Goal: Task Accomplishment & Management: Use online tool/utility

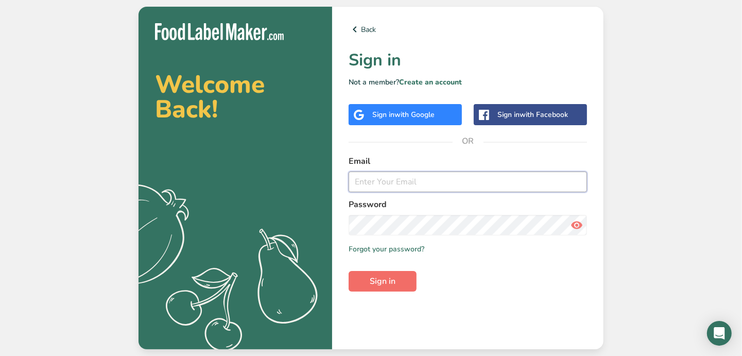
type input "nadine@groupe-elementaire.ca"
click at [394, 280] on span "Sign in" at bounding box center [383, 281] width 26 height 12
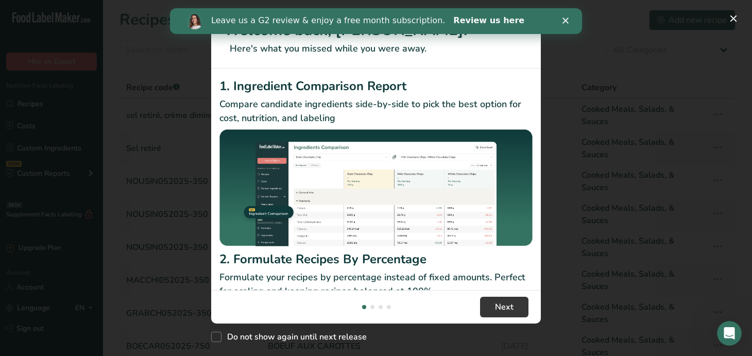
click at [474, 21] on link "Review us here" at bounding box center [488, 20] width 71 height 11
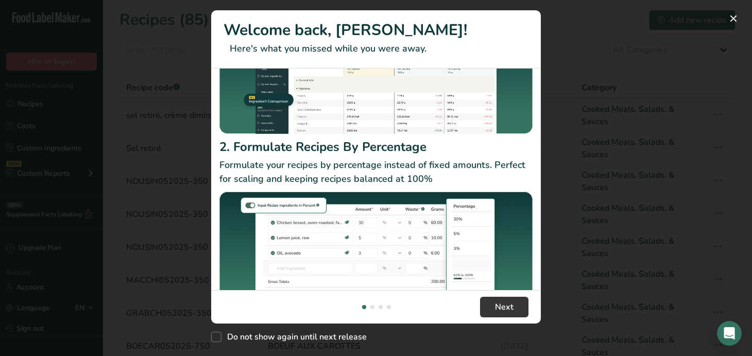
scroll to position [140, 0]
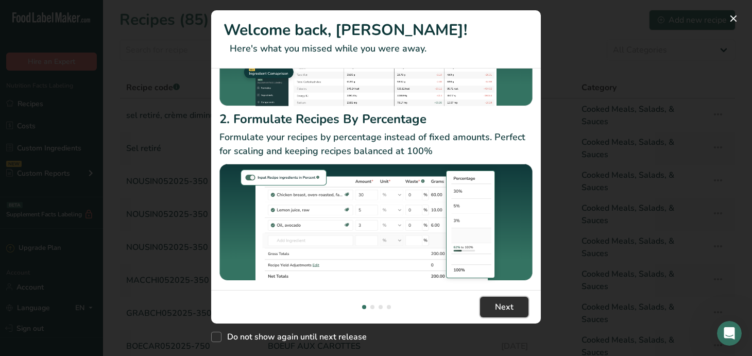
click at [504, 305] on span "Next" at bounding box center [504, 307] width 19 height 12
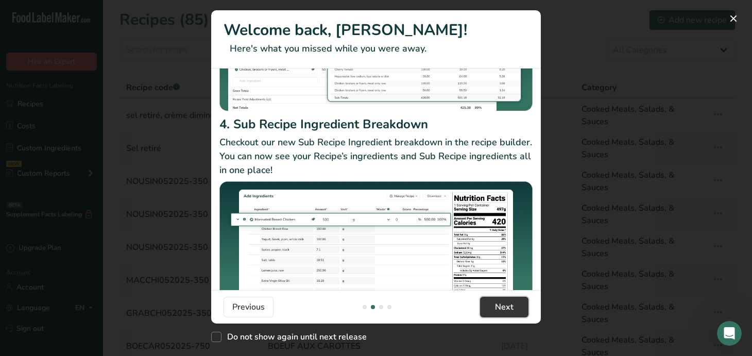
scroll to position [175, 0]
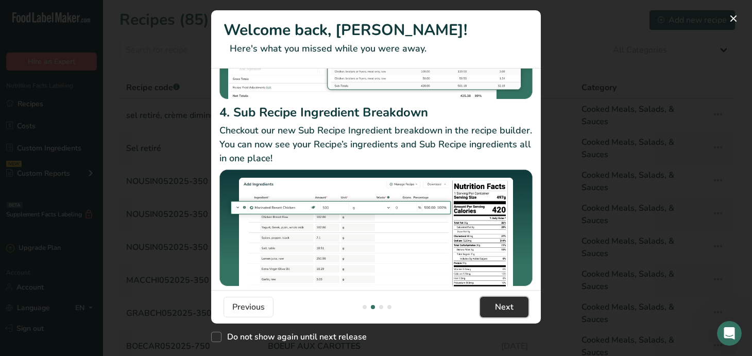
click at [495, 304] on span "Next" at bounding box center [504, 307] width 19 height 12
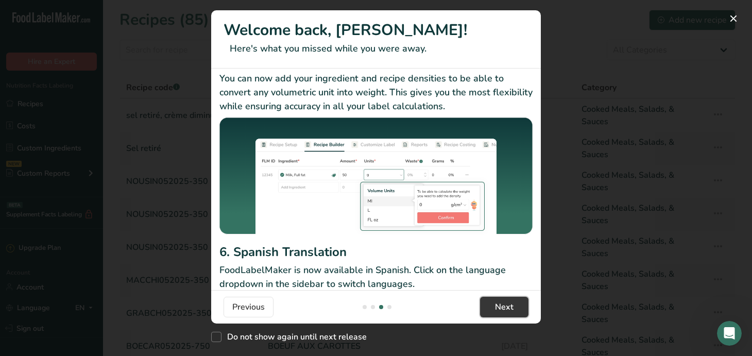
scroll to position [0, 0]
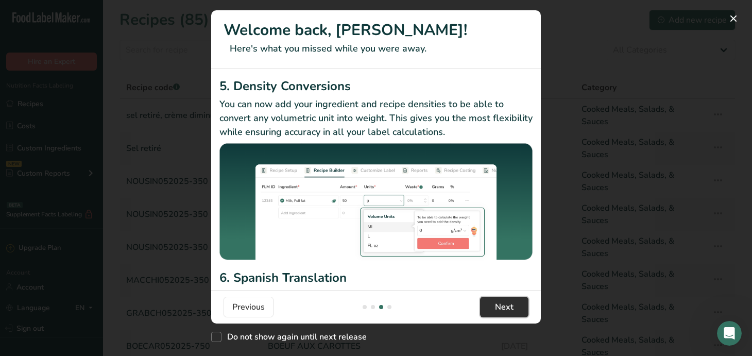
click at [507, 306] on span "Next" at bounding box center [504, 307] width 19 height 12
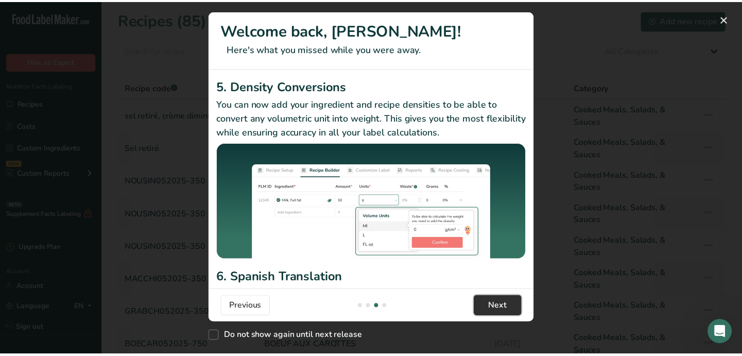
scroll to position [0, 989]
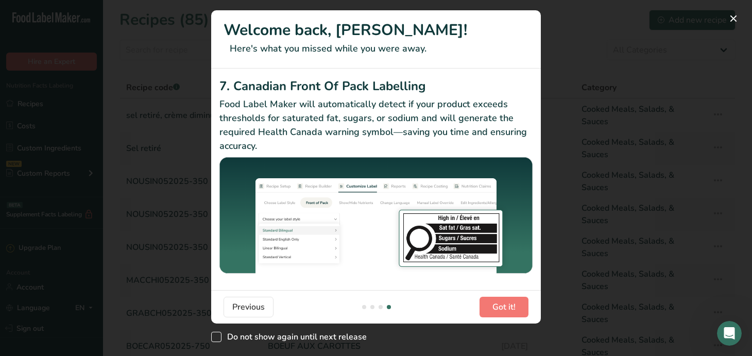
click at [218, 339] on span "New Features" at bounding box center [216, 337] width 10 height 10
click at [218, 339] on input "Do not show again until next release" at bounding box center [214, 337] width 7 height 7
checkbox input "true"
click at [516, 301] on button "Got it!" at bounding box center [503, 307] width 49 height 21
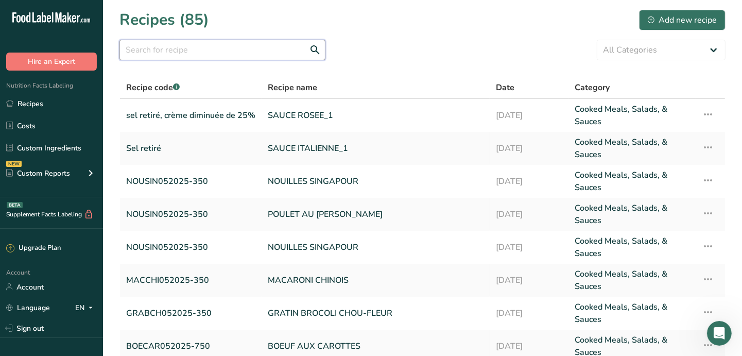
click at [197, 47] on input "text" at bounding box center [222, 50] width 206 height 21
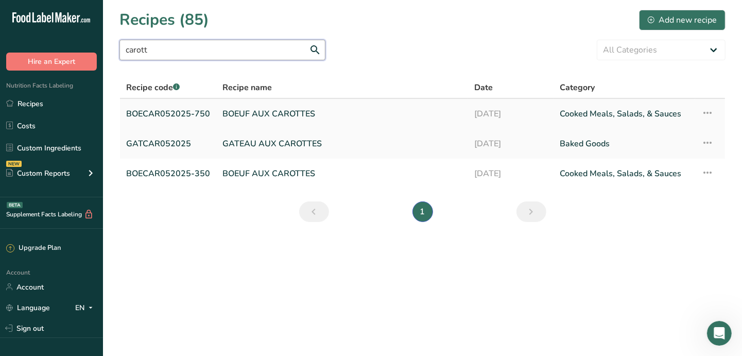
type input "carott"
click at [301, 116] on link "BOEUF AUX CAROTTES" at bounding box center [341, 114] width 239 height 22
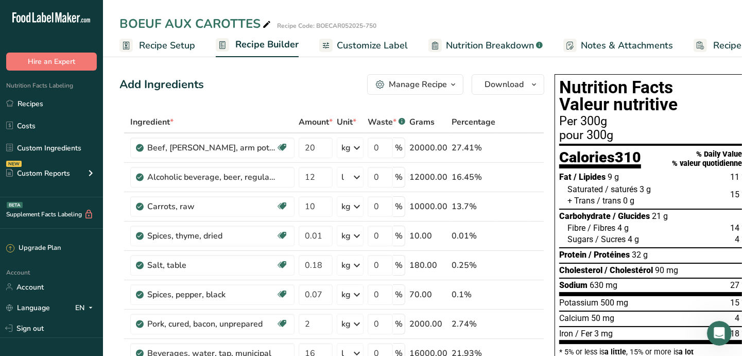
drag, startPoint x: 178, startPoint y: 47, endPoint x: 188, endPoint y: 52, distance: 11.5
click at [178, 47] on span "Recipe Setup" at bounding box center [167, 46] width 56 height 14
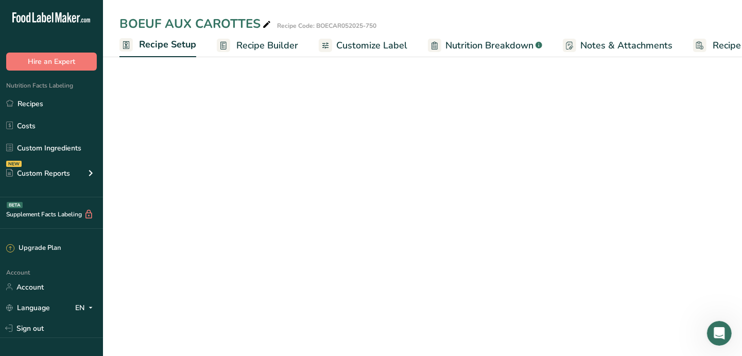
scroll to position [0, 3]
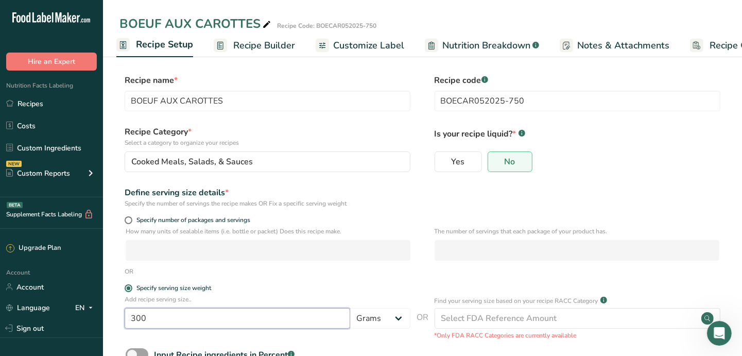
drag, startPoint x: 150, startPoint y: 318, endPoint x: 137, endPoint y: 317, distance: 13.4
click at [137, 317] on input "300" at bounding box center [238, 318] width 226 height 21
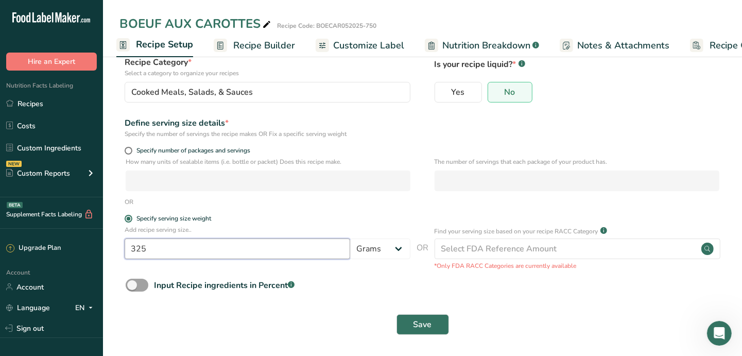
scroll to position [71, 0]
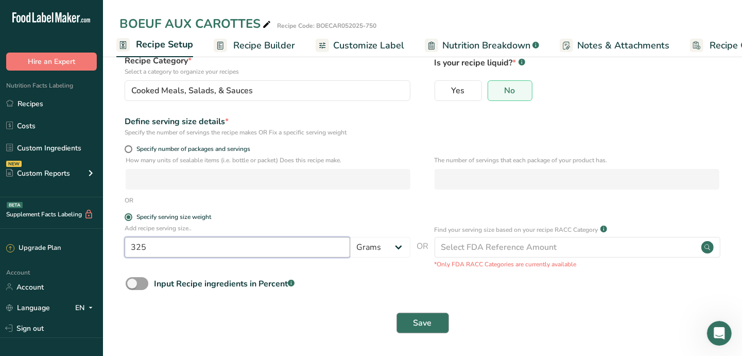
type input "325"
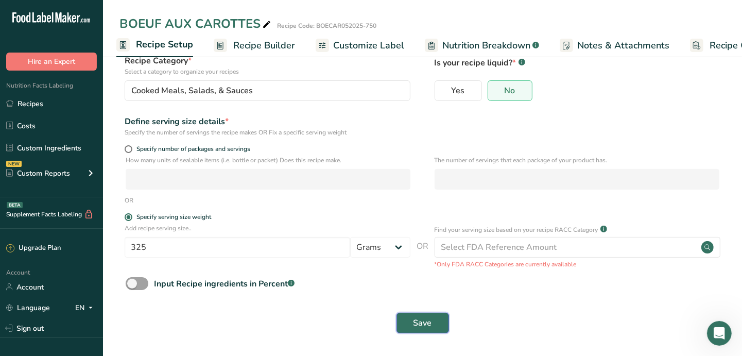
click at [421, 324] on span "Save" at bounding box center [423, 323] width 19 height 12
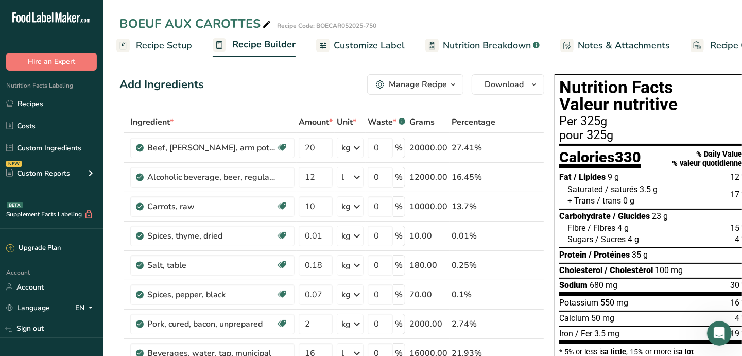
click at [337, 47] on span "Customize Label" at bounding box center [369, 46] width 71 height 14
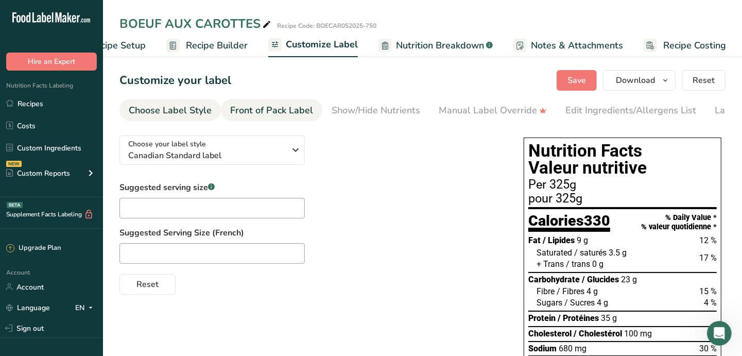
scroll to position [0, 49]
click at [170, 215] on input "text" at bounding box center [211, 208] width 185 height 21
type input "i"
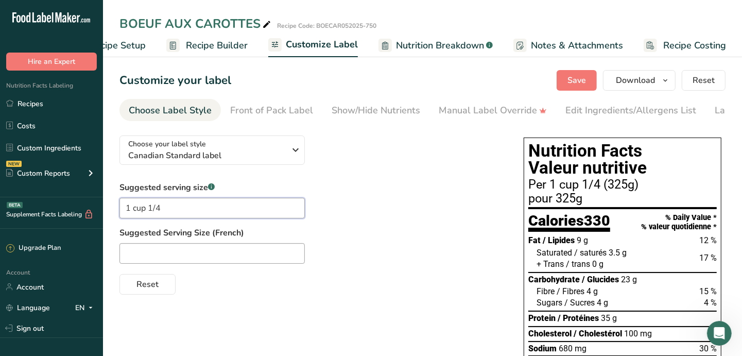
drag, startPoint x: 172, startPoint y: 213, endPoint x: 115, endPoint y: 214, distance: 56.7
type input "1 cup 1/4"
click at [145, 254] on input "text" at bounding box center [211, 253] width 185 height 21
paste input "1 cup 1/4"
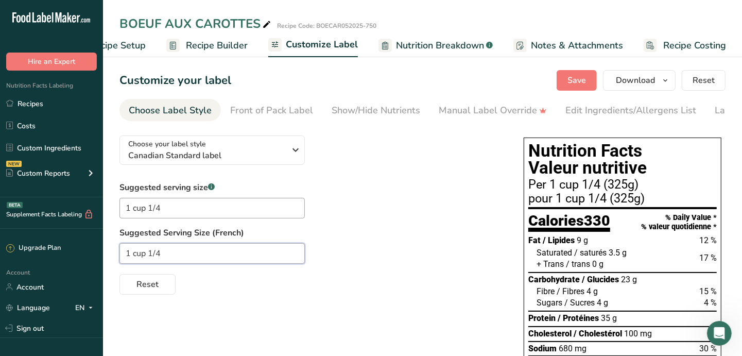
drag, startPoint x: 139, startPoint y: 256, endPoint x: 132, endPoint y: 254, distance: 6.5
click at [132, 254] on input "1 cup 1/4" at bounding box center [211, 253] width 185 height 21
type input "1 tasse 1/4"
click at [585, 88] on button "Save" at bounding box center [577, 80] width 40 height 21
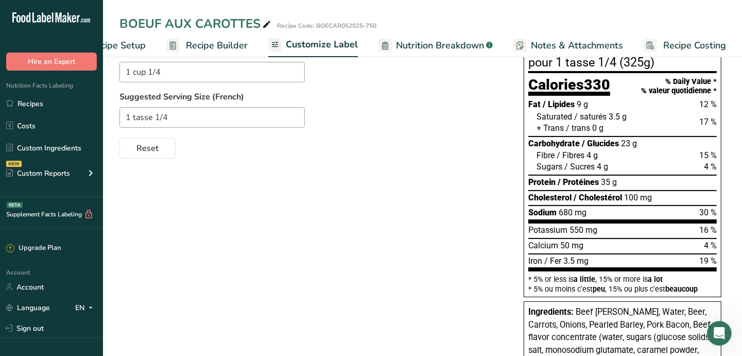
scroll to position [0, 0]
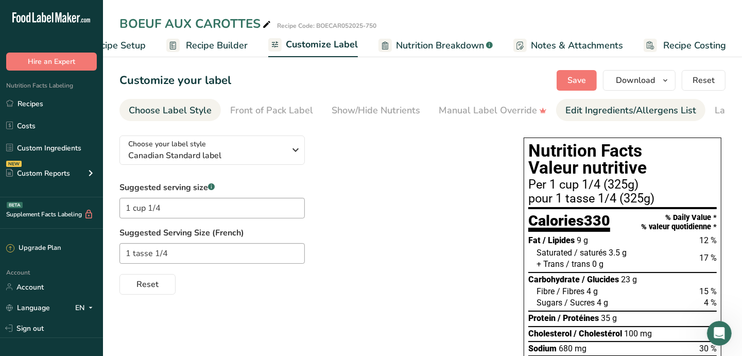
click at [586, 113] on div "Edit Ingredients/Allergens List" at bounding box center [630, 111] width 131 height 14
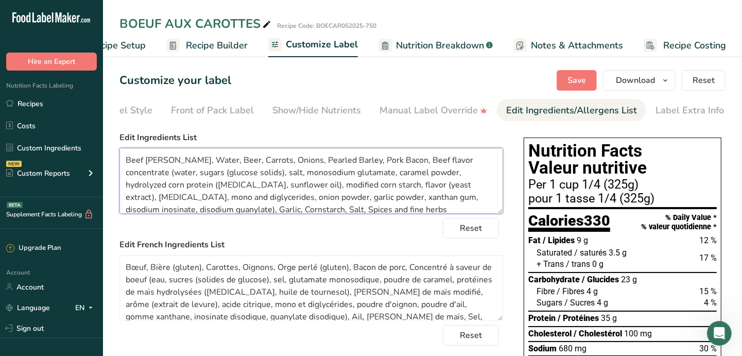
scroll to position [8, 0]
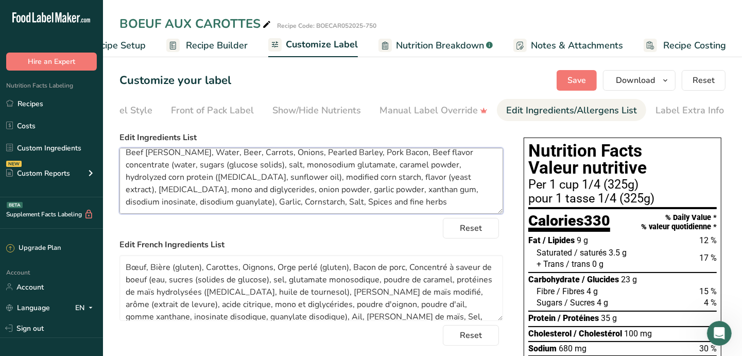
drag, startPoint x: 125, startPoint y: 162, endPoint x: 347, endPoint y: 208, distance: 226.7
click at [347, 208] on textarea "Beef Chuck, Water, Beer, Carrots, Onions, Pearled Barley, Pork Bacon, Beef flav…" at bounding box center [311, 181] width 384 height 66
paste textarea "eef, Beer (gluten), Carrots, Onions, Pearled barley (gluten), Pork bacon, Beef …"
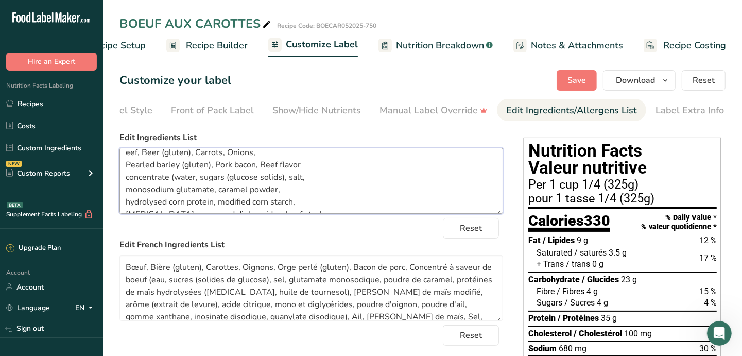
scroll to position [50, 0]
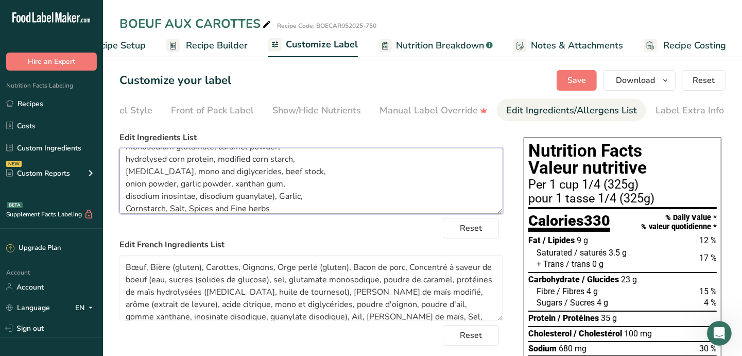
type textarea "eef, Beer (gluten), Carrots, Onions, Pearled barley (gluten), Pork bacon, Beef …"
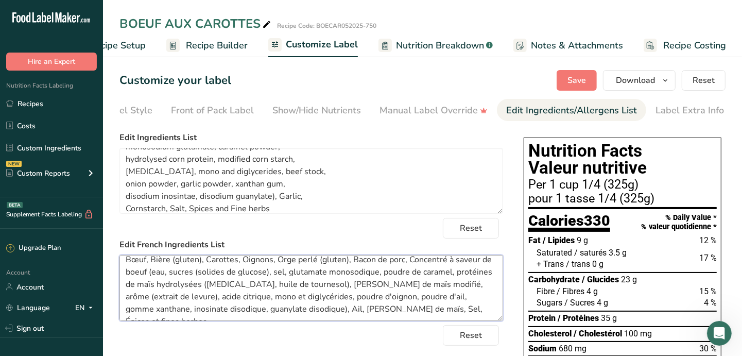
drag, startPoint x: 125, startPoint y: 267, endPoint x: 487, endPoint y: 324, distance: 366.1
click at [487, 324] on form "Edit Ingredients List eef, Beer (gluten), Carrots, Onions, Pearled barley (glut…" at bounding box center [311, 353] width 384 height 445
paste textarea "Oignons, Orge perlé (gluten), Bacon de porc, Concentré à saveur de boeuf (eau, …"
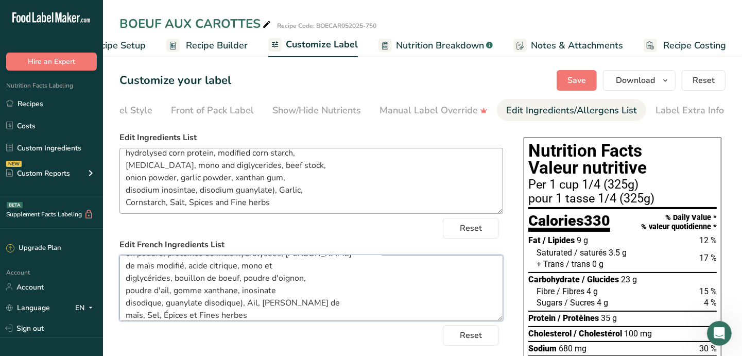
scroll to position [57, 0]
type textarea "Bœuf, Bière (gluten), Carottes, Oignons, Orge perlé (gluten), Bacon de porc, Co…"
click at [577, 75] on span "Save" at bounding box center [577, 80] width 19 height 12
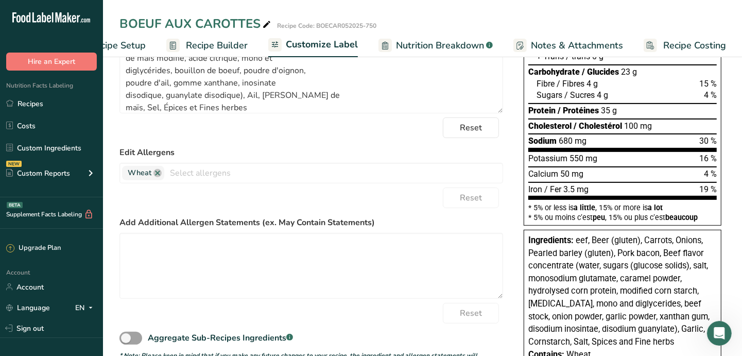
scroll to position [210, 0]
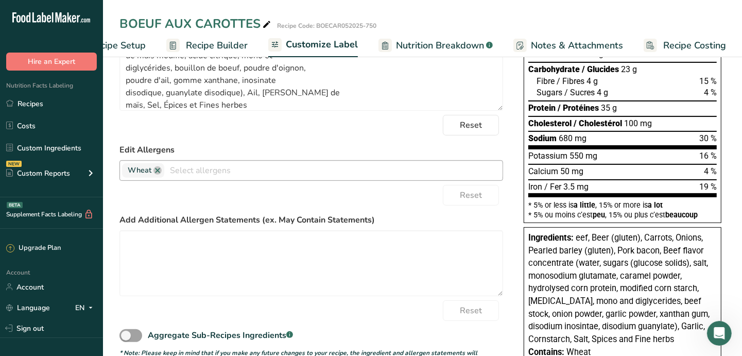
click at [219, 180] on div at bounding box center [333, 171] width 338 height 18
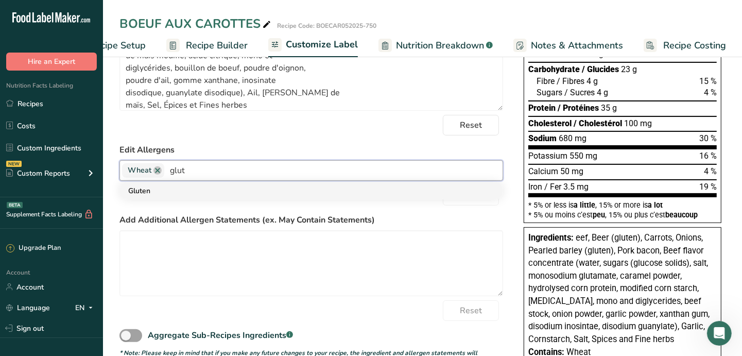
type input "glut"
click at [130, 193] on link "Gluten" at bounding box center [311, 190] width 383 height 17
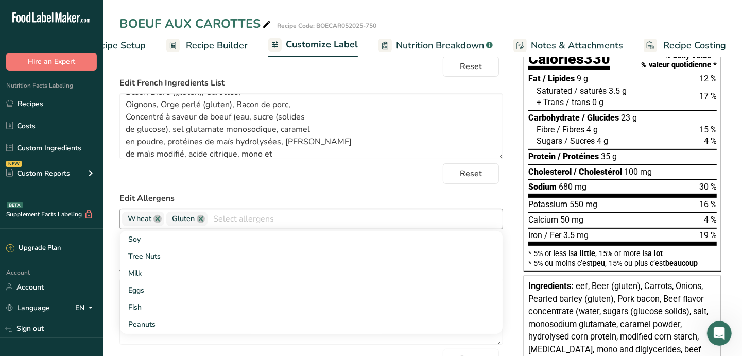
scroll to position [0, 0]
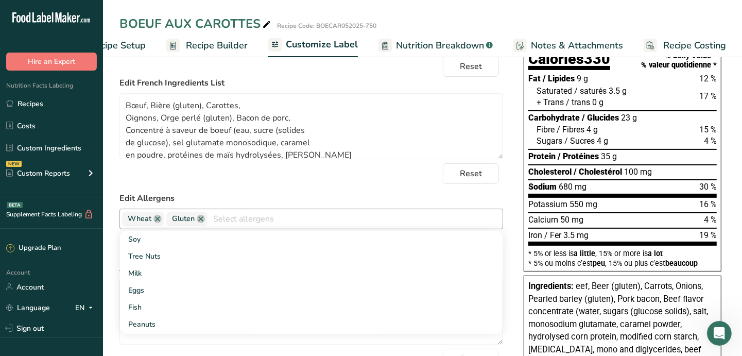
click at [362, 198] on label "Edit Allergens" at bounding box center [311, 198] width 384 height 12
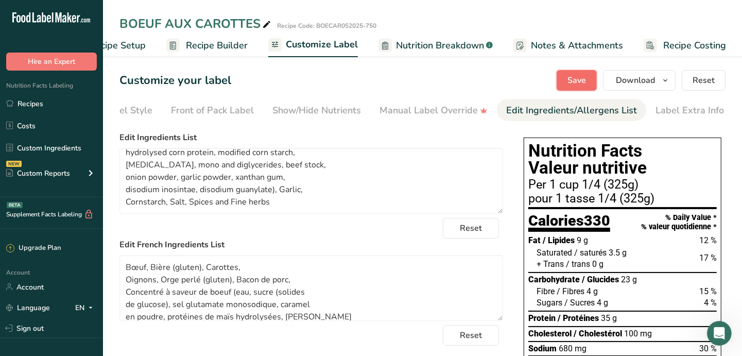
click at [576, 81] on span "Save" at bounding box center [577, 80] width 19 height 12
click at [220, 110] on div "Front of Pack Label" at bounding box center [212, 111] width 83 height 14
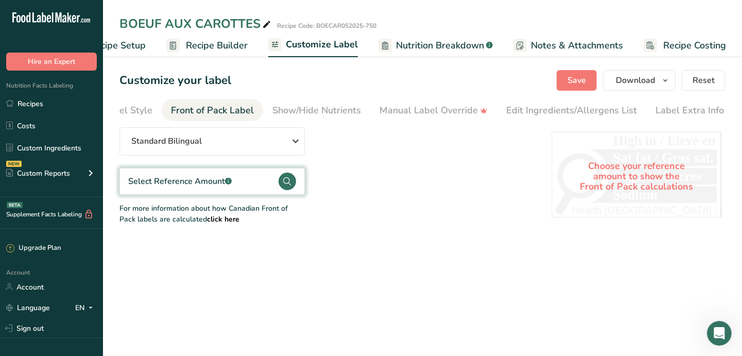
click at [187, 184] on div "Select Reference Amount .a-a{fill:#347362;}.b-a{fill:#fff;}" at bounding box center [180, 181] width 104 height 12
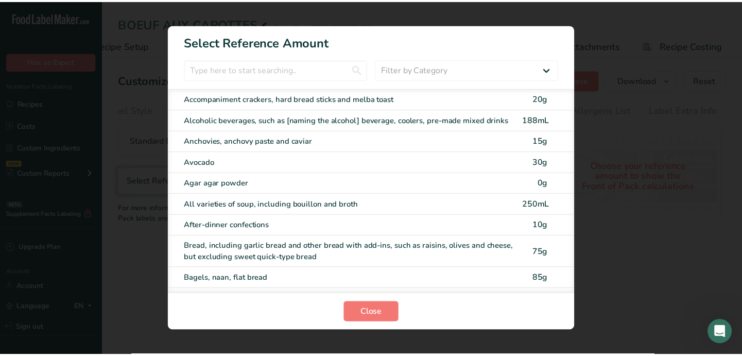
scroll to position [0, 40]
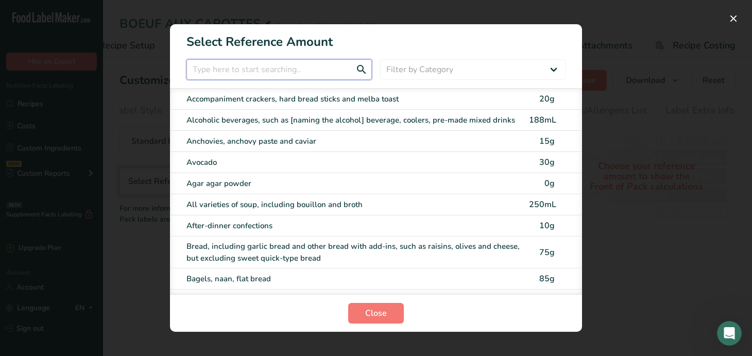
click at [244, 76] on input "FOP Category Selection Modal" at bounding box center [278, 69] width 185 height 21
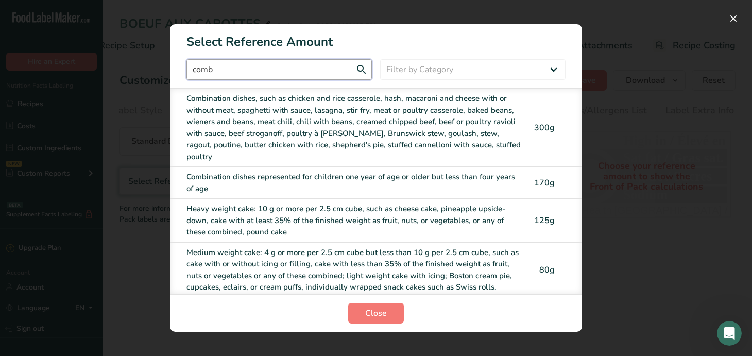
type input "comb"
click at [266, 109] on div "Combination dishes, such as chicken and rice casserole, hash, macaroni and chee…" at bounding box center [354, 128] width 336 height 70
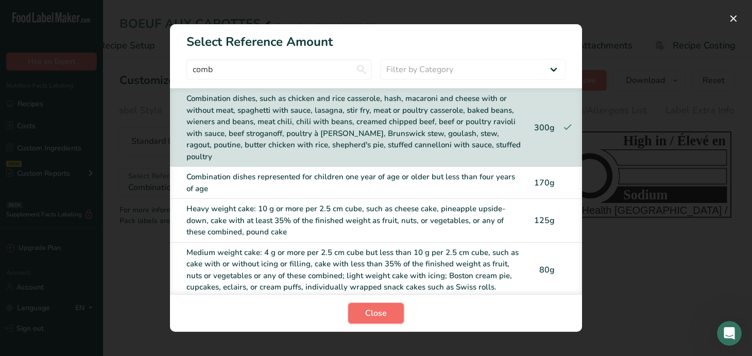
click at [384, 311] on span "Close" at bounding box center [376, 313] width 22 height 12
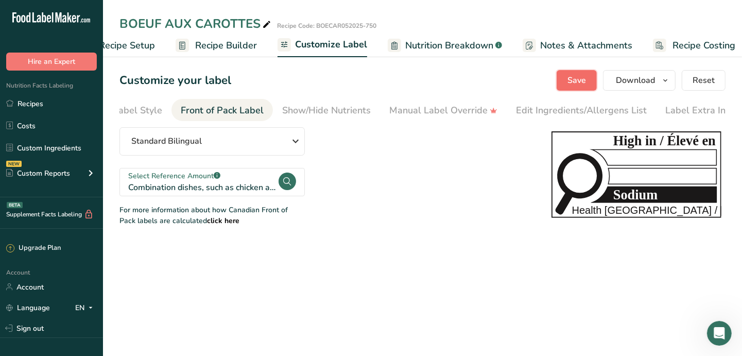
click at [585, 83] on span "Save" at bounding box center [577, 80] width 19 height 12
click at [667, 80] on icon "button" at bounding box center [665, 80] width 8 height 13
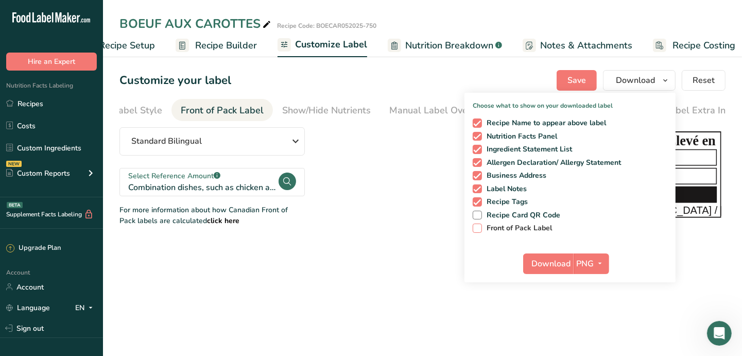
click at [505, 227] on span "Front of Pack Label" at bounding box center [517, 228] width 71 height 9
click at [479, 227] on input "Front of Pack Label" at bounding box center [476, 228] width 7 height 7
checkbox input "true"
click at [600, 263] on icon "button" at bounding box center [600, 263] width 8 height 13
click at [599, 335] on link "PDF" at bounding box center [592, 335] width 33 height 17
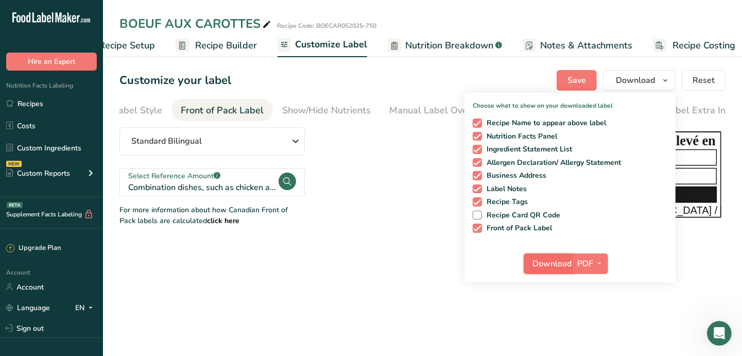
click at [536, 261] on span "Download" at bounding box center [551, 263] width 39 height 12
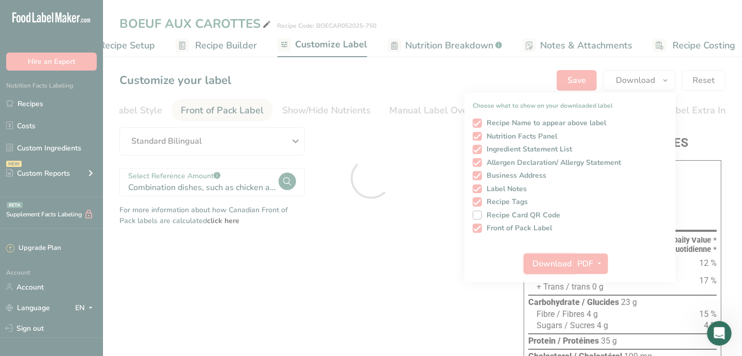
scroll to position [0, 0]
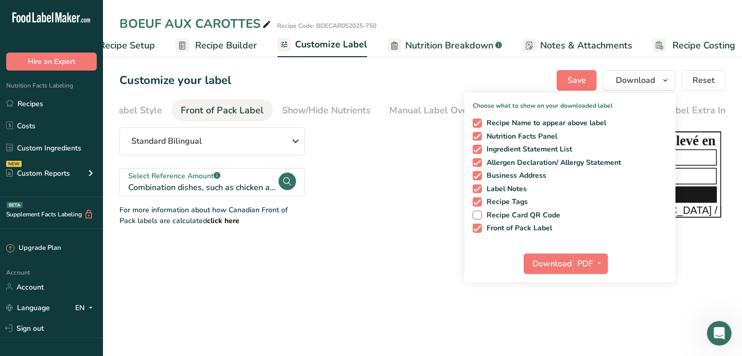
click at [440, 9] on div "BOEUF AUX CAROTTES Recipe Code: BOECAR052025-750 Recipe Setup Recipe Builder Cu…" at bounding box center [422, 28] width 639 height 57
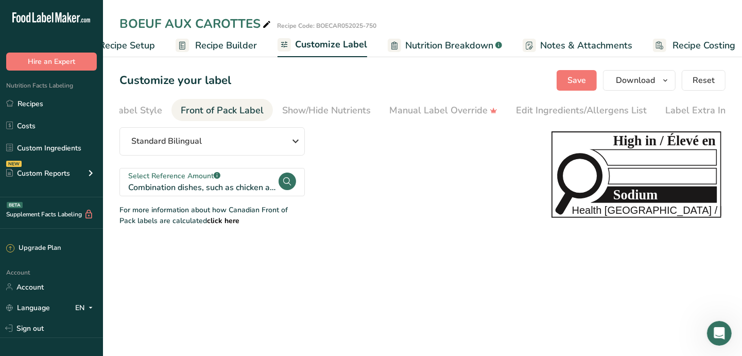
click at [377, 232] on section "Customize your label Save Download Choose what to show on your downloaded label…" at bounding box center [422, 148] width 639 height 189
click at [37, 103] on link "Recipes" at bounding box center [51, 104] width 103 height 20
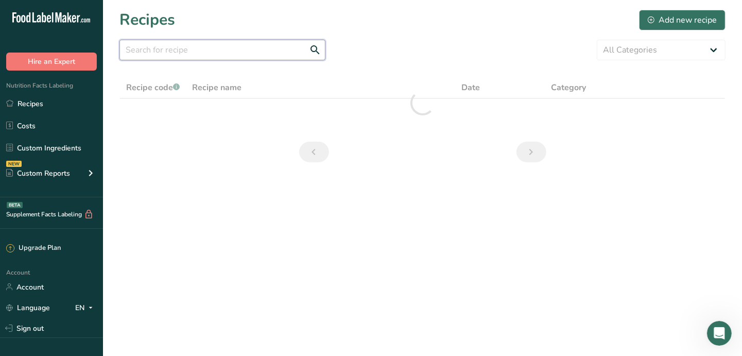
click at [251, 52] on input "text" at bounding box center [222, 50] width 206 height 21
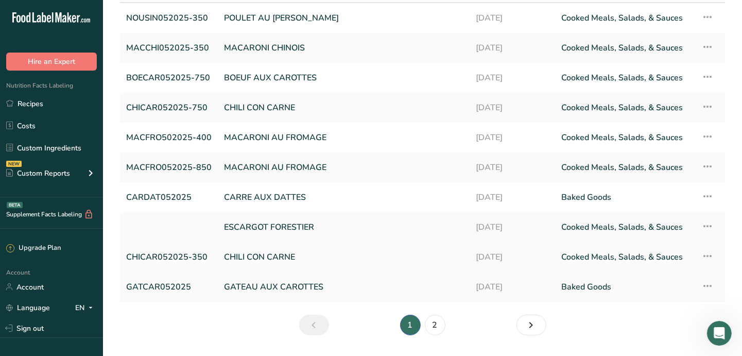
scroll to position [114, 0]
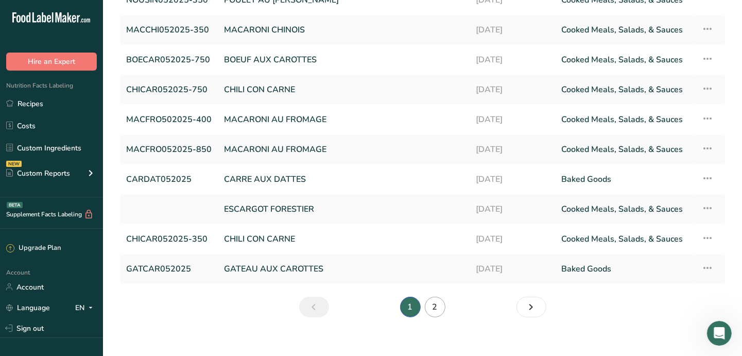
type input "carott"
click at [432, 308] on link "2" at bounding box center [435, 307] width 21 height 21
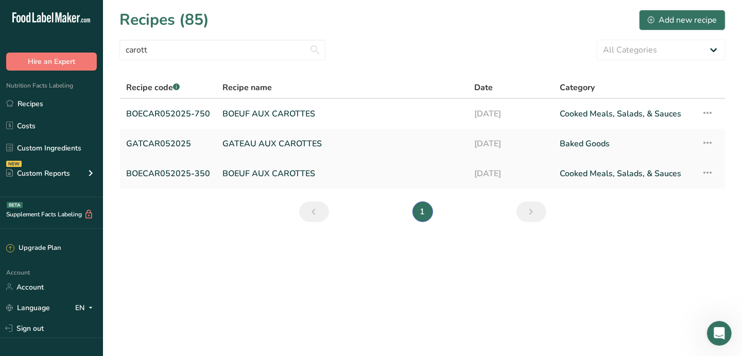
click at [264, 174] on link "BOEUF AUX CAROTTES" at bounding box center [341, 174] width 239 height 22
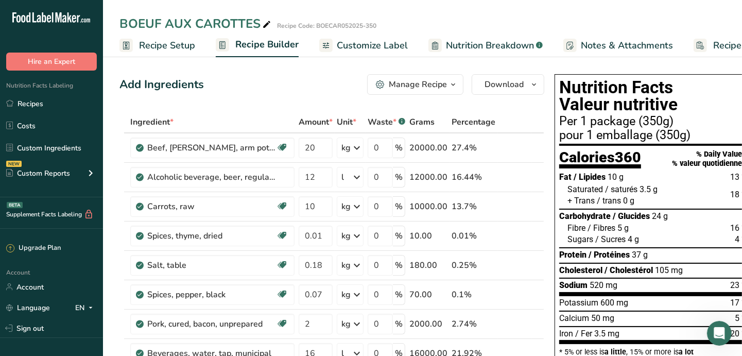
click at [164, 44] on span "Recipe Setup" at bounding box center [167, 46] width 56 height 14
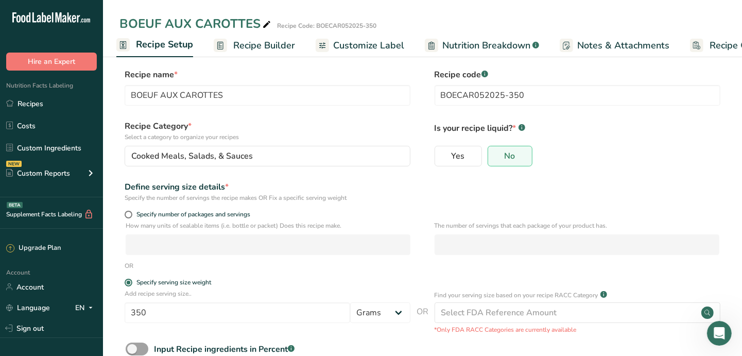
scroll to position [71, 0]
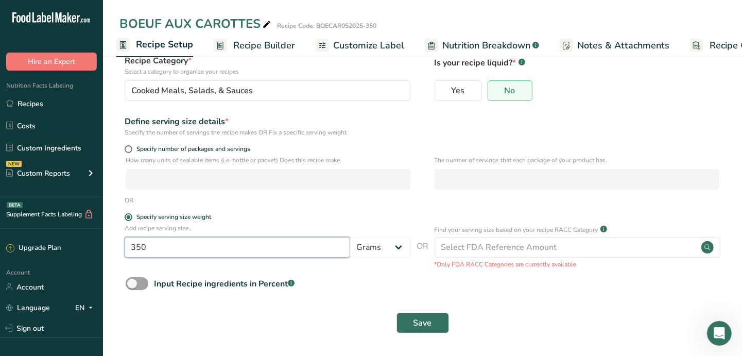
drag, startPoint x: 158, startPoint y: 249, endPoint x: 136, endPoint y: 247, distance: 21.2
click at [136, 247] on input "350" at bounding box center [238, 247] width 226 height 21
type input "325.006"
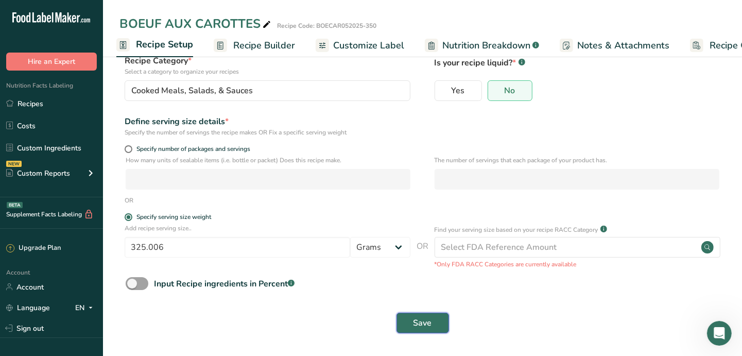
click at [438, 330] on button "Save" at bounding box center [423, 323] width 53 height 21
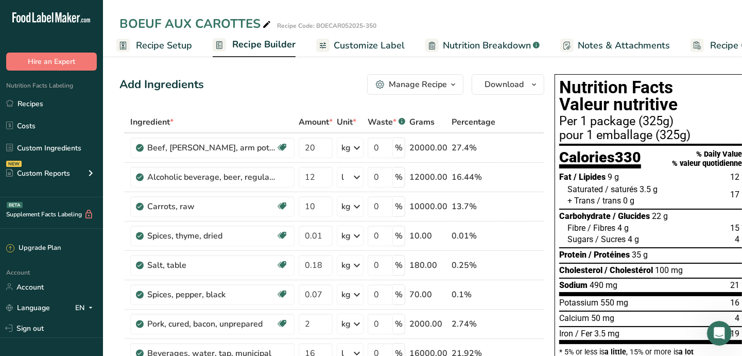
click at [257, 48] on span "Recipe Builder" at bounding box center [263, 45] width 63 height 14
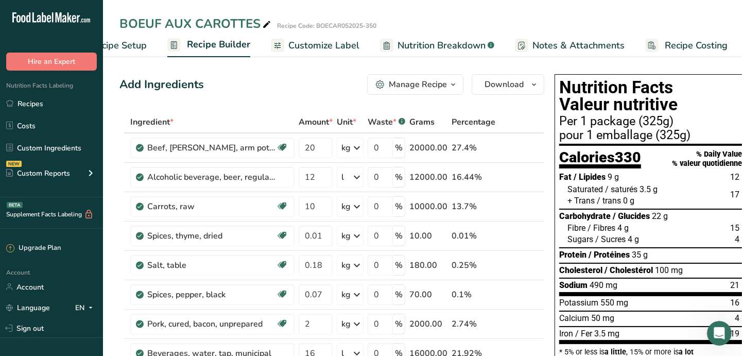
scroll to position [0, 49]
click at [321, 35] on link "Customize Label" at bounding box center [314, 45] width 89 height 23
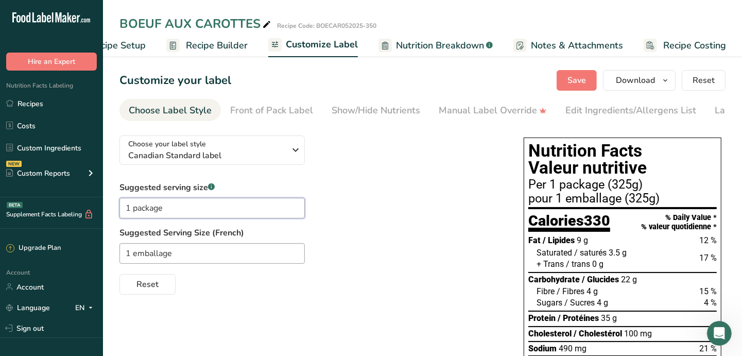
drag, startPoint x: 169, startPoint y: 211, endPoint x: 134, endPoint y: 211, distance: 34.5
click at [134, 211] on input "1 package" at bounding box center [211, 208] width 185 height 21
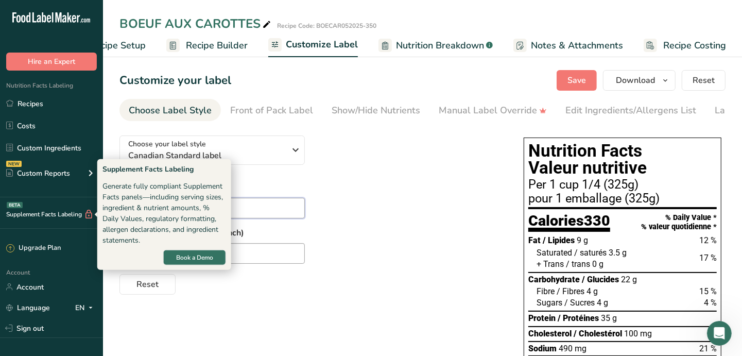
drag, startPoint x: 174, startPoint y: 211, endPoint x: 89, endPoint y: 212, distance: 84.5
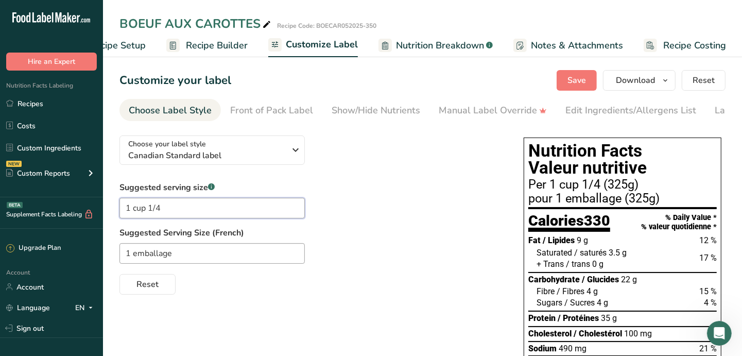
click at [174, 209] on input "1 cup 1/4" at bounding box center [211, 208] width 185 height 21
drag, startPoint x: 171, startPoint y: 210, endPoint x: 89, endPoint y: 208, distance: 82.4
type input "1 cup 1/4"
drag, startPoint x: 188, startPoint y: 261, endPoint x: 121, endPoint y: 259, distance: 67.5
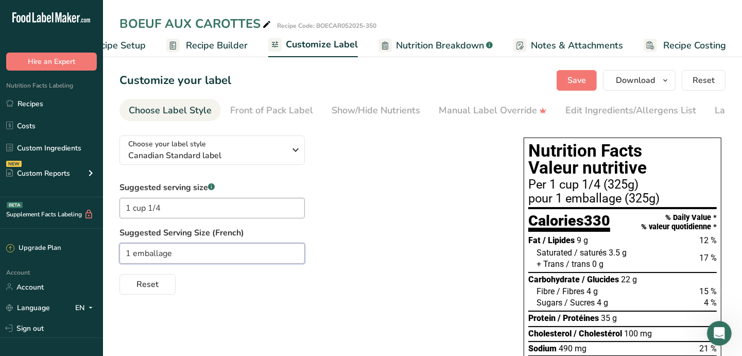
click at [121, 259] on input "1 emballage" at bounding box center [211, 253] width 185 height 21
paste input "cup 1/4"
drag, startPoint x: 145, startPoint y: 256, endPoint x: 134, endPoint y: 253, distance: 11.6
click at [134, 253] on input "1 cup 1/4" at bounding box center [211, 253] width 185 height 21
type input "1 tasse 1/4"
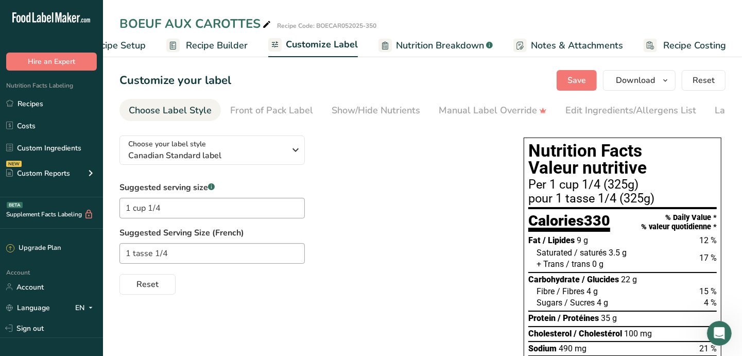
click at [374, 226] on div "Suggested serving size .a-a{fill:#347362;}.b-a{fill:#fff;} 1 cup 1/4 Suggested …" at bounding box center [311, 237] width 384 height 113
click at [256, 115] on div "Front of Pack Label" at bounding box center [271, 111] width 83 height 14
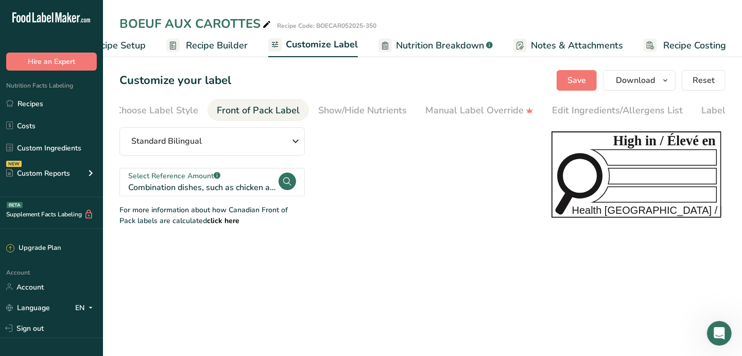
scroll to position [0, 59]
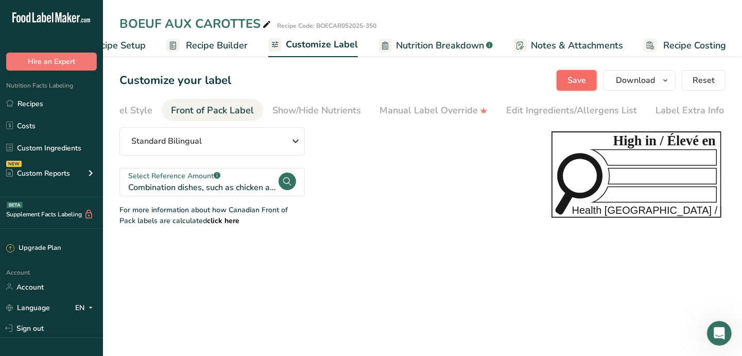
click at [575, 81] on span "Save" at bounding box center [577, 80] width 19 height 12
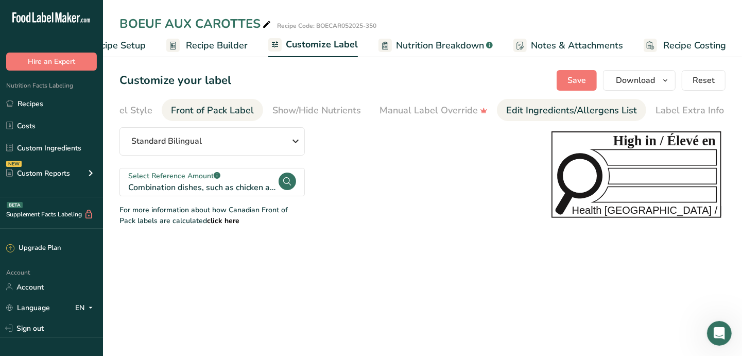
click at [541, 111] on div "Edit Ingredients/Allergens List" at bounding box center [571, 111] width 131 height 14
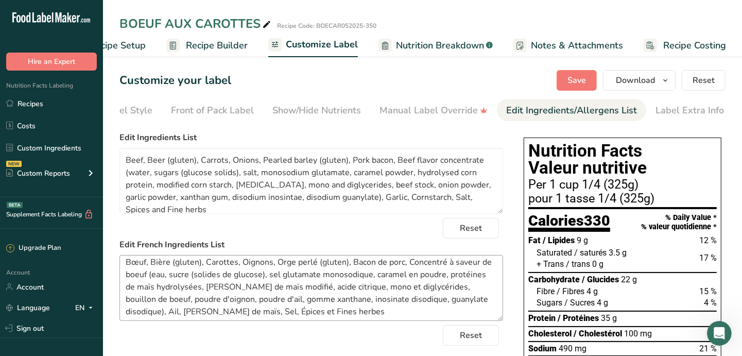
scroll to position [8, 0]
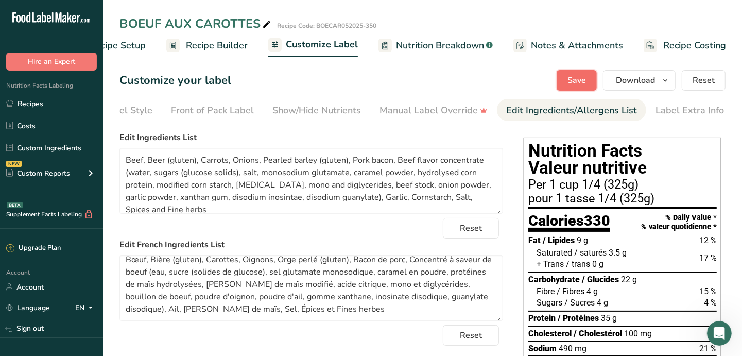
click at [582, 82] on span "Save" at bounding box center [577, 80] width 19 height 12
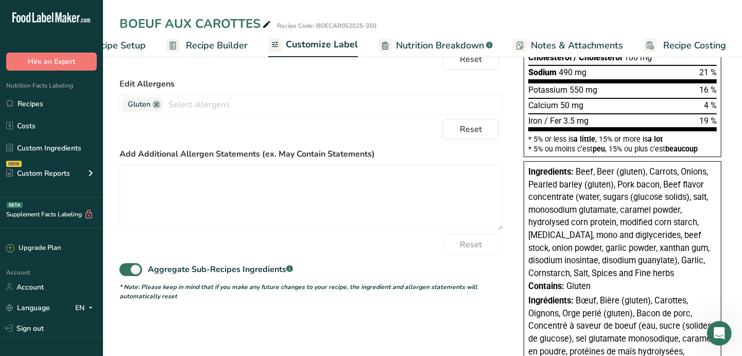
scroll to position [272, 0]
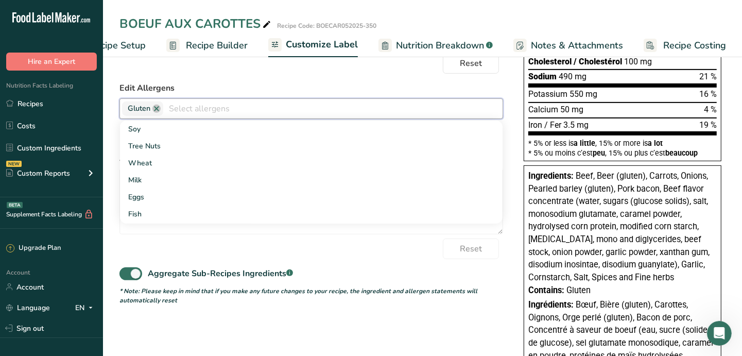
click at [222, 108] on input "text" at bounding box center [332, 108] width 339 height 16
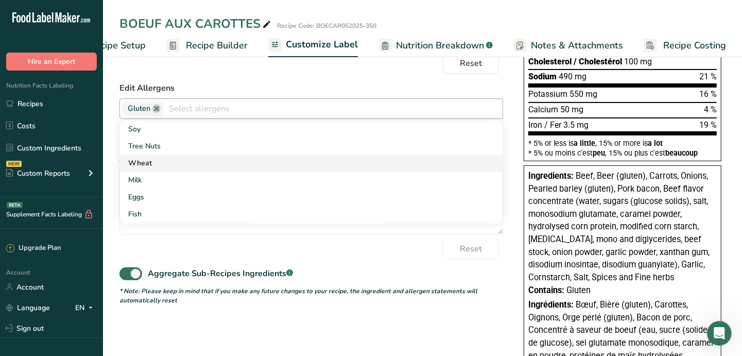
click at [242, 162] on link "Wheat" at bounding box center [311, 162] width 383 height 17
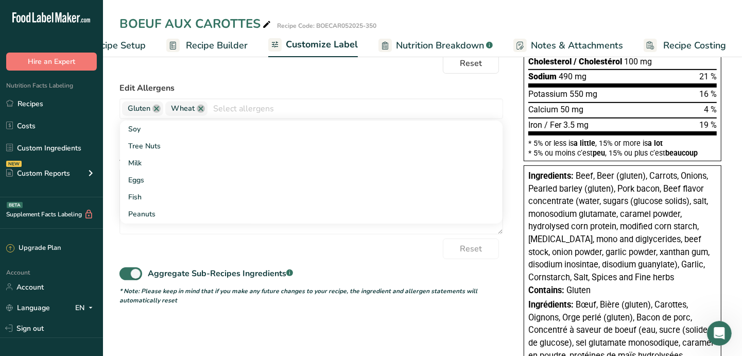
click at [289, 242] on div "Reset" at bounding box center [311, 248] width 384 height 21
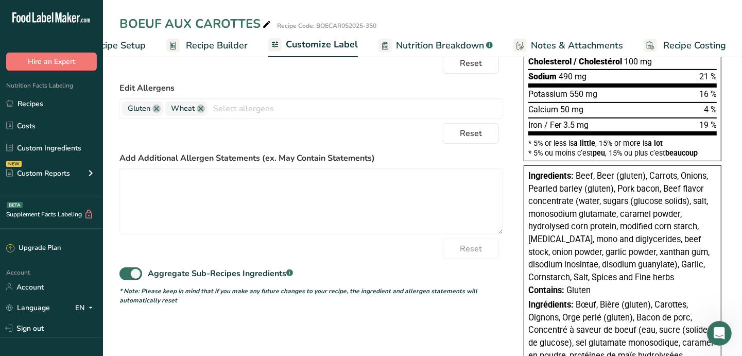
scroll to position [0, 0]
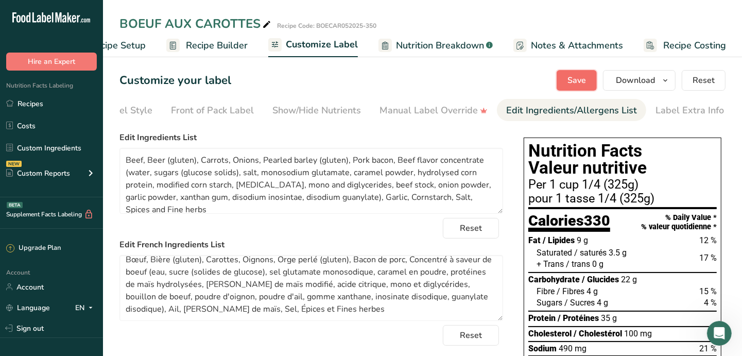
click at [584, 81] on span "Save" at bounding box center [577, 80] width 19 height 12
click at [666, 82] on icon "button" at bounding box center [665, 80] width 8 height 13
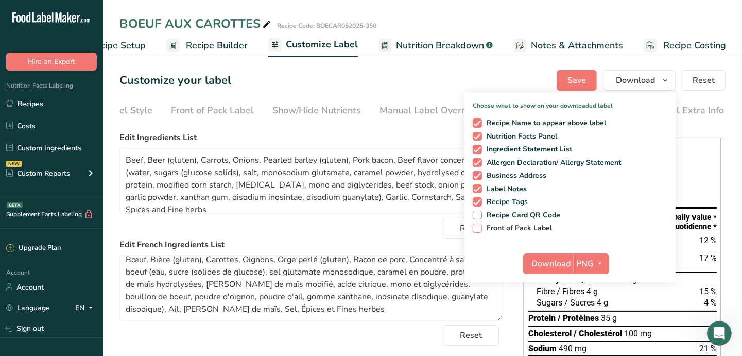
click at [506, 224] on span "Front of Pack Label" at bounding box center [517, 228] width 71 height 9
click at [479, 225] on input "Front of Pack Label" at bounding box center [476, 228] width 7 height 7
checkbox input "true"
click at [601, 264] on icon "button" at bounding box center [600, 263] width 8 height 13
click at [591, 335] on link "PDF" at bounding box center [592, 335] width 33 height 17
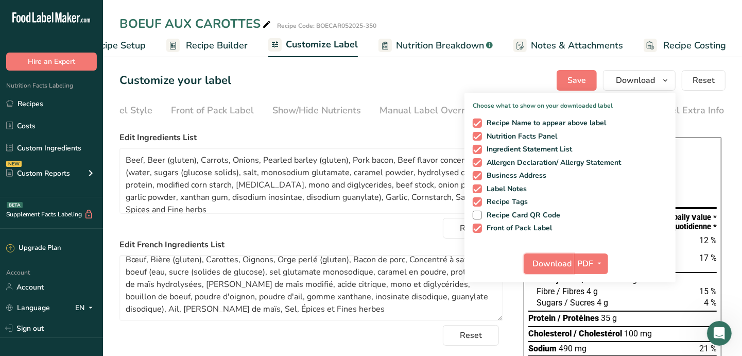
drag, startPoint x: 555, startPoint y: 262, endPoint x: 556, endPoint y: 252, distance: 9.3
click at [555, 262] on span "Download" at bounding box center [551, 263] width 39 height 12
click at [433, 80] on div "Customize your label Save Download Choose what to show on your downloaded label…" at bounding box center [422, 80] width 606 height 21
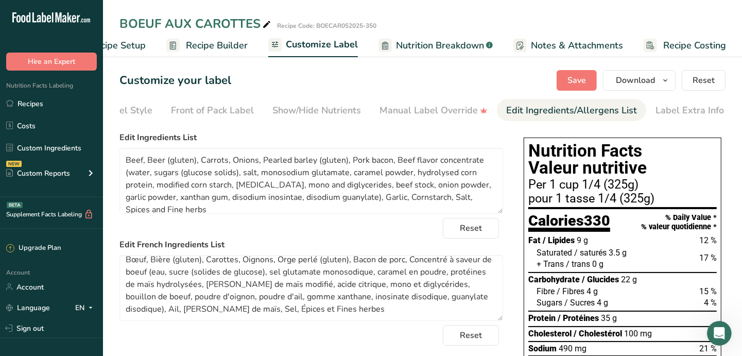
click at [20, 105] on link "Recipes" at bounding box center [51, 104] width 103 height 20
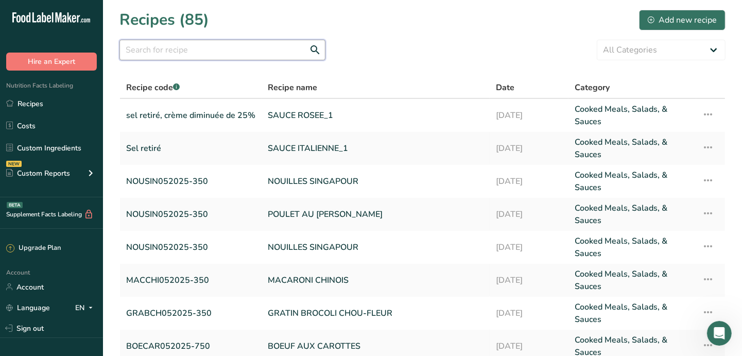
click at [200, 52] on input "text" at bounding box center [222, 50] width 206 height 21
click at [341, 340] on link "BOEUF AUX CAROTTES" at bounding box center [376, 346] width 216 height 25
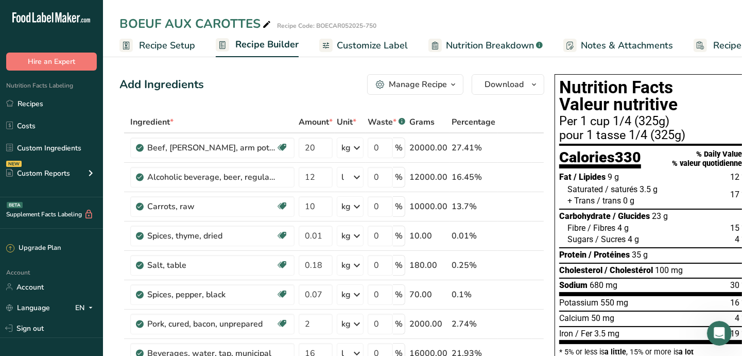
click at [366, 47] on span "Customize Label" at bounding box center [372, 46] width 71 height 14
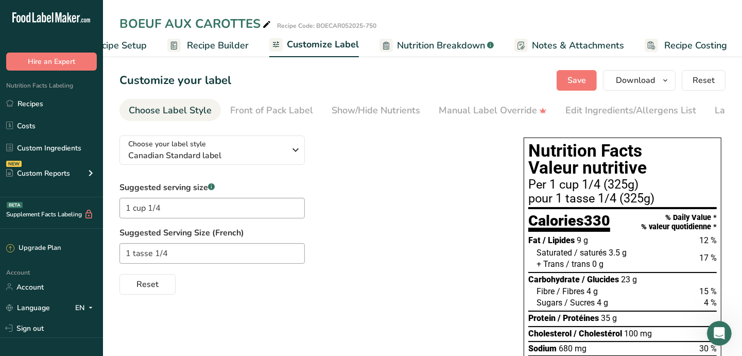
scroll to position [0, 49]
click at [592, 110] on div "Edit Ingredients/Allergens List" at bounding box center [630, 111] width 131 height 14
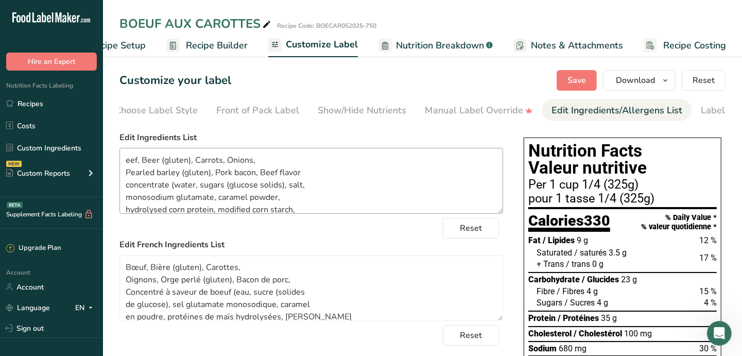
scroll to position [0, 59]
click at [127, 161] on textarea "eef, Beer (gluten), Carrots, Onions, Pearled barley (gluten), Pork bacon, Beef …" at bounding box center [311, 181] width 384 height 66
type textarea "Beef, Beer (gluten), Carrots, Onions, Pearled barley (gluten), Pork bacon, Beef…"
click at [355, 242] on label "Edit French Ingredients List" at bounding box center [311, 244] width 384 height 12
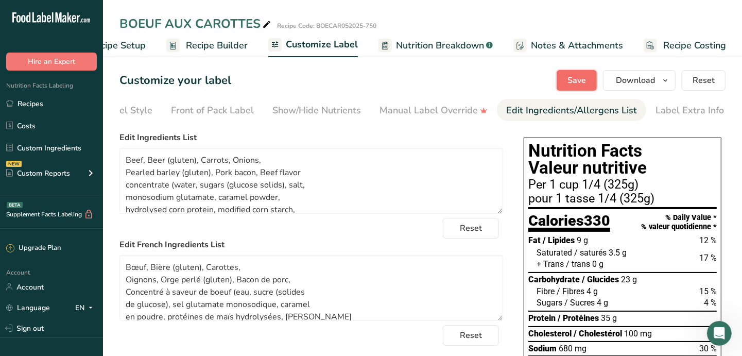
click at [566, 79] on button "Save" at bounding box center [577, 80] width 40 height 21
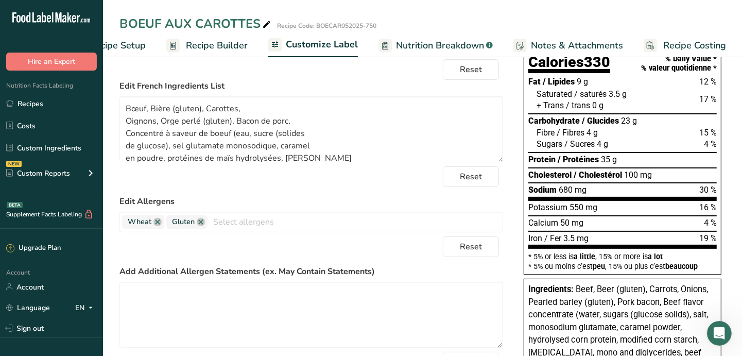
scroll to position [0, 0]
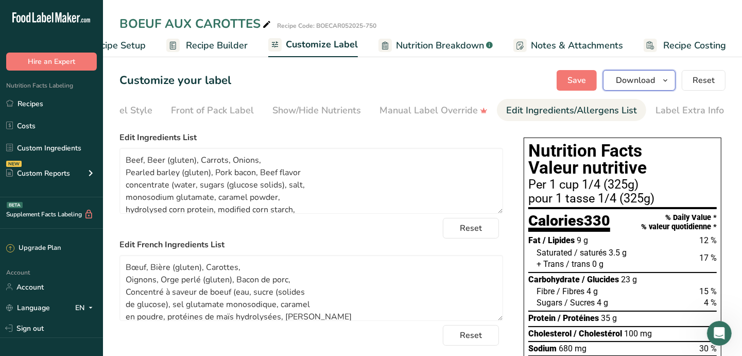
click at [641, 81] on span "Download" at bounding box center [635, 80] width 39 height 12
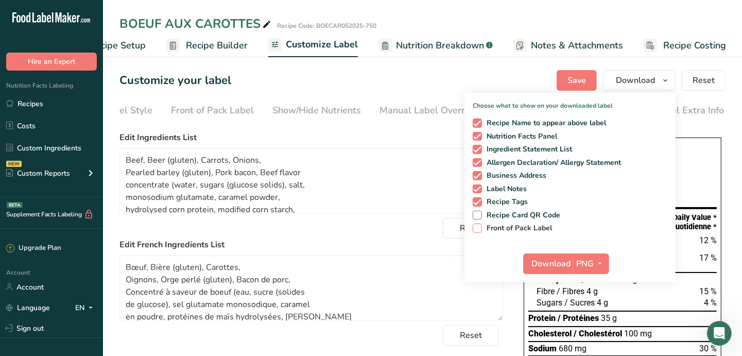
click at [532, 226] on span "Front of Pack Label" at bounding box center [517, 228] width 71 height 9
click at [479, 226] on input "Front of Pack Label" at bounding box center [476, 228] width 7 height 7
checkbox input "true"
click at [604, 259] on icon "button" at bounding box center [600, 263] width 8 height 13
click at [592, 339] on link "PDF" at bounding box center [592, 335] width 33 height 17
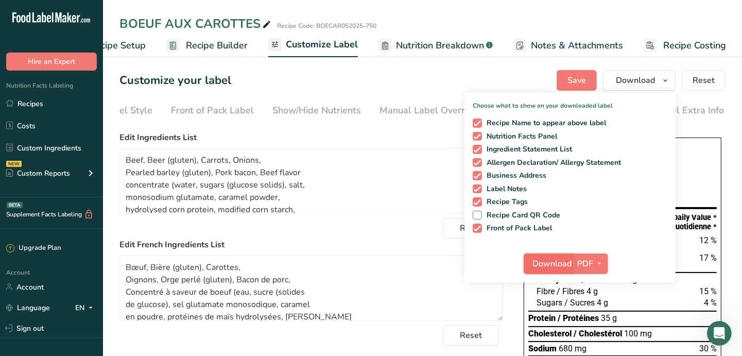
click at [541, 266] on span "Download" at bounding box center [551, 263] width 39 height 12
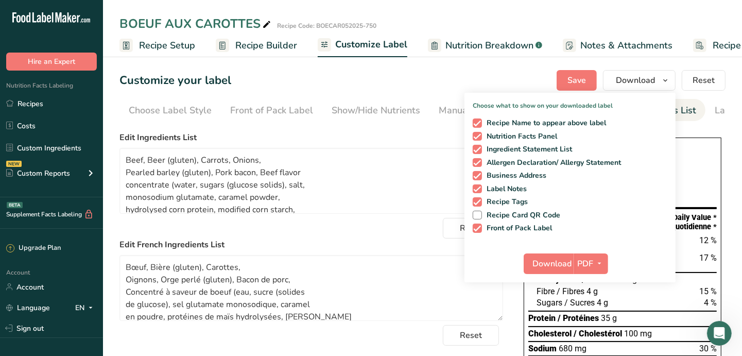
scroll to position [0, 59]
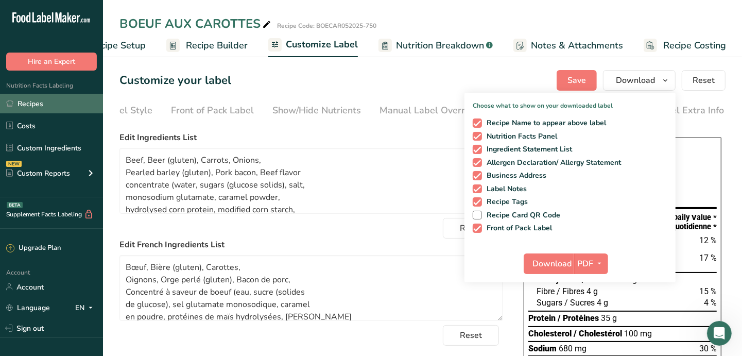
click at [28, 107] on link "Recipes" at bounding box center [51, 104] width 103 height 20
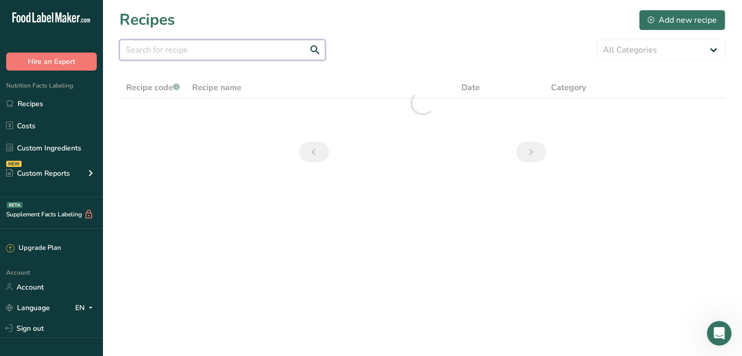
click at [172, 51] on input "text" at bounding box center [222, 50] width 206 height 21
type input "chili"
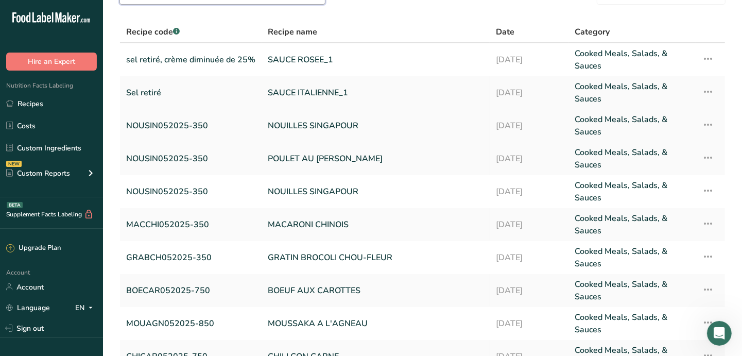
scroll to position [154, 0]
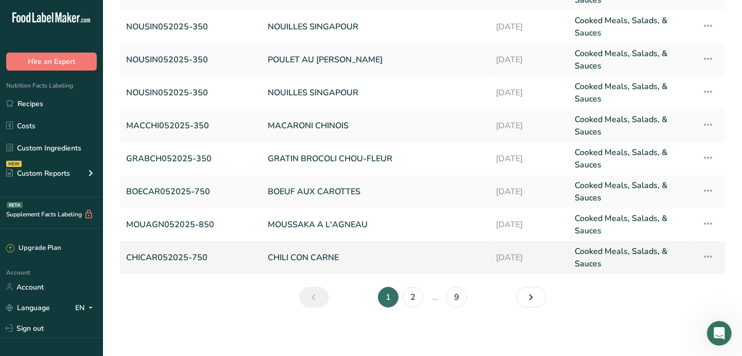
click at [307, 255] on link "CHILI CON CARNE" at bounding box center [376, 257] width 216 height 25
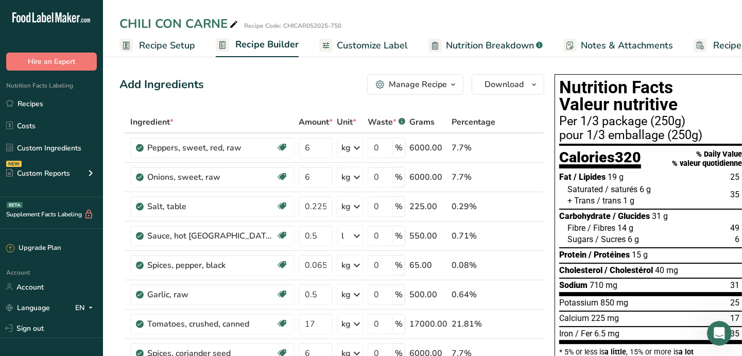
click at [170, 43] on span "Recipe Setup" at bounding box center [167, 46] width 56 height 14
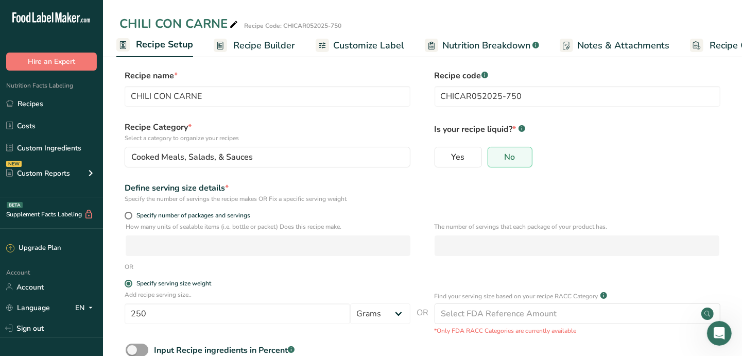
scroll to position [5, 0]
drag, startPoint x: 154, startPoint y: 310, endPoint x: 104, endPoint y: 311, distance: 50.5
click at [104, 311] on section "Recipe name * CHILI CON CARNE Recipe code .a-a{fill:#347362;}.b-a{fill:#fff;} C…" at bounding box center [422, 234] width 639 height 373
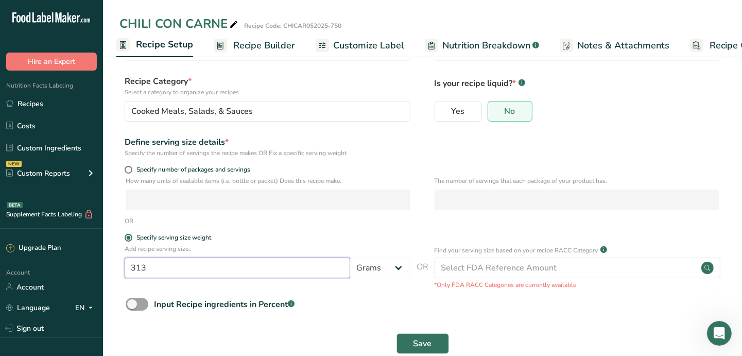
scroll to position [71, 0]
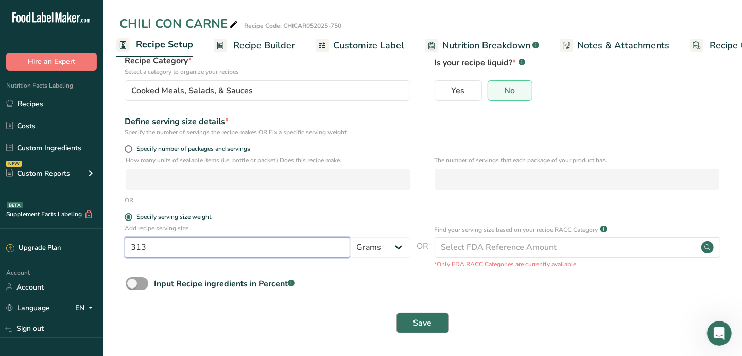
type input "313"
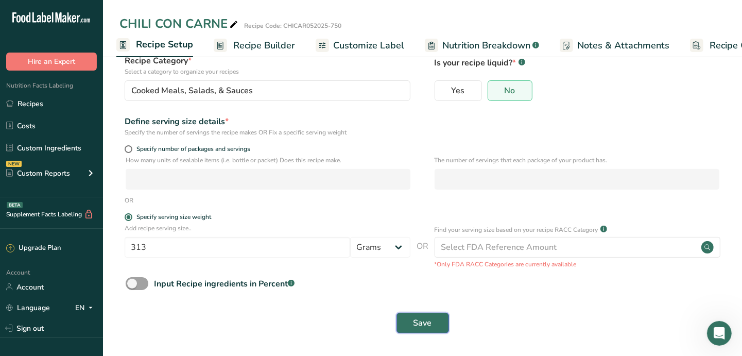
click at [422, 322] on span "Save" at bounding box center [423, 323] width 19 height 12
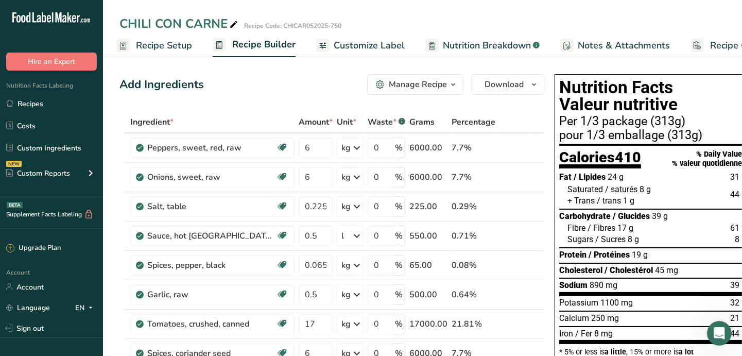
click at [367, 48] on span "Customize Label" at bounding box center [369, 46] width 71 height 14
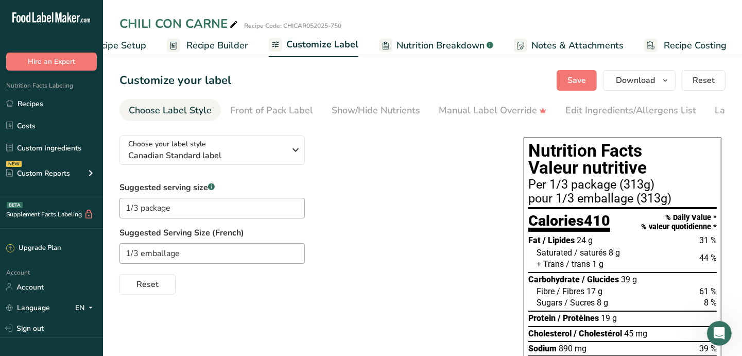
scroll to position [0, 49]
click at [134, 210] on input "1/3 package" at bounding box center [211, 208] width 185 height 21
drag, startPoint x: 170, startPoint y: 211, endPoint x: 141, endPoint y: 208, distance: 29.5
click at [141, 208] on input "1/4 package" at bounding box center [211, 208] width 185 height 21
click at [124, 208] on input "1/4" at bounding box center [211, 208] width 185 height 21
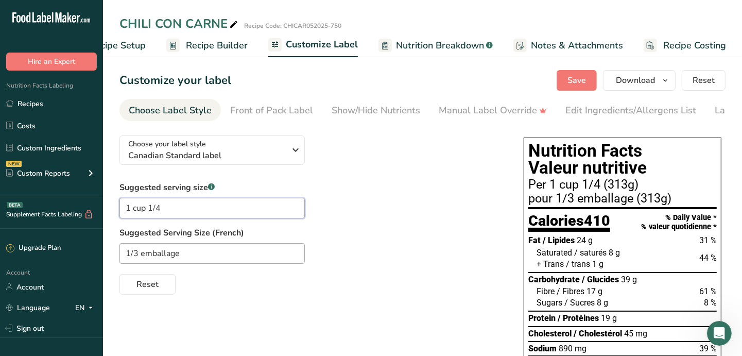
drag, startPoint x: 170, startPoint y: 212, endPoint x: 149, endPoint y: 208, distance: 22.0
click at [149, 208] on input "1 cup 1/4" at bounding box center [211, 208] width 185 height 21
click at [132, 212] on input "1 cup" at bounding box center [211, 208] width 185 height 21
paste input "1/4"
drag, startPoint x: 146, startPoint y: 211, endPoint x: 134, endPoint y: 207, distance: 12.9
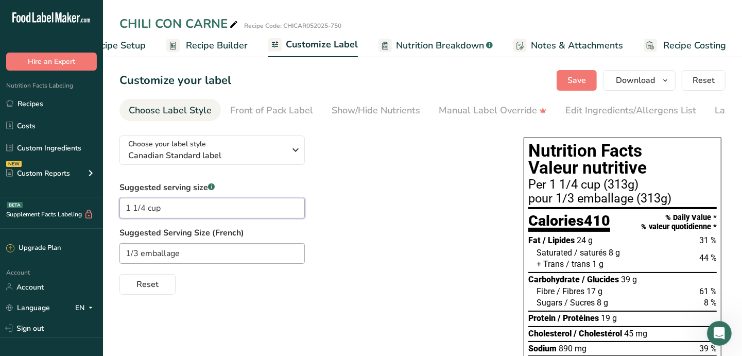
click at [134, 207] on input "1 1/4 cup" at bounding box center [211, 208] width 185 height 21
click at [159, 212] on input "1 cup" at bounding box center [211, 208] width 185 height 21
paste input "1/4"
drag, startPoint x: 167, startPoint y: 213, endPoint x: 115, endPoint y: 209, distance: 51.6
click at [115, 209] on section "Customize your label Save Download Choose what to show on your downloaded label…" at bounding box center [422, 341] width 639 height 574
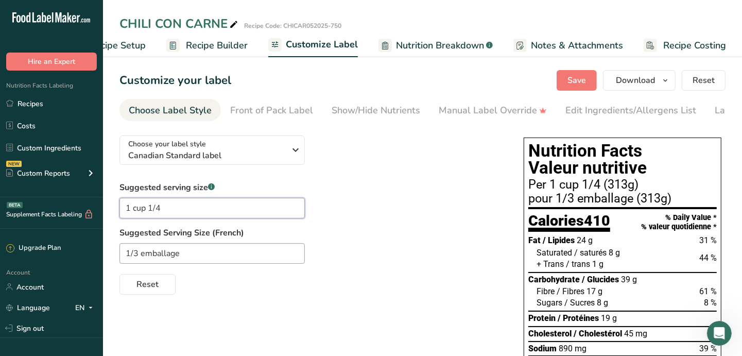
type input "1 cup 1/4"
drag, startPoint x: 193, startPoint y: 257, endPoint x: 81, endPoint y: 260, distance: 112.3
click at [81, 260] on div ".a-20{fill:#fff;} Hire an Expert Nutrition Facts Labeling Recipes Costs Custom …" at bounding box center [371, 313] width 742 height 627
paste input "cup 1/4"
drag, startPoint x: 145, startPoint y: 253, endPoint x: 133, endPoint y: 252, distance: 11.9
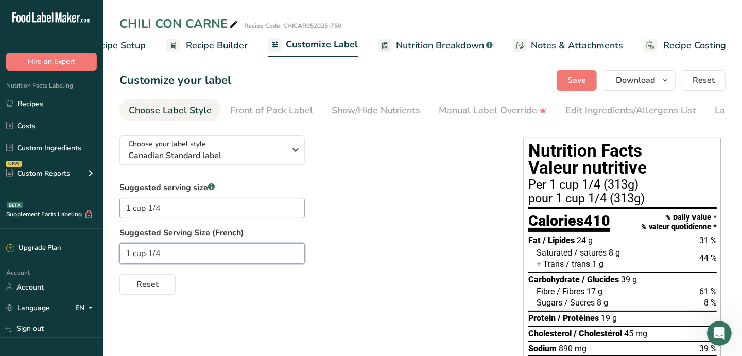
click at [133, 252] on input "1 cup 1/4" at bounding box center [211, 253] width 185 height 21
type input "1 tasse 1/4"
click at [273, 114] on div "Front of Pack Label" at bounding box center [271, 111] width 83 height 14
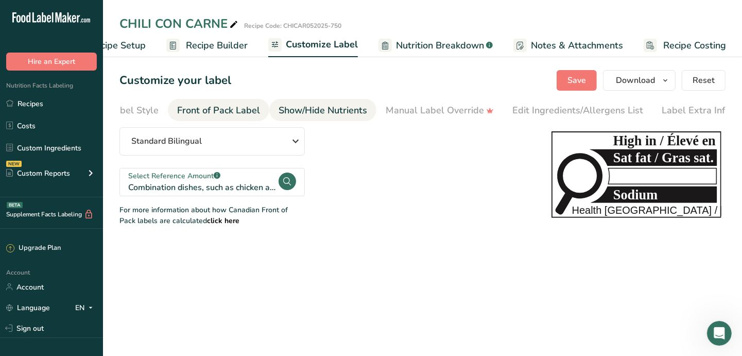
scroll to position [0, 59]
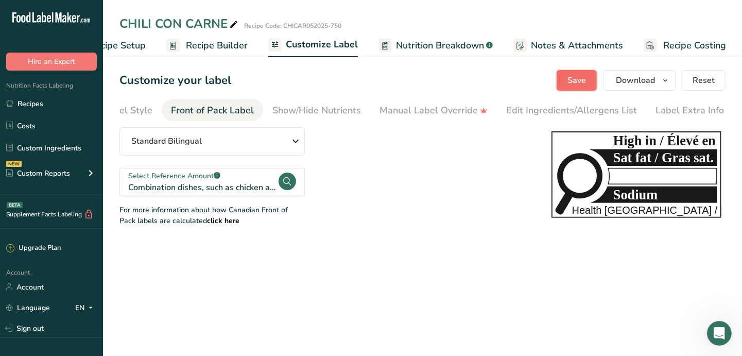
click at [590, 78] on button "Save" at bounding box center [577, 80] width 40 height 21
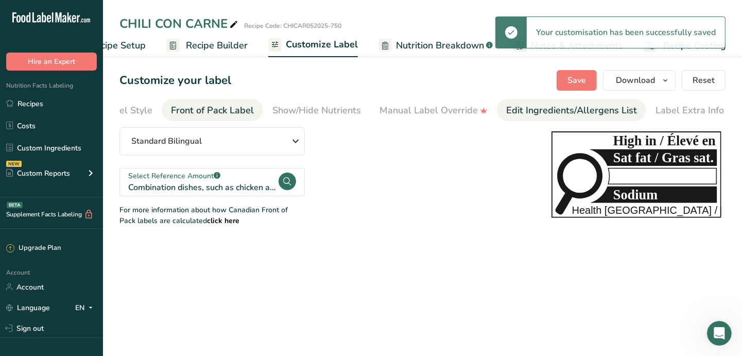
click at [535, 111] on div "Edit Ingredients/Allergens List" at bounding box center [571, 111] width 131 height 14
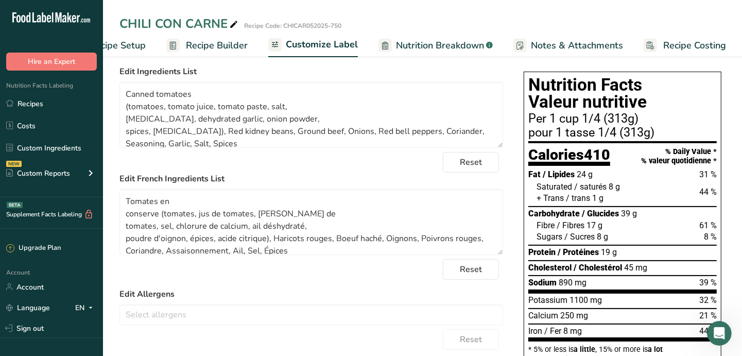
scroll to position [0, 0]
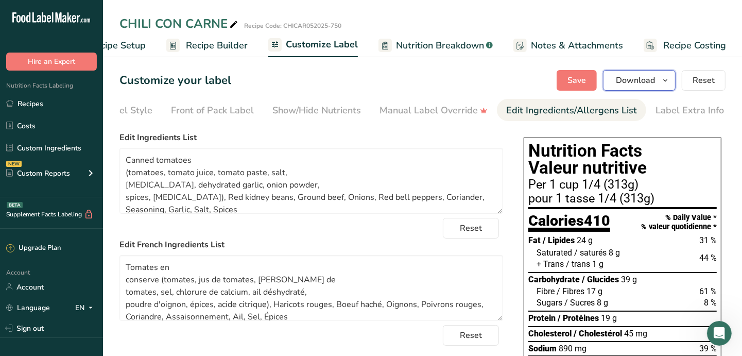
click at [668, 78] on icon "button" at bounding box center [665, 80] width 8 height 13
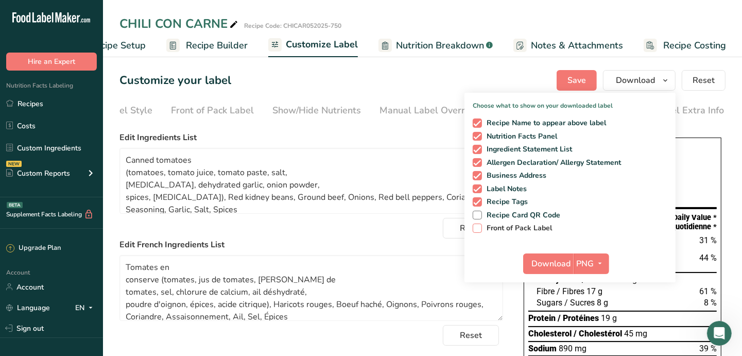
click at [530, 226] on span "Front of Pack Label" at bounding box center [517, 228] width 71 height 9
click at [479, 226] on input "Front of Pack Label" at bounding box center [476, 228] width 7 height 7
checkbox input "true"
click at [601, 262] on icon "button" at bounding box center [600, 263] width 8 height 13
click at [601, 330] on link "PDF" at bounding box center [592, 335] width 33 height 17
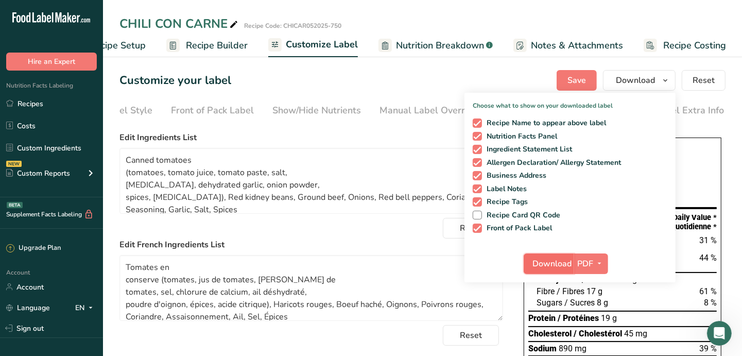
click at [547, 257] on span "Download" at bounding box center [551, 263] width 39 height 12
click at [22, 102] on link "Recipes" at bounding box center [51, 104] width 103 height 20
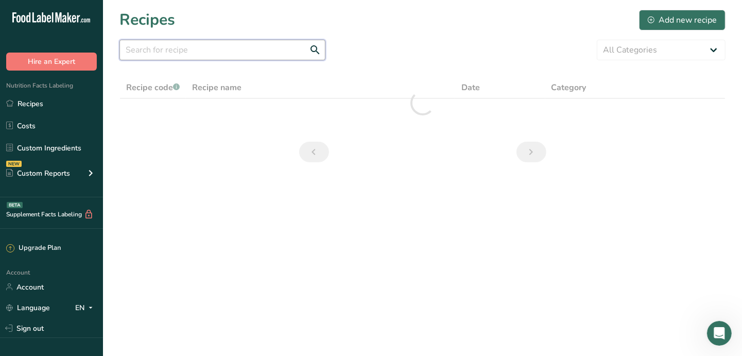
click at [207, 54] on input "text" at bounding box center [222, 50] width 206 height 21
type input "chili"
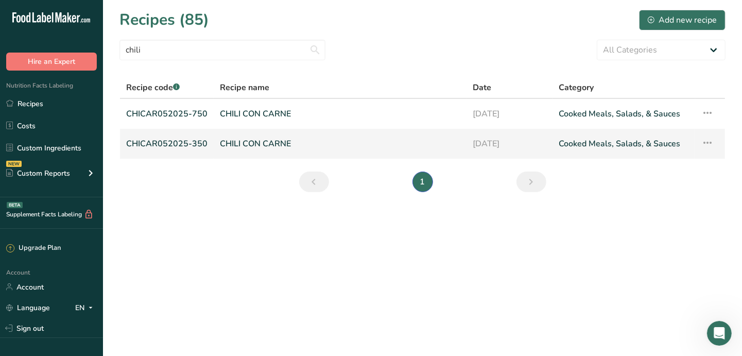
click at [268, 140] on link "CHILI CON CARNE" at bounding box center [340, 144] width 240 height 22
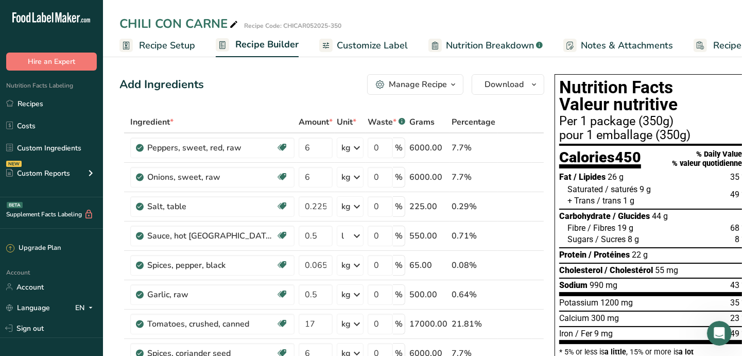
click at [162, 46] on span "Recipe Setup" at bounding box center [167, 46] width 56 height 14
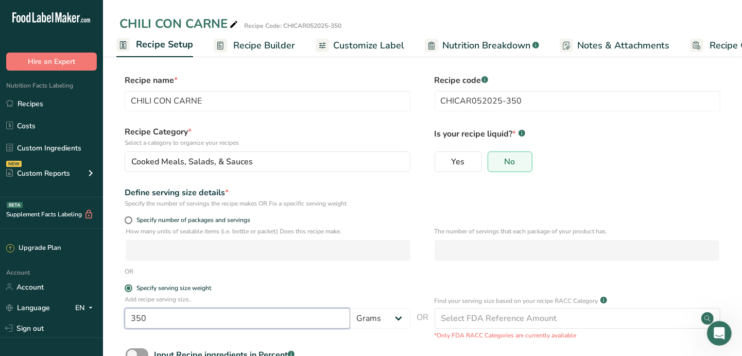
drag, startPoint x: 147, startPoint y: 318, endPoint x: 135, endPoint y: 316, distance: 11.9
click at [135, 316] on input "350" at bounding box center [238, 318] width 226 height 21
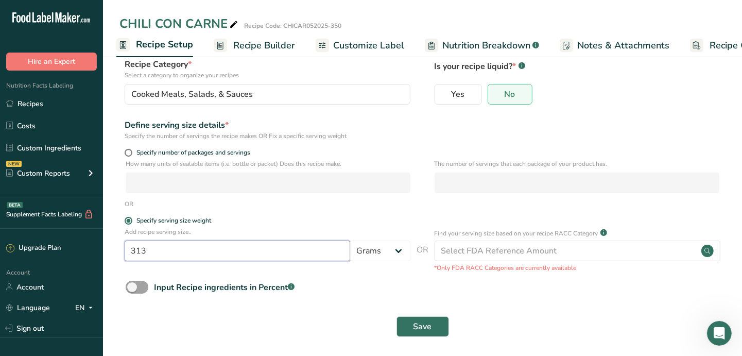
scroll to position [71, 0]
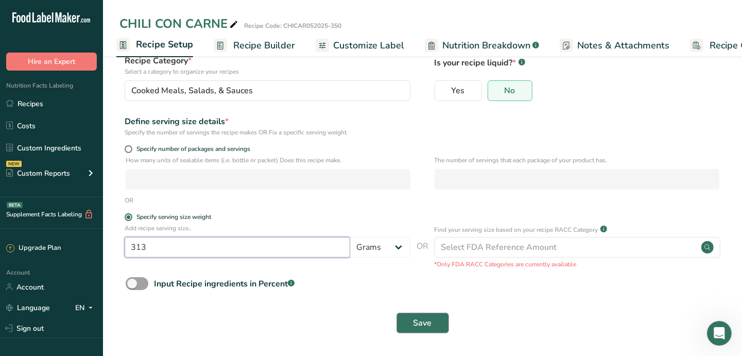
type input "313"
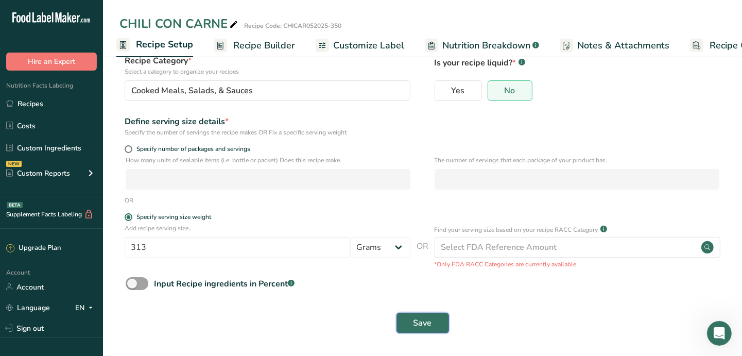
drag, startPoint x: 436, startPoint y: 324, endPoint x: 436, endPoint y: 315, distance: 9.3
click at [436, 324] on button "Save" at bounding box center [423, 323] width 53 height 21
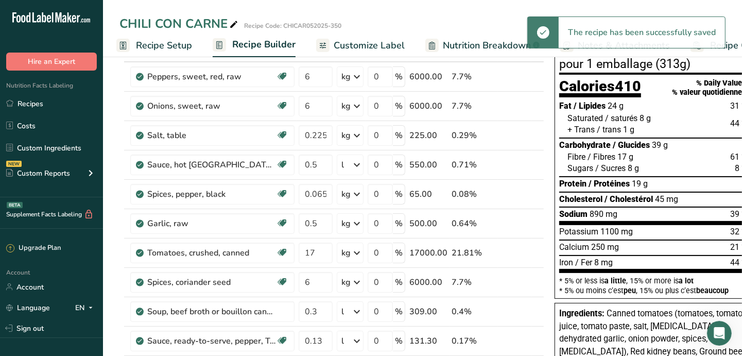
click at [385, 44] on span "Customize Label" at bounding box center [369, 46] width 71 height 14
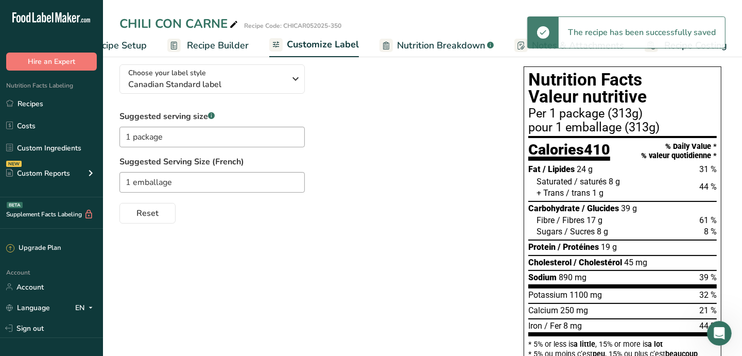
scroll to position [0, 49]
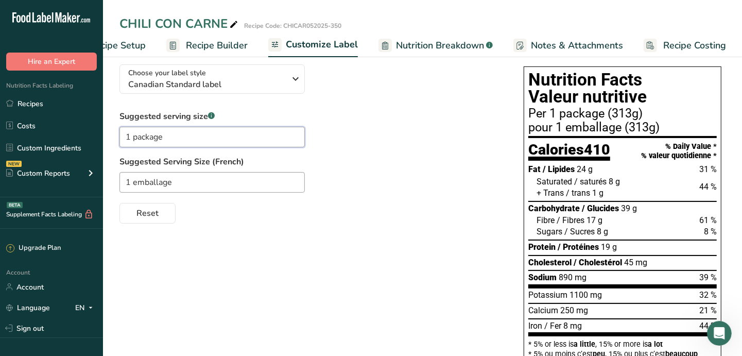
drag, startPoint x: 169, startPoint y: 143, endPoint x: 133, endPoint y: 141, distance: 36.1
click at [133, 141] on input "1 package" at bounding box center [211, 137] width 185 height 21
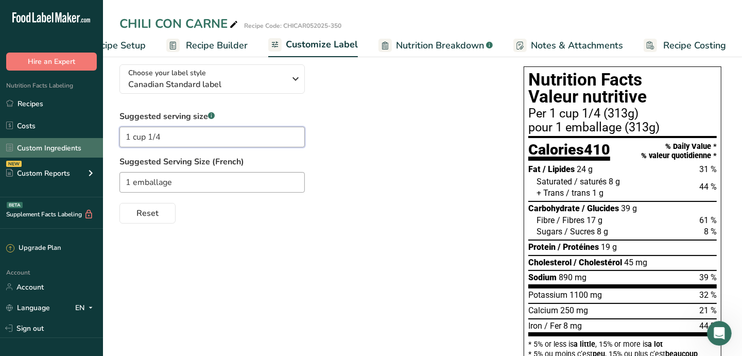
drag, startPoint x: 120, startPoint y: 140, endPoint x: 102, endPoint y: 140, distance: 18.0
click at [102, 140] on div ".a-20{fill:#fff;} Hire an Expert Nutrition Facts Labeling Recipes Costs Custom …" at bounding box center [371, 242] width 742 height 627
type input "1 cup 1/4"
drag, startPoint x: 183, startPoint y: 182, endPoint x: 103, endPoint y: 180, distance: 80.4
click at [103, 180] on section "Customize your label Save Download Choose what to show on your downloaded label…" at bounding box center [422, 269] width 639 height 574
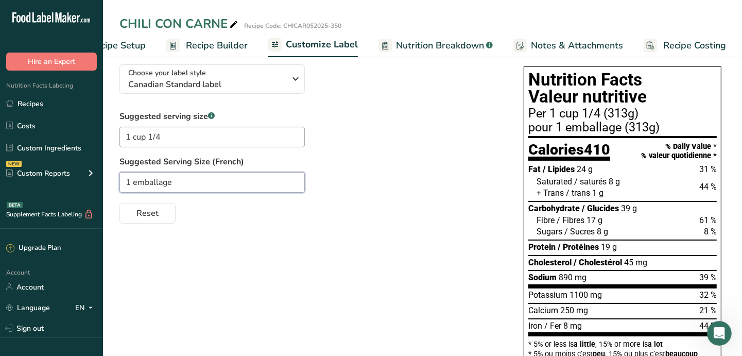
paste input "cup 1/4"
drag, startPoint x: 146, startPoint y: 184, endPoint x: 133, endPoint y: 180, distance: 13.9
click at [133, 180] on input "1 cup 1/4" at bounding box center [211, 182] width 185 height 21
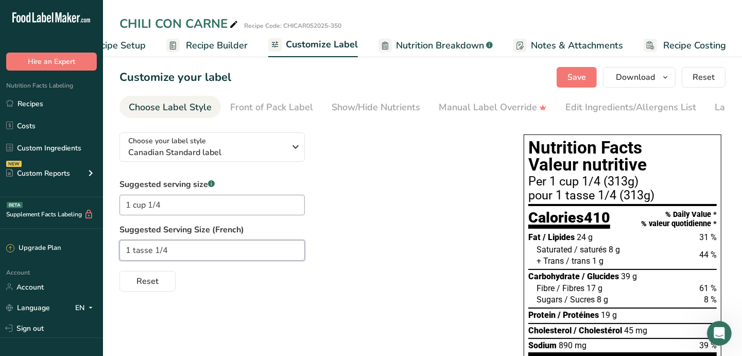
scroll to position [0, 0]
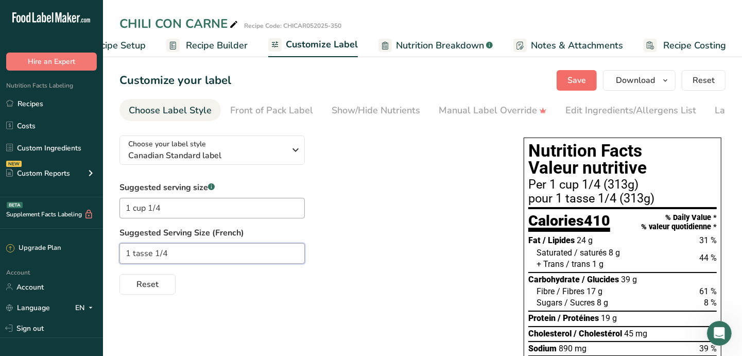
type input "1 tasse 1/4"
click at [576, 85] on span "Save" at bounding box center [577, 80] width 19 height 12
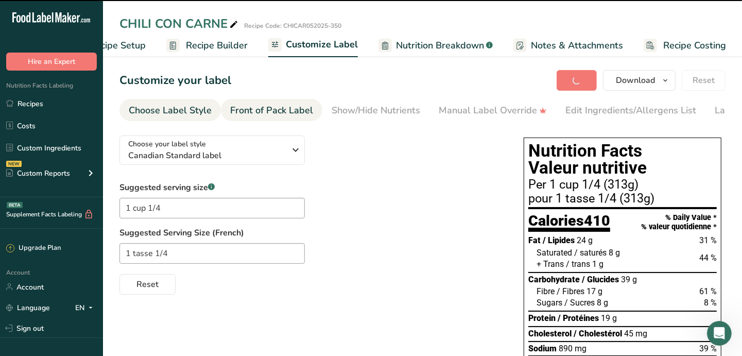
click at [278, 113] on div "Front of Pack Label" at bounding box center [271, 111] width 83 height 14
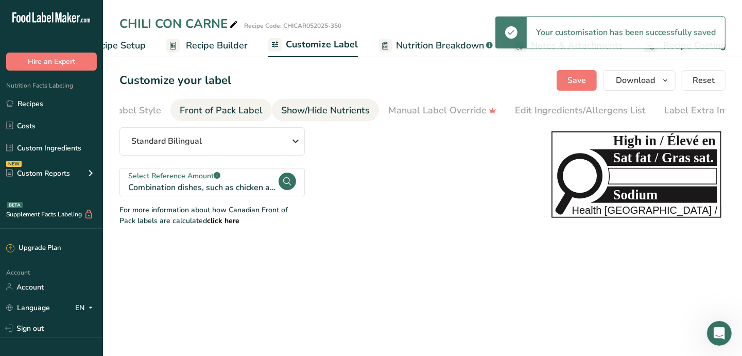
scroll to position [0, 59]
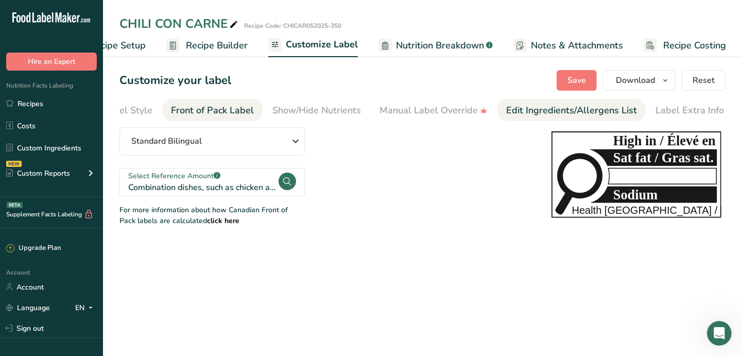
click at [518, 116] on div "Edit Ingredients/Allergens List" at bounding box center [571, 111] width 131 height 14
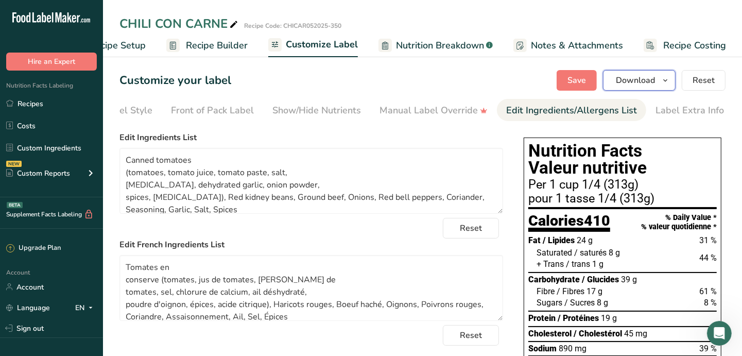
click at [671, 78] on span "button" at bounding box center [665, 80] width 12 height 12
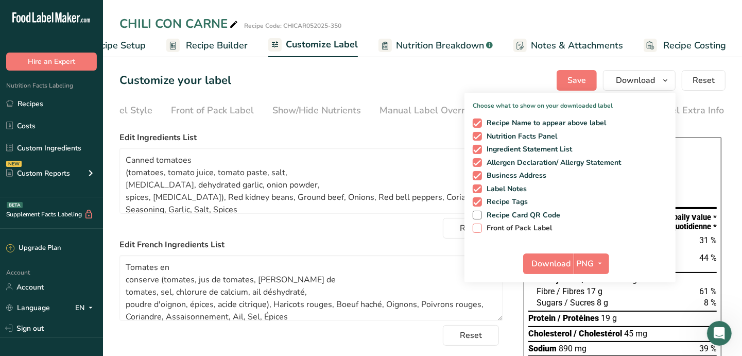
click at [514, 224] on span "Front of Pack Label" at bounding box center [517, 228] width 71 height 9
click at [479, 225] on input "Front of Pack Label" at bounding box center [476, 228] width 7 height 7
checkbox input "true"
click at [598, 260] on icon "button" at bounding box center [600, 263] width 8 height 13
click at [602, 336] on link "PDF" at bounding box center [592, 335] width 33 height 17
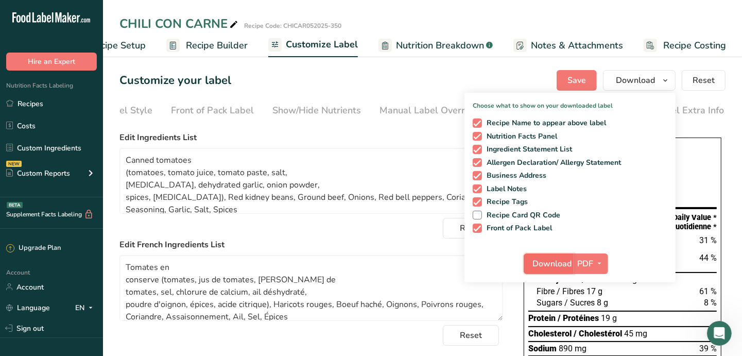
click at [548, 268] on span "Download" at bounding box center [551, 263] width 39 height 12
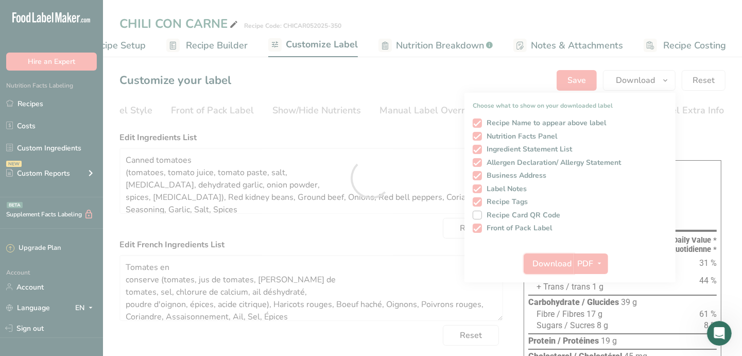
scroll to position [0, 0]
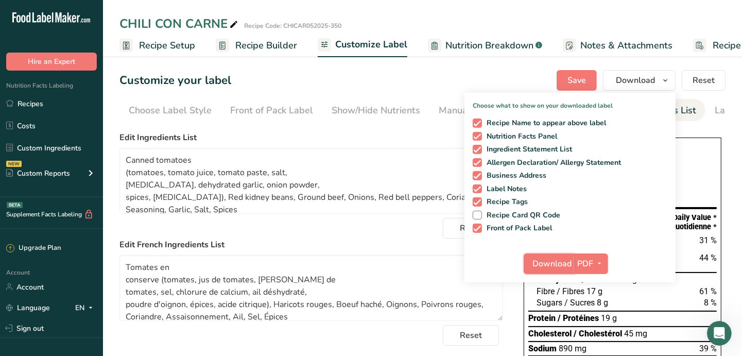
scroll to position [0, 59]
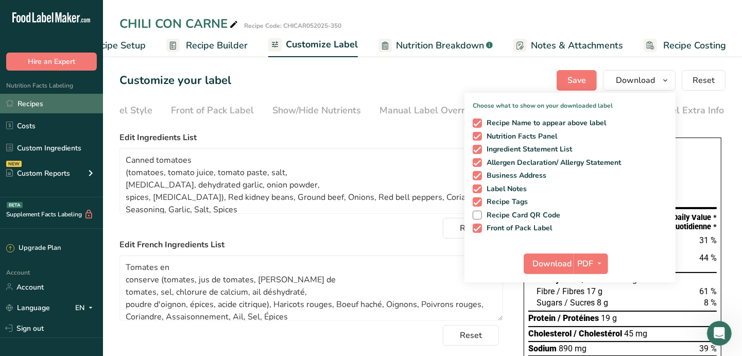
click at [35, 108] on link "Recipes" at bounding box center [51, 104] width 103 height 20
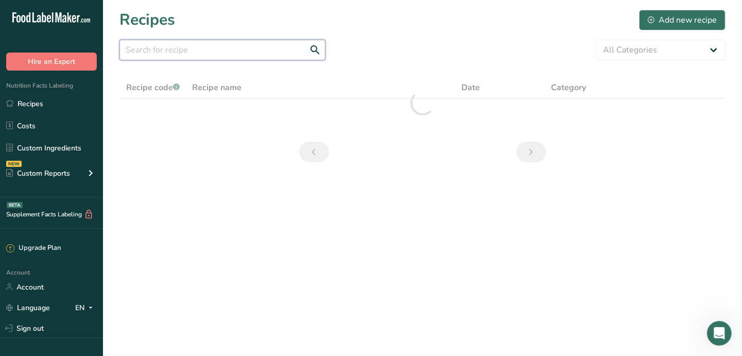
click at [218, 54] on input "text" at bounding box center [222, 50] width 206 height 21
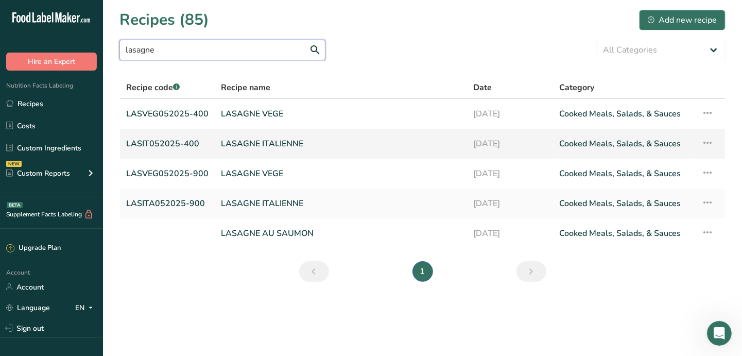
type input "lasagne"
click at [279, 148] on link "LASAGNE ITALIENNE" at bounding box center [341, 144] width 240 height 22
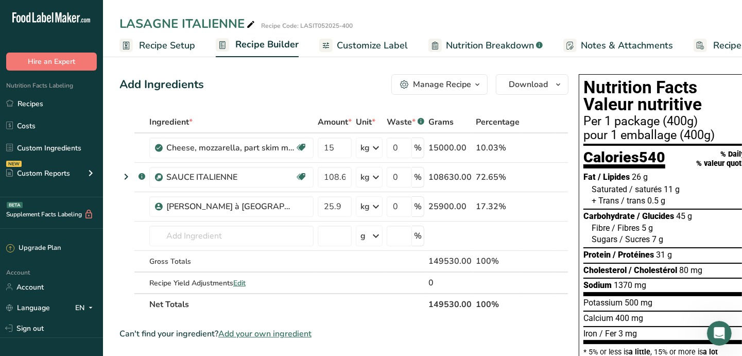
click at [171, 48] on span "Recipe Setup" at bounding box center [167, 46] width 56 height 14
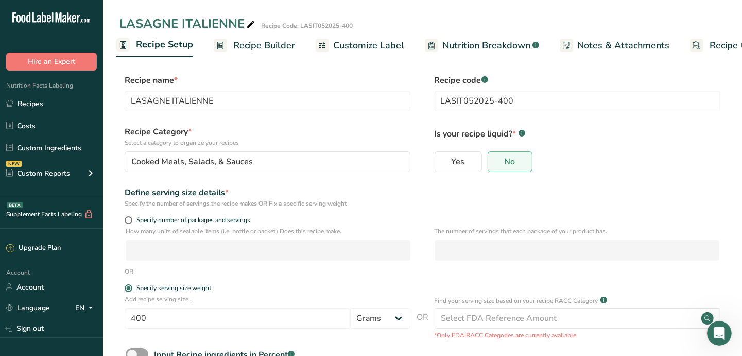
scroll to position [3, 0]
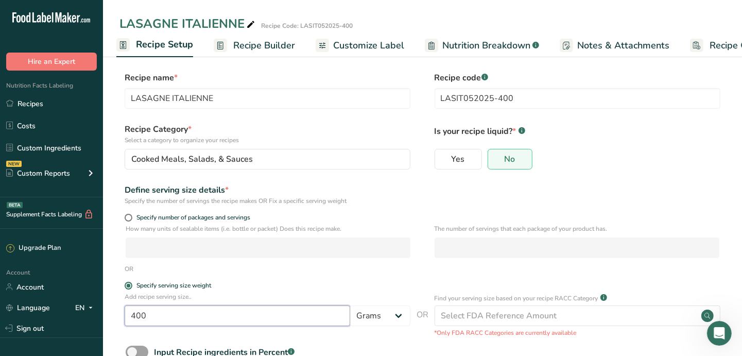
drag, startPoint x: 151, startPoint y: 321, endPoint x: 106, endPoint y: 314, distance: 46.4
click at [106, 314] on section "Recipe name * LASAGNE ITALIENNE Recipe code .a-a{fill:#347362;}.b-a{fill:#fff;}…" at bounding box center [422, 237] width 639 height 373
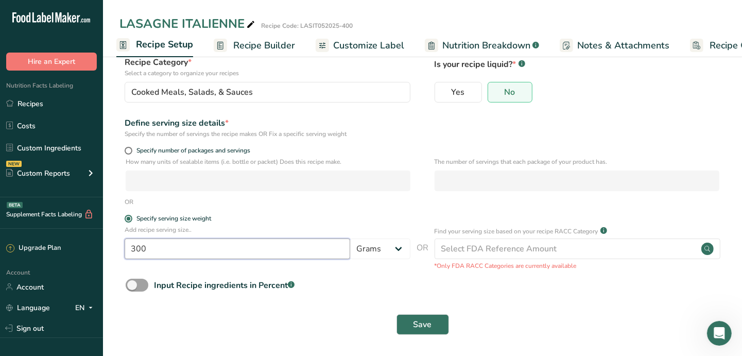
scroll to position [71, 0]
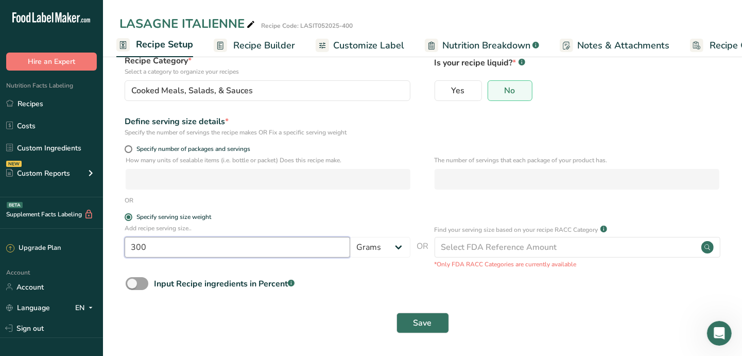
type input "300"
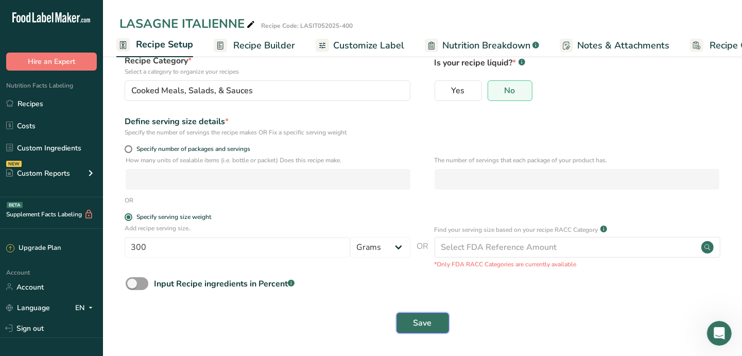
click at [437, 317] on button "Save" at bounding box center [423, 323] width 53 height 21
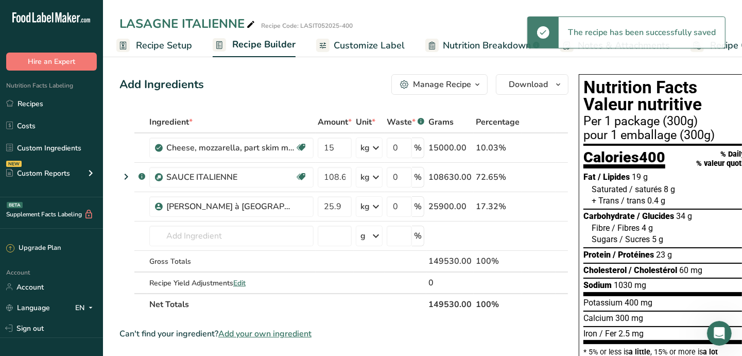
click at [368, 46] on span "Customize Label" at bounding box center [369, 46] width 71 height 14
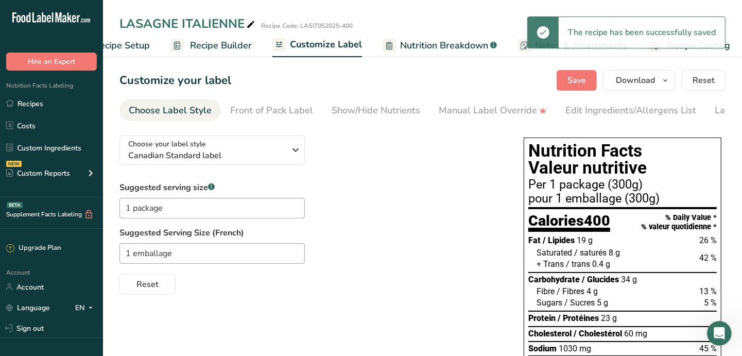
scroll to position [0, 49]
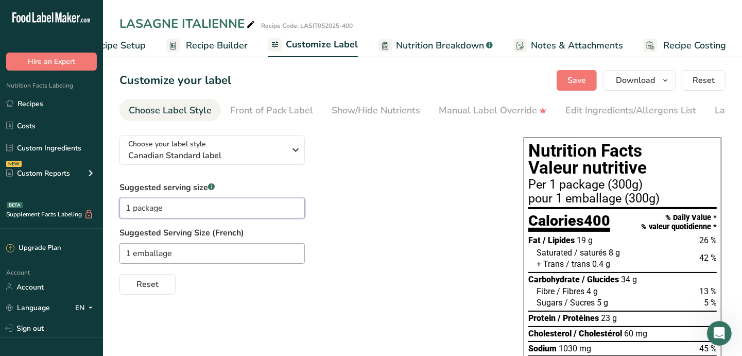
drag, startPoint x: 130, startPoint y: 208, endPoint x: 122, endPoint y: 207, distance: 8.4
click at [122, 207] on input "1 package" at bounding box center [211, 208] width 185 height 21
drag, startPoint x: 138, startPoint y: 212, endPoint x: 110, endPoint y: 207, distance: 28.8
type input "3/4 package"
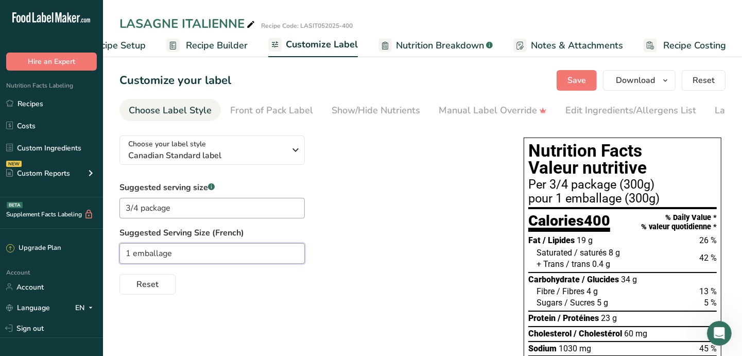
click at [127, 253] on input "1 emballage" at bounding box center [211, 253] width 185 height 21
drag, startPoint x: 130, startPoint y: 255, endPoint x: 124, endPoint y: 254, distance: 6.9
click at [124, 254] on input "1 emballage" at bounding box center [211, 253] width 185 height 21
paste input "3/4"
type input "3/4 emballage"
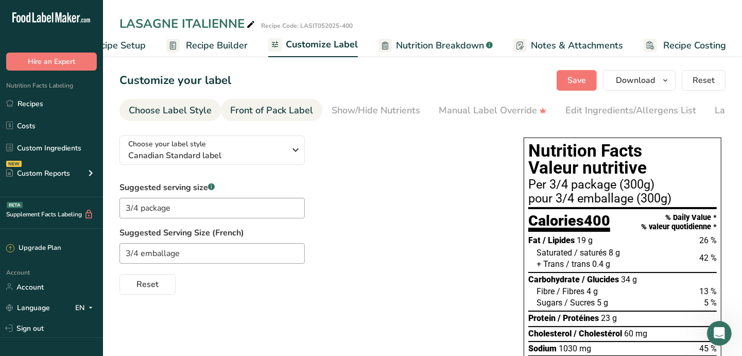
click at [251, 114] on div "Front of Pack Label" at bounding box center [271, 111] width 83 height 14
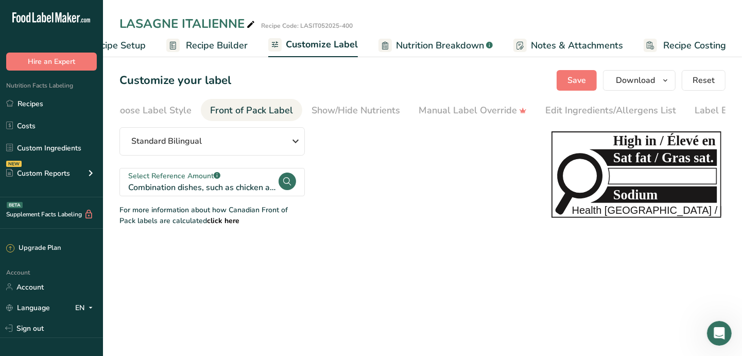
scroll to position [0, 59]
click at [574, 80] on span "Save" at bounding box center [577, 80] width 19 height 12
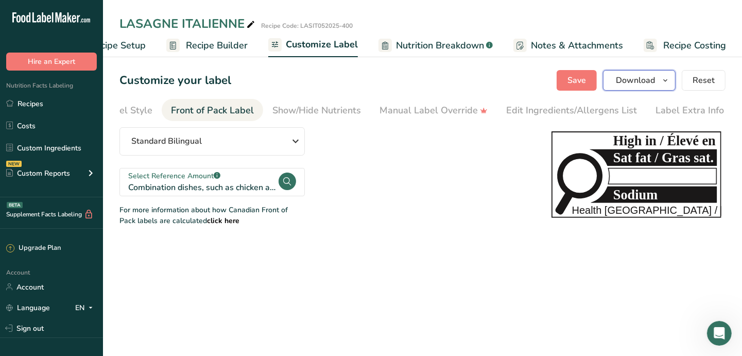
click at [630, 79] on span "Download" at bounding box center [635, 80] width 39 height 12
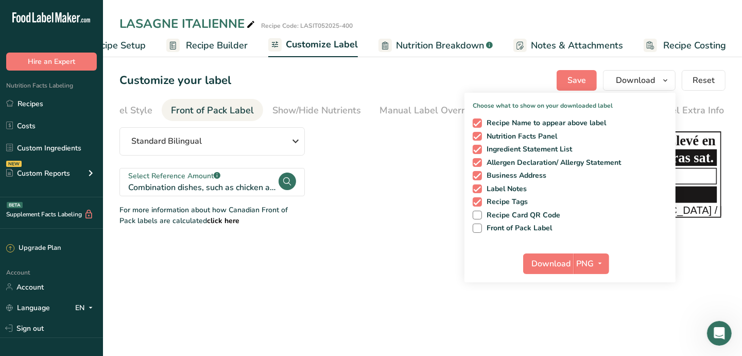
click at [518, 221] on div "Recipe Name to appear above label Nutrition Facts Panel Ingredient Statement Li…" at bounding box center [570, 173] width 211 height 118
click at [521, 229] on span "Front of Pack Label" at bounding box center [517, 228] width 71 height 9
click at [479, 229] on input "Front of Pack Label" at bounding box center [476, 228] width 7 height 7
checkbox input "true"
click at [601, 259] on icon "button" at bounding box center [600, 263] width 8 height 13
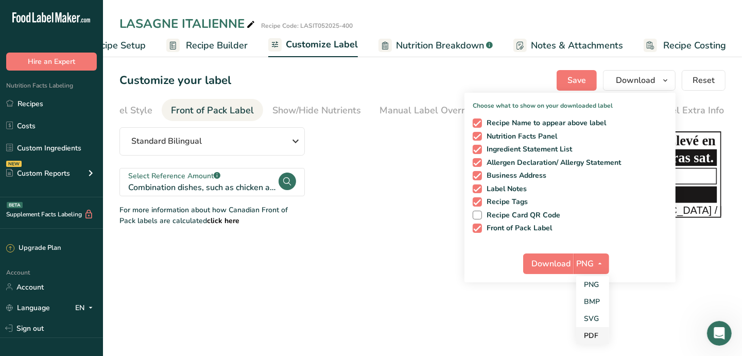
click at [592, 330] on link "PDF" at bounding box center [592, 335] width 33 height 17
click at [548, 263] on span "Download" at bounding box center [551, 263] width 39 height 12
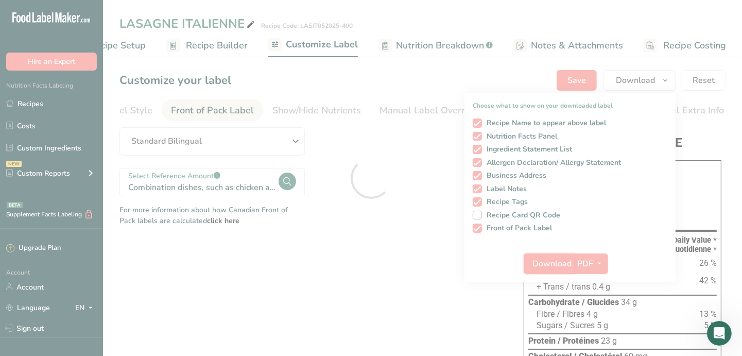
scroll to position [0, 0]
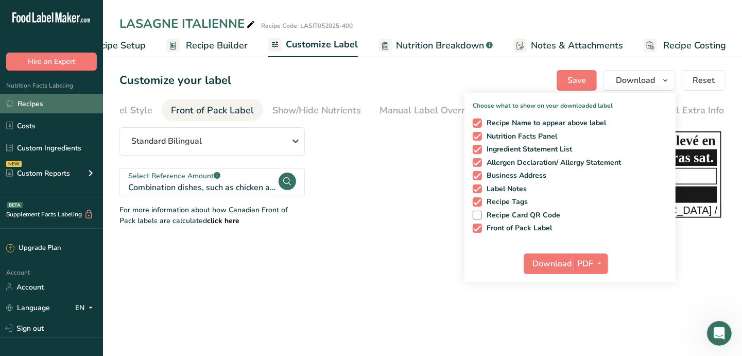
click at [33, 104] on link "Recipes" at bounding box center [51, 104] width 103 height 20
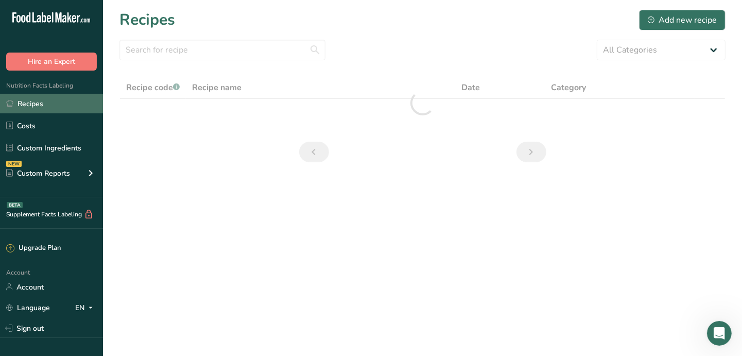
click at [31, 105] on link "Recipes" at bounding box center [51, 104] width 103 height 20
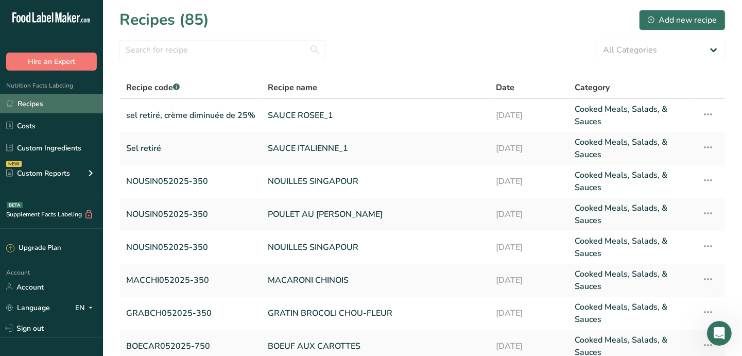
click at [35, 99] on link "Recipes" at bounding box center [51, 104] width 103 height 20
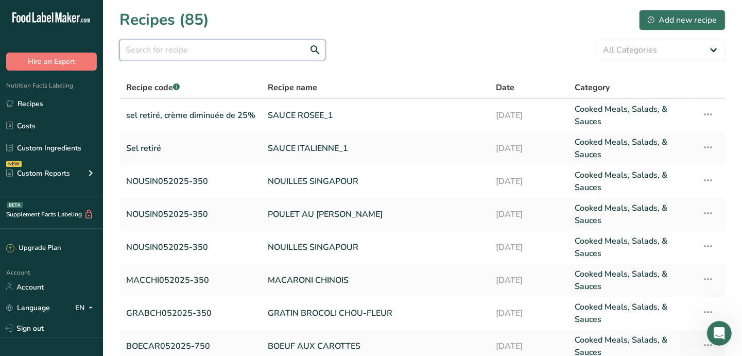
click at [189, 42] on input "text" at bounding box center [222, 50] width 206 height 21
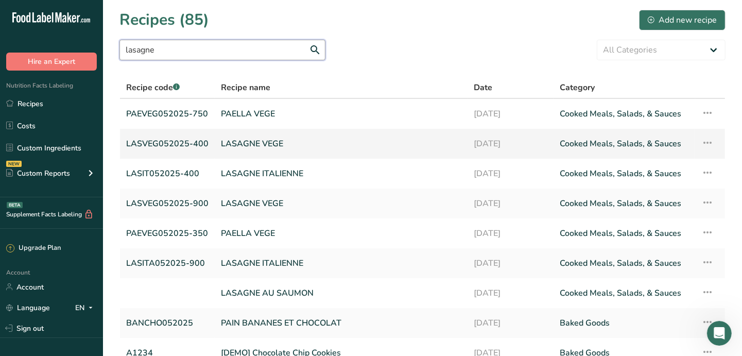
type input "lasagne"
click at [276, 140] on link "LASAGNE VEGE" at bounding box center [341, 144] width 240 height 22
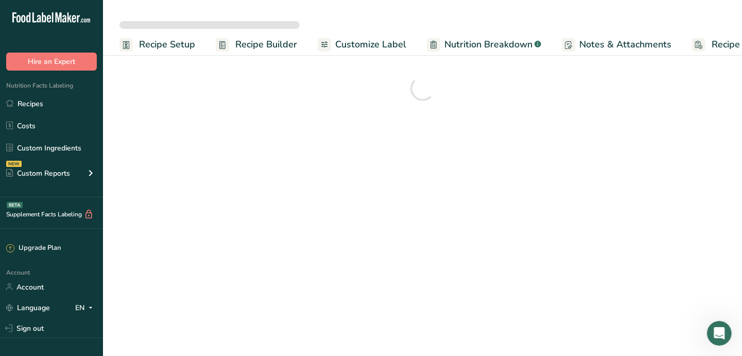
click at [165, 45] on span "Recipe Setup" at bounding box center [167, 45] width 56 height 14
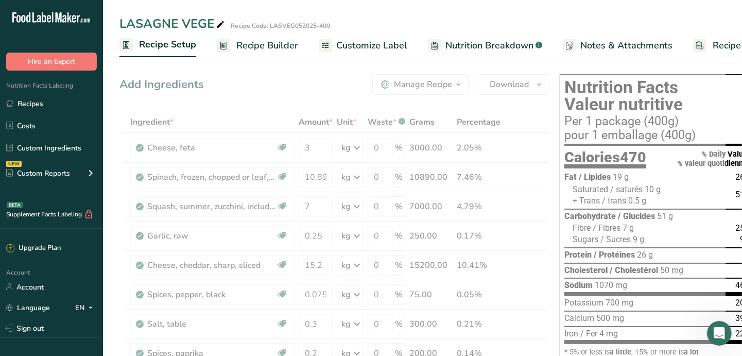
scroll to position [0, 3]
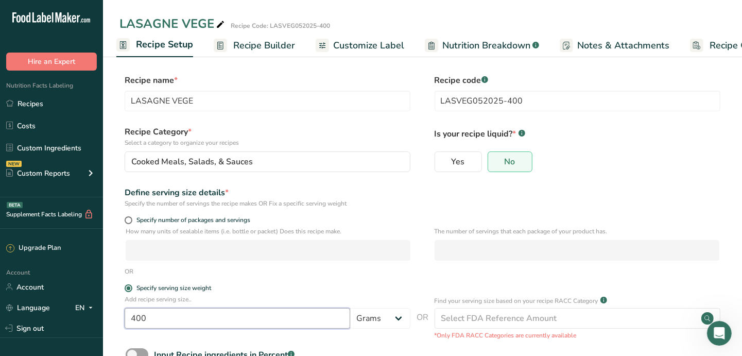
drag, startPoint x: 151, startPoint y: 319, endPoint x: 114, endPoint y: 310, distance: 38.2
click at [114, 314] on section "Recipe name * LASAGNE VEGE Recipe code .a-a{fill:#347362;}.b-a{fill:#fff;} LASV…" at bounding box center [422, 240] width 639 height 373
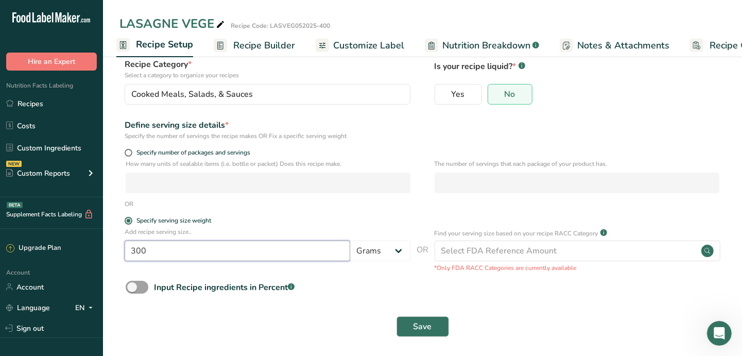
scroll to position [71, 0]
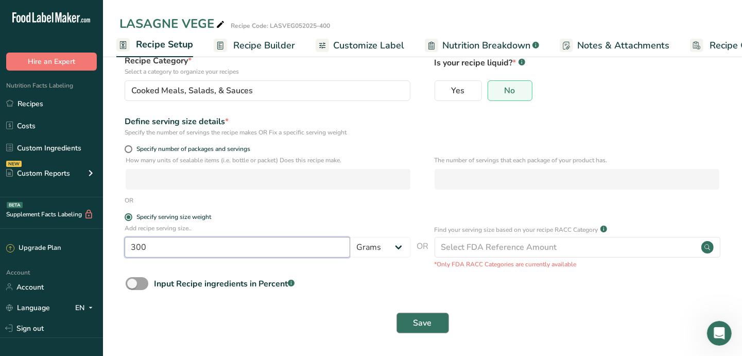
type input "300"
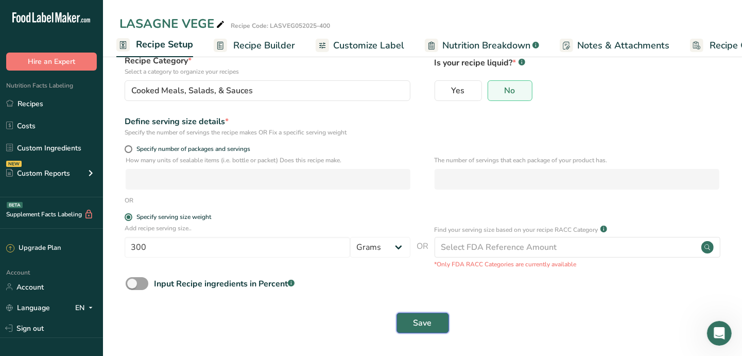
click at [429, 323] on span "Save" at bounding box center [423, 323] width 19 height 12
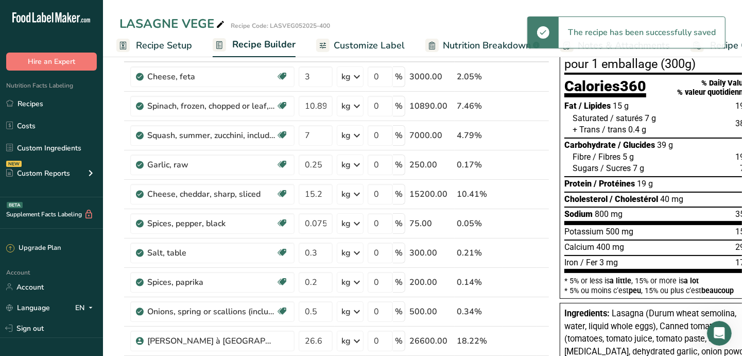
click at [346, 46] on span "Customize Label" at bounding box center [369, 46] width 71 height 14
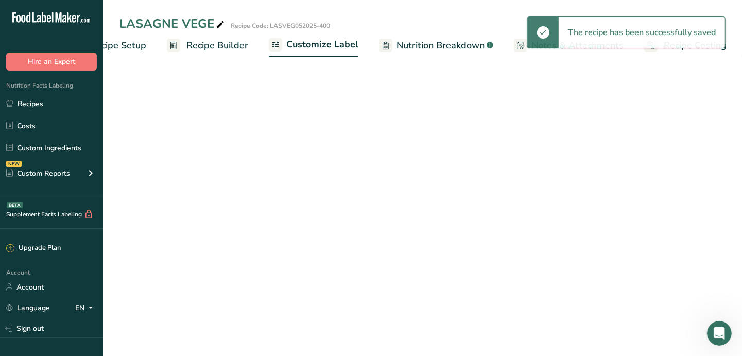
scroll to position [0, 49]
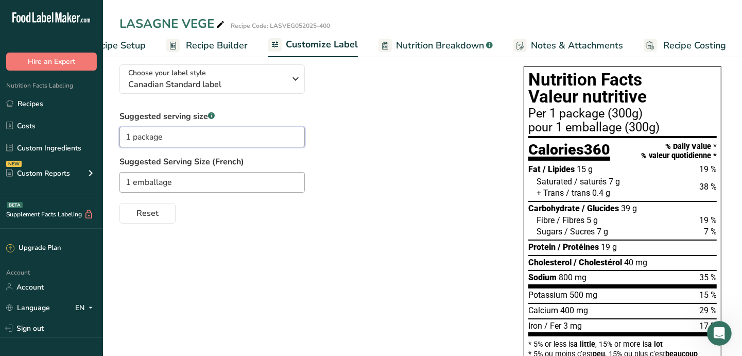
drag, startPoint x: 130, startPoint y: 137, endPoint x: 108, endPoint y: 130, distance: 23.0
drag, startPoint x: 138, startPoint y: 137, endPoint x: 106, endPoint y: 135, distance: 32.0
type input "3/4 package"
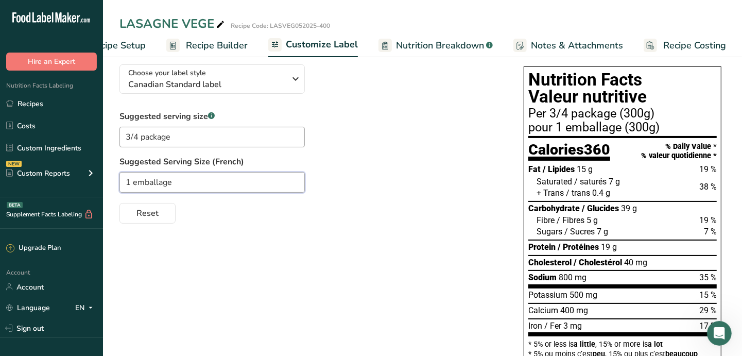
drag, startPoint x: 131, startPoint y: 185, endPoint x: 120, endPoint y: 181, distance: 11.6
click at [122, 181] on input "1 emballage" at bounding box center [211, 182] width 185 height 21
paste input "3/4"
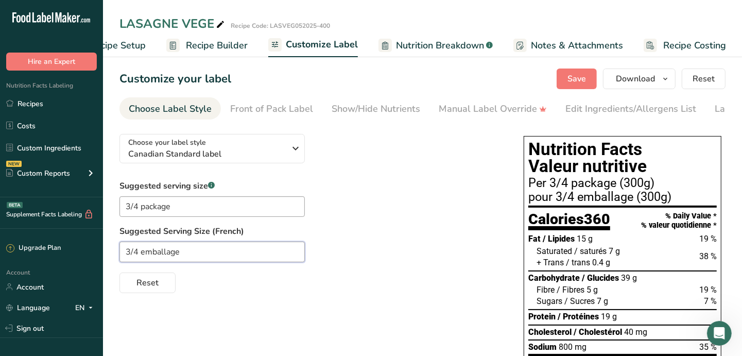
scroll to position [0, 0]
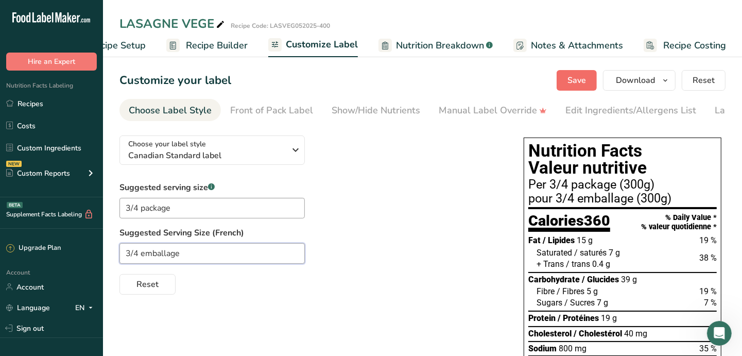
type input "3/4 emballage"
click at [577, 79] on span "Save" at bounding box center [577, 80] width 19 height 12
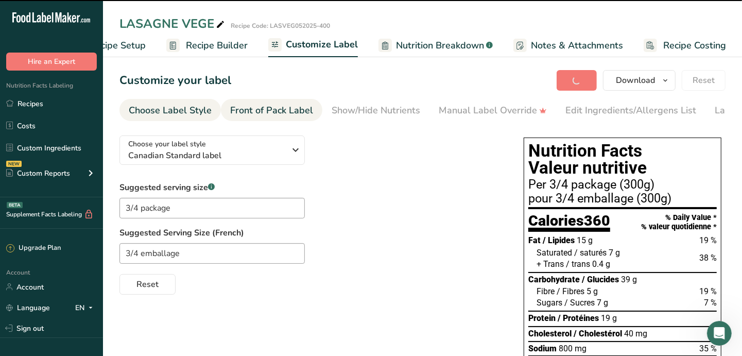
click at [275, 113] on div "Front of Pack Label" at bounding box center [271, 111] width 83 height 14
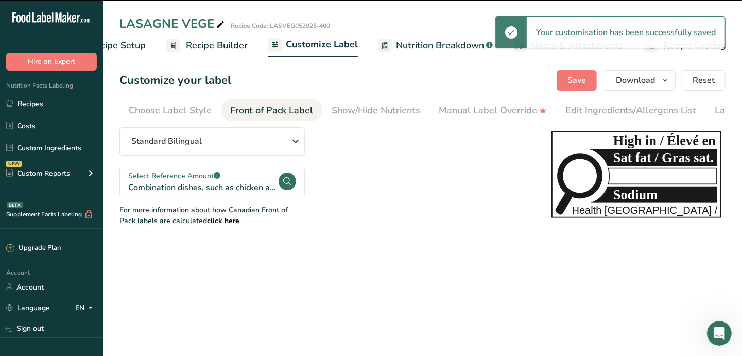
scroll to position [0, 59]
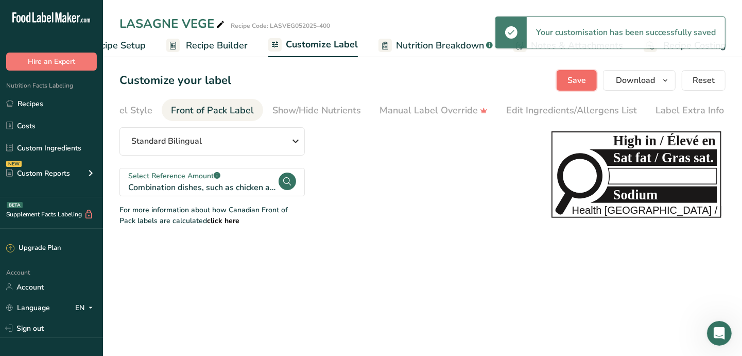
click at [577, 78] on span "Save" at bounding box center [577, 80] width 19 height 12
click at [649, 82] on span "Download" at bounding box center [635, 80] width 39 height 12
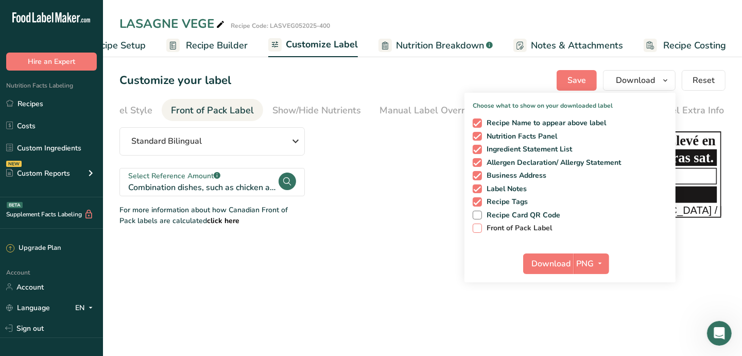
click at [534, 228] on span "Front of Pack Label" at bounding box center [517, 228] width 71 height 9
click at [479, 228] on input "Front of Pack Label" at bounding box center [476, 228] width 7 height 7
checkbox input "true"
click at [604, 261] on icon "button" at bounding box center [600, 263] width 8 height 13
click at [593, 333] on link "PDF" at bounding box center [592, 335] width 33 height 17
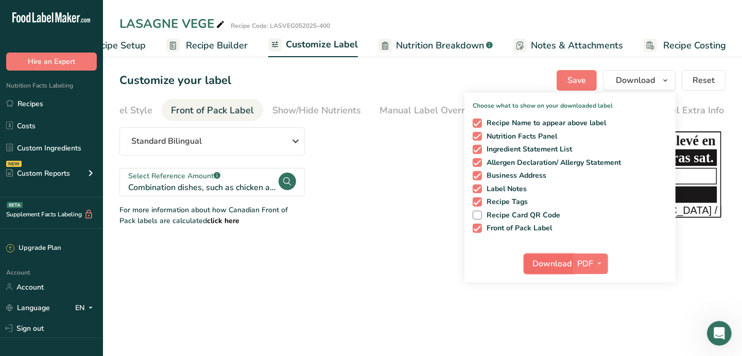
click at [554, 267] on span "Download" at bounding box center [551, 263] width 39 height 12
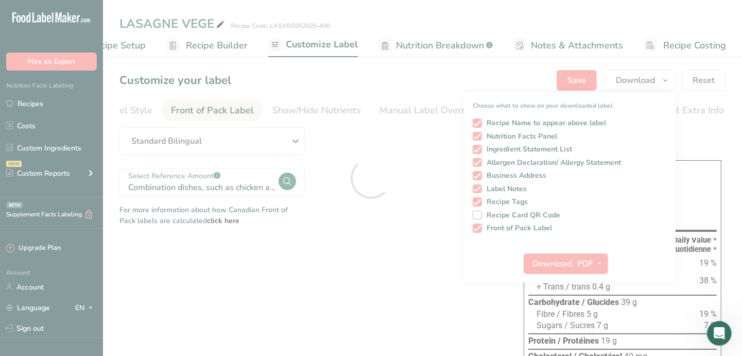
scroll to position [0, 0]
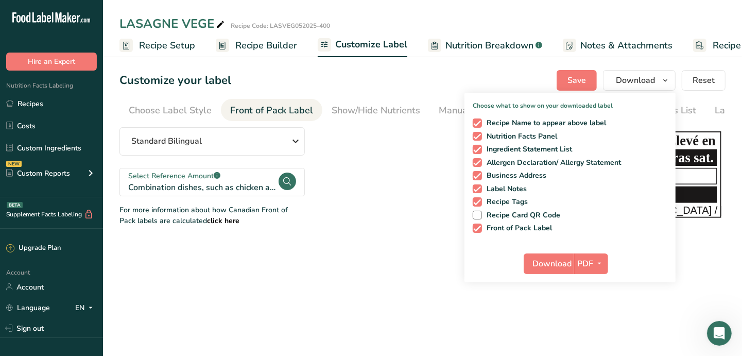
scroll to position [0, 59]
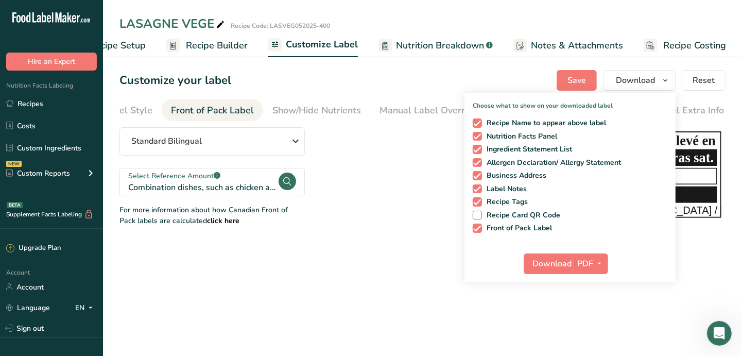
click at [44, 109] on link "Recipes" at bounding box center [51, 104] width 103 height 20
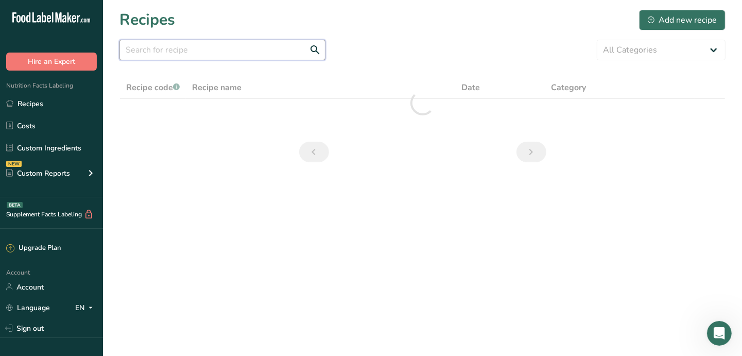
click at [161, 53] on input "text" at bounding box center [222, 50] width 206 height 21
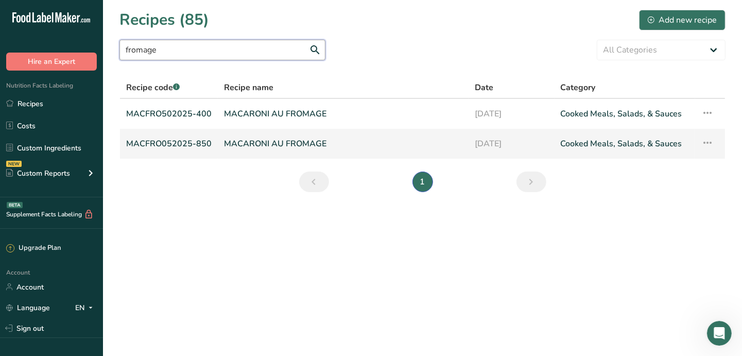
type input "fromage"
click at [248, 144] on link "MACARONI AU FROMAGE" at bounding box center [343, 144] width 238 height 22
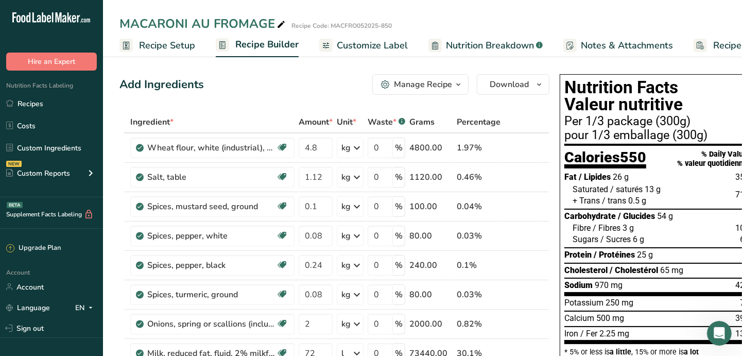
click at [163, 44] on span "Recipe Setup" at bounding box center [167, 46] width 56 height 14
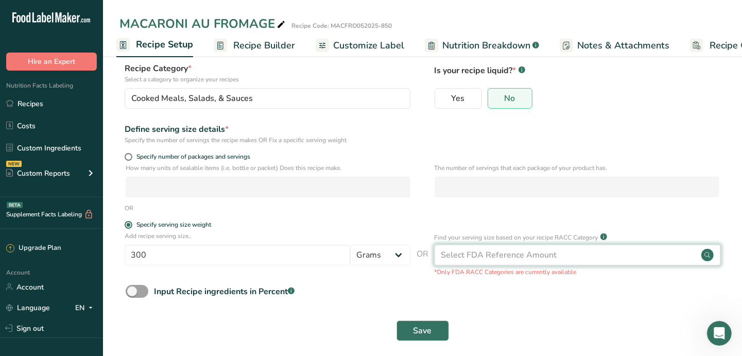
scroll to position [71, 0]
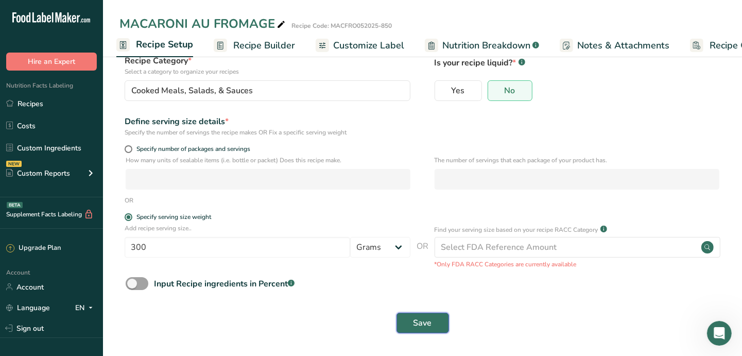
click at [416, 322] on span "Save" at bounding box center [423, 323] width 19 height 12
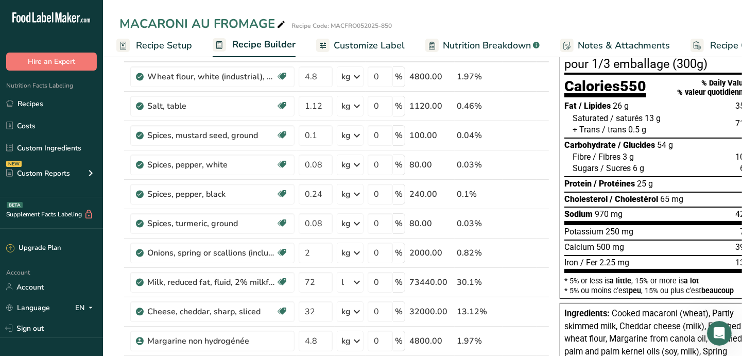
click at [373, 48] on span "Customize Label" at bounding box center [369, 46] width 71 height 14
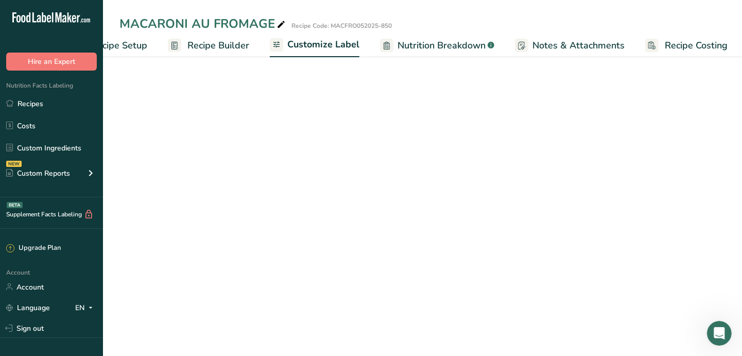
scroll to position [0, 49]
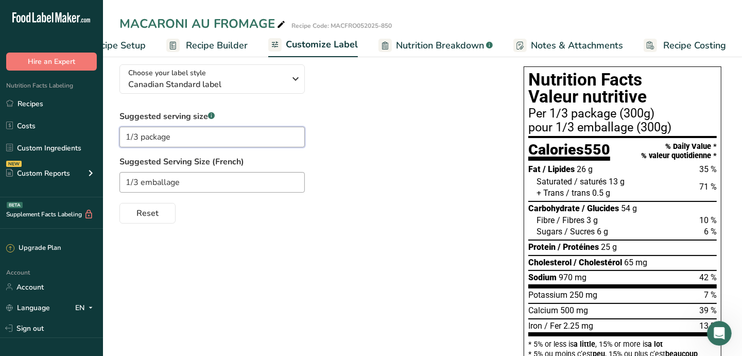
click at [137, 136] on input "1/3 package" at bounding box center [211, 137] width 185 height 21
click at [123, 41] on span "Recipe Setup" at bounding box center [118, 46] width 56 height 14
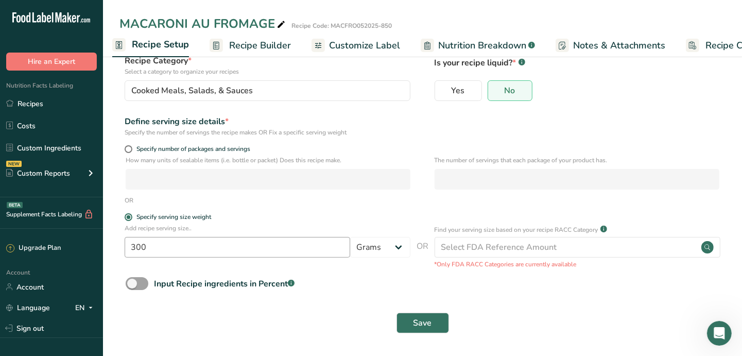
scroll to position [0, 3]
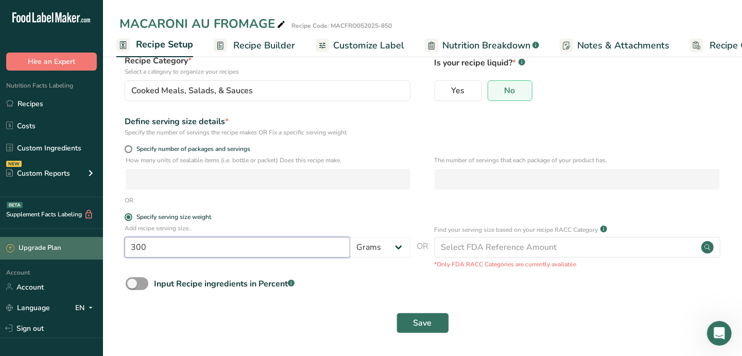
drag, startPoint x: 141, startPoint y: 246, endPoint x: 99, endPoint y: 245, distance: 41.7
click at [99, 245] on div ".a-20{fill:#fff;} Hire an Expert Nutrition Facts Labeling Recipes Costs Custom …" at bounding box center [371, 142] width 742 height 427
type input "263"
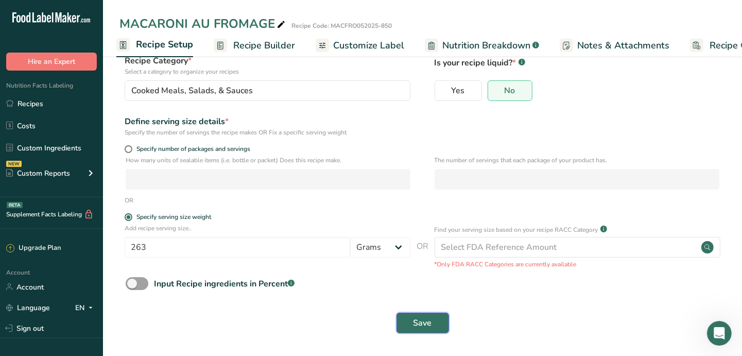
click at [414, 324] on span "Save" at bounding box center [423, 323] width 19 height 12
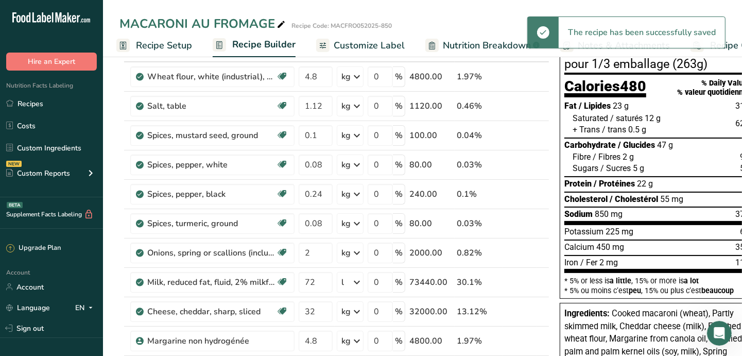
click at [355, 45] on span "Customize Label" at bounding box center [369, 46] width 71 height 14
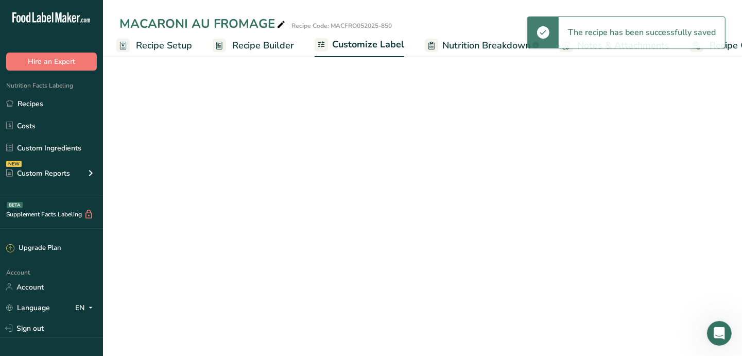
scroll to position [0, 49]
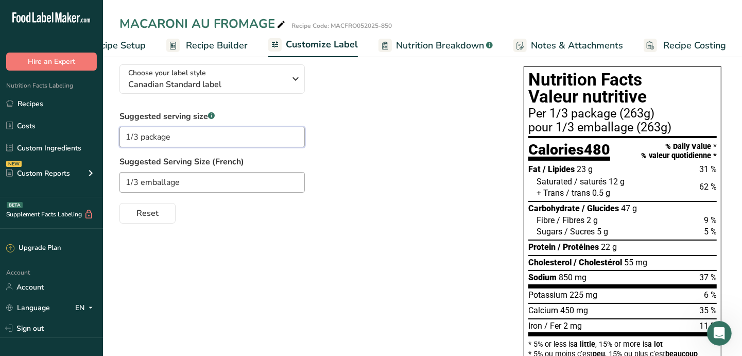
click at [176, 140] on input "1/3 package" at bounding box center [211, 137] width 185 height 21
drag, startPoint x: 138, startPoint y: 140, endPoint x: 122, endPoint y: 137, distance: 16.2
click at [122, 137] on input "1/3 package" at bounding box center [211, 137] width 185 height 21
drag, startPoint x: 173, startPoint y: 137, endPoint x: 141, endPoint y: 133, distance: 32.1
click at [141, 134] on input "3/4 package" at bounding box center [211, 137] width 185 height 21
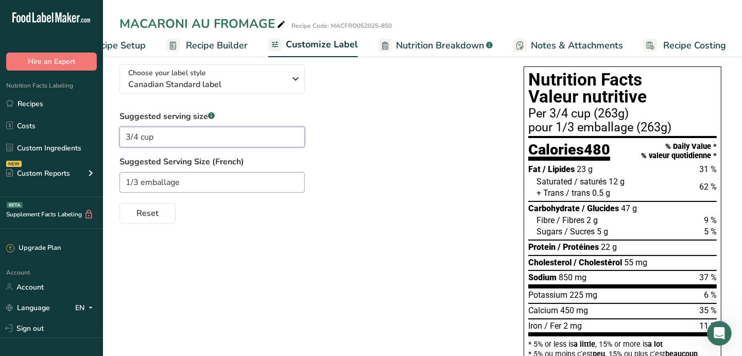
drag, startPoint x: 136, startPoint y: 142, endPoint x: 125, endPoint y: 140, distance: 12.0
click at [125, 140] on input "3/4 cup" at bounding box center [211, 137] width 185 height 21
type input "3/4 cup"
drag, startPoint x: 137, startPoint y: 182, endPoint x: 124, endPoint y: 181, distance: 12.9
click at [124, 181] on input "1/3 emballage" at bounding box center [211, 182] width 185 height 21
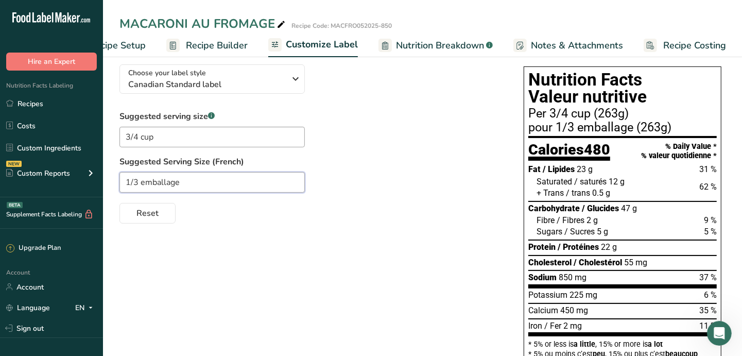
paste input "3/4"
drag, startPoint x: 174, startPoint y: 185, endPoint x: 145, endPoint y: 176, distance: 30.8
click at [141, 180] on input "3/4 emballage" at bounding box center [211, 182] width 185 height 21
type input "3/4 tasse"
click at [424, 196] on div "Suggested serving size .a-a{fill:#347362;}.b-a{fill:#fff;} 3/4 cup Suggested Se…" at bounding box center [311, 166] width 384 height 113
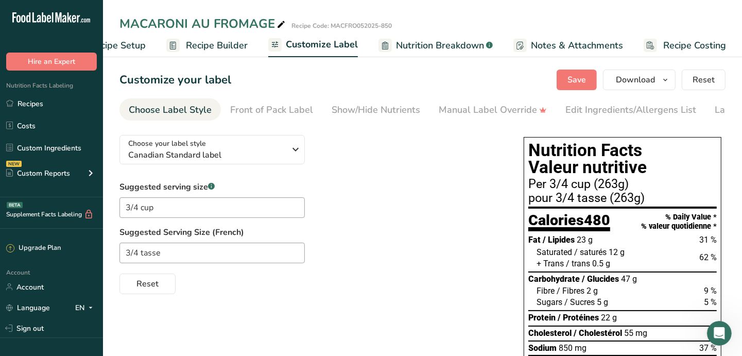
scroll to position [0, 0]
click at [569, 80] on button "Save" at bounding box center [577, 80] width 40 height 21
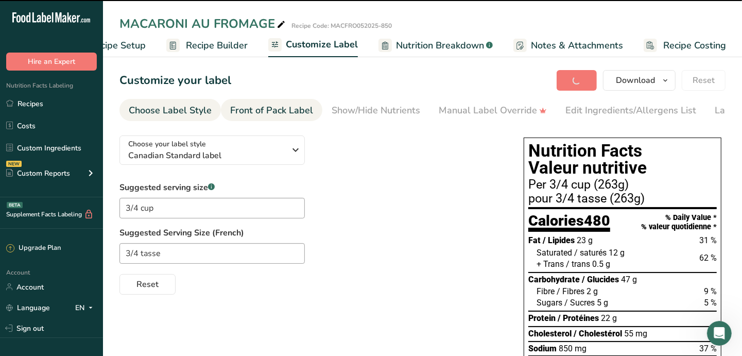
click at [270, 109] on div "Front of Pack Label" at bounding box center [271, 111] width 83 height 14
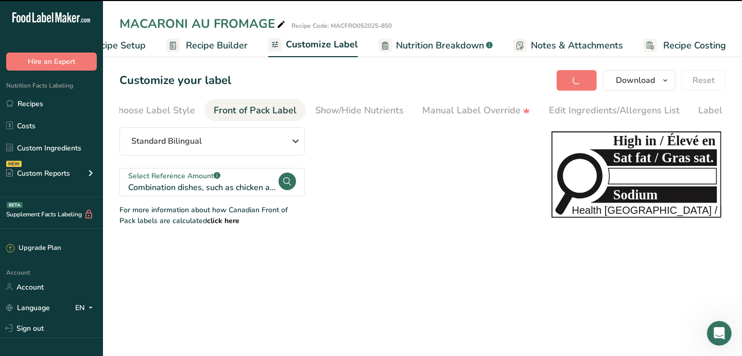
scroll to position [0, 59]
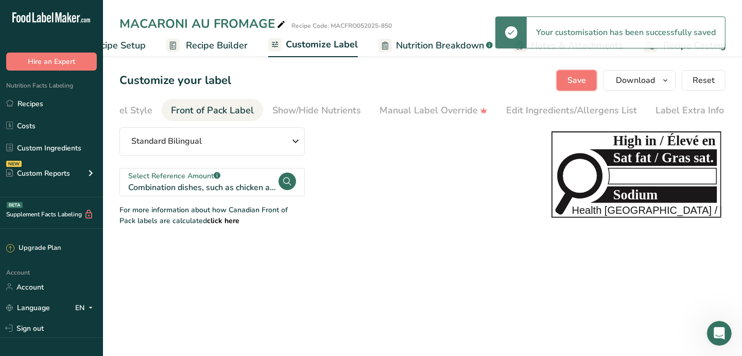
click at [590, 76] on button "Save" at bounding box center [577, 80] width 40 height 21
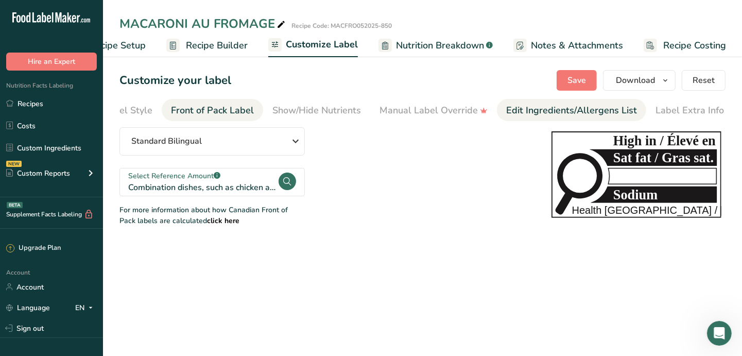
click at [540, 111] on div "Edit Ingredients/Allergens List" at bounding box center [571, 111] width 131 height 14
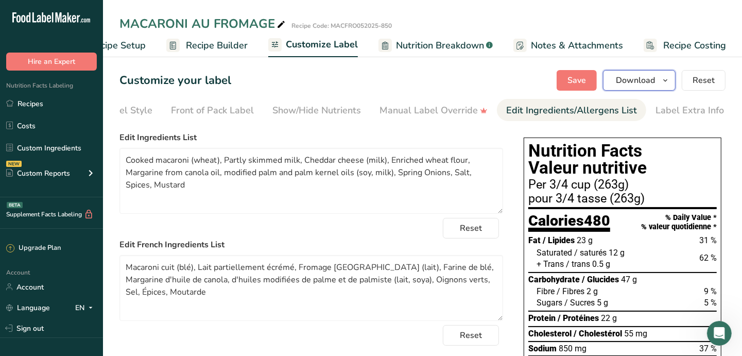
click at [669, 80] on icon "button" at bounding box center [665, 80] width 8 height 13
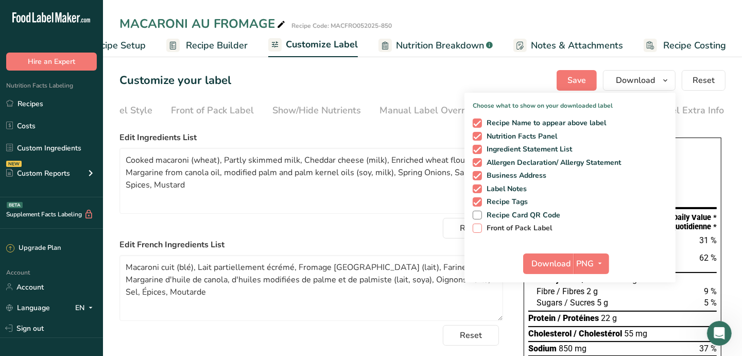
click at [512, 227] on span "Front of Pack Label" at bounding box center [517, 228] width 71 height 9
click at [479, 227] on input "Front of Pack Label" at bounding box center [476, 228] width 7 height 7
checkbox input "true"
click at [602, 259] on icon "button" at bounding box center [600, 263] width 8 height 13
click at [596, 331] on link "PDF" at bounding box center [592, 335] width 33 height 17
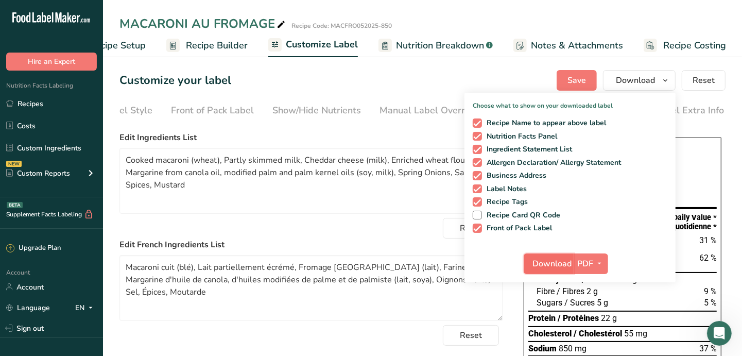
click at [552, 265] on span "Download" at bounding box center [551, 263] width 39 height 12
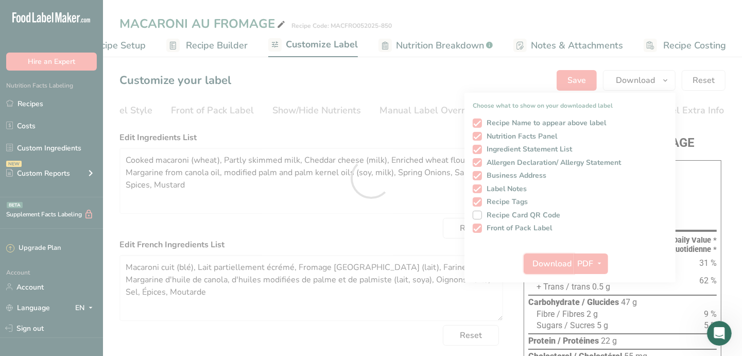
scroll to position [0, 0]
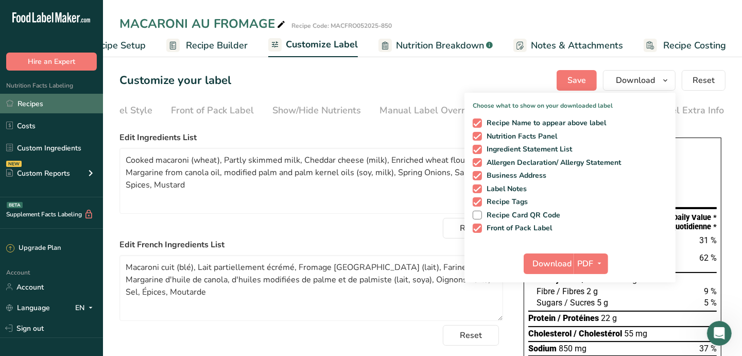
click at [38, 102] on link "Recipes" at bounding box center [51, 104] width 103 height 20
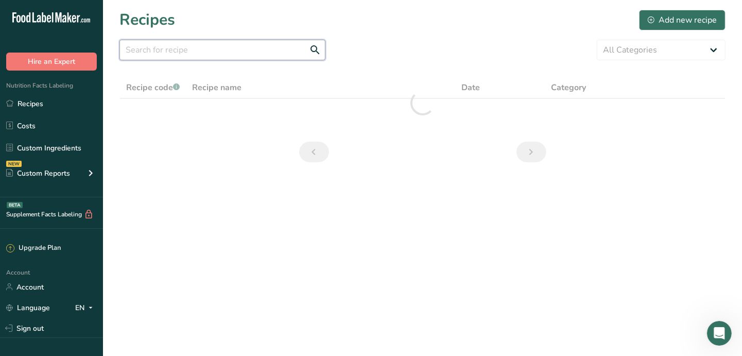
click at [200, 55] on input "text" at bounding box center [222, 50] width 206 height 21
type input "fromage"
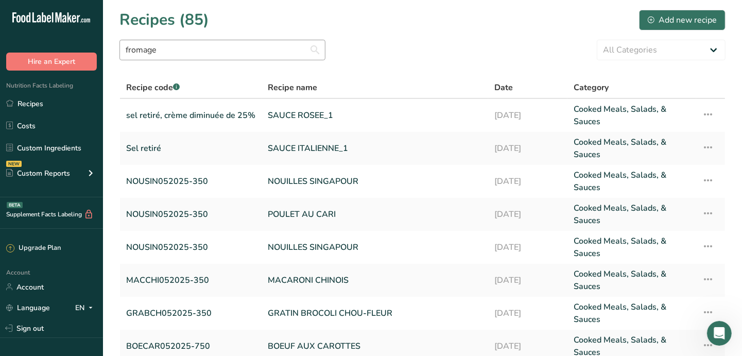
click at [319, 118] on link "SAUCE ROSEE_1" at bounding box center [375, 115] width 214 height 25
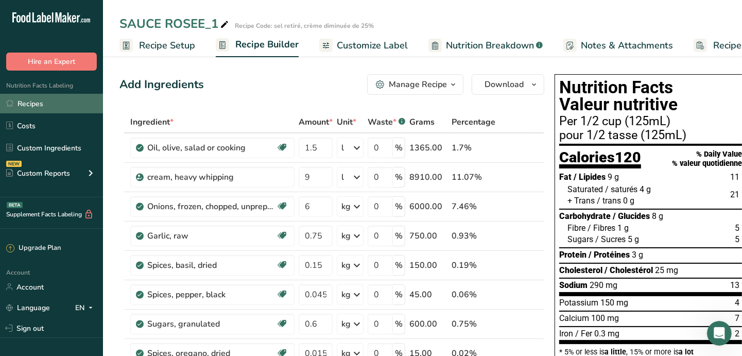
click at [40, 105] on link "Recipes" at bounding box center [51, 104] width 103 height 20
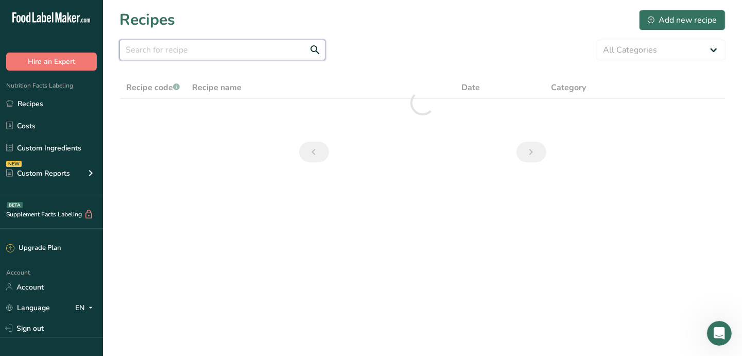
click at [205, 55] on input "text" at bounding box center [222, 50] width 206 height 21
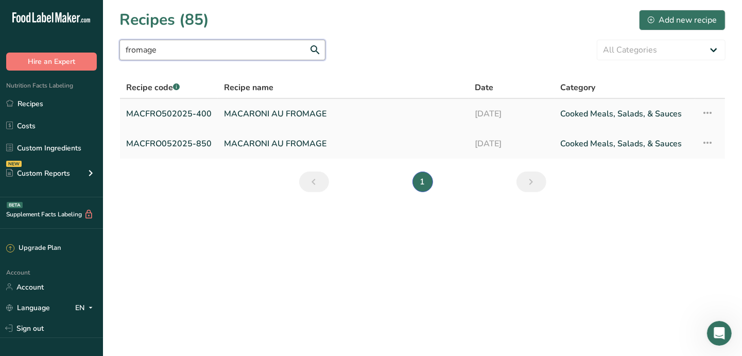
type input "fromage"
click at [244, 109] on link "MACARONI AU FROMAGE" at bounding box center [343, 114] width 238 height 22
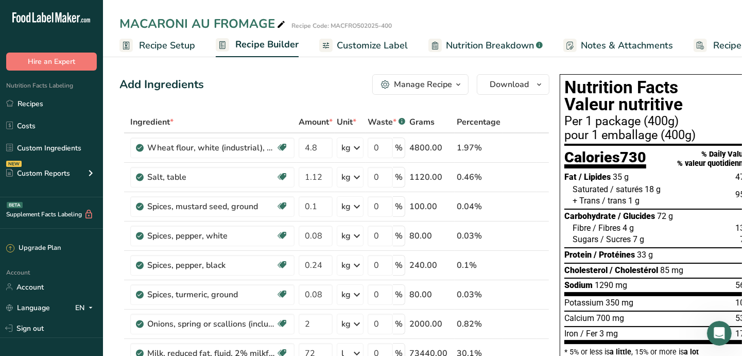
click at [154, 40] on span "Recipe Setup" at bounding box center [167, 46] width 56 height 14
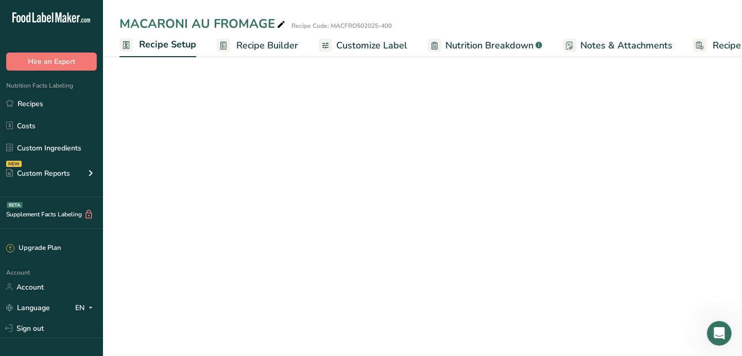
scroll to position [0, 3]
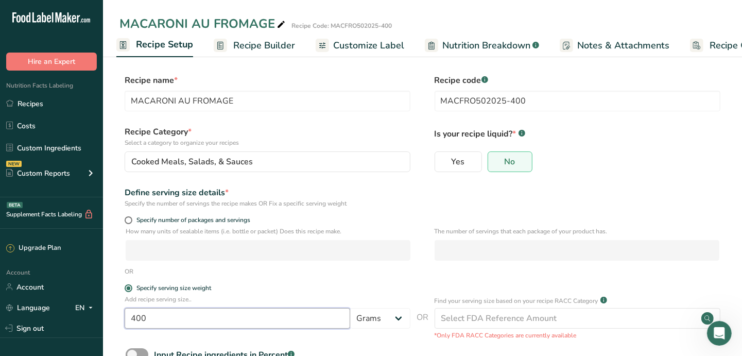
drag, startPoint x: 123, startPoint y: 318, endPoint x: 104, endPoint y: 316, distance: 19.2
click at [104, 317] on section "Recipe name * MACARONI AU FROMAGE Recipe code .a-a{fill:#347362;}.b-a{fill:#fff…" at bounding box center [422, 240] width 639 height 373
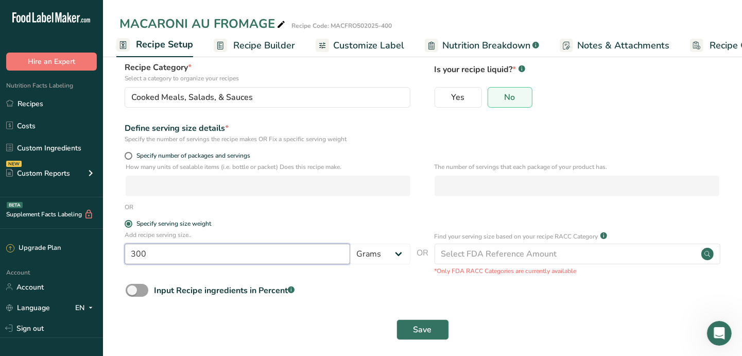
scroll to position [71, 0]
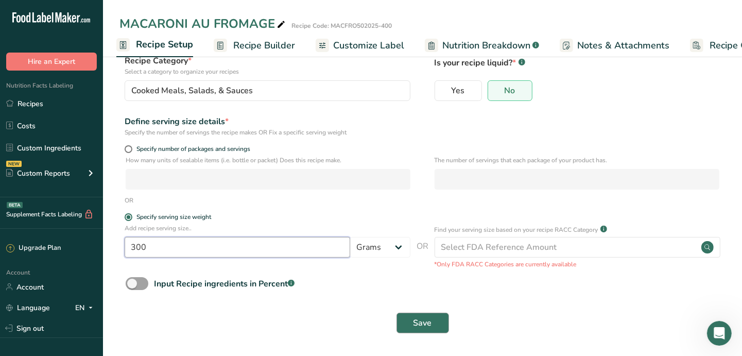
type input "300"
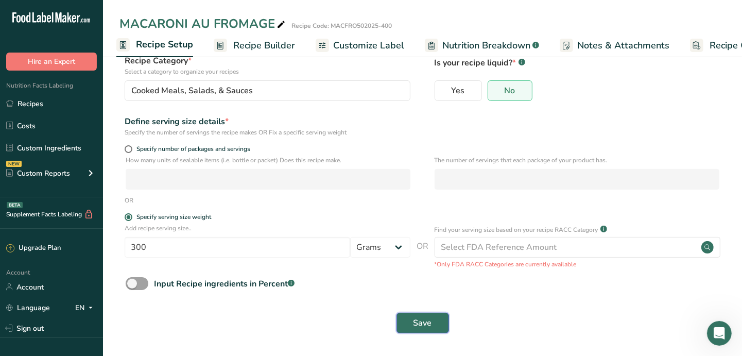
click at [428, 321] on span "Save" at bounding box center [423, 323] width 19 height 12
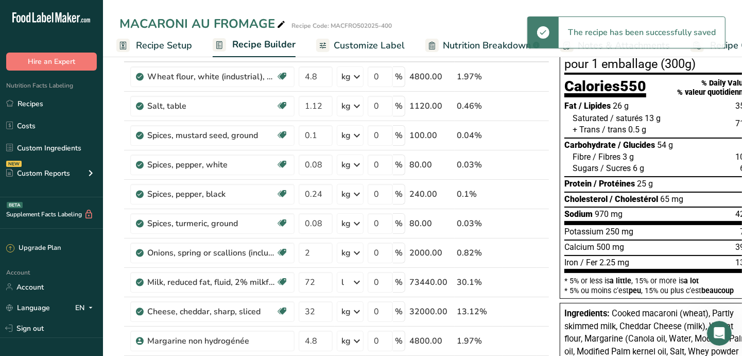
click at [389, 45] on span "Customize Label" at bounding box center [369, 46] width 71 height 14
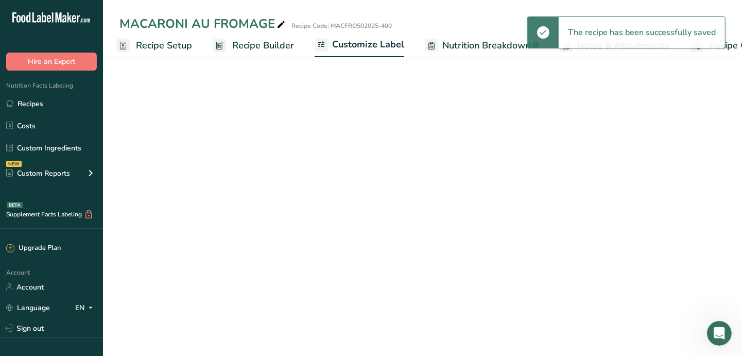
scroll to position [0, 49]
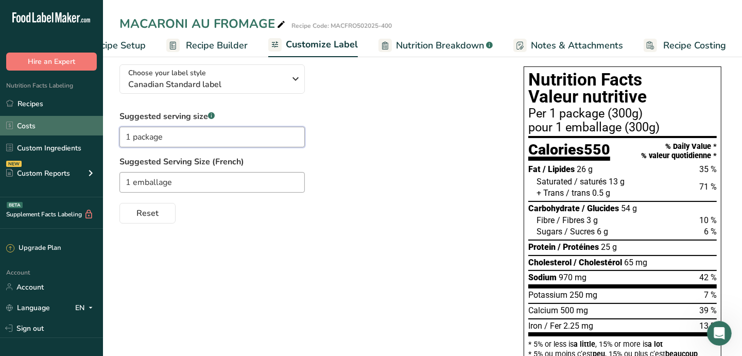
drag, startPoint x: 129, startPoint y: 141, endPoint x: 89, endPoint y: 131, distance: 40.7
click at [92, 133] on div ".a-20{fill:#fff;} Hire an Expert Nutrition Facts Labeling Recipes Costs Custom …" at bounding box center [371, 293] width 742 height 729
drag, startPoint x: 136, startPoint y: 138, endPoint x: 117, endPoint y: 135, distance: 19.3
click at [118, 135] on section "Customize your label Save Download Choose what to show on your downloaded label…" at bounding box center [422, 319] width 639 height 675
type input "3/4 package"
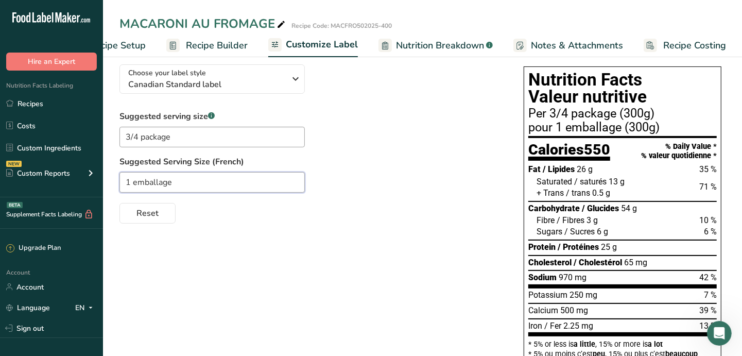
drag, startPoint x: 129, startPoint y: 185, endPoint x: 122, endPoint y: 183, distance: 8.0
click at [122, 183] on input "1 emballage" at bounding box center [211, 182] width 185 height 21
paste input "3/4"
type input "3/4 emballage"
click at [342, 258] on div "Choose your label style Canadian Standard label USA (FDA) Standard FDA label Ta…" at bounding box center [422, 348] width 606 height 585
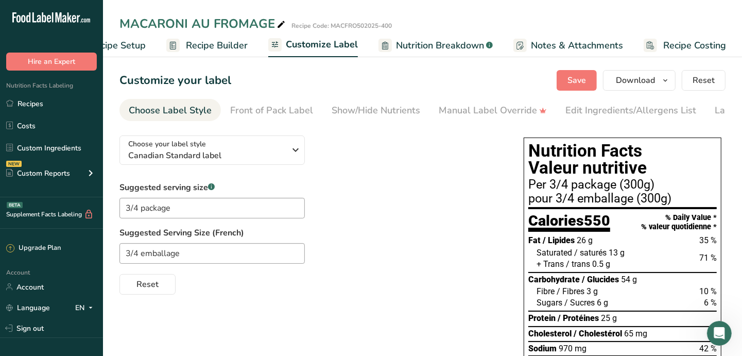
scroll to position [0, 0]
click at [284, 112] on div "Front of Pack Label" at bounding box center [271, 111] width 83 height 14
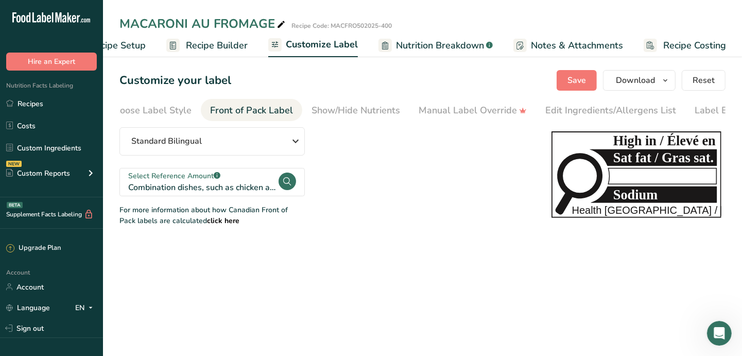
scroll to position [0, 59]
click at [570, 82] on span "Save" at bounding box center [577, 80] width 19 height 12
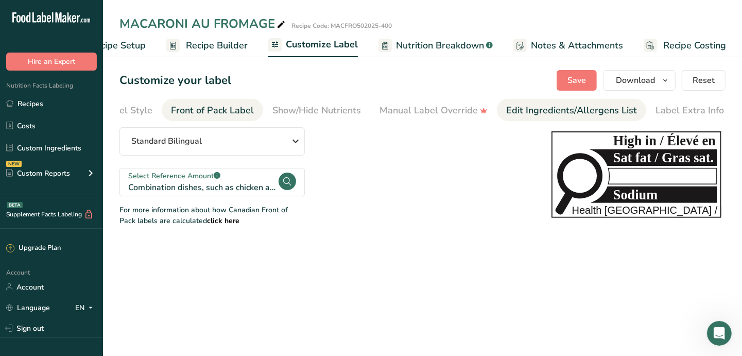
click at [539, 112] on div "Edit Ingredients/Allergens List" at bounding box center [571, 111] width 131 height 14
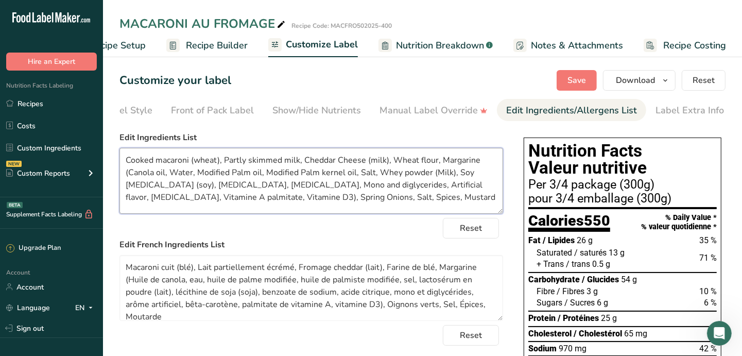
click at [129, 158] on textarea "Cooked macaroni (wheat), Partly skimmed milk, Cheddar Cheese (milk), Wheat flou…" at bounding box center [311, 181] width 384 height 66
drag, startPoint x: 124, startPoint y: 161, endPoint x: 457, endPoint y: 198, distance: 335.2
click at [457, 198] on textarea "Cooked macaroni (wheat), Partly skimmed milk, Cheddar Cheese (milk), Wheat flou…" at bounding box center [311, 181] width 384 height 66
paste textarea "skimmed milk, Cheddar cheese (milk), Enriched wheat flour, Margarine from canol…"
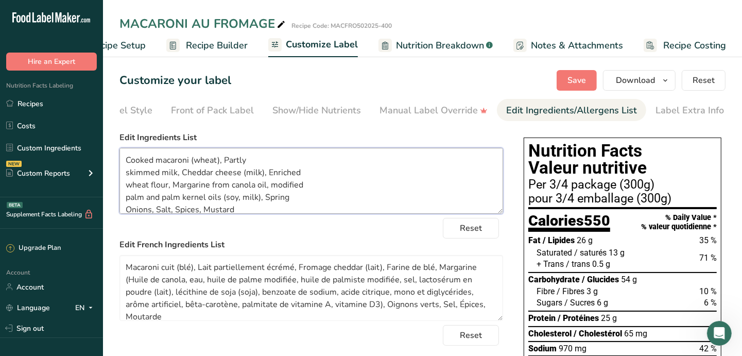
scroll to position [13, 0]
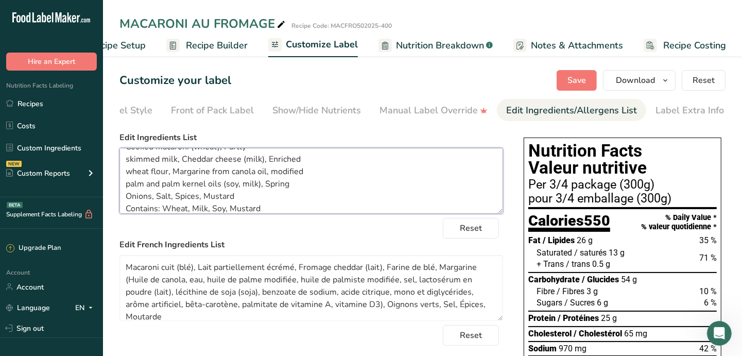
type textarea "Cooked macaroni (wheat), Partly skimmed milk, Cheddar cheese (milk), Enriched w…"
drag, startPoint x: 125, startPoint y: 267, endPoint x: 516, endPoint y: 312, distance: 393.9
paste textarea "écrémé, Fromage cheddar (lait), Farine de blé, Margarine d'huile de canola, d'h…"
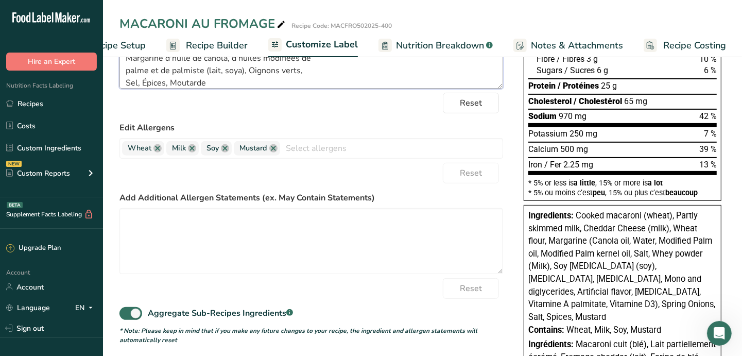
scroll to position [0, 0]
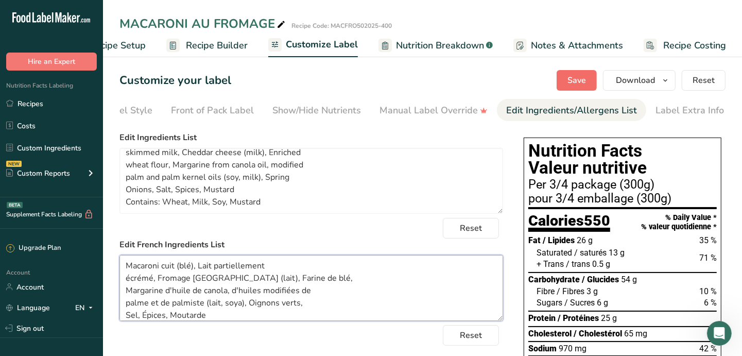
type textarea "Macaroni cuit (blé), Lait partiellement écrémé, Fromage [GEOGRAPHIC_DATA] (lait…"
click at [577, 79] on span "Save" at bounding box center [577, 80] width 19 height 12
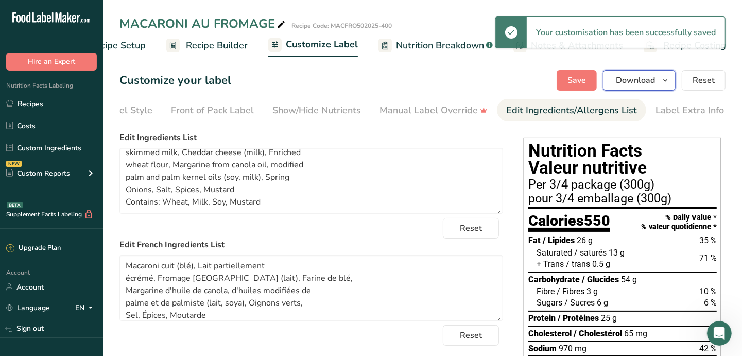
click at [667, 80] on icon "button" at bounding box center [665, 80] width 8 height 13
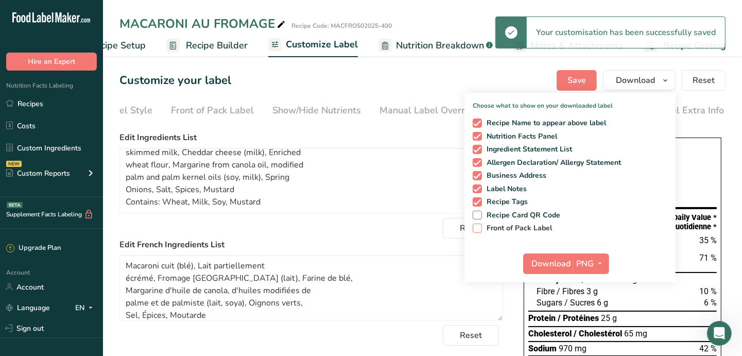
click at [490, 230] on span "Front of Pack Label" at bounding box center [517, 228] width 71 height 9
click at [479, 230] on input "Front of Pack Label" at bounding box center [476, 228] width 7 height 7
checkbox input "true"
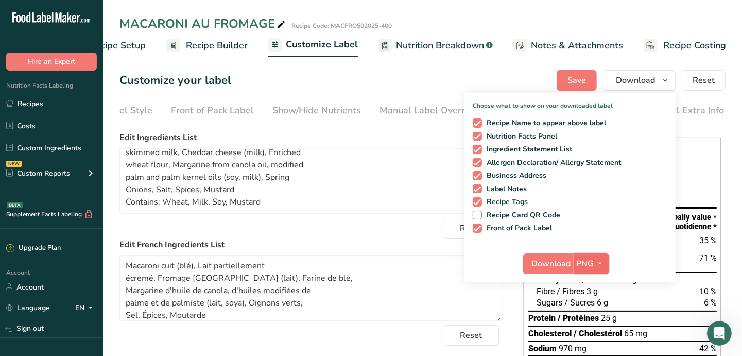
click at [604, 263] on icon "button" at bounding box center [600, 263] width 8 height 13
click at [597, 333] on link "PDF" at bounding box center [592, 335] width 33 height 17
click at [557, 269] on span "Download" at bounding box center [551, 263] width 39 height 12
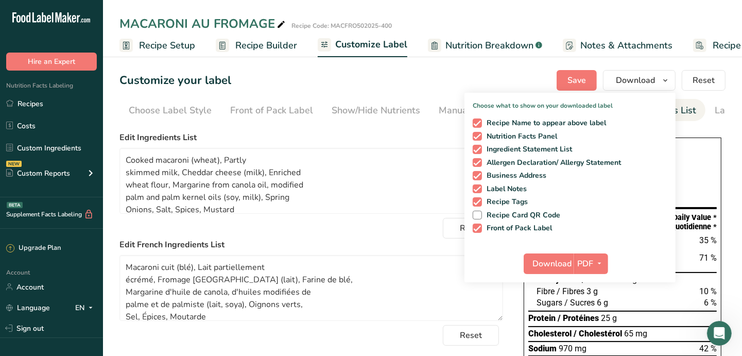
scroll to position [2, 0]
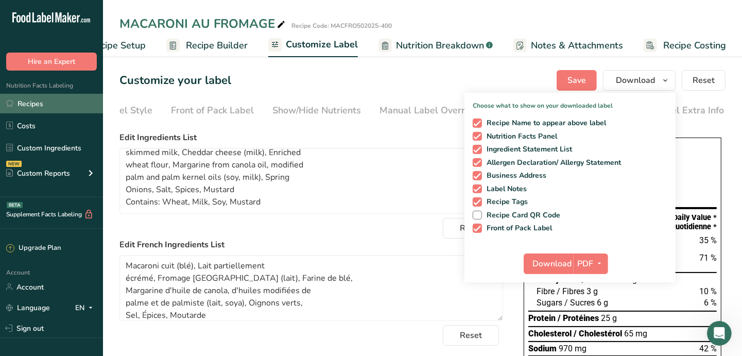
click at [37, 104] on link "Recipes" at bounding box center [51, 104] width 103 height 20
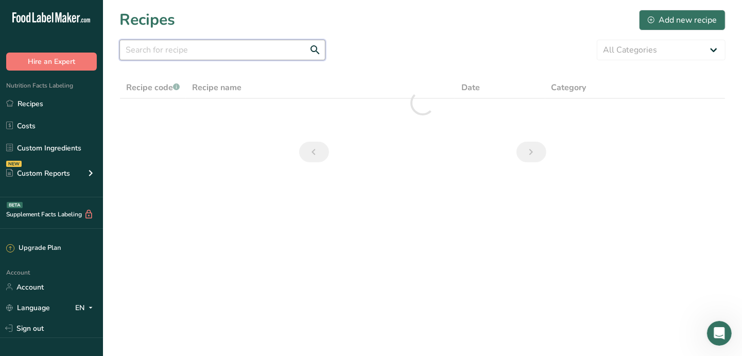
click at [199, 54] on input "text" at bounding box center [222, 50] width 206 height 21
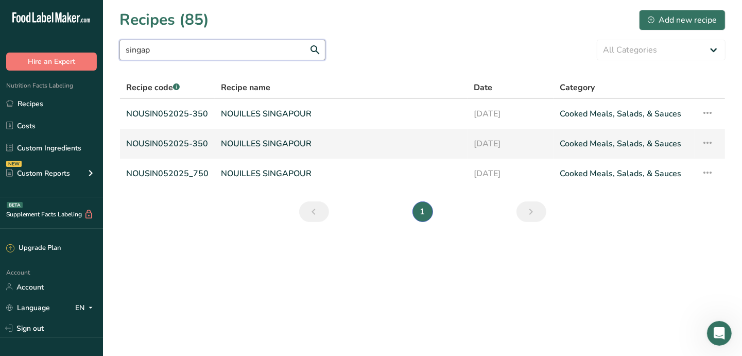
type input "singap"
click at [708, 142] on icon at bounding box center [707, 142] width 12 height 19
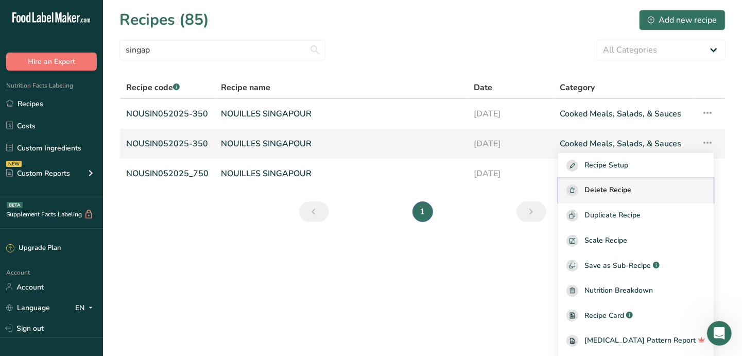
click at [612, 192] on span "Delete Recipe" at bounding box center [608, 190] width 47 height 12
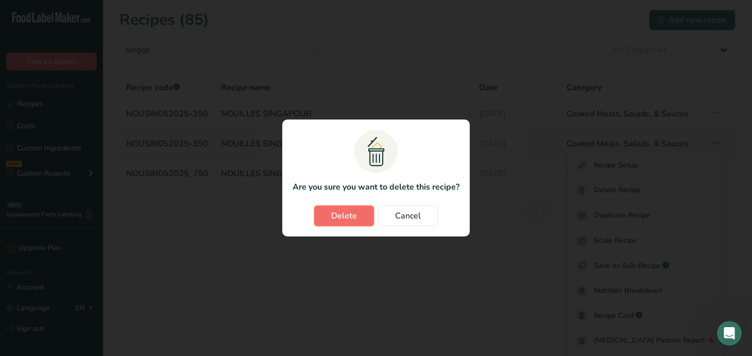
click at [366, 210] on button "Delete" at bounding box center [344, 215] width 60 height 21
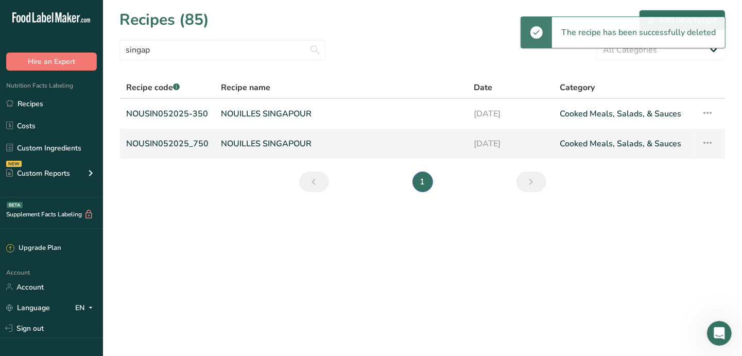
click at [280, 148] on link "NOUILLES SINGAPOUR" at bounding box center [341, 144] width 240 height 22
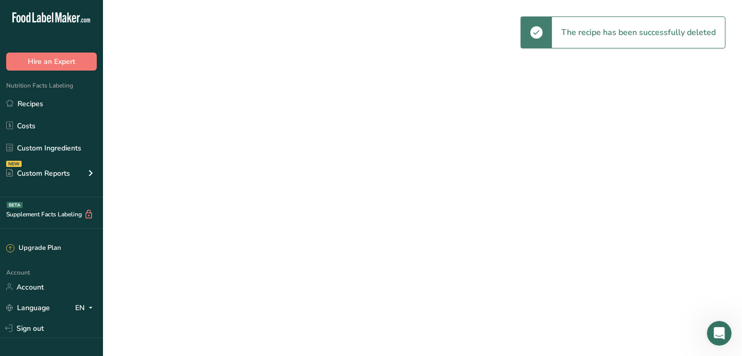
click at [280, 148] on link "NOUILLES SINGAPOUR" at bounding box center [341, 144] width 240 height 22
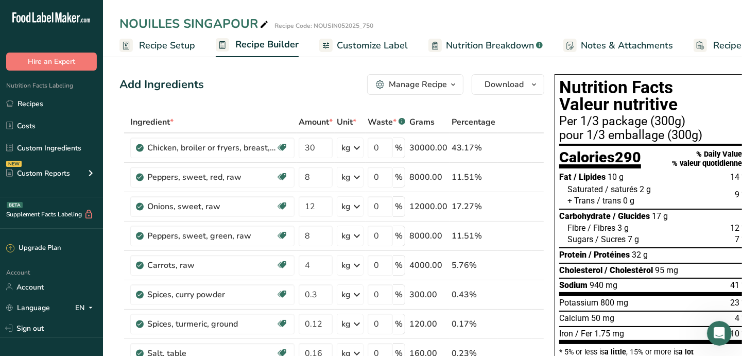
click at [177, 47] on span "Recipe Setup" at bounding box center [167, 46] width 56 height 14
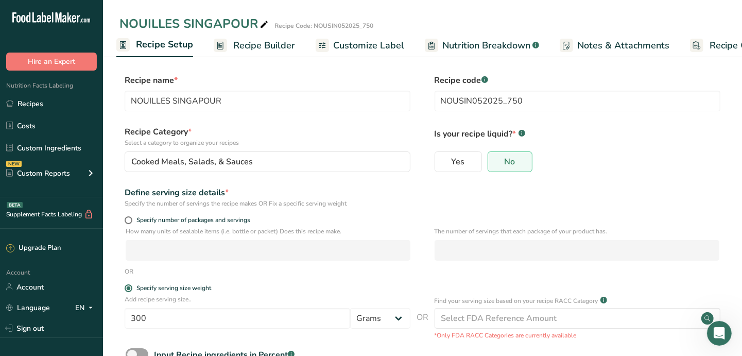
click at [361, 43] on span "Customize Label" at bounding box center [368, 46] width 71 height 14
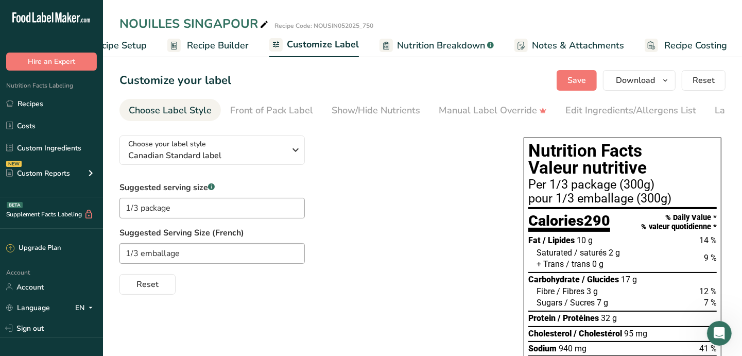
scroll to position [0, 49]
click at [134, 210] on input "1/3 package" at bounding box center [211, 208] width 185 height 21
drag, startPoint x: 188, startPoint y: 211, endPoint x: 141, endPoint y: 205, distance: 47.7
click at [141, 205] on input "1/4 package" at bounding box center [211, 208] width 185 height 21
click at [123, 211] on input "1/4" at bounding box center [211, 208] width 185 height 21
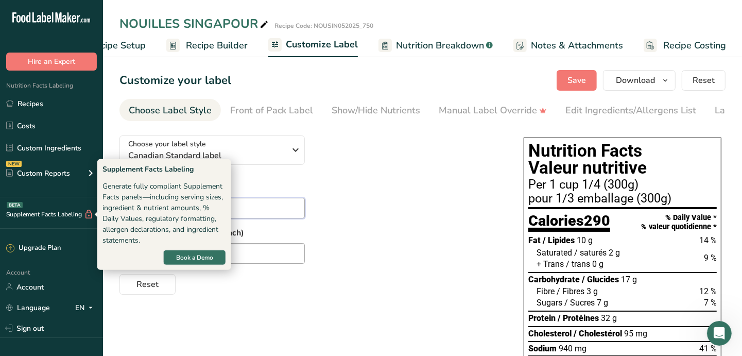
drag, startPoint x: 156, startPoint y: 211, endPoint x: 74, endPoint y: 212, distance: 81.9
click at [74, 212] on div ".a-20{fill:#fff;} Hire an Expert Nutrition Facts Labeling Recipes Costs Custom …" at bounding box center [371, 307] width 742 height 615
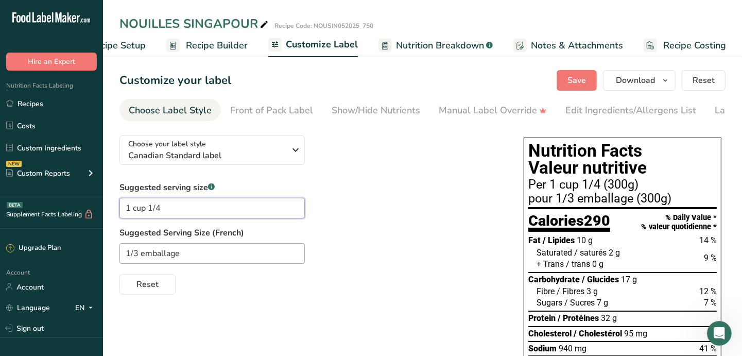
click at [177, 208] on input "1 cup 1/4" at bounding box center [211, 208] width 185 height 21
drag, startPoint x: 176, startPoint y: 213, endPoint x: 102, endPoint y: 212, distance: 74.2
click at [102, 212] on div ".a-20{fill:#fff;} Hire an Expert Nutrition Facts Labeling Recipes Costs Custom …" at bounding box center [371, 307] width 742 height 615
type input "1 cup 1/4"
drag, startPoint x: 171, startPoint y: 255, endPoint x: 106, endPoint y: 255, distance: 65.4
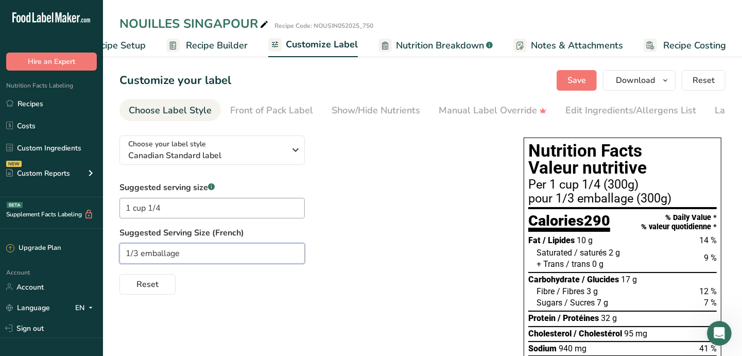
click at [106, 255] on section "Customize your label Save Download Choose what to show on your downloaded label…" at bounding box center [422, 334] width 639 height 561
paste input "cup 1/4"
drag, startPoint x: 144, startPoint y: 257, endPoint x: 132, endPoint y: 253, distance: 13.0
click at [132, 253] on input "1 cup 1/4" at bounding box center [211, 253] width 185 height 21
type input "1 tasse 1/4"
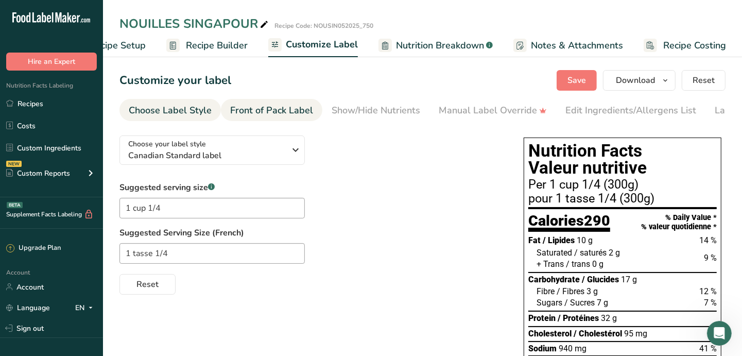
click at [278, 113] on div "Front of Pack Label" at bounding box center [271, 111] width 83 height 14
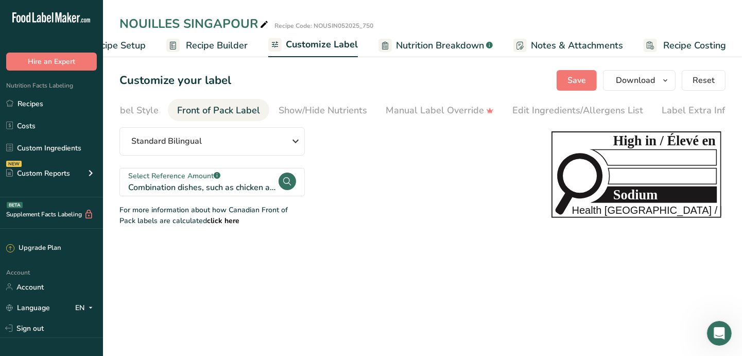
scroll to position [0, 59]
click at [583, 79] on span "Save" at bounding box center [577, 80] width 19 height 12
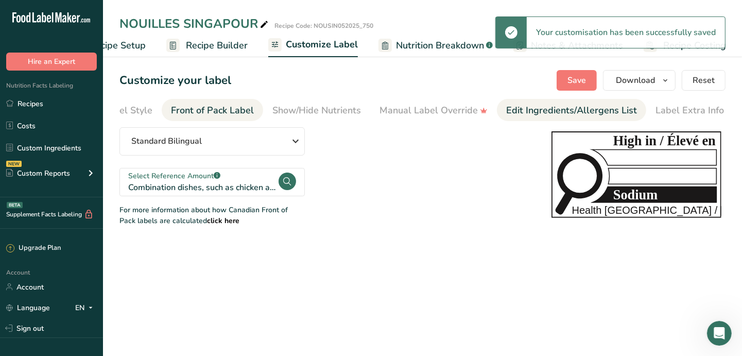
click at [552, 112] on div "Edit Ingredients/Allergens List" at bounding box center [571, 111] width 131 height 14
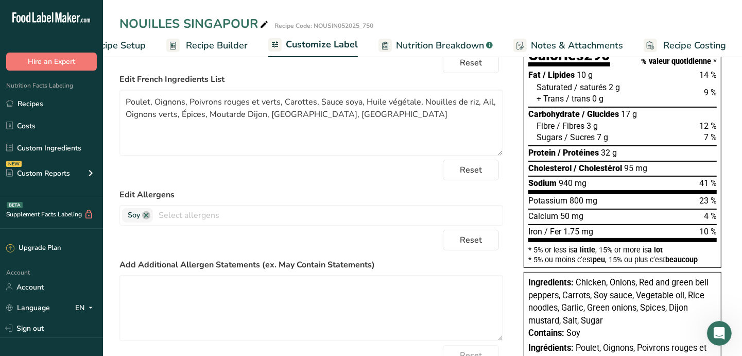
scroll to position [162, 0]
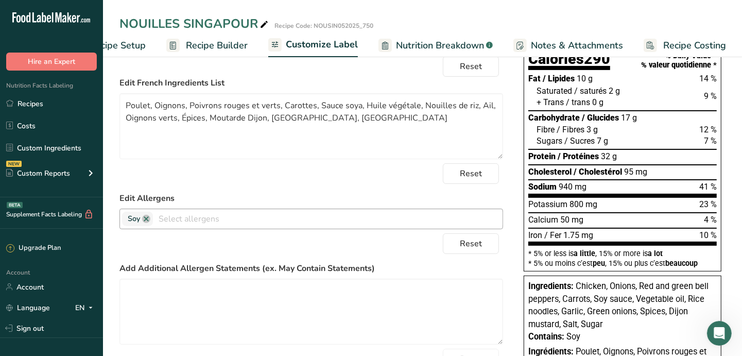
click at [193, 220] on input "text" at bounding box center [328, 219] width 350 height 16
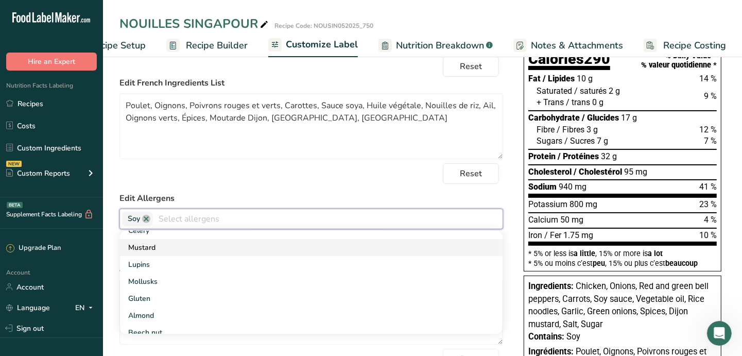
click at [132, 248] on link "Mustard" at bounding box center [311, 247] width 383 height 17
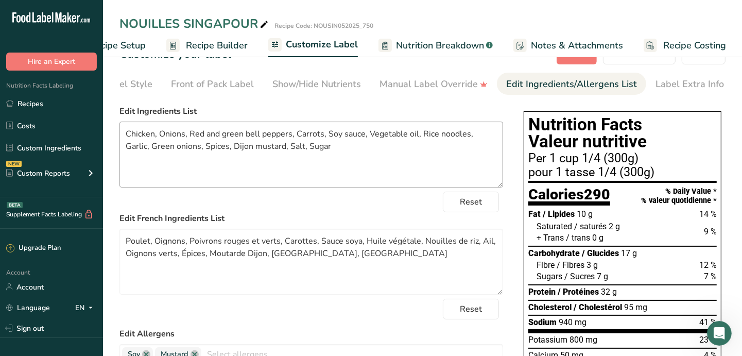
scroll to position [0, 0]
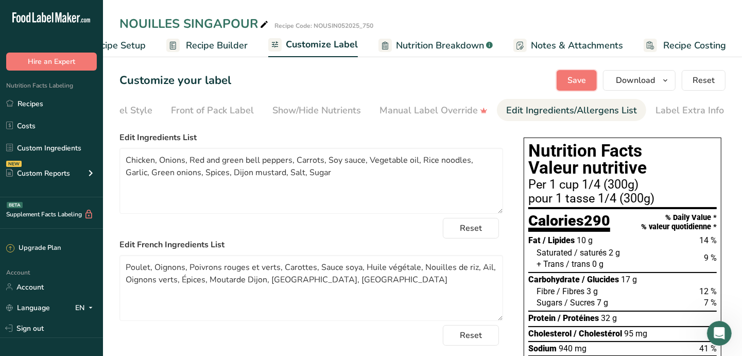
click at [584, 79] on span "Save" at bounding box center [577, 80] width 19 height 12
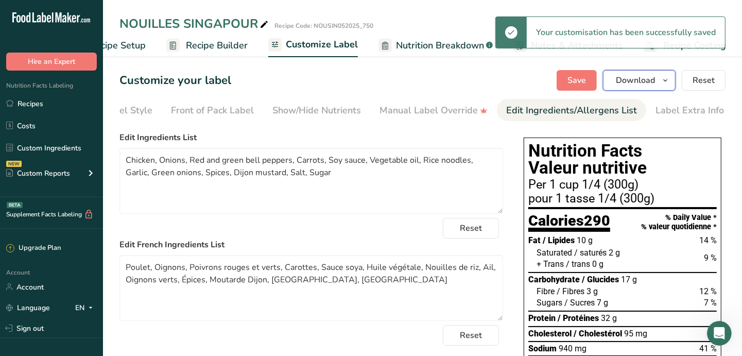
click at [669, 79] on icon "button" at bounding box center [665, 80] width 8 height 13
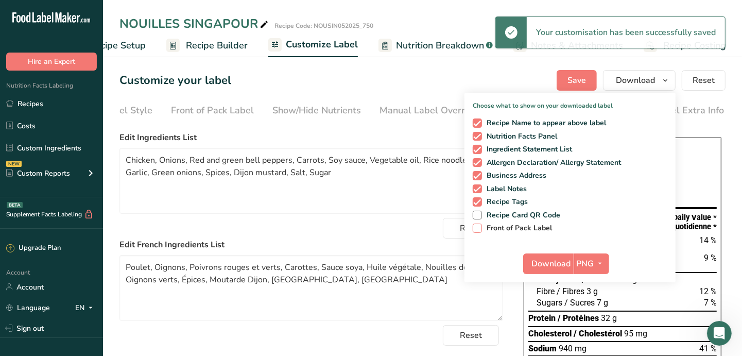
click at [514, 227] on span "Front of Pack Label" at bounding box center [517, 228] width 71 height 9
click at [479, 227] on input "Front of Pack Label" at bounding box center [476, 228] width 7 height 7
checkbox input "true"
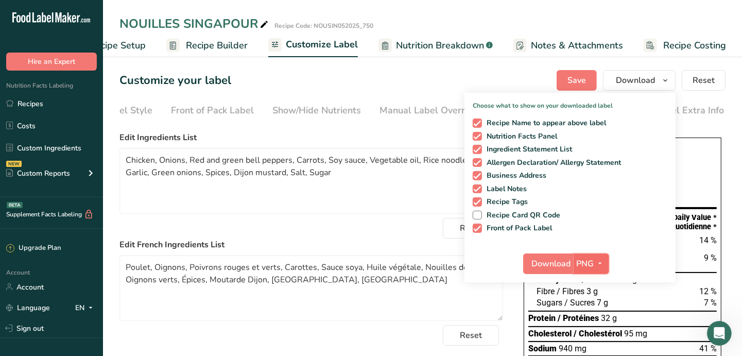
click at [597, 261] on icon "button" at bounding box center [600, 263] width 8 height 13
click at [596, 334] on link "PDF" at bounding box center [592, 335] width 33 height 17
click at [558, 268] on span "Download" at bounding box center [551, 263] width 39 height 12
click at [400, 228] on div "Reset" at bounding box center [311, 228] width 384 height 21
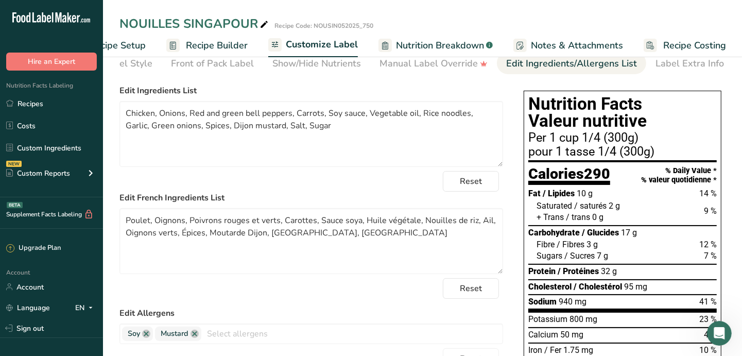
scroll to position [92, 0]
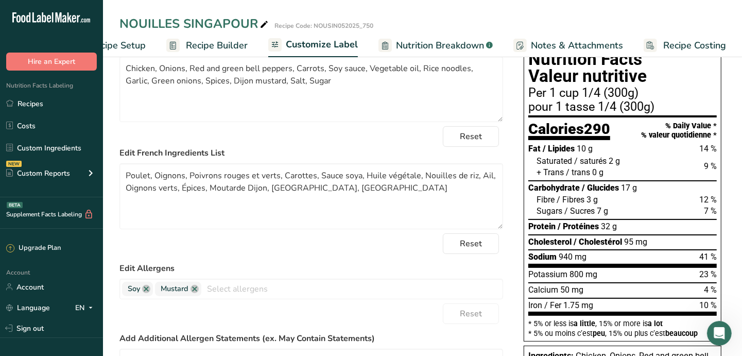
click at [222, 43] on span "Recipe Builder" at bounding box center [217, 46] width 62 height 14
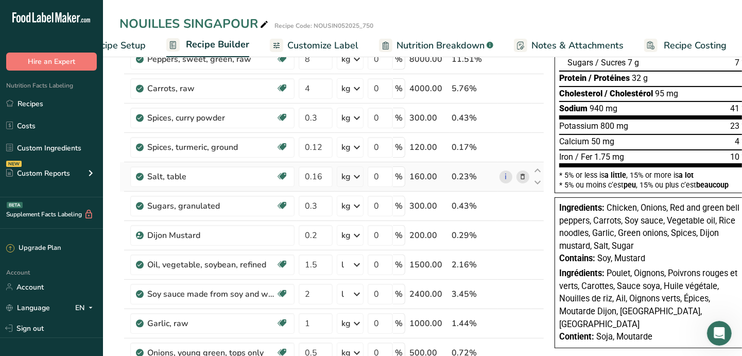
scroll to position [182, 0]
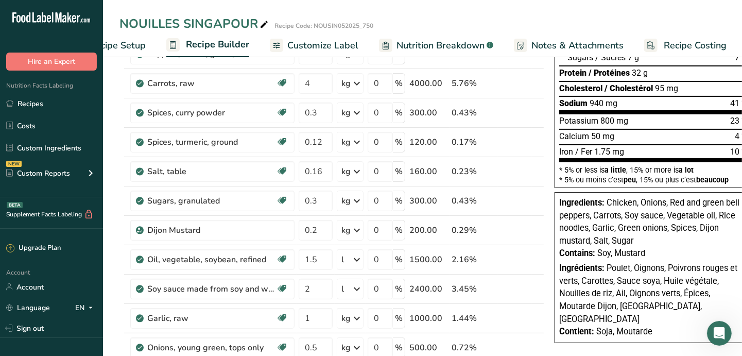
click at [325, 47] on span "Customize Label" at bounding box center [322, 46] width 71 height 14
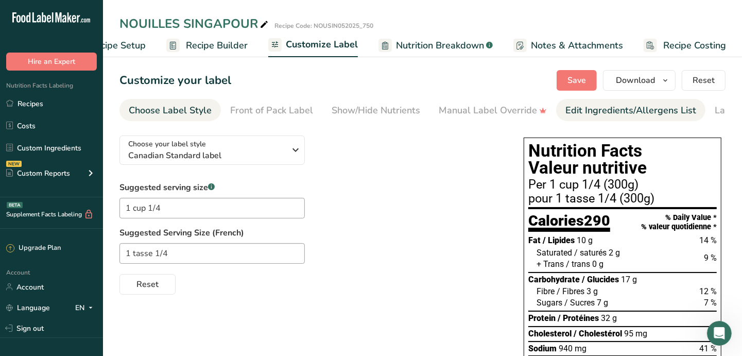
click at [594, 113] on div "Edit Ingredients/Allergens List" at bounding box center [630, 111] width 131 height 14
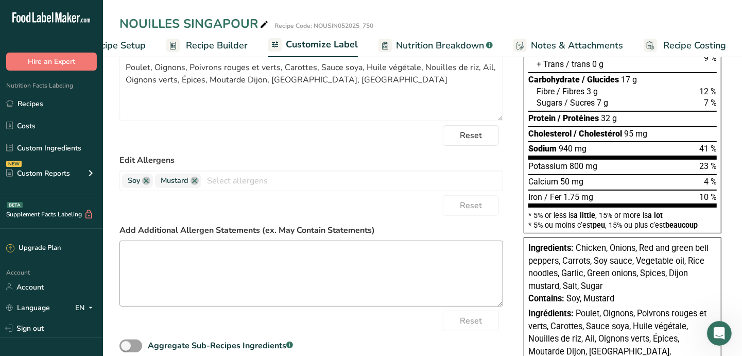
scroll to position [229, 0]
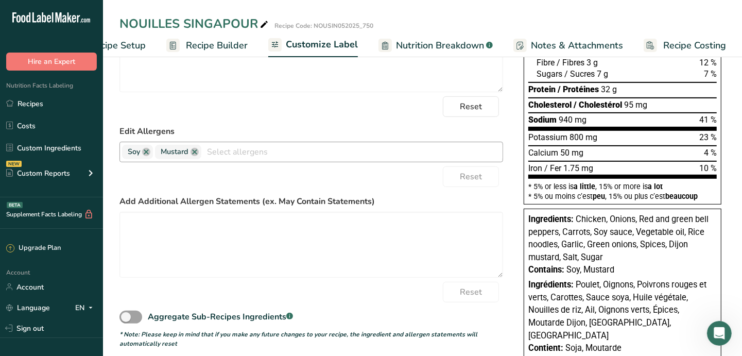
click at [220, 153] on input "text" at bounding box center [351, 152] width 301 height 16
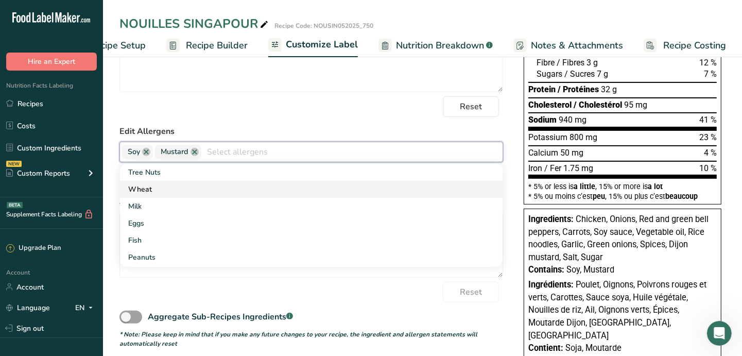
click at [175, 187] on link "Wheat" at bounding box center [311, 189] width 383 height 17
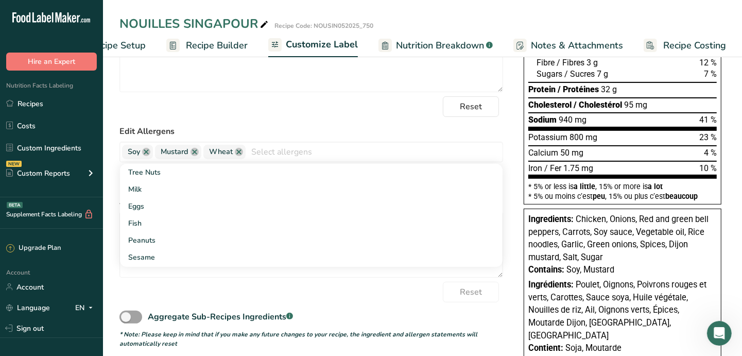
click at [331, 116] on div "Reset" at bounding box center [311, 106] width 384 height 21
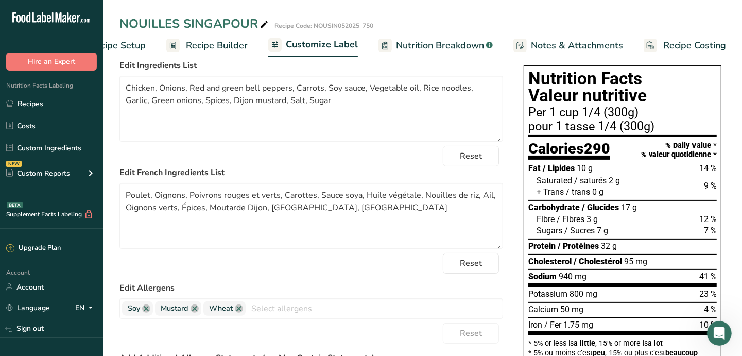
scroll to position [0, 0]
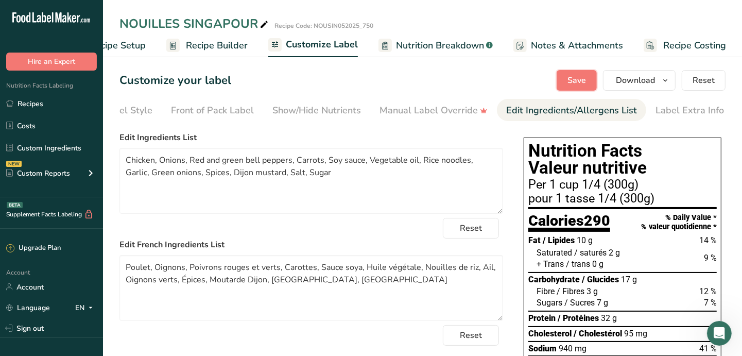
click at [574, 79] on span "Save" at bounding box center [577, 80] width 19 height 12
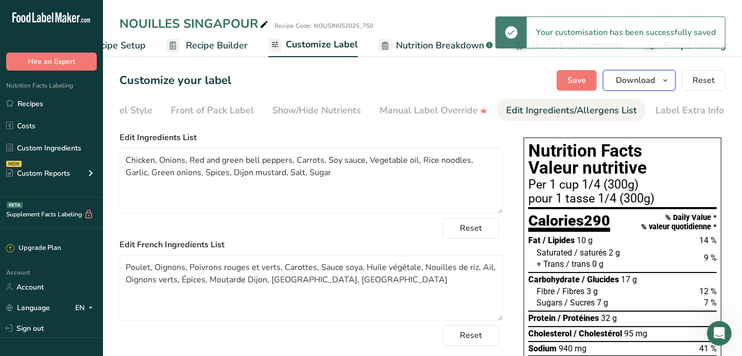
click at [667, 78] on icon "button" at bounding box center [665, 80] width 8 height 13
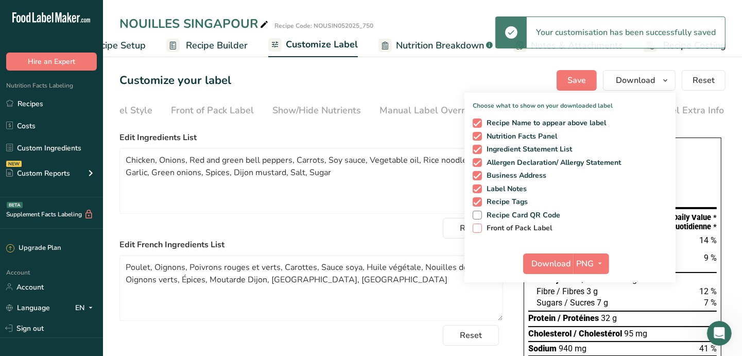
click at [492, 224] on span "Front of Pack Label" at bounding box center [517, 228] width 71 height 9
click at [479, 225] on input "Front of Pack Label" at bounding box center [476, 228] width 7 height 7
checkbox input "true"
click at [603, 263] on icon "button" at bounding box center [600, 263] width 8 height 13
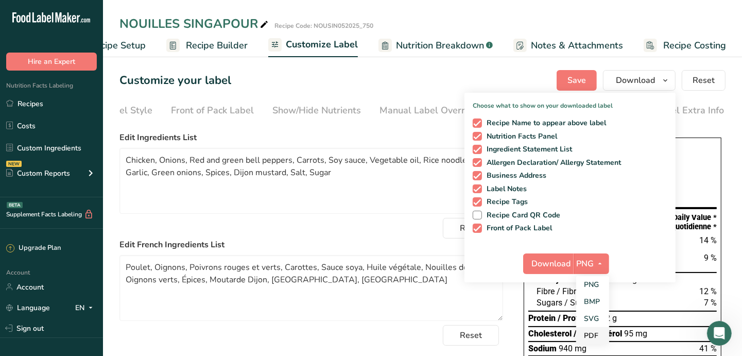
click at [598, 332] on link "PDF" at bounding box center [592, 335] width 33 height 17
click at [551, 263] on span "Download" at bounding box center [551, 263] width 39 height 12
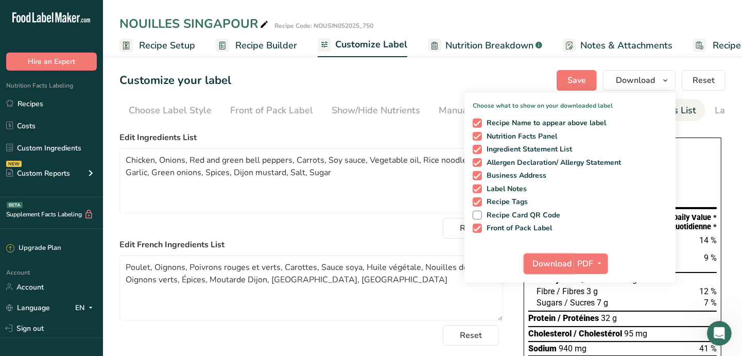
scroll to position [0, 59]
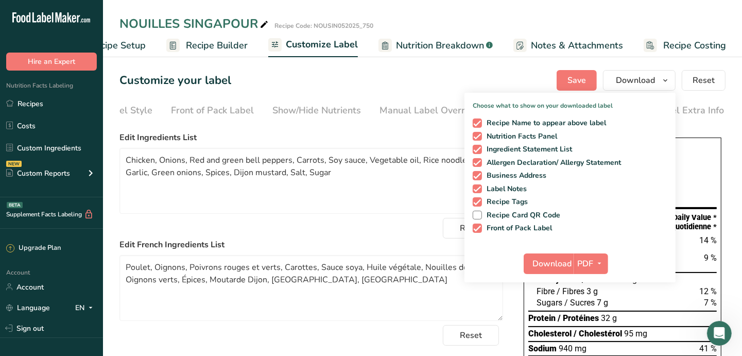
click at [420, 10] on div "NOUILLES SINGAPOUR Recipe Code: NOUSIN052025_750 Recipe Setup Recipe Builder Cu…" at bounding box center [422, 28] width 639 height 57
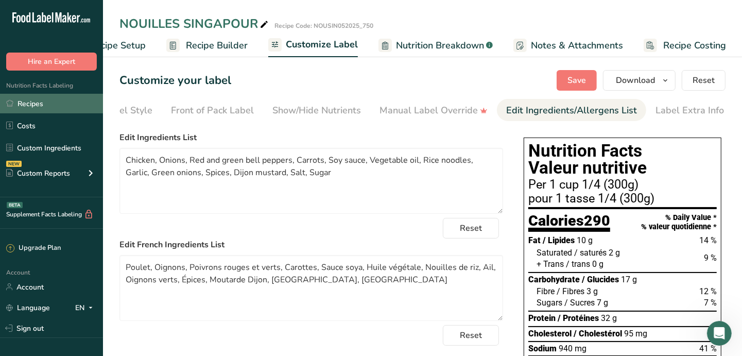
click at [41, 99] on link "Recipes" at bounding box center [51, 104] width 103 height 20
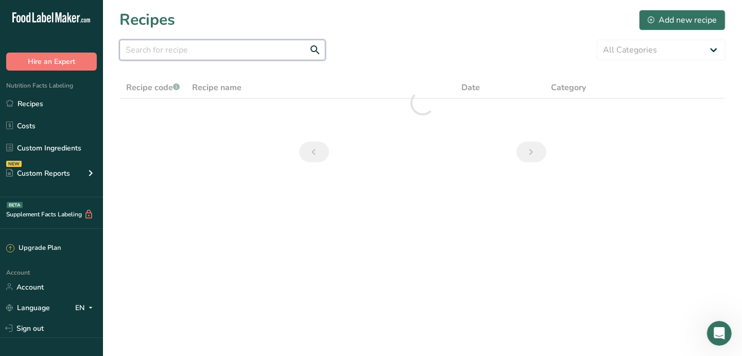
click at [197, 53] on input "text" at bounding box center [222, 50] width 206 height 21
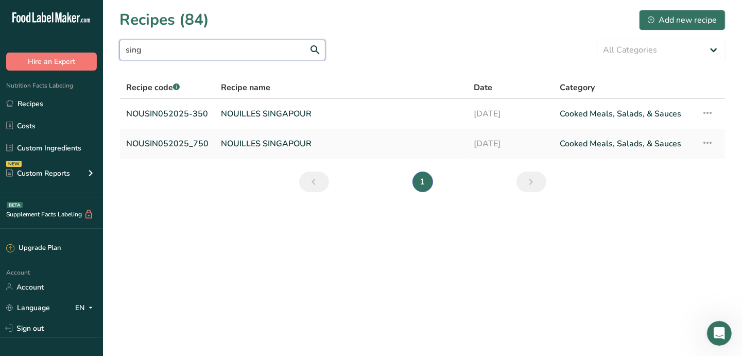
type input "sing"
click at [349, 181] on ul "1" at bounding box center [422, 181] width 183 height 21
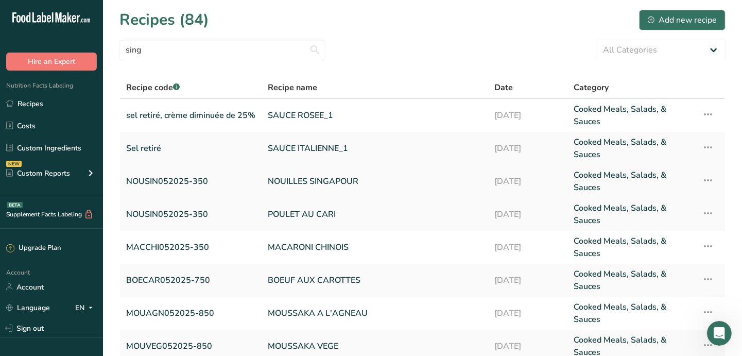
click at [335, 184] on link "NOUILLES SINGAPOUR" at bounding box center [375, 181] width 214 height 25
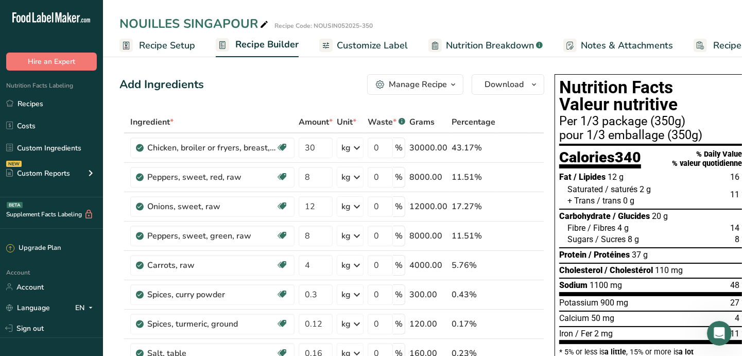
click at [169, 47] on span "Recipe Setup" at bounding box center [167, 46] width 56 height 14
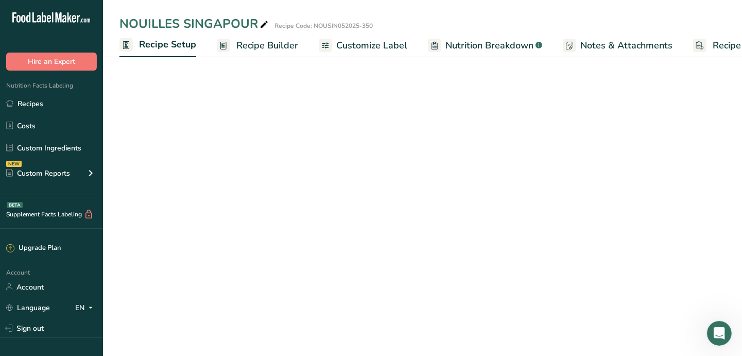
scroll to position [0, 3]
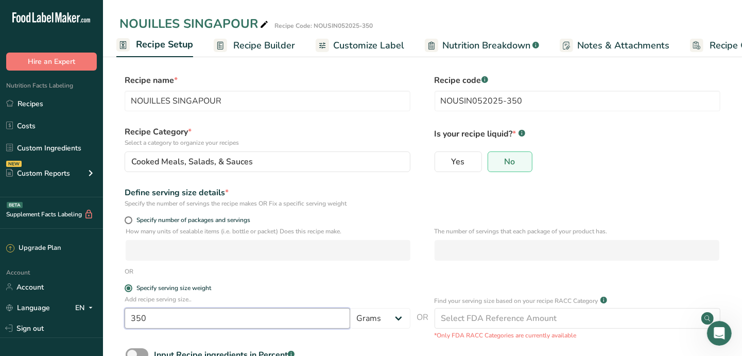
drag, startPoint x: 159, startPoint y: 315, endPoint x: 136, endPoint y: 317, distance: 22.7
click at [136, 317] on input "350" at bounding box center [238, 318] width 226 height 21
type input "300"
click at [247, 48] on span "Recipe Builder" at bounding box center [264, 46] width 62 height 14
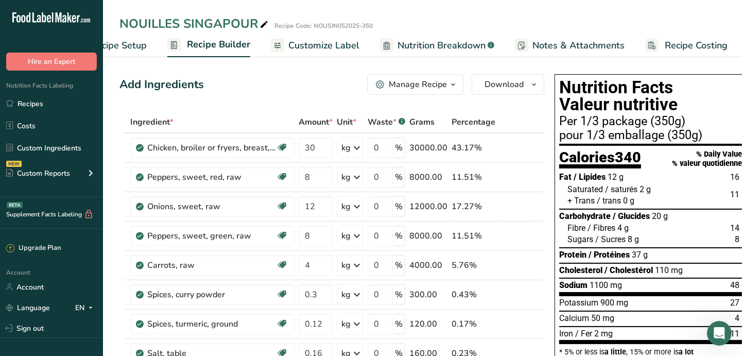
scroll to position [0, 49]
click at [336, 48] on span "Customize Label" at bounding box center [322, 46] width 71 height 14
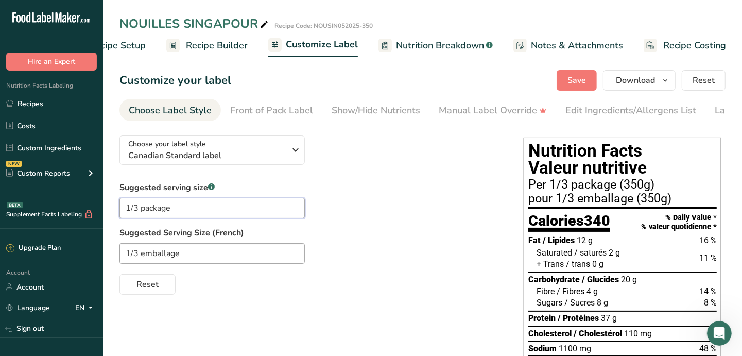
click at [134, 212] on input "1/3 package" at bounding box center [211, 208] width 185 height 21
drag, startPoint x: 183, startPoint y: 212, endPoint x: 141, endPoint y: 208, distance: 42.4
click at [141, 208] on input "1/4 package" at bounding box center [211, 208] width 185 height 21
click at [124, 211] on input "1/4" at bounding box center [211, 208] width 185 height 21
drag, startPoint x: 182, startPoint y: 212, endPoint x: 114, endPoint y: 211, distance: 68.5
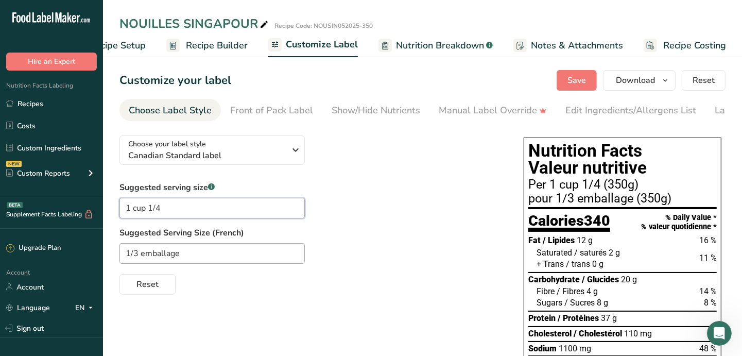
click at [114, 211] on section "Customize your label Save Download Choose what to show on your downloaded label…" at bounding box center [422, 334] width 639 height 561
type input "1 cup 1/4"
drag, startPoint x: 187, startPoint y: 259, endPoint x: 117, endPoint y: 256, distance: 70.1
click at [118, 256] on section "Customize your label Save Download Choose what to show on your downloaded label…" at bounding box center [422, 334] width 639 height 561
paste input "cup 1/4"
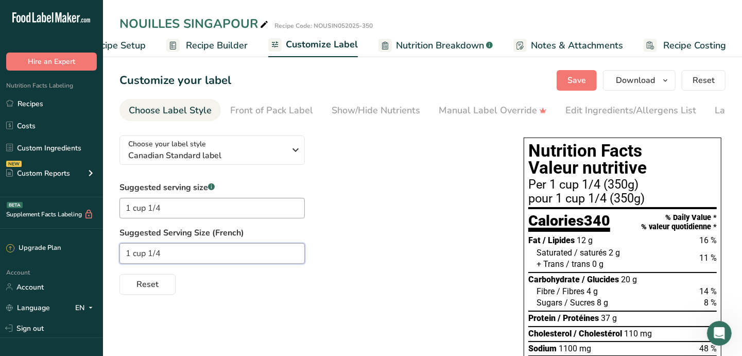
drag, startPoint x: 146, startPoint y: 257, endPoint x: 134, endPoint y: 252, distance: 12.9
click at [134, 252] on input "1 cup 1/4" at bounding box center [211, 253] width 185 height 21
type input "1 tasse 1/4"
click at [286, 111] on div "Front of Pack Label" at bounding box center [271, 111] width 83 height 14
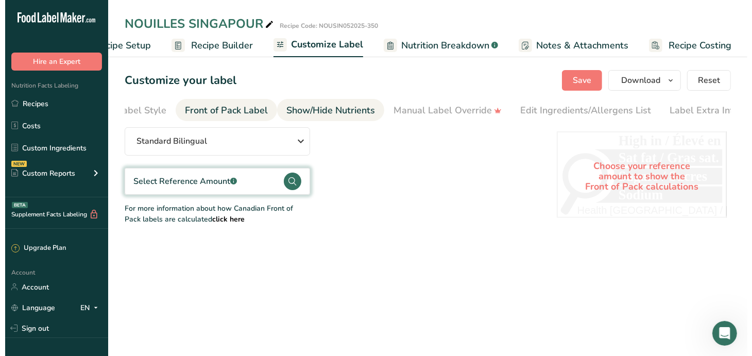
scroll to position [0, 59]
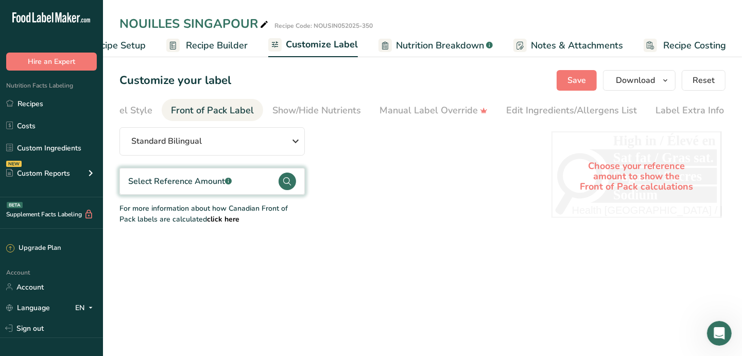
click at [202, 187] on div "Select Reference Amount .a-a{fill:#347362;}.b-a{fill:#fff;}" at bounding box center [180, 181] width 104 height 12
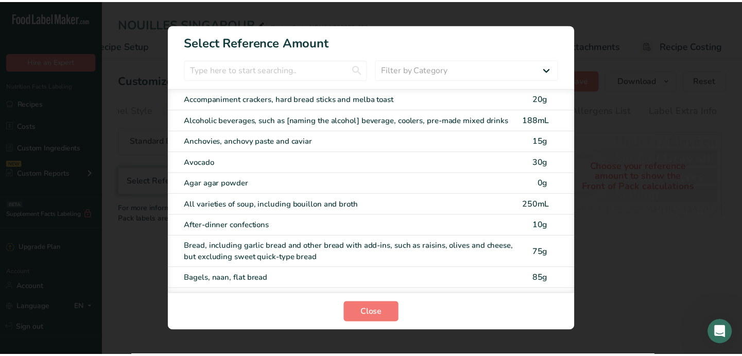
scroll to position [0, 40]
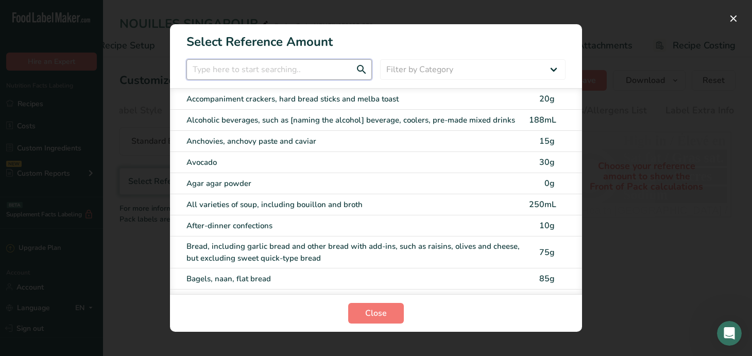
click at [226, 72] on input "FOP Category Selection Modal" at bounding box center [278, 69] width 185 height 21
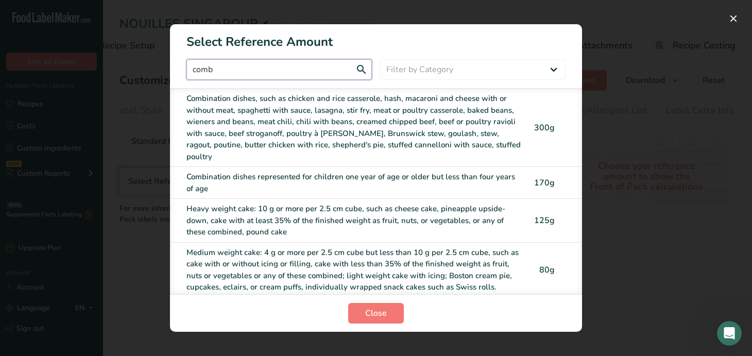
type input "comb"
click at [268, 114] on div "Combination dishes, such as chicken and rice casserole, hash, macaroni and chee…" at bounding box center [354, 128] width 336 height 70
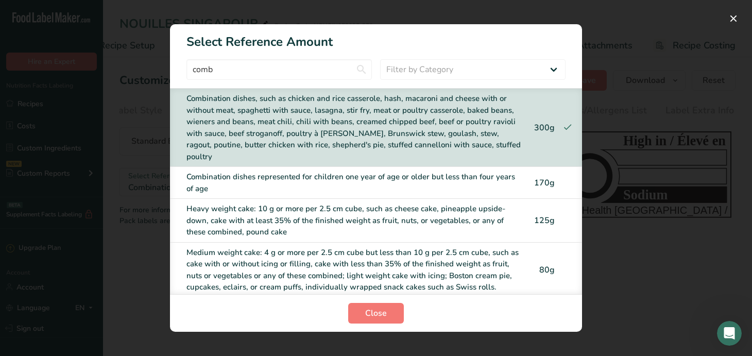
click at [381, 296] on section "Close" at bounding box center [376, 313] width 412 height 38
click at [383, 308] on span "Close" at bounding box center [376, 313] width 22 height 12
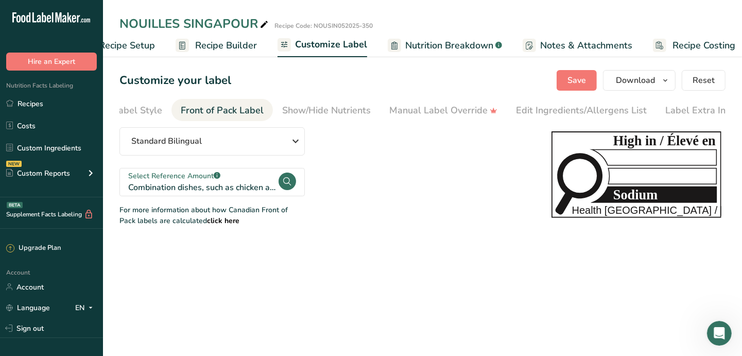
click at [579, 68] on section "Customize your label Save Download Choose what to show on your downloaded label…" at bounding box center [422, 148] width 639 height 189
click at [579, 76] on span "Save" at bounding box center [577, 80] width 19 height 12
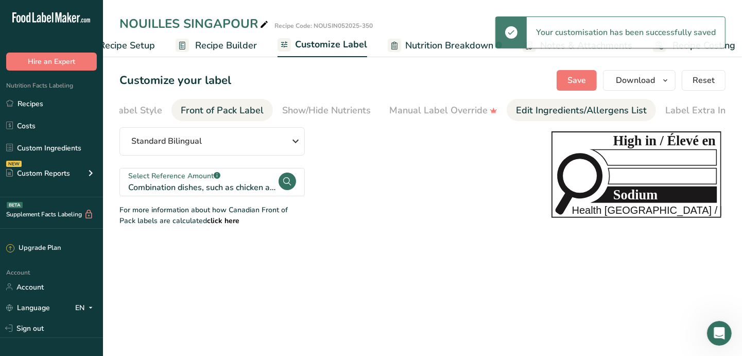
click at [551, 111] on div "Edit Ingredients/Allergens List" at bounding box center [581, 111] width 131 height 14
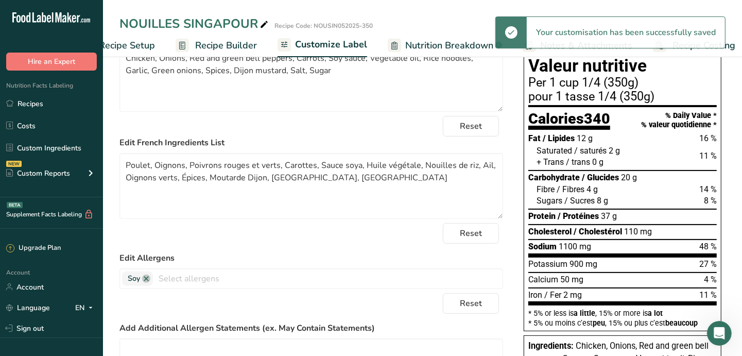
scroll to position [105, 0]
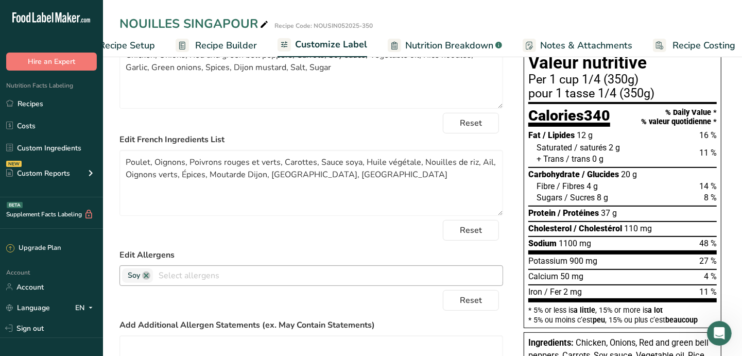
click at [186, 276] on input "text" at bounding box center [328, 275] width 350 height 16
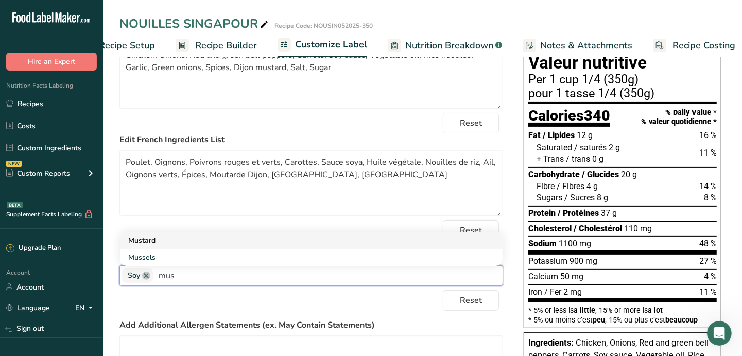
type input "mus"
click at [193, 244] on link "Mustard" at bounding box center [311, 240] width 383 height 17
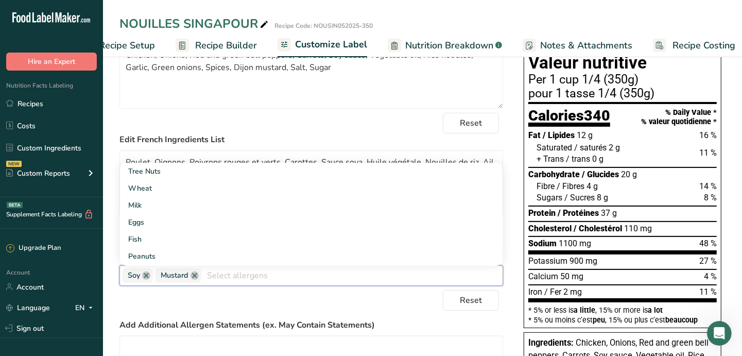
click at [231, 281] on input "text" at bounding box center [351, 275] width 301 height 16
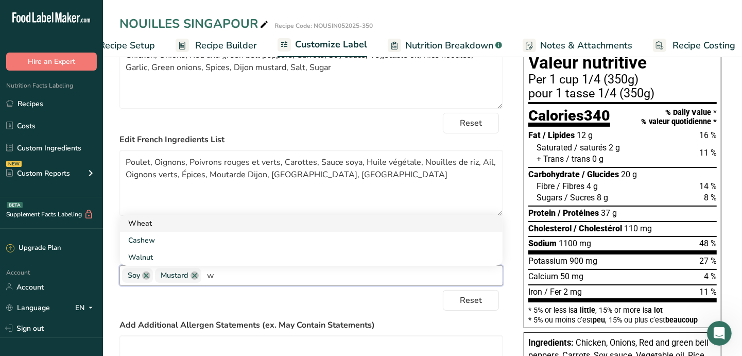
type input "w"
click at [165, 227] on link "Wheat" at bounding box center [311, 223] width 383 height 17
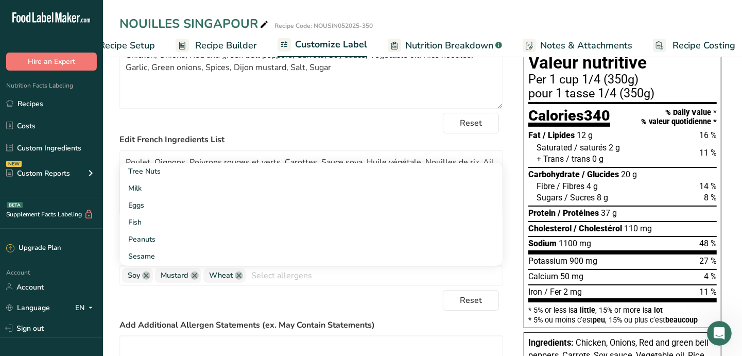
click at [339, 300] on div "Reset" at bounding box center [311, 300] width 384 height 21
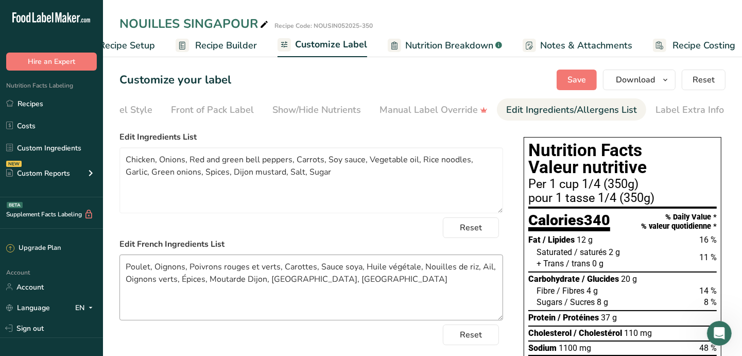
scroll to position [0, 0]
click at [579, 82] on span "Save" at bounding box center [577, 80] width 19 height 12
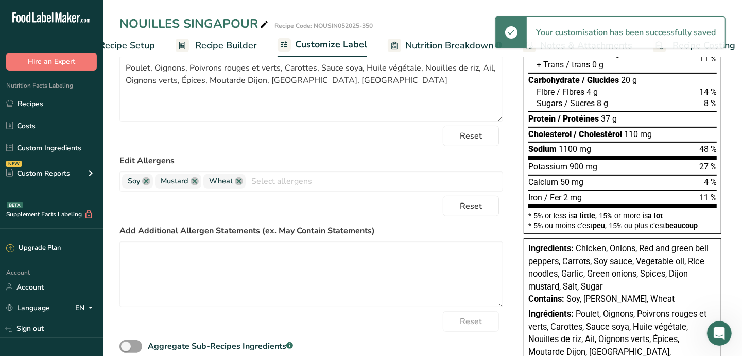
scroll to position [13, 0]
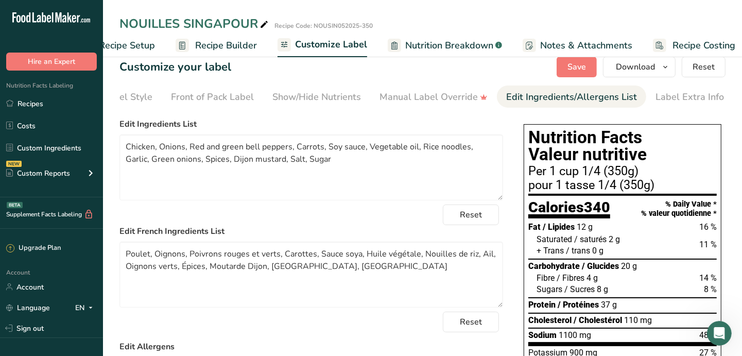
click at [136, 48] on span "Recipe Setup" at bounding box center [127, 46] width 56 height 14
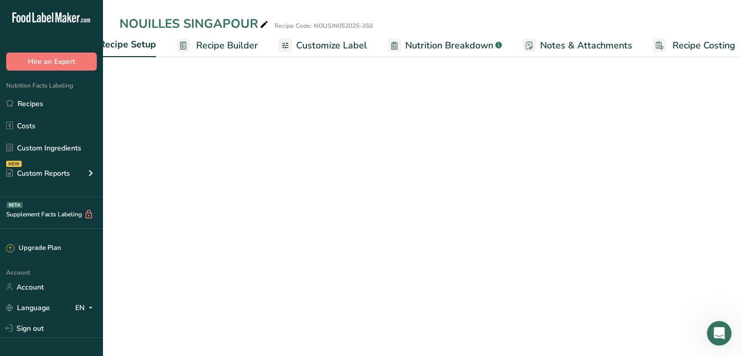
scroll to position [45, 0]
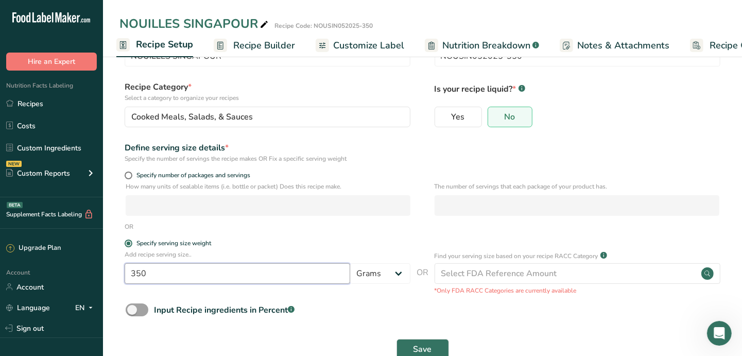
drag, startPoint x: 159, startPoint y: 277, endPoint x: 128, endPoint y: 272, distance: 30.7
click at [128, 272] on input "350" at bounding box center [238, 273] width 226 height 21
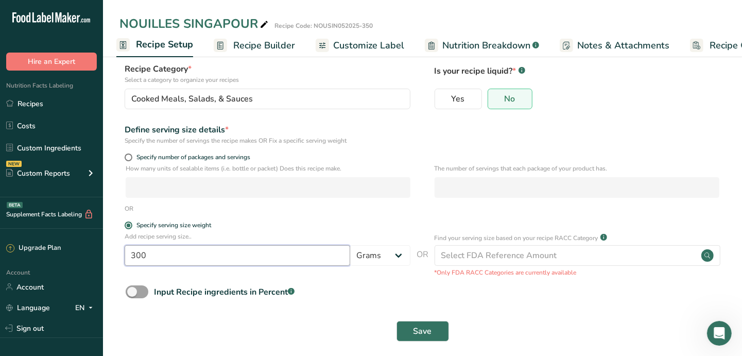
scroll to position [71, 0]
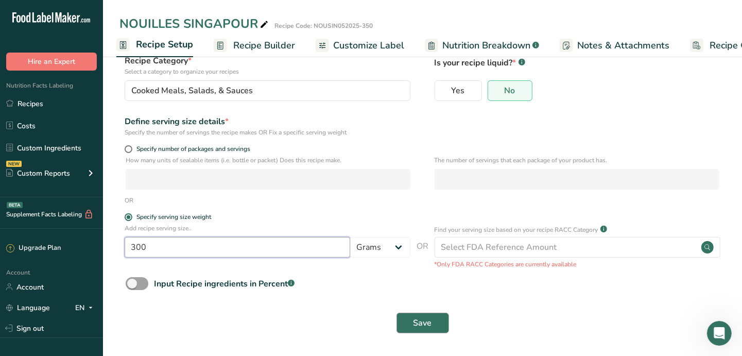
type input "300"
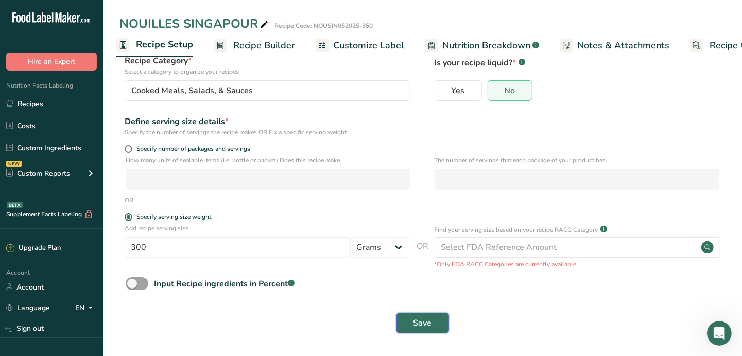
click at [424, 319] on span "Save" at bounding box center [423, 323] width 19 height 12
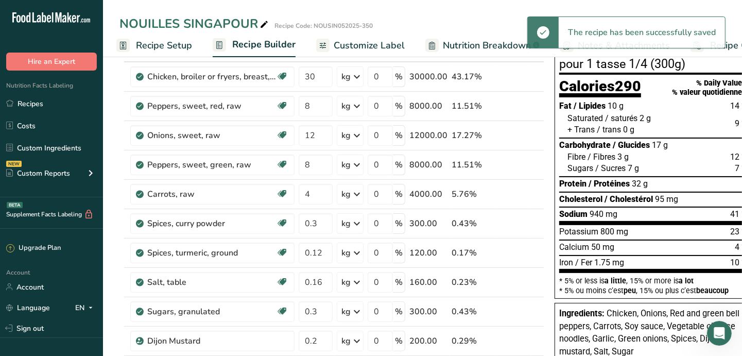
click at [382, 47] on span "Customize Label" at bounding box center [369, 46] width 71 height 14
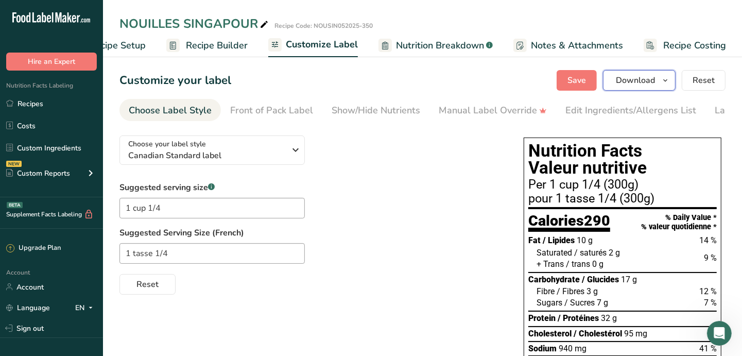
click at [665, 80] on icon "button" at bounding box center [665, 80] width 8 height 13
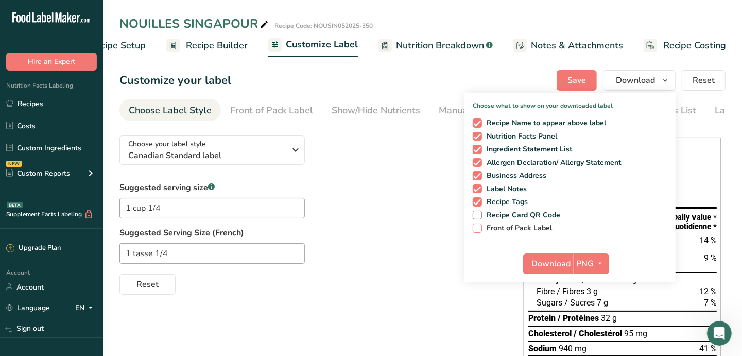
click at [509, 230] on span "Front of Pack Label" at bounding box center [517, 228] width 71 height 9
click at [479, 230] on input "Front of Pack Label" at bounding box center [476, 228] width 7 height 7
checkbox input "true"
click at [593, 262] on span "PNG" at bounding box center [586, 263] width 18 height 12
click at [602, 332] on link "PDF" at bounding box center [592, 335] width 33 height 17
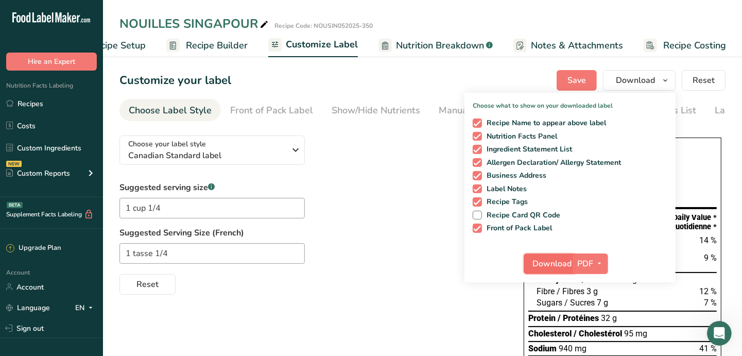
click at [565, 261] on span "Download" at bounding box center [551, 263] width 39 height 12
click at [26, 107] on link "Recipes" at bounding box center [51, 104] width 103 height 20
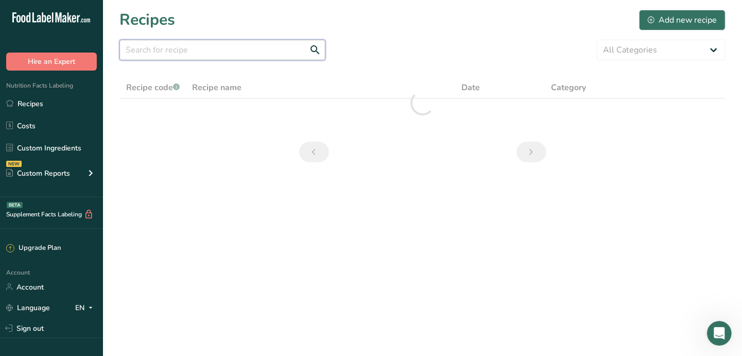
click at [205, 51] on input "text" at bounding box center [222, 50] width 206 height 21
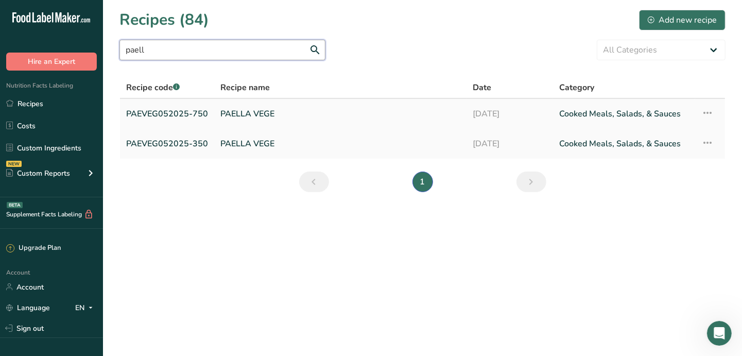
type input "paell"
click at [247, 110] on link "PAELLA VEGE" at bounding box center [340, 114] width 240 height 22
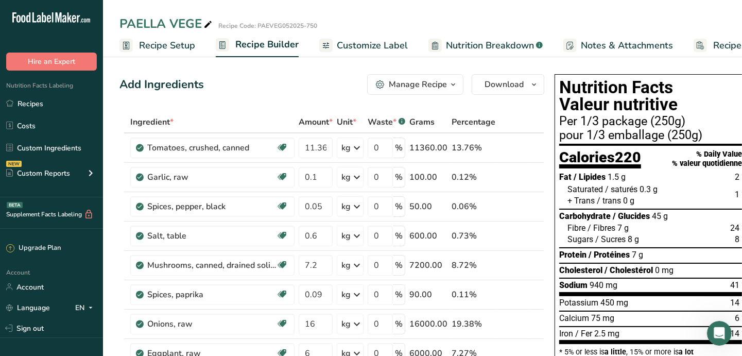
click at [180, 43] on span "Recipe Setup" at bounding box center [167, 46] width 56 height 14
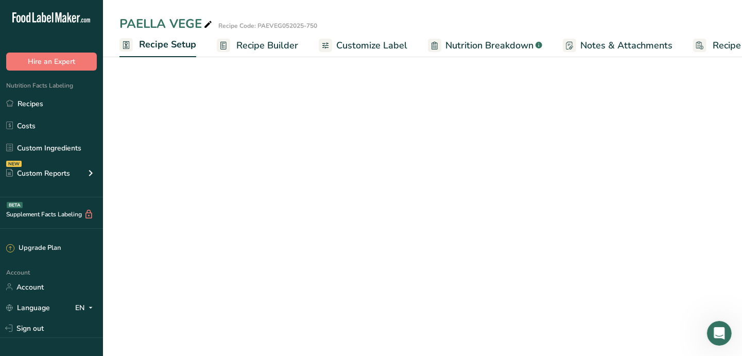
scroll to position [0, 3]
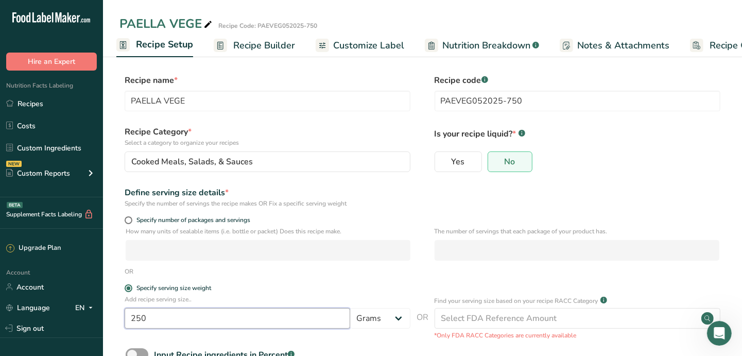
drag, startPoint x: 149, startPoint y: 318, endPoint x: 122, endPoint y: 320, distance: 27.4
click at [122, 320] on div "Add recipe serving size.. 250 Grams kg mg mcg lb oz l mL fl oz tbsp tsp cup qt …" at bounding box center [422, 317] width 606 height 45
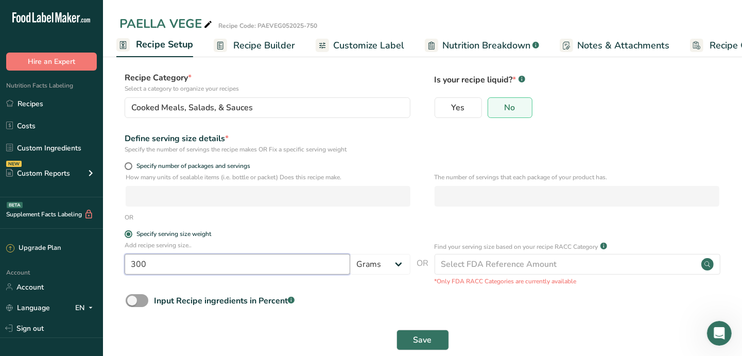
scroll to position [71, 0]
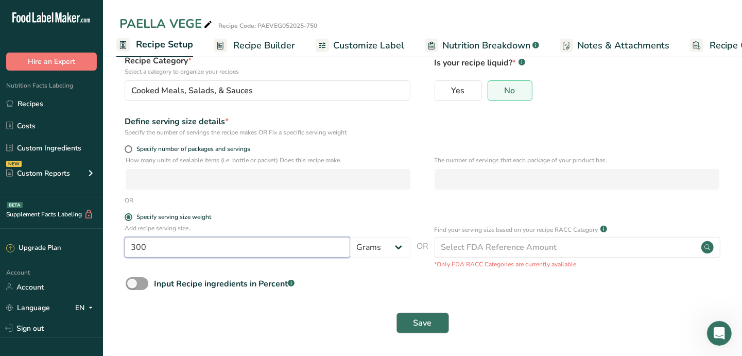
type input "300"
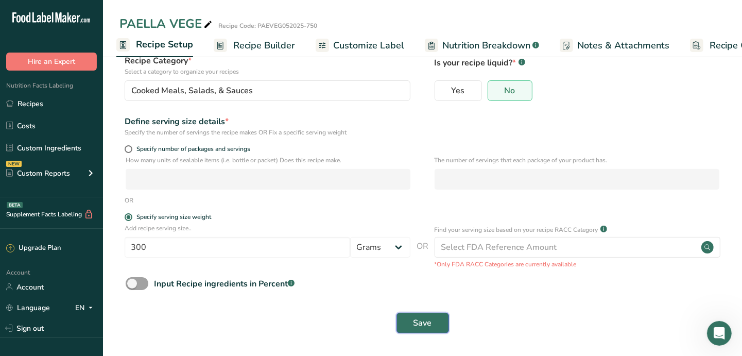
click at [427, 317] on span "Save" at bounding box center [423, 323] width 19 height 12
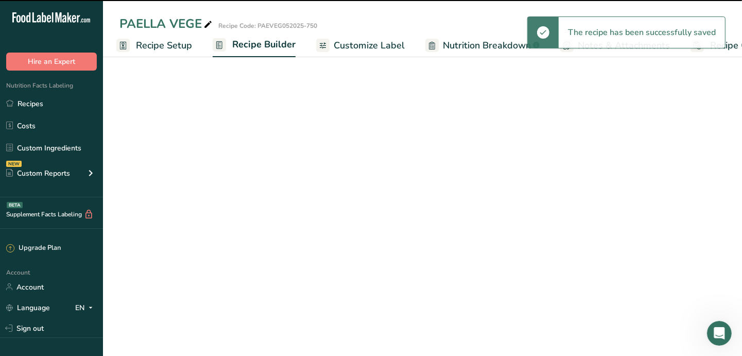
click at [163, 45] on span "Recipe Setup" at bounding box center [164, 46] width 56 height 14
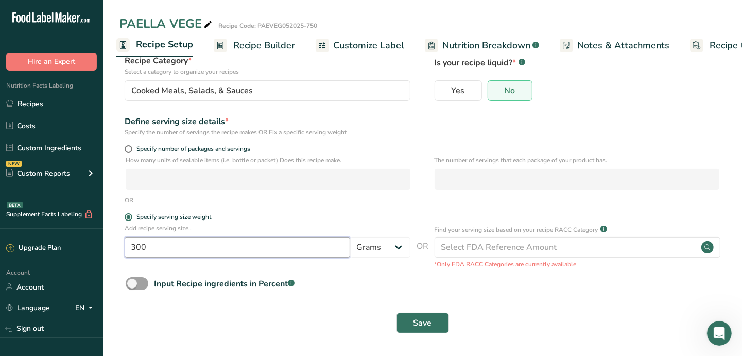
drag, startPoint x: 145, startPoint y: 244, endPoint x: 136, endPoint y: 244, distance: 8.8
click at [136, 244] on input "300" at bounding box center [238, 247] width 226 height 21
type input "325"
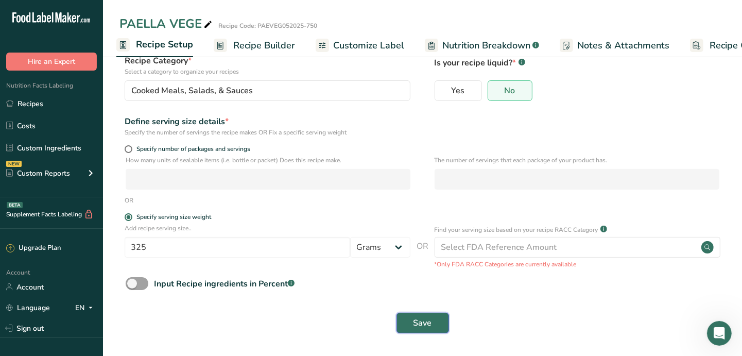
click at [420, 324] on span "Save" at bounding box center [423, 323] width 19 height 12
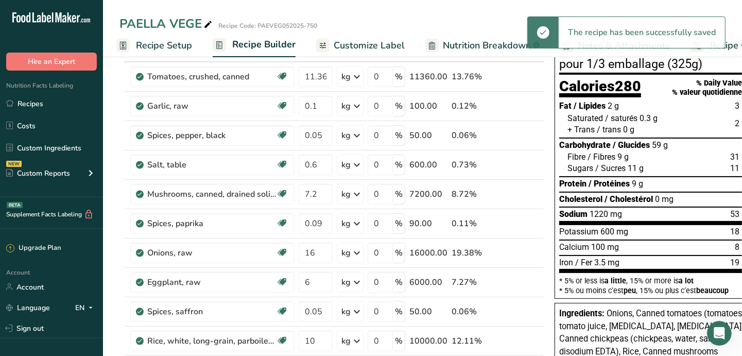
click at [366, 47] on span "Customize Label" at bounding box center [369, 46] width 71 height 14
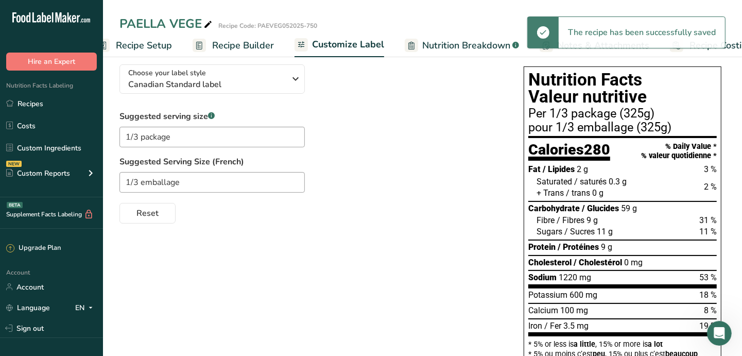
scroll to position [0, 49]
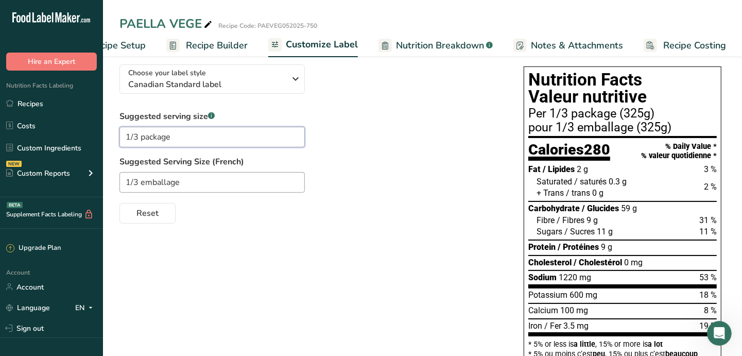
click at [135, 140] on input "1/3 package" at bounding box center [211, 137] width 185 height 21
type input "1/4 package"
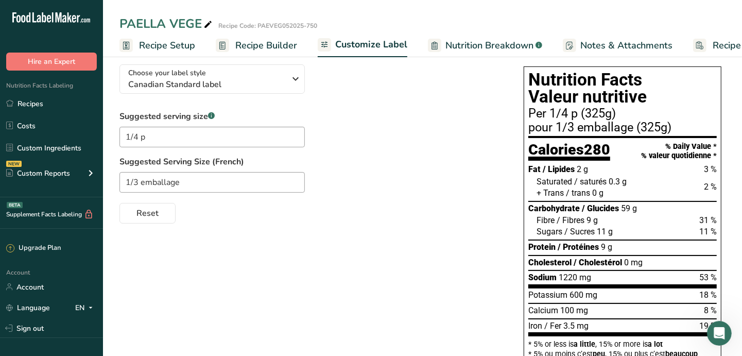
scroll to position [0, 49]
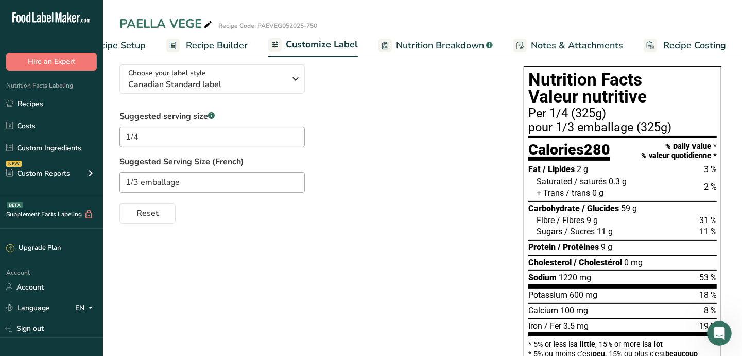
click at [124, 137] on input "1/4" at bounding box center [211, 137] width 185 height 21
drag, startPoint x: 183, startPoint y: 141, endPoint x: 111, endPoint y: 133, distance: 72.1
click at [111, 133] on section "Customize your label Save Download Choose what to show on your downloaded label…" at bounding box center [422, 288] width 639 height 612
type input "1 cup 1/4"
drag, startPoint x: 184, startPoint y: 182, endPoint x: 109, endPoint y: 173, distance: 75.8
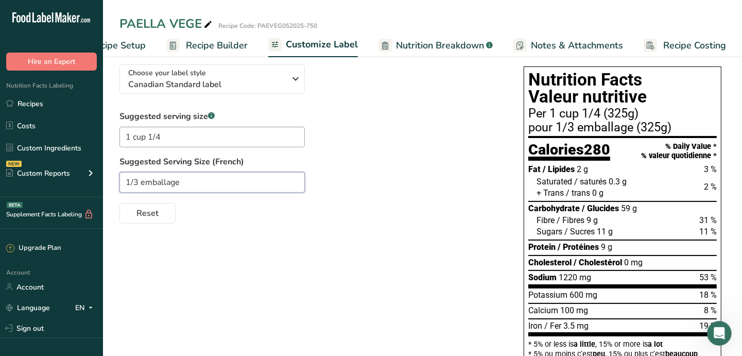
click at [109, 173] on section "Customize your label Save Download Choose what to show on your downloaded label…" at bounding box center [422, 288] width 639 height 612
paste input "cup 1/4"
drag, startPoint x: 144, startPoint y: 184, endPoint x: 134, endPoint y: 180, distance: 10.9
click at [134, 180] on input "1 cup 1/4" at bounding box center [211, 182] width 185 height 21
type input "1 tasse 1/4"
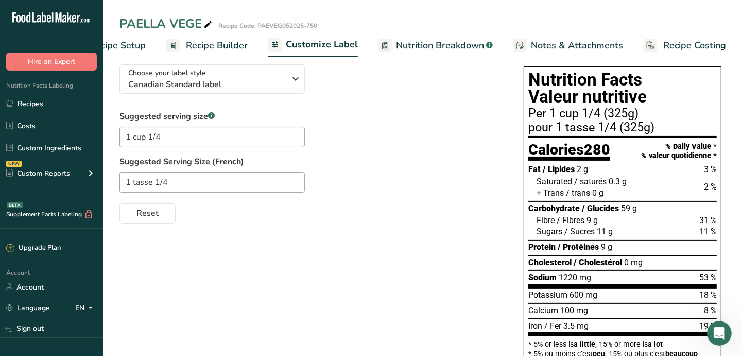
click at [401, 164] on label "Suggested Serving Size (French)" at bounding box center [311, 162] width 384 height 12
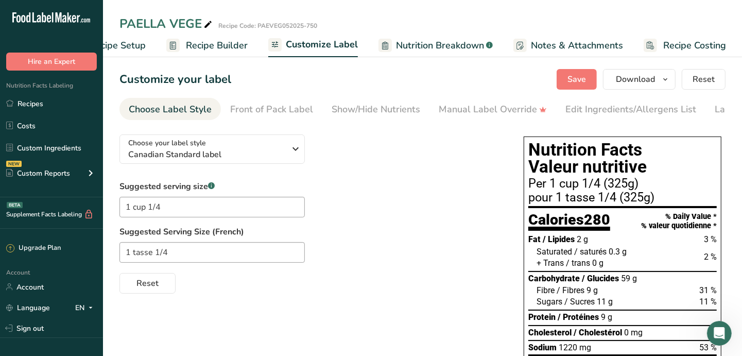
scroll to position [0, 0]
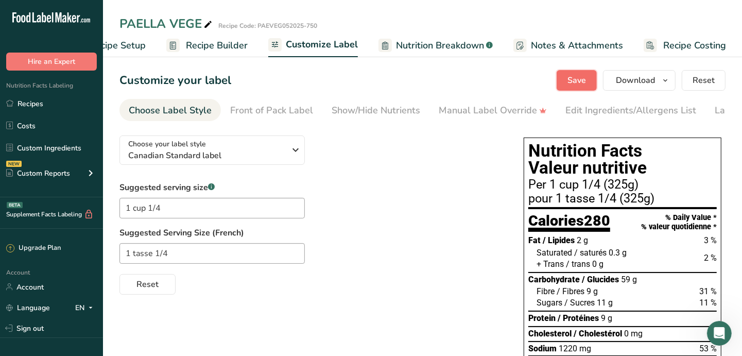
click at [589, 79] on button "Save" at bounding box center [577, 80] width 40 height 21
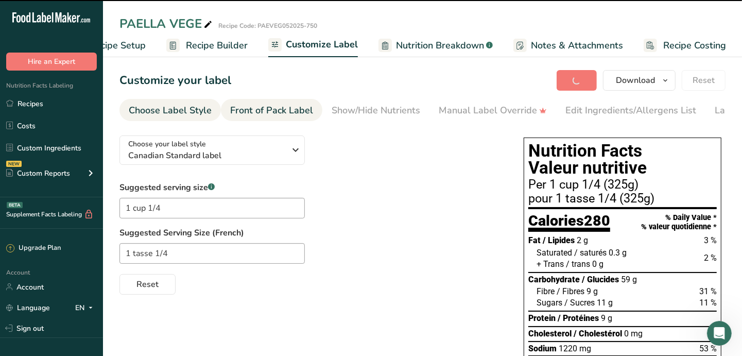
click at [265, 105] on div "Front of Pack Label" at bounding box center [271, 111] width 83 height 14
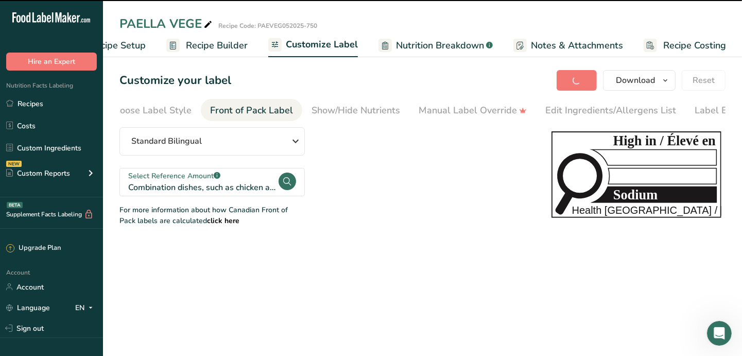
scroll to position [0, 59]
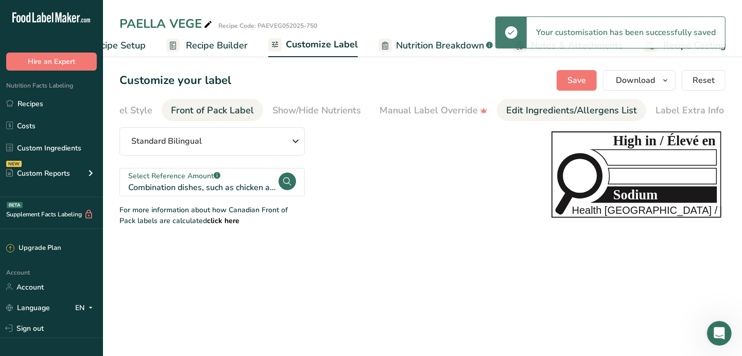
click at [541, 115] on div "Edit Ingredients/Allergens List" at bounding box center [571, 111] width 131 height 14
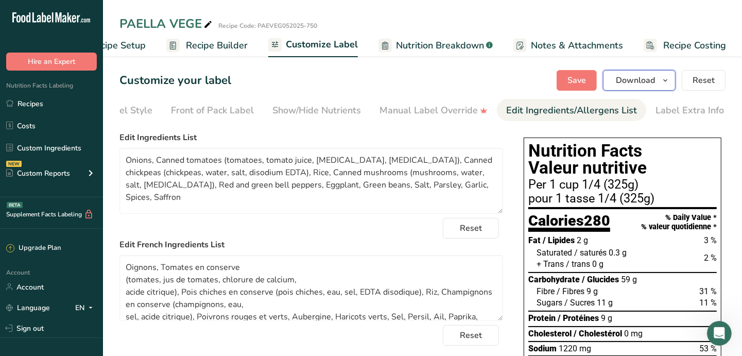
click at [646, 84] on span "Download" at bounding box center [635, 80] width 39 height 12
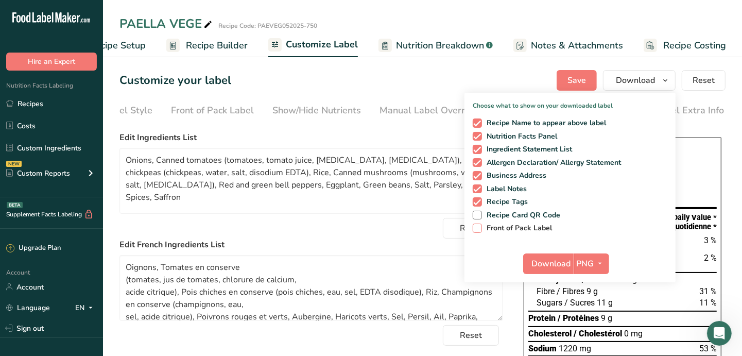
click at [530, 225] on span "Front of Pack Label" at bounding box center [517, 228] width 71 height 9
click at [479, 225] on input "Front of Pack Label" at bounding box center [476, 228] width 7 height 7
checkbox input "true"
click at [600, 263] on icon "button" at bounding box center [600, 263] width 8 height 13
click at [599, 331] on link "PDF" at bounding box center [592, 335] width 33 height 17
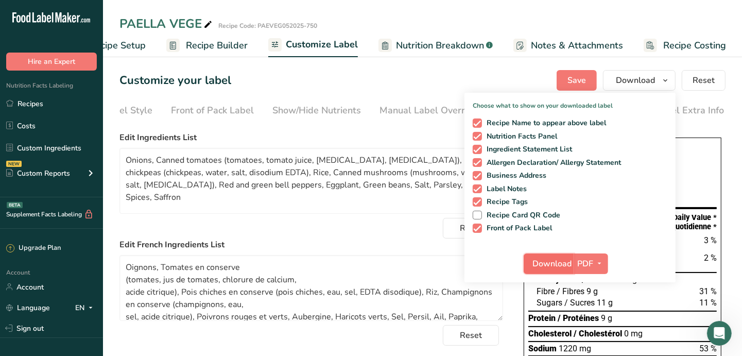
click at [548, 262] on span "Download" at bounding box center [551, 263] width 39 height 12
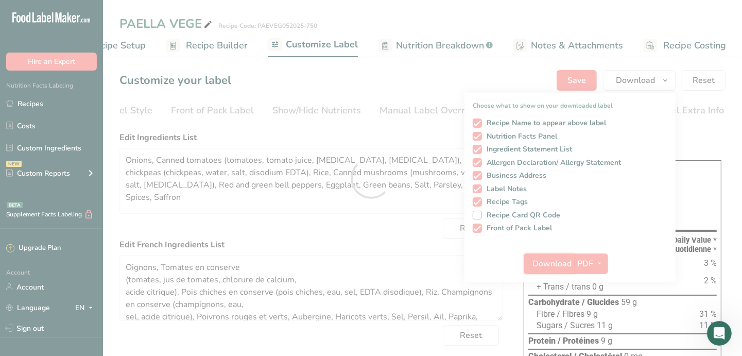
scroll to position [0, 0]
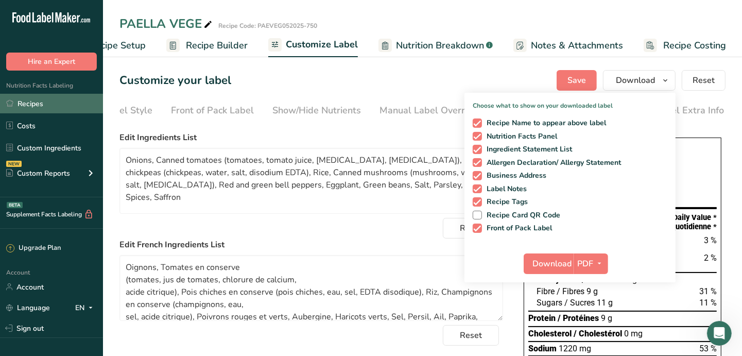
click at [30, 109] on link "Recipes" at bounding box center [51, 104] width 103 height 20
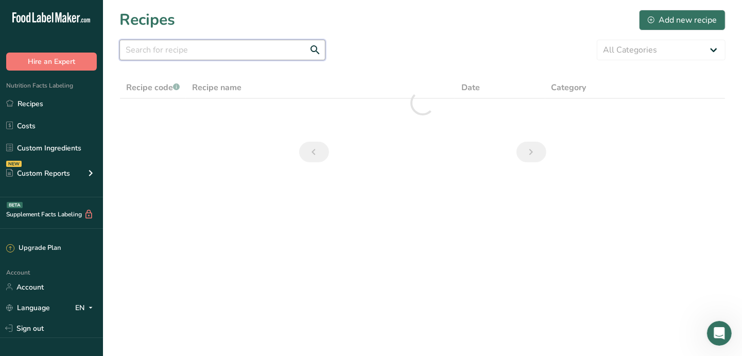
click at [202, 57] on input "text" at bounding box center [222, 50] width 206 height 21
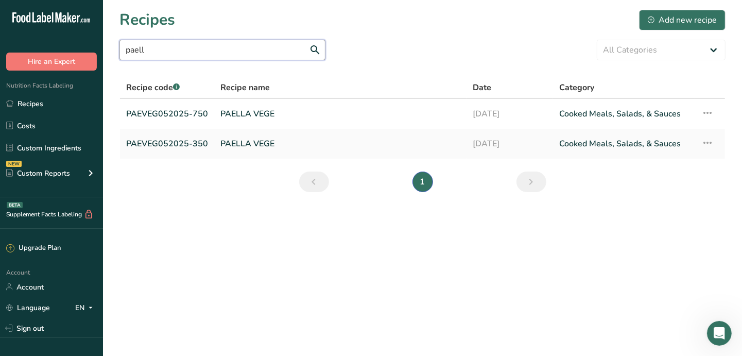
type input "paell"
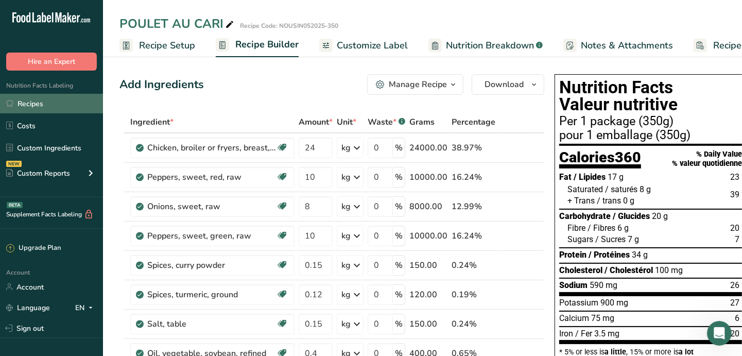
click at [30, 105] on link "Recipes" at bounding box center [51, 104] width 103 height 20
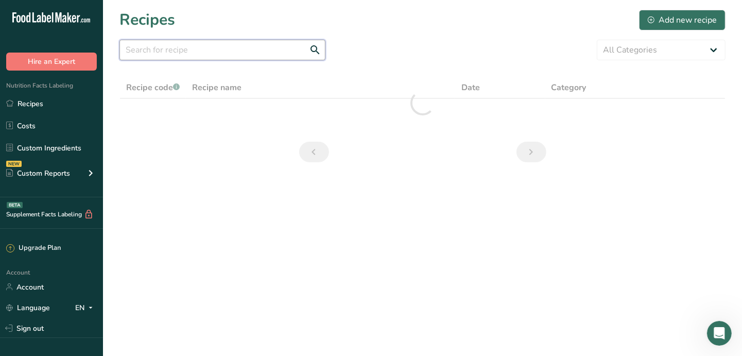
click at [198, 48] on input "text" at bounding box center [222, 50] width 206 height 21
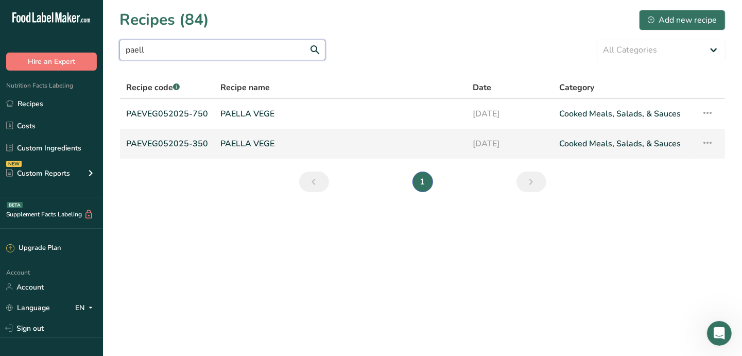
type input "paell"
click at [234, 146] on link "PAELLA VEGE" at bounding box center [340, 144] width 240 height 22
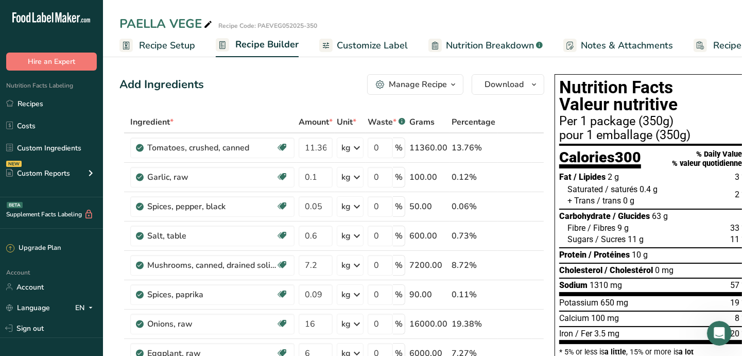
click at [165, 45] on span "Recipe Setup" at bounding box center [167, 46] width 56 height 14
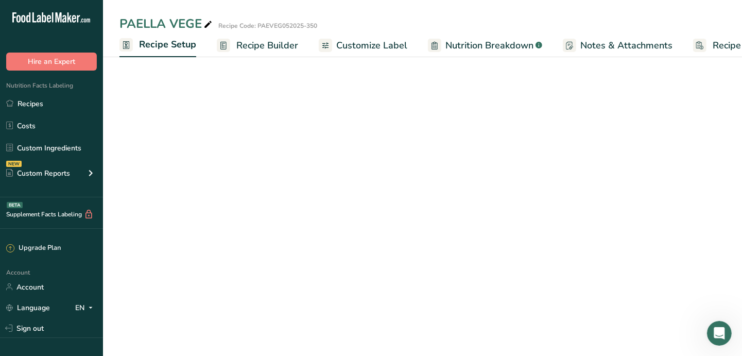
scroll to position [0, 3]
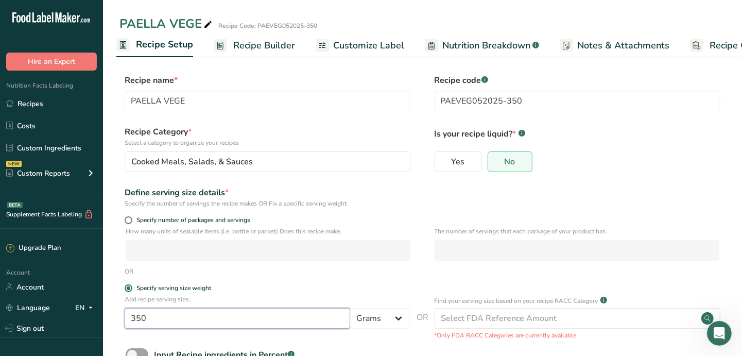
drag, startPoint x: 160, startPoint y: 314, endPoint x: 135, endPoint y: 315, distance: 24.2
click at [135, 315] on input "350" at bounding box center [238, 318] width 226 height 21
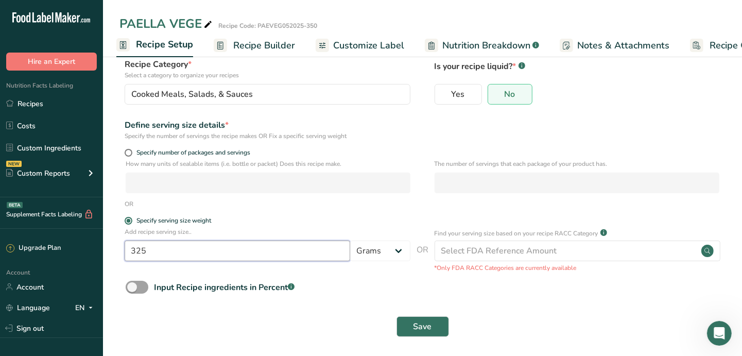
scroll to position [71, 0]
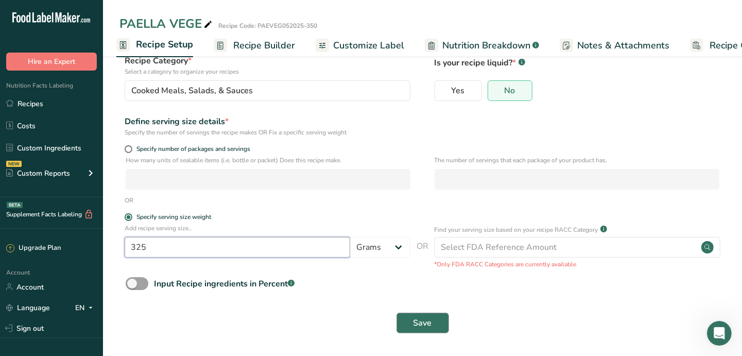
type input "325"
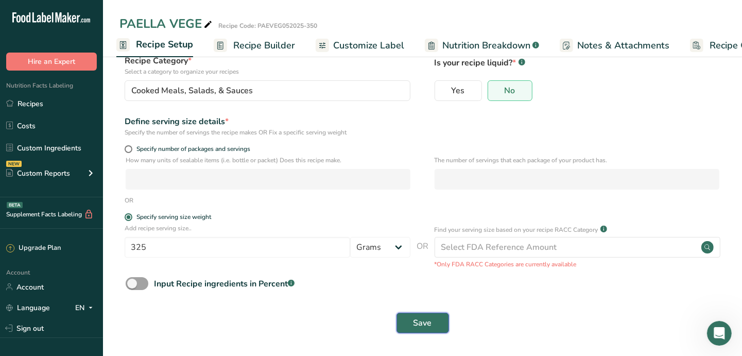
click at [432, 322] on button "Save" at bounding box center [423, 323] width 53 height 21
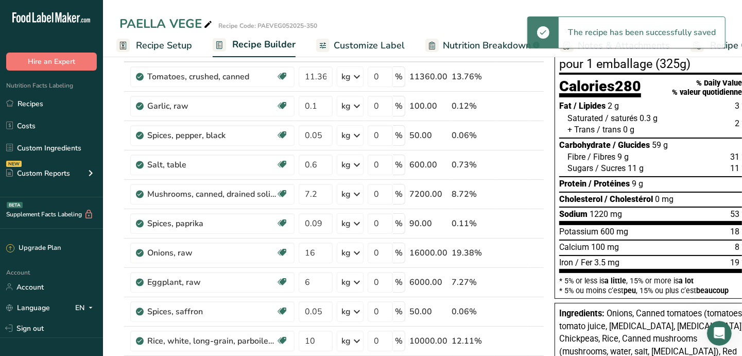
click at [357, 46] on span "Customize Label" at bounding box center [369, 46] width 71 height 14
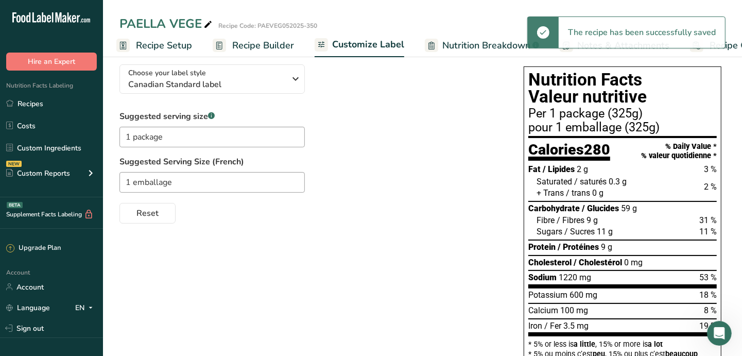
scroll to position [0, 49]
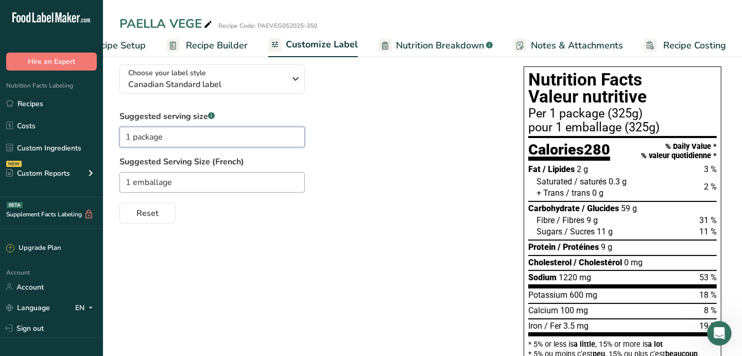
drag, startPoint x: 166, startPoint y: 140, endPoint x: 134, endPoint y: 142, distance: 32.5
click at [134, 142] on input "1 package" at bounding box center [211, 137] width 185 height 21
drag, startPoint x: 162, startPoint y: 144, endPoint x: 104, endPoint y: 142, distance: 58.2
click at [104, 142] on section "Customize your label Save Download Choose what to show on your downloaded label…" at bounding box center [422, 281] width 639 height 599
type input "1 cup 1/4"
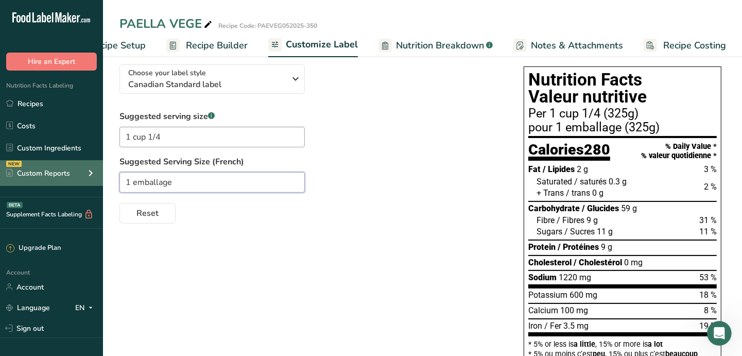
drag, startPoint x: 149, startPoint y: 180, endPoint x: 84, endPoint y: 177, distance: 65.5
click at [84, 177] on div ".a-20{fill:#fff;} Hire an Expert Nutrition Facts Labeling Recipes Costs Custom …" at bounding box center [371, 255] width 742 height 653
paste input "cup 1/4"
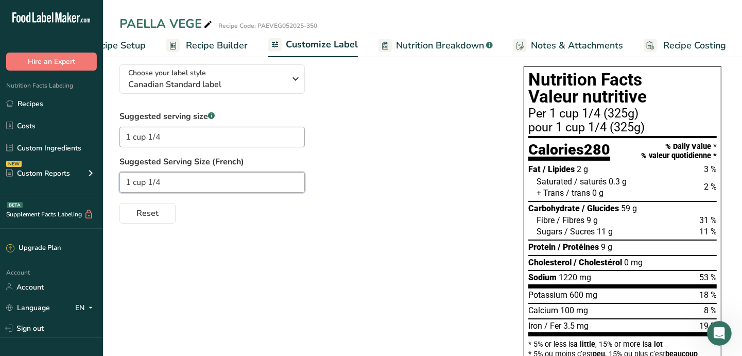
drag, startPoint x: 146, startPoint y: 184, endPoint x: 134, endPoint y: 181, distance: 12.2
click at [134, 181] on input "1 cup 1/4" at bounding box center [211, 182] width 185 height 21
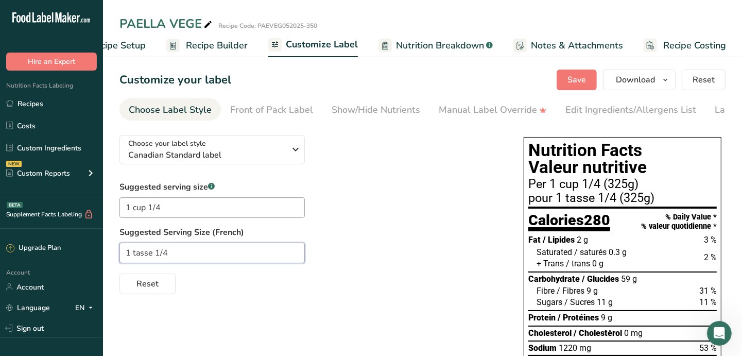
scroll to position [0, 0]
type input "1 tasse 1/4"
click at [581, 79] on span "Save" at bounding box center [577, 80] width 19 height 12
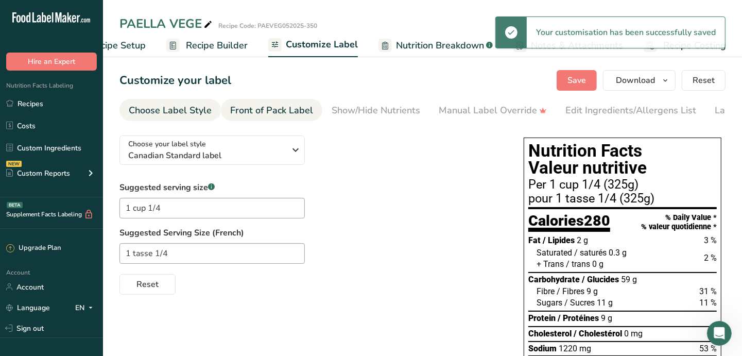
click at [284, 108] on div "Front of Pack Label" at bounding box center [271, 111] width 83 height 14
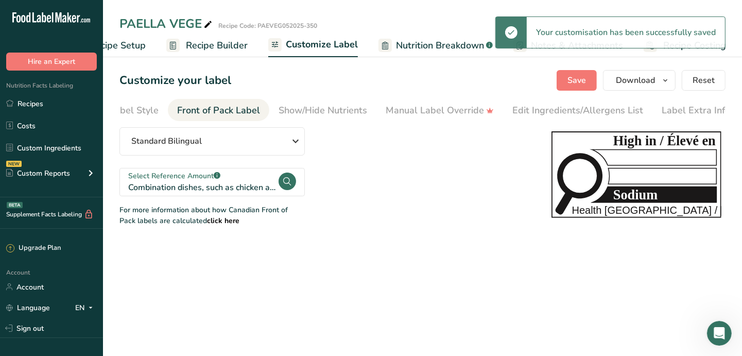
scroll to position [0, 59]
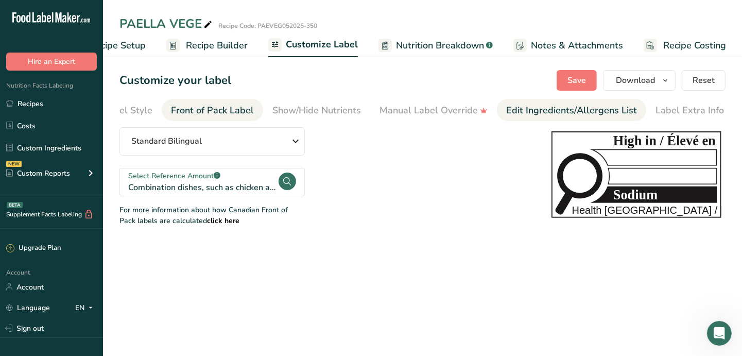
click at [568, 109] on div "Edit Ingredients/Allergens List" at bounding box center [571, 111] width 131 height 14
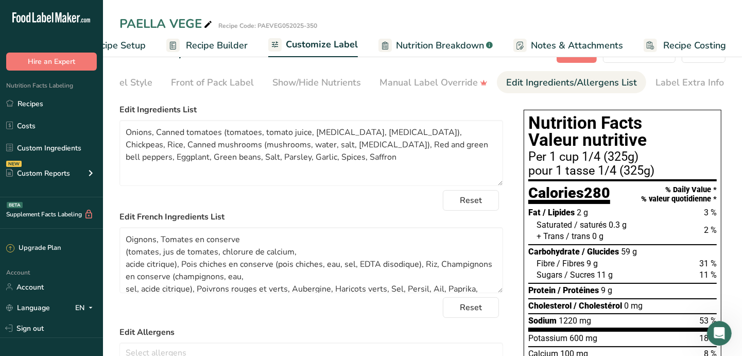
scroll to position [0, 0]
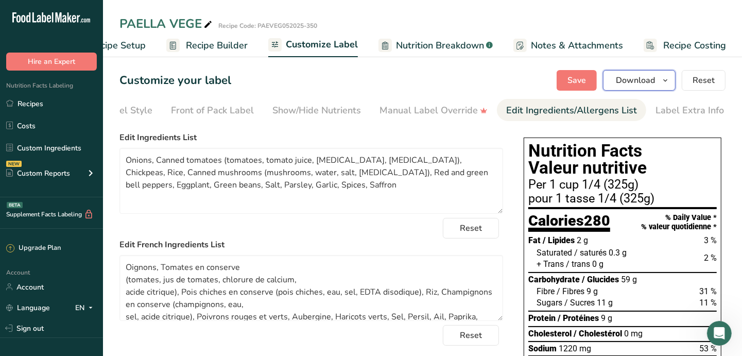
click at [672, 80] on span "button" at bounding box center [665, 80] width 12 height 12
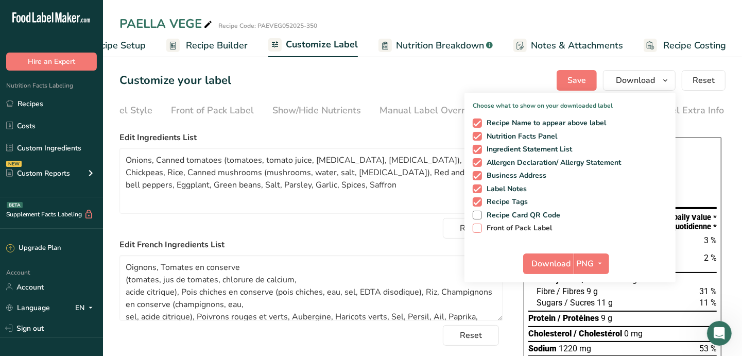
click at [518, 224] on span "Front of Pack Label" at bounding box center [517, 228] width 71 height 9
click at [479, 225] on input "Front of Pack Label" at bounding box center [476, 228] width 7 height 7
checkbox input "true"
click at [605, 259] on icon "button" at bounding box center [600, 263] width 8 height 13
click at [599, 335] on link "PDF" at bounding box center [592, 335] width 33 height 17
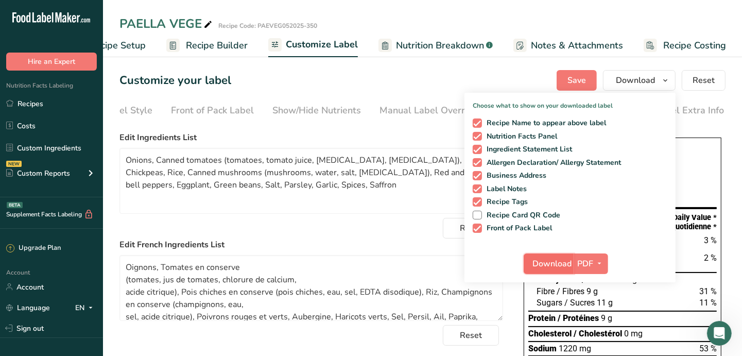
click at [553, 260] on span "Download" at bounding box center [551, 263] width 39 height 12
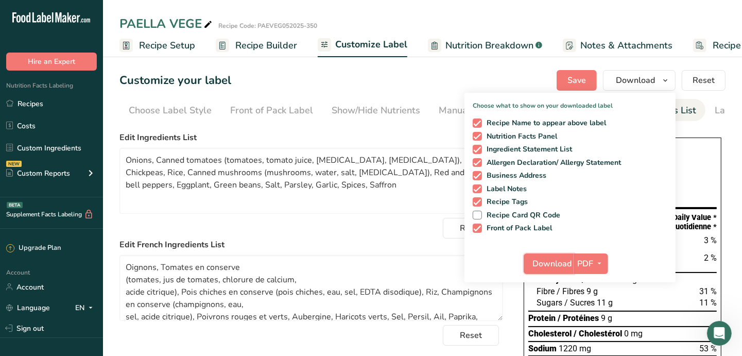
scroll to position [0, 59]
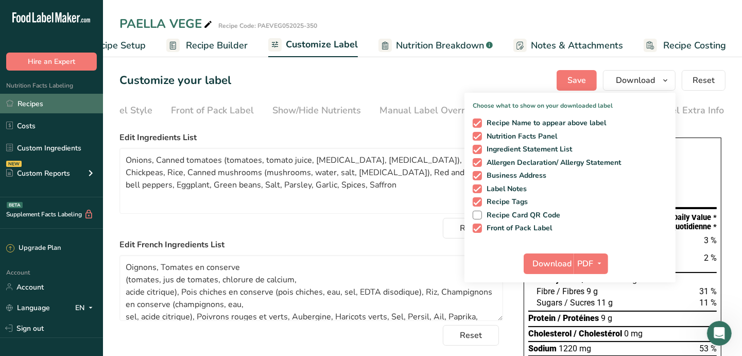
click at [33, 100] on link "Recipes" at bounding box center [51, 104] width 103 height 20
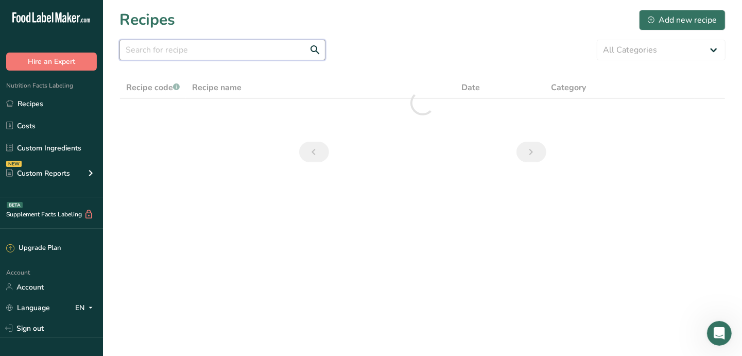
click at [278, 51] on input "text" at bounding box center [222, 50] width 206 height 21
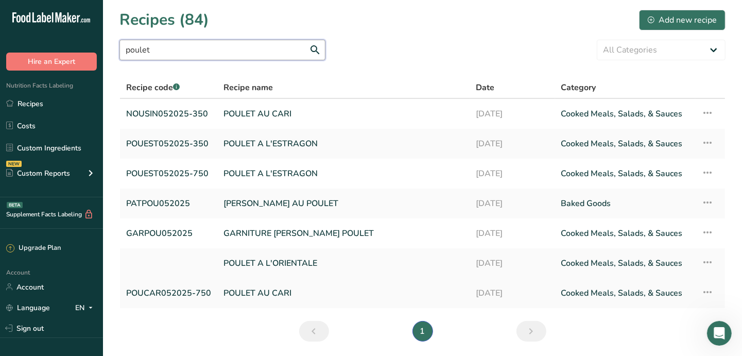
type input "poulet"
click at [264, 294] on link "POULET AU CARI" at bounding box center [344, 293] width 240 height 22
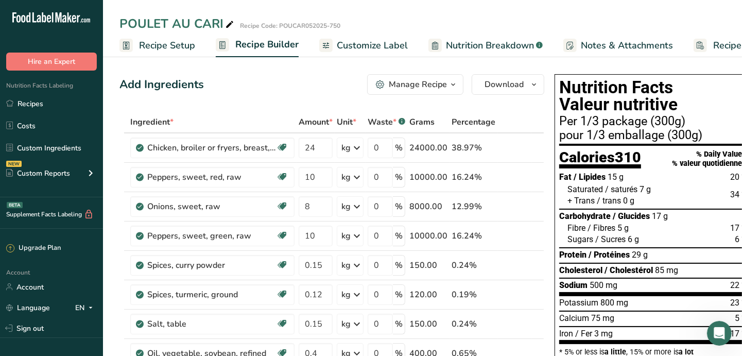
click at [161, 46] on span "Recipe Setup" at bounding box center [167, 46] width 56 height 14
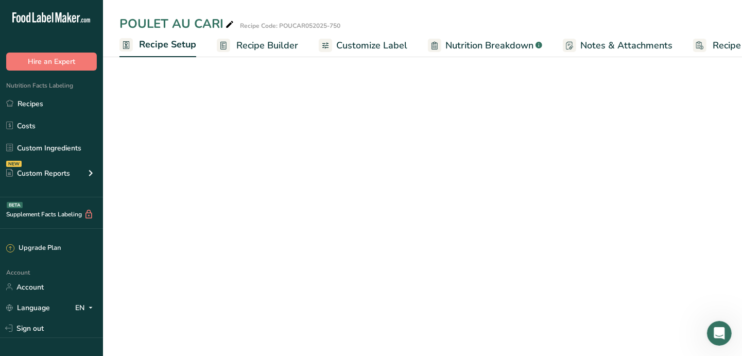
scroll to position [0, 3]
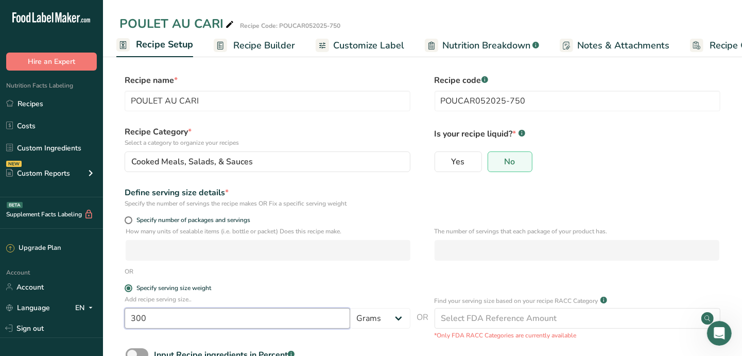
drag, startPoint x: 149, startPoint y: 321, endPoint x: 119, endPoint y: 320, distance: 30.4
click at [119, 320] on div "Add recipe serving size.. 300 Grams kg mg mcg lb oz l mL fl oz tbsp tsp cup qt …" at bounding box center [422, 317] width 606 height 45
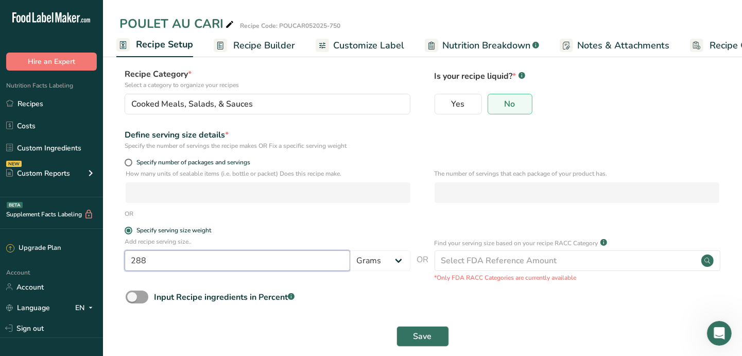
scroll to position [71, 0]
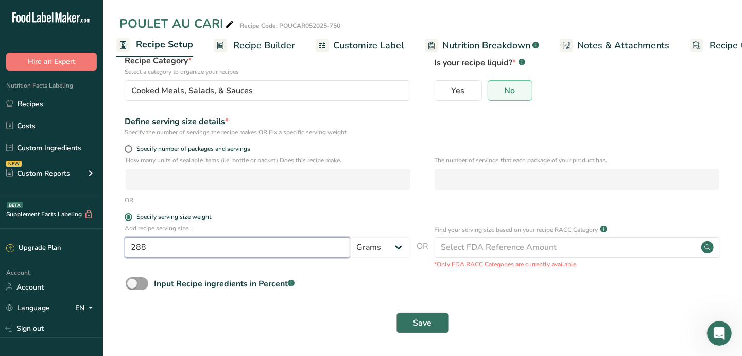
type input "288"
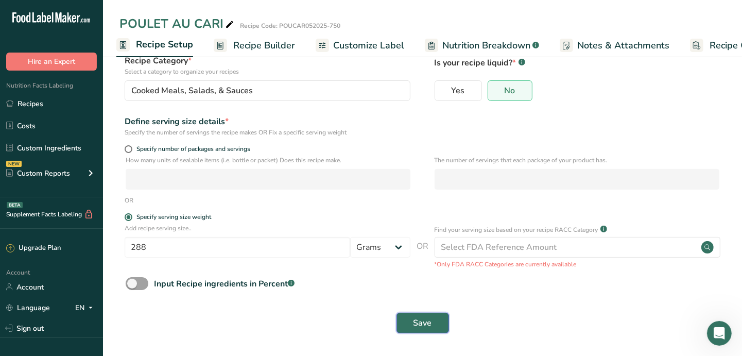
click at [420, 330] on button "Save" at bounding box center [423, 323] width 53 height 21
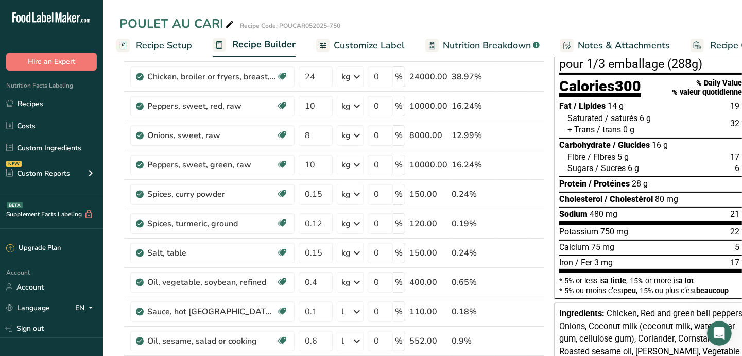
click at [334, 45] on span "Customize Label" at bounding box center [369, 46] width 71 height 14
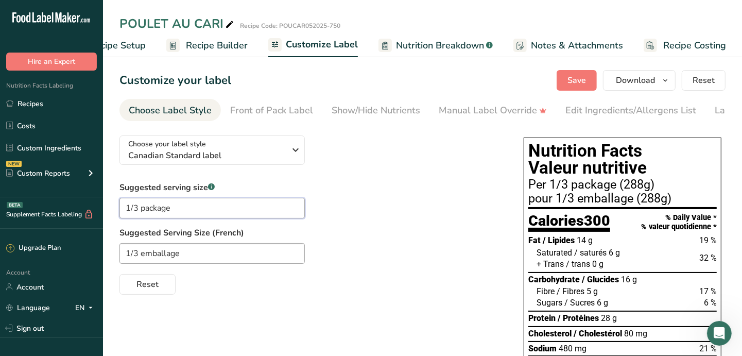
click at [137, 211] on input "1/3 package" at bounding box center [211, 208] width 185 height 21
drag, startPoint x: 189, startPoint y: 209, endPoint x: 141, endPoint y: 210, distance: 48.4
click at [141, 210] on input "1/4 package" at bounding box center [211, 208] width 185 height 21
click at [124, 209] on input "1/4" at bounding box center [211, 208] width 185 height 21
drag, startPoint x: 181, startPoint y: 211, endPoint x: 84, endPoint y: 204, distance: 97.0
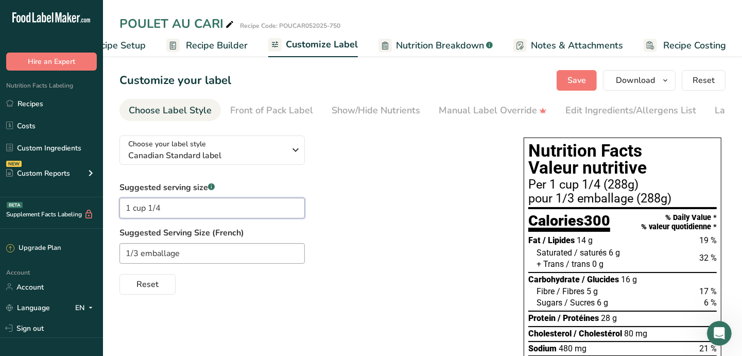
type input "1 cup 1/4"
drag, startPoint x: 210, startPoint y: 253, endPoint x: 70, endPoint y: 252, distance: 140.1
paste input "cup 1/4"
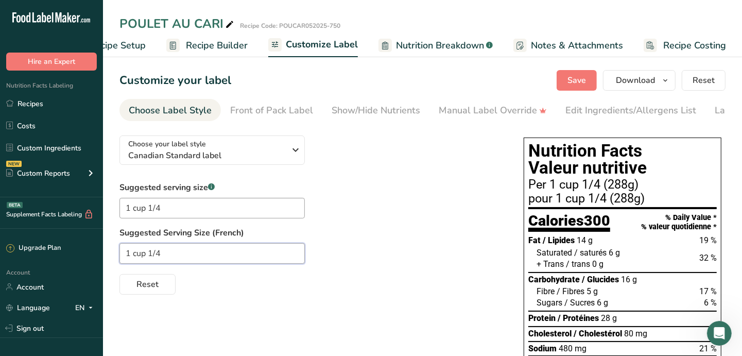
drag, startPoint x: 145, startPoint y: 259, endPoint x: 133, endPoint y: 254, distance: 12.7
click at [133, 255] on input "1 cup 1/4" at bounding box center [211, 253] width 185 height 21
type input "1 tasse 1/4"
click at [346, 231] on label "Suggested Serving Size (French)" at bounding box center [311, 233] width 384 height 12
click at [268, 115] on div "Front of Pack Label" at bounding box center [271, 111] width 83 height 14
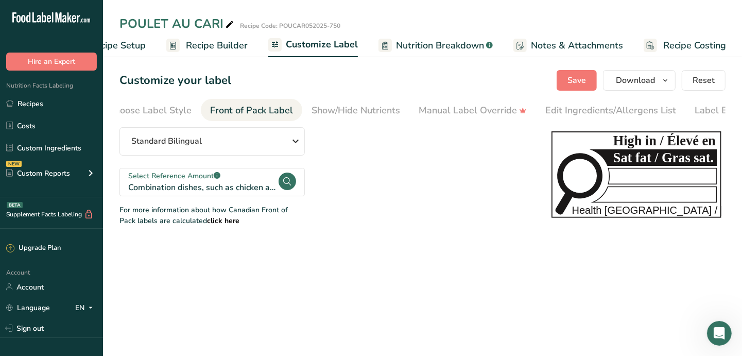
scroll to position [0, 59]
click at [574, 81] on span "Save" at bounding box center [577, 80] width 19 height 12
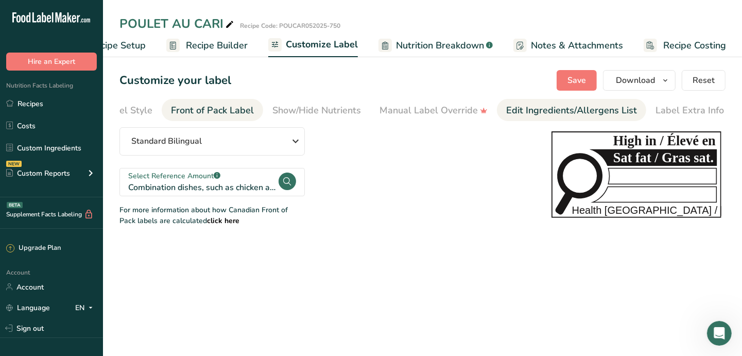
click at [536, 113] on div "Edit Ingredients/Allergens List" at bounding box center [571, 111] width 131 height 14
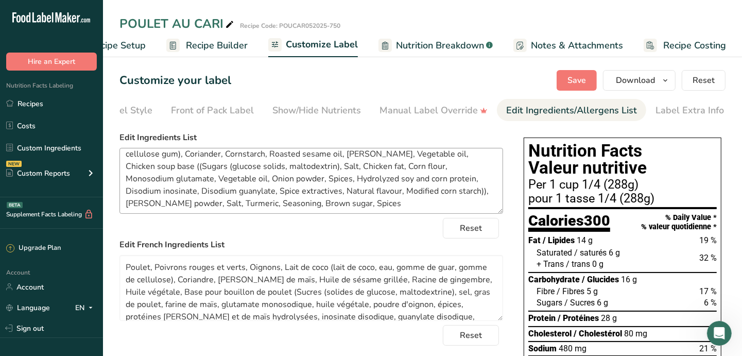
scroll to position [16, 0]
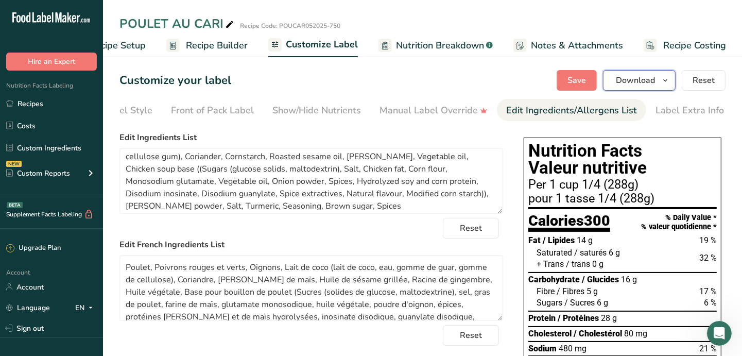
click at [658, 71] on button "Download" at bounding box center [639, 80] width 73 height 21
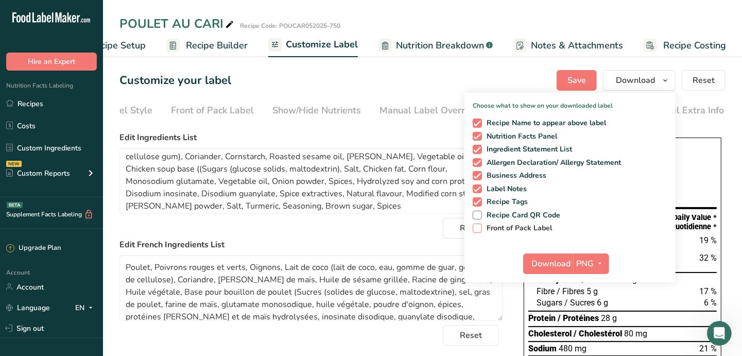
click at [520, 224] on span "Front of Pack Label" at bounding box center [517, 228] width 71 height 9
click at [479, 225] on input "Front of Pack Label" at bounding box center [476, 228] width 7 height 7
checkbox input "true"
click at [600, 267] on icon "button" at bounding box center [600, 263] width 8 height 13
click at [595, 333] on link "PDF" at bounding box center [592, 335] width 33 height 17
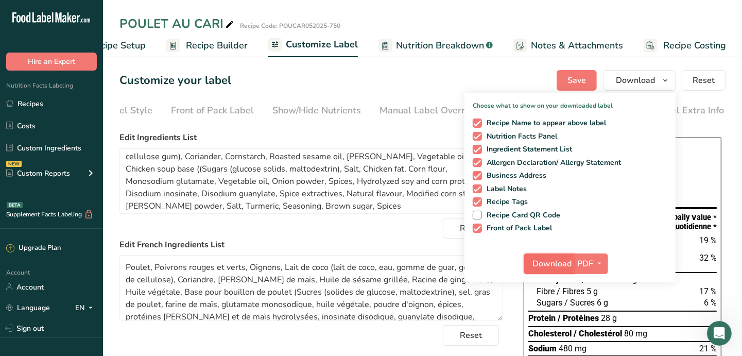
click at [554, 261] on span "Download" at bounding box center [551, 263] width 39 height 12
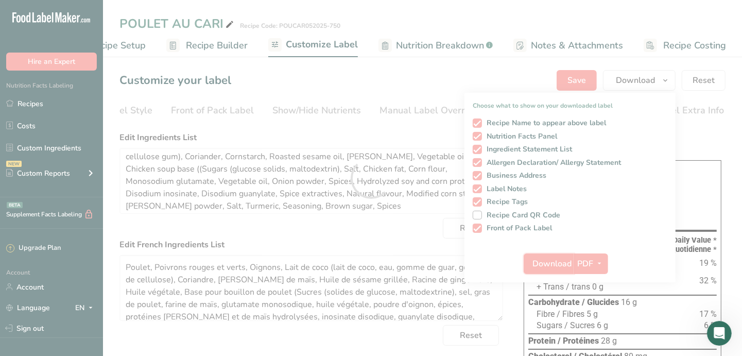
scroll to position [0, 0]
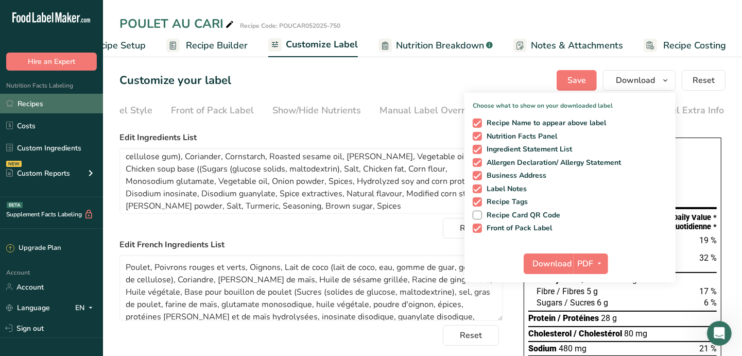
click at [25, 104] on link "Recipes" at bounding box center [51, 104] width 103 height 20
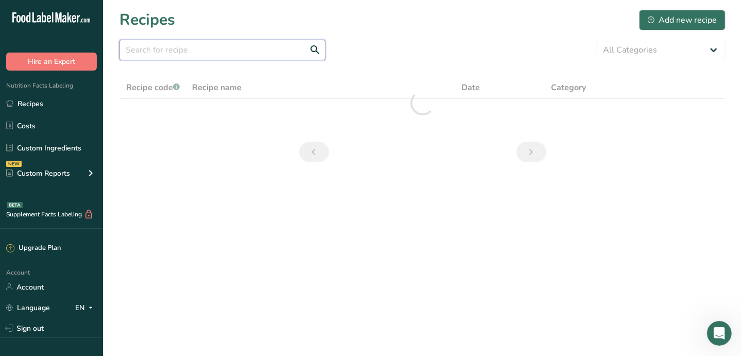
click at [216, 51] on input "text" at bounding box center [222, 50] width 206 height 21
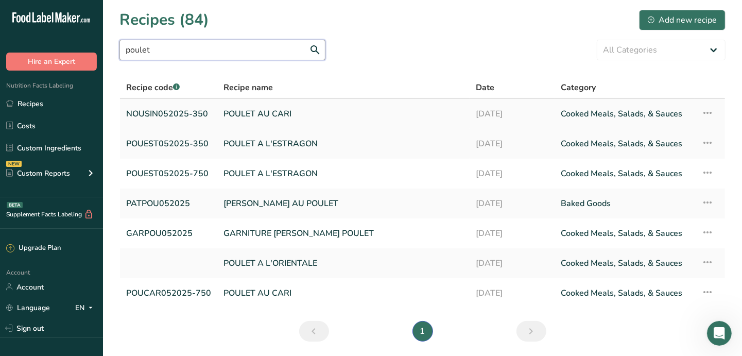
type input "poulet"
click at [257, 115] on link "POULET AU CARI" at bounding box center [344, 114] width 240 height 22
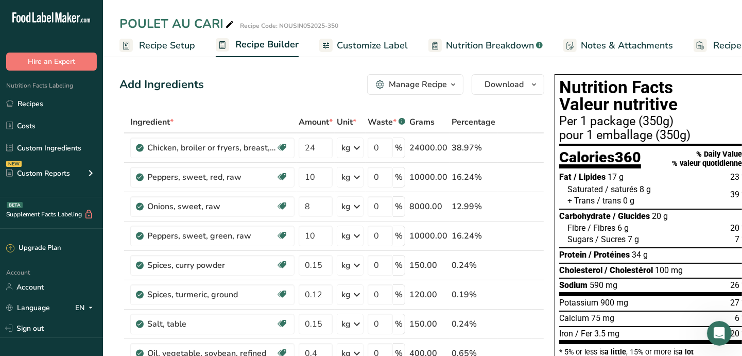
click at [148, 45] on span "Recipe Setup" at bounding box center [167, 46] width 56 height 14
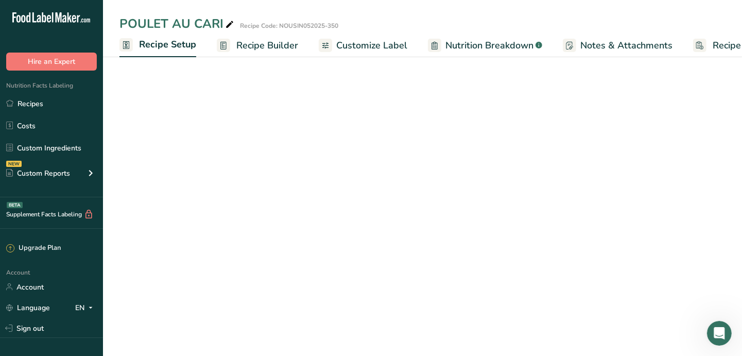
scroll to position [0, 3]
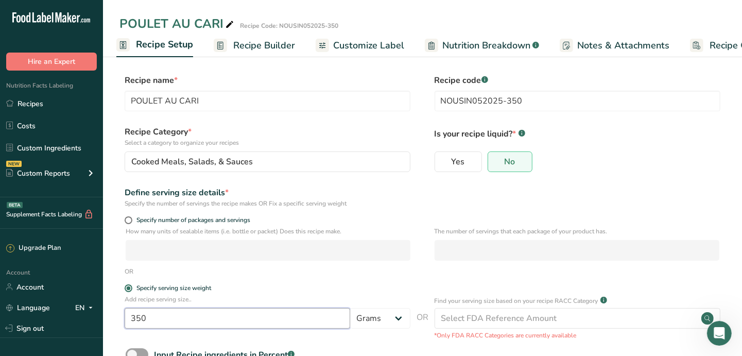
drag, startPoint x: 157, startPoint y: 319, endPoint x: 127, endPoint y: 317, distance: 29.9
click at [127, 317] on input "350" at bounding box center [238, 318] width 226 height 21
type input "288"
click at [376, 45] on span "Customize Label" at bounding box center [368, 46] width 71 height 14
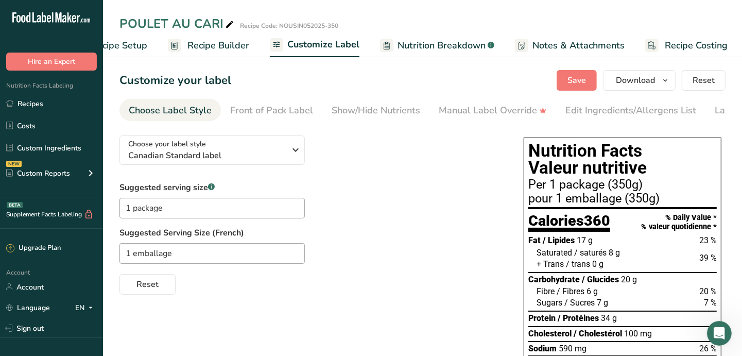
scroll to position [0, 49]
click at [193, 215] on input "1 package" at bounding box center [211, 208] width 185 height 21
drag, startPoint x: 190, startPoint y: 214, endPoint x: 134, endPoint y: 213, distance: 55.6
click at [134, 213] on input "1 package" at bounding box center [211, 208] width 185 height 21
drag, startPoint x: 181, startPoint y: 206, endPoint x: 102, endPoint y: 206, distance: 78.3
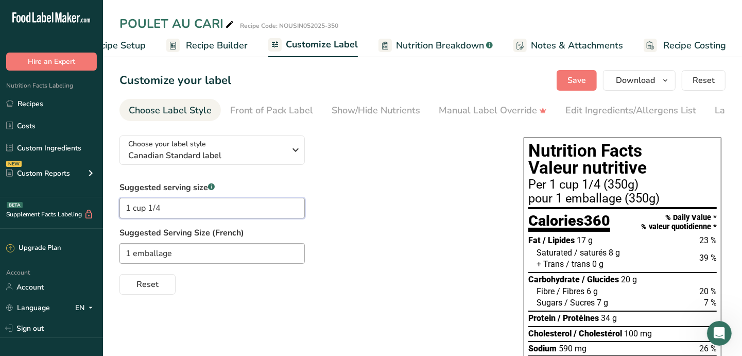
type input "1 cup 1/4"
drag, startPoint x: 172, startPoint y: 254, endPoint x: 97, endPoint y: 249, distance: 74.8
paste input "cup 1/4"
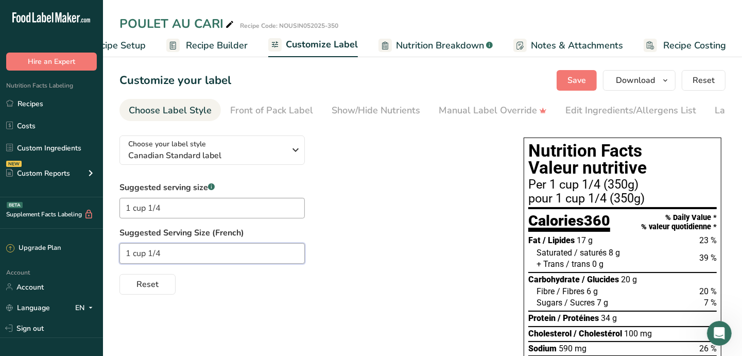
drag, startPoint x: 145, startPoint y: 252, endPoint x: 135, endPoint y: 251, distance: 9.8
click at [135, 251] on input "1 cup 1/4" at bounding box center [211, 253] width 185 height 21
type input "1 tasse 1/4"
click at [255, 107] on div "Front of Pack Label" at bounding box center [271, 111] width 83 height 14
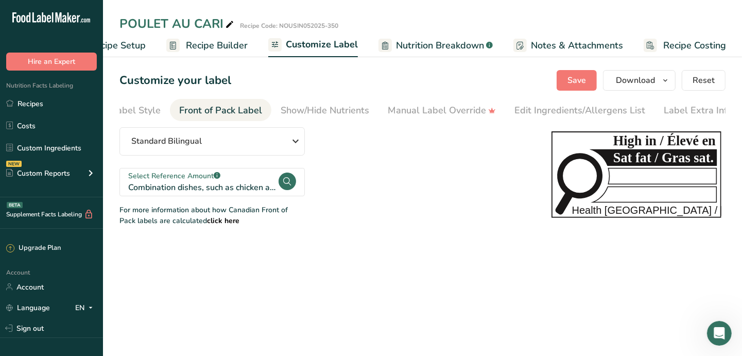
scroll to position [0, 59]
click at [567, 81] on button "Save" at bounding box center [577, 80] width 40 height 21
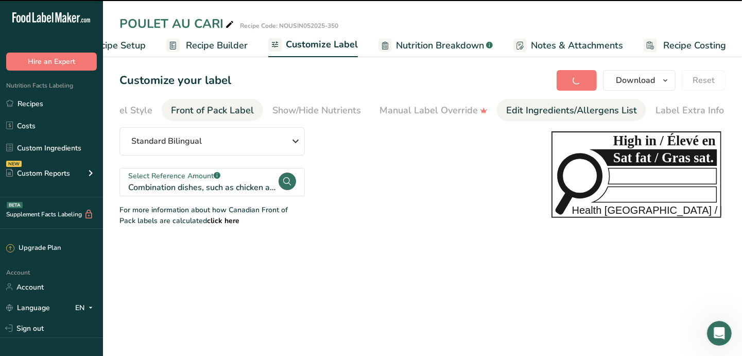
click at [602, 114] on div "Edit Ingredients/Allergens List" at bounding box center [571, 111] width 131 height 14
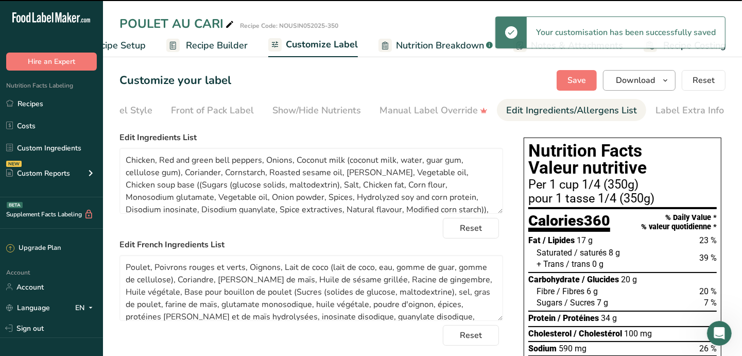
scroll to position [20, 0]
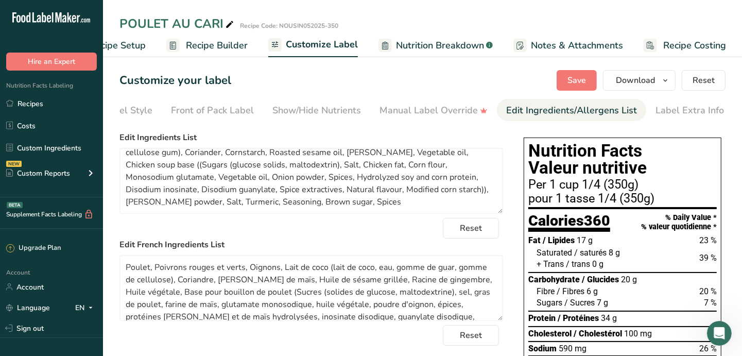
click at [128, 50] on span "Recipe Setup" at bounding box center [118, 46] width 56 height 14
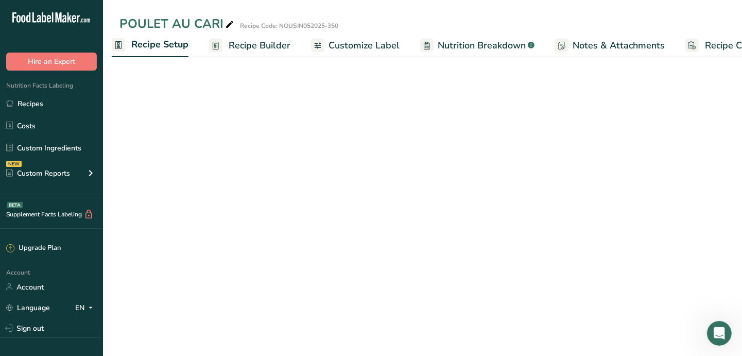
scroll to position [0, 3]
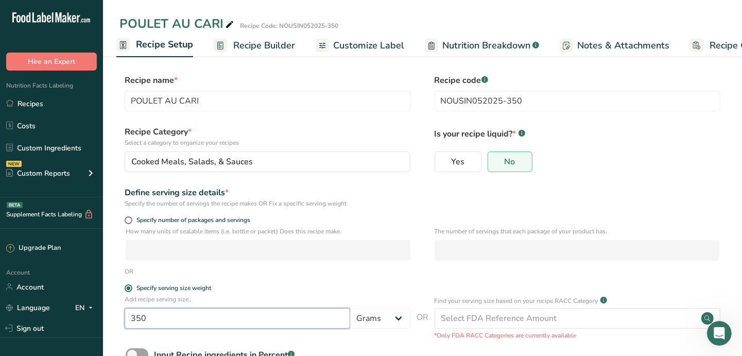
drag, startPoint x: 153, startPoint y: 318, endPoint x: 127, endPoint y: 317, distance: 26.8
click at [127, 317] on input "350" at bounding box center [238, 318] width 226 height 21
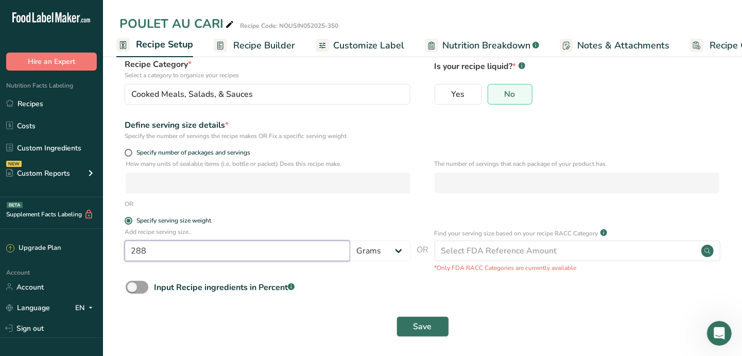
scroll to position [71, 0]
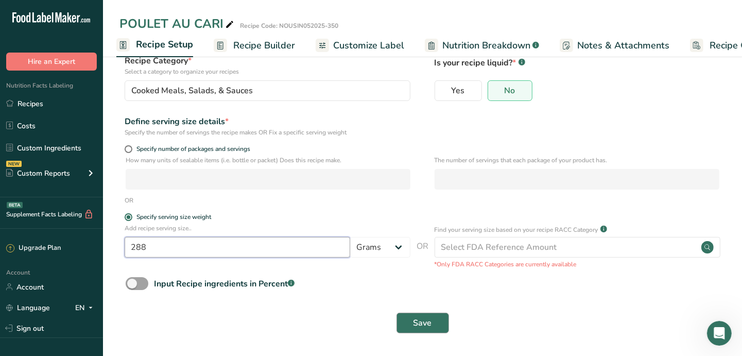
type input "288"
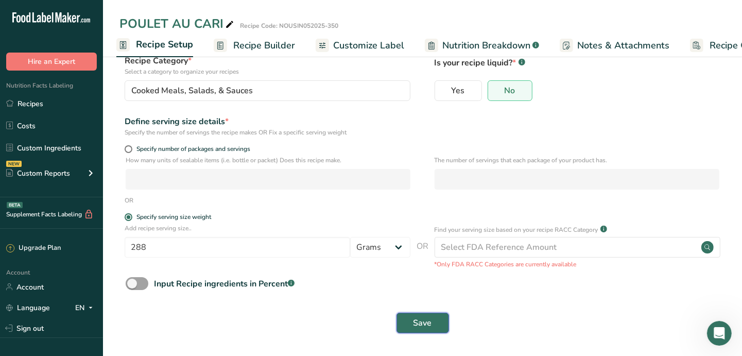
click at [419, 324] on span "Save" at bounding box center [423, 323] width 19 height 12
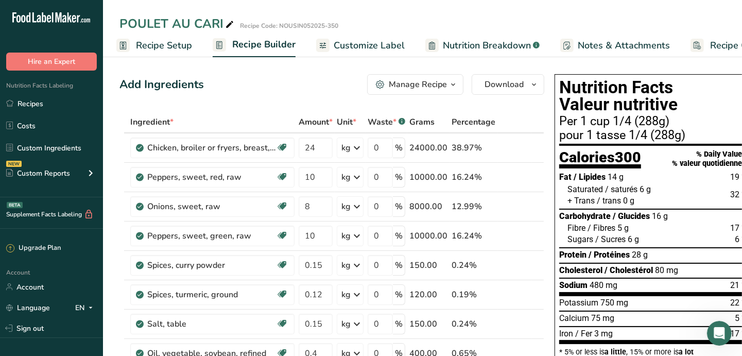
click at [367, 43] on span "Customize Label" at bounding box center [369, 46] width 71 height 14
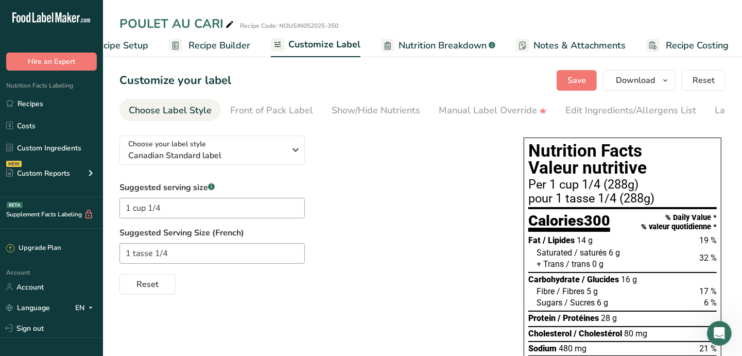
scroll to position [0, 49]
click at [667, 80] on icon "button" at bounding box center [665, 80] width 8 height 13
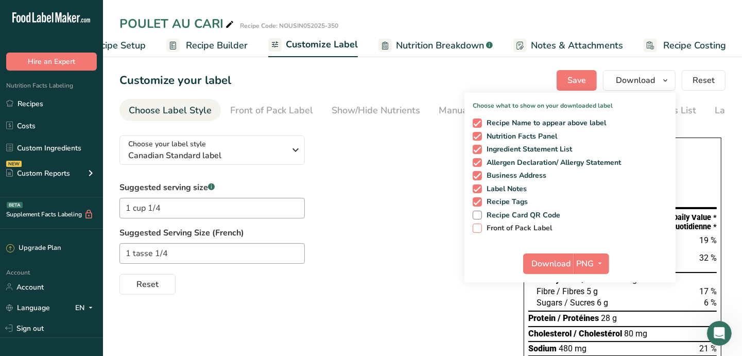
click at [539, 229] on span "Front of Pack Label" at bounding box center [517, 228] width 71 height 9
click at [479, 229] on input "Front of Pack Label" at bounding box center [476, 228] width 7 height 7
checkbox input "true"
click at [601, 263] on icon "button" at bounding box center [600, 263] width 8 height 13
click at [590, 338] on link "PDF" at bounding box center [592, 335] width 33 height 17
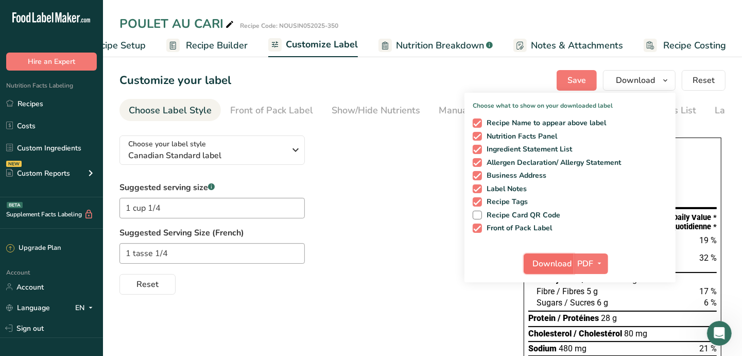
click at [550, 265] on span "Download" at bounding box center [551, 263] width 39 height 12
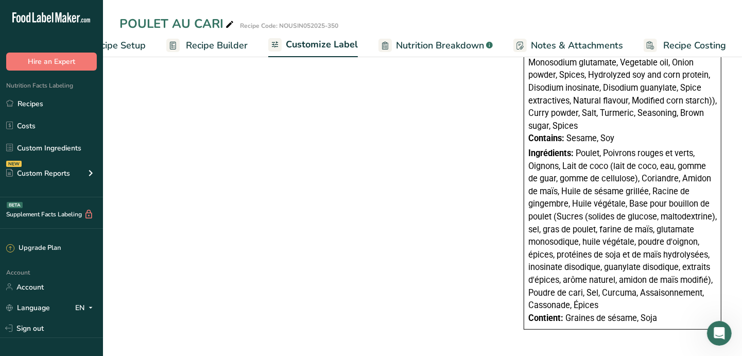
scroll to position [198, 0]
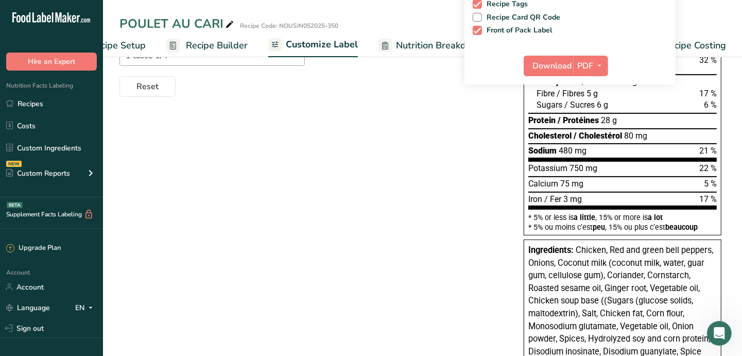
click at [439, 126] on div "Choose your label style Canadian Standard label USA (FDA) Standard FDA label Ta…" at bounding box center [422, 266] width 606 height 674
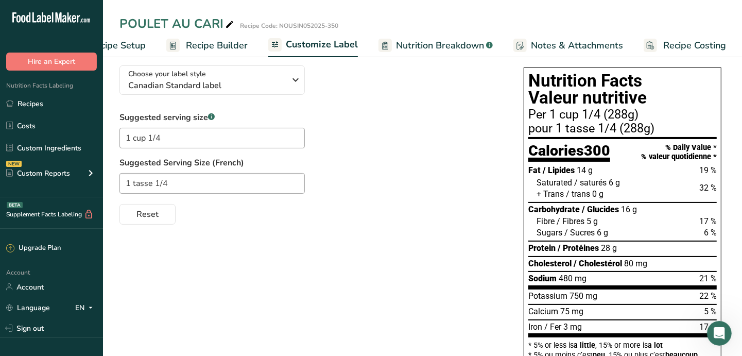
scroll to position [0, 0]
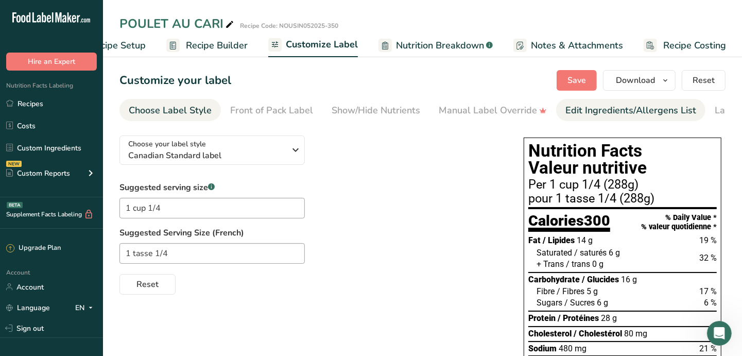
click at [616, 111] on div "Edit Ingredients/Allergens List" at bounding box center [630, 111] width 131 height 14
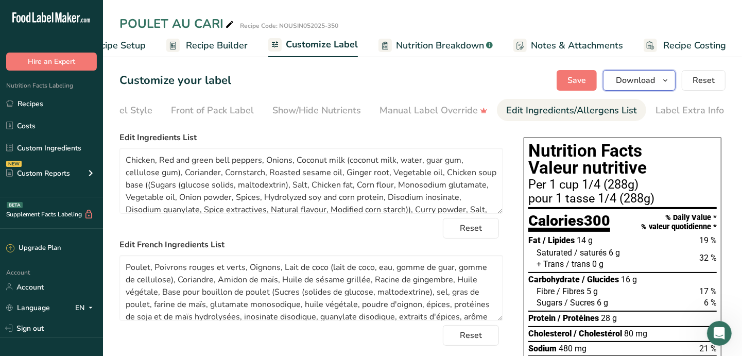
click at [669, 77] on icon "button" at bounding box center [665, 80] width 8 height 13
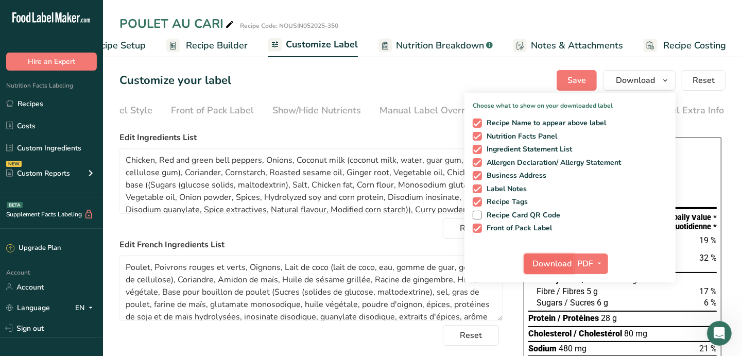
click at [550, 260] on span "Download" at bounding box center [551, 263] width 39 height 12
click at [33, 109] on link "Recipes" at bounding box center [51, 104] width 103 height 20
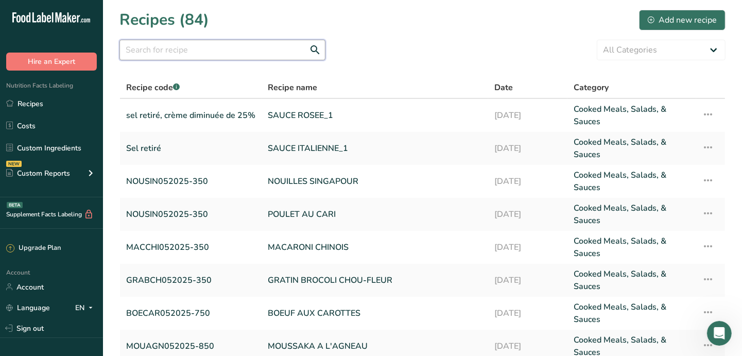
click at [200, 50] on input "text" at bounding box center [222, 50] width 206 height 21
type input "orient"
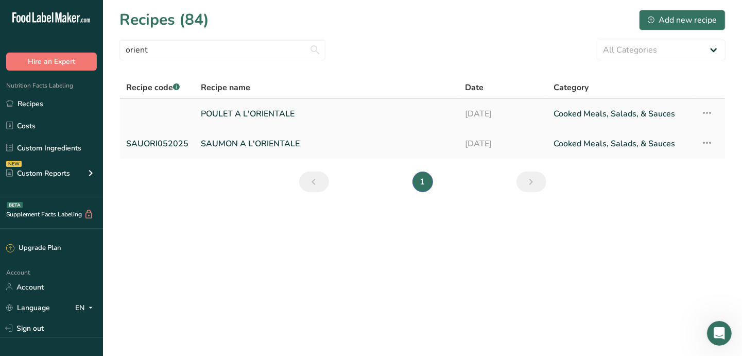
click at [249, 112] on link "POULET A L'ORIENTALE" at bounding box center [327, 114] width 252 height 22
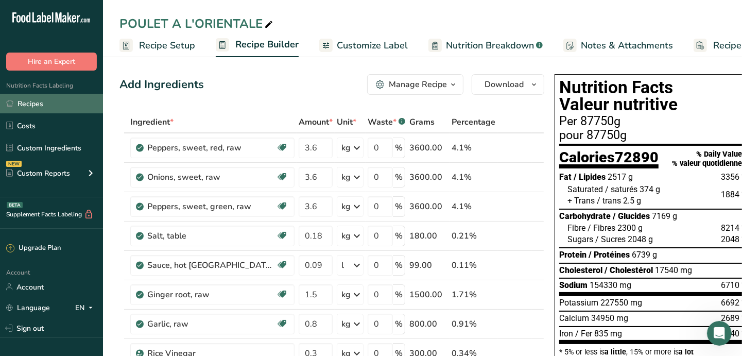
click at [35, 105] on link "Recipes" at bounding box center [51, 104] width 103 height 20
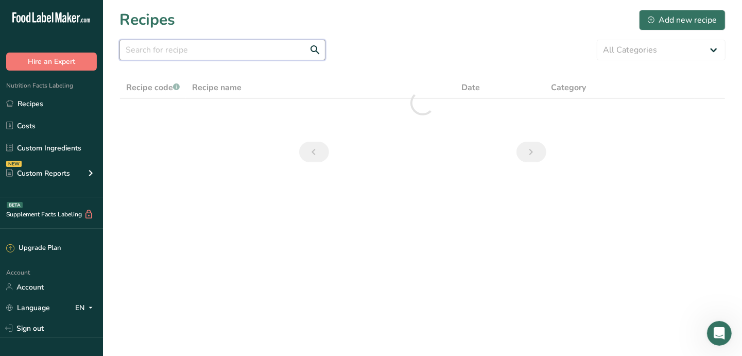
click at [171, 51] on input "text" at bounding box center [222, 50] width 206 height 21
click at [216, 45] on input "text" at bounding box center [222, 50] width 206 height 21
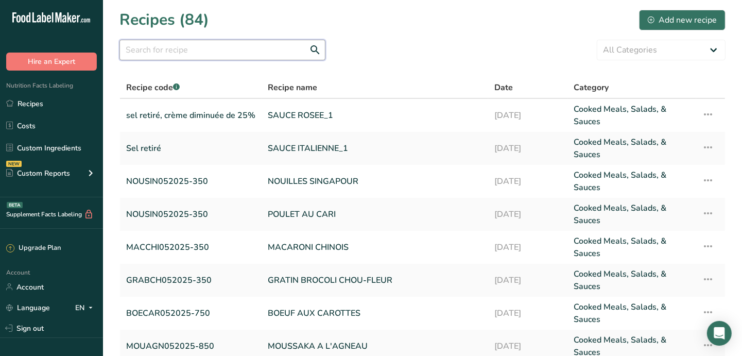
click at [212, 53] on input "text" at bounding box center [222, 50] width 206 height 21
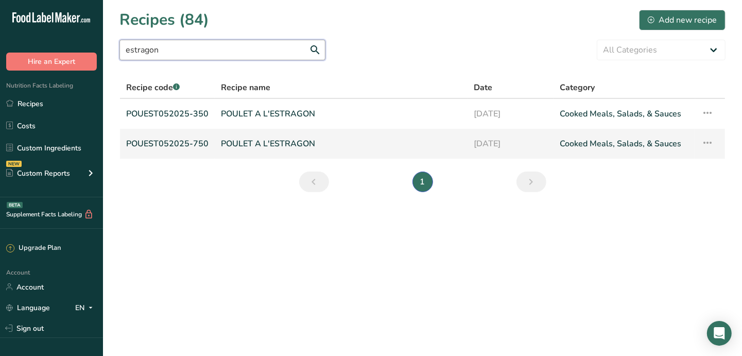
type input "estragon"
click at [263, 145] on link "POULET A L'ESTRAGON" at bounding box center [341, 144] width 240 height 22
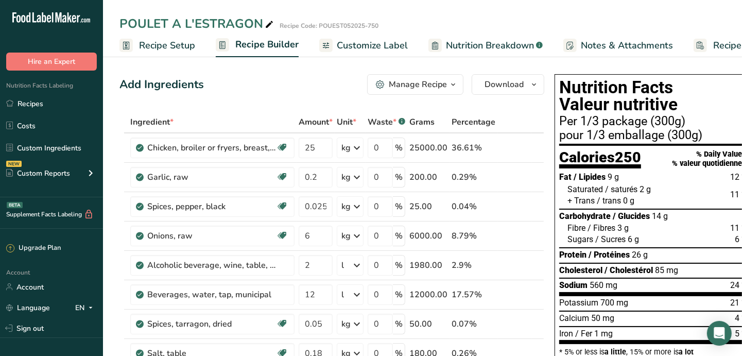
click at [166, 47] on span "Recipe Setup" at bounding box center [167, 46] width 56 height 14
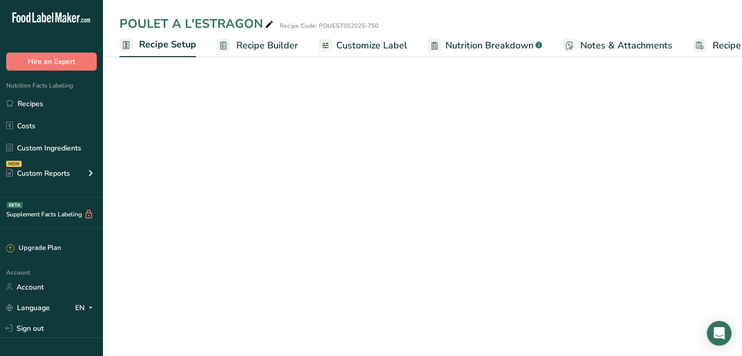
scroll to position [0, 3]
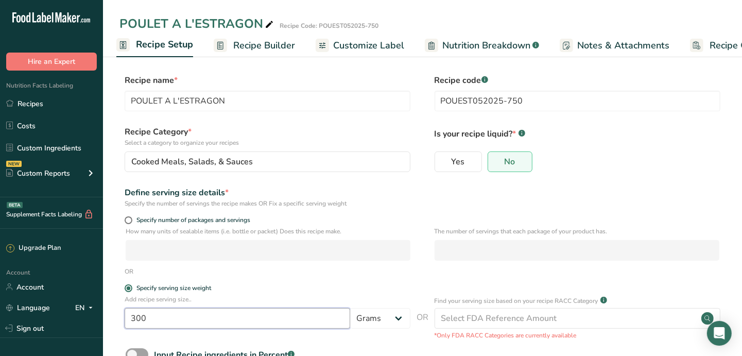
drag, startPoint x: 146, startPoint y: 316, endPoint x: 116, endPoint y: 316, distance: 30.4
click at [116, 316] on section "Recipe name * POULET A L'ESTRAGON Recipe code .a-a{fill:#347362;}.b-a{fill:#fff…" at bounding box center [422, 240] width 639 height 373
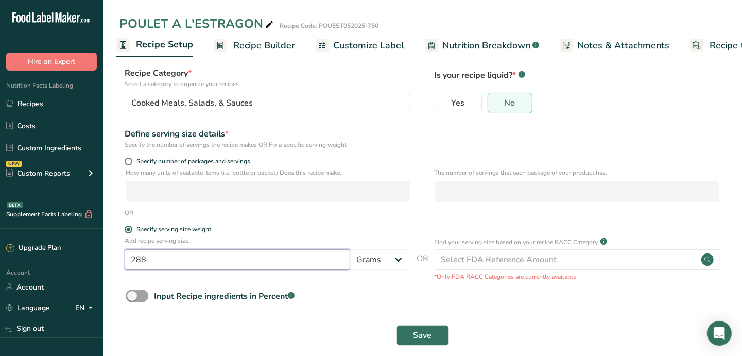
scroll to position [71, 0]
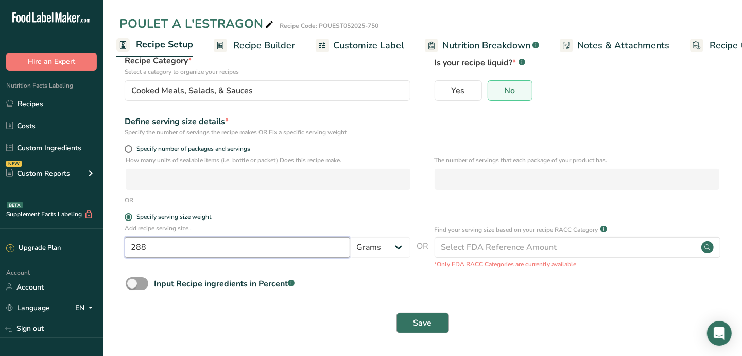
type input "288"
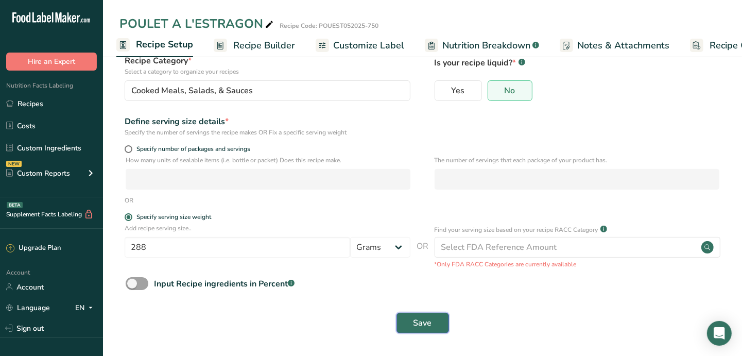
click at [426, 320] on span "Save" at bounding box center [423, 323] width 19 height 12
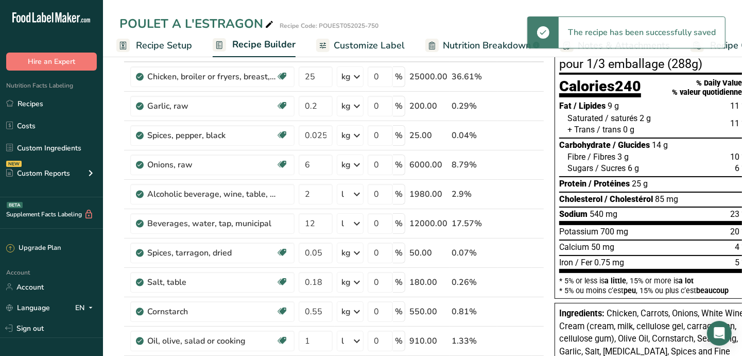
click at [394, 47] on span "Customize Label" at bounding box center [369, 46] width 71 height 14
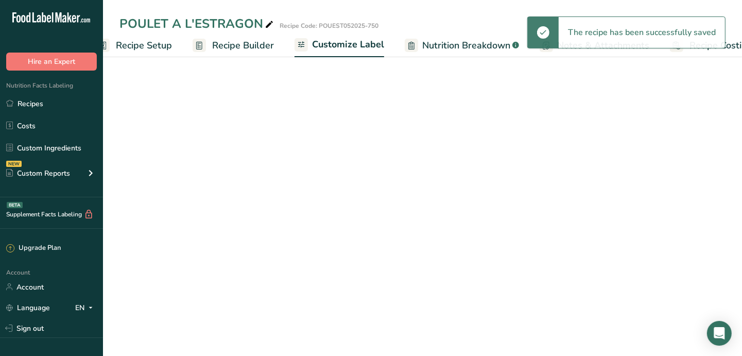
scroll to position [0, 49]
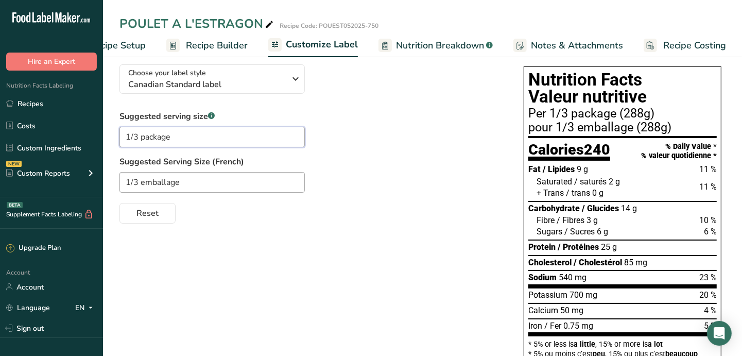
click at [133, 136] on input "1/3 package" at bounding box center [211, 137] width 185 height 21
drag, startPoint x: 177, startPoint y: 140, endPoint x: 140, endPoint y: 137, distance: 37.2
click at [140, 137] on input "1/4 package" at bounding box center [211, 137] width 185 height 21
click at [123, 141] on input "1/4" at bounding box center [211, 137] width 185 height 21
drag, startPoint x: 165, startPoint y: 141, endPoint x: 120, endPoint y: 140, distance: 44.8
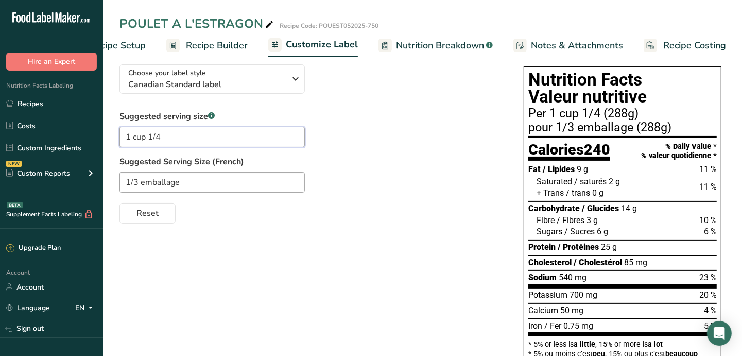
click at [120, 140] on input "1 cup 1/4" at bounding box center [211, 137] width 185 height 21
type input "1 cup 1/4"
drag, startPoint x: 171, startPoint y: 183, endPoint x: 122, endPoint y: 183, distance: 49.4
click at [122, 183] on input "1/3 emballage" at bounding box center [211, 182] width 185 height 21
paste input "cup 1/4"
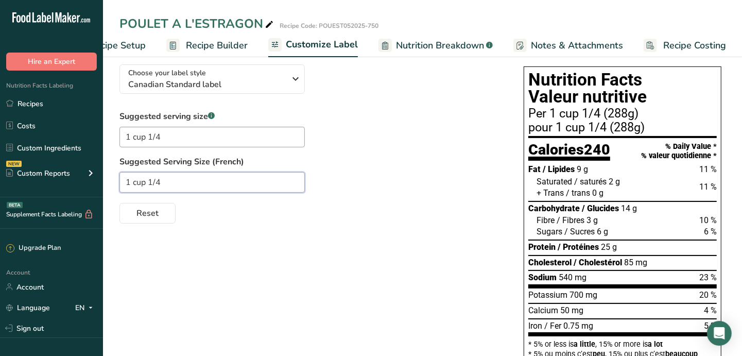
drag, startPoint x: 144, startPoint y: 187, endPoint x: 134, endPoint y: 186, distance: 10.4
click at [134, 186] on input "1 cup 1/4" at bounding box center [211, 182] width 185 height 21
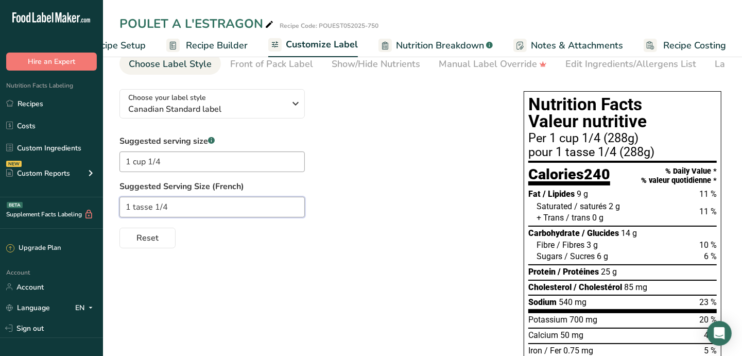
scroll to position [0, 0]
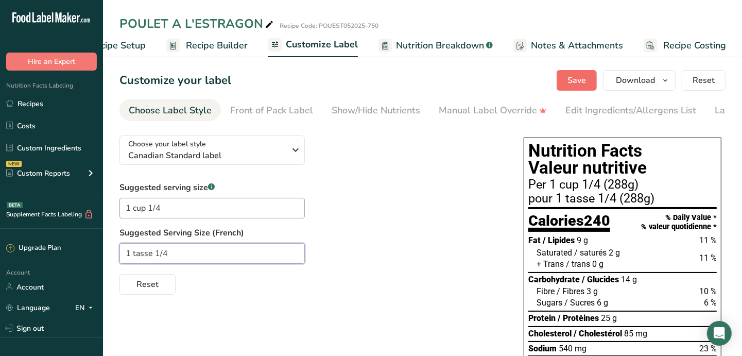
type input "1 tasse 1/4"
click at [574, 75] on span "Save" at bounding box center [577, 80] width 19 height 12
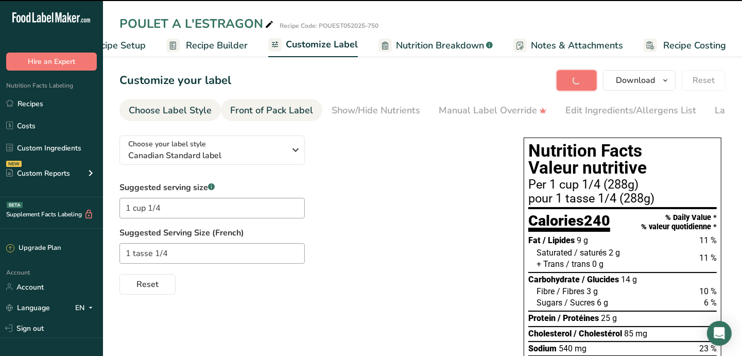
type input "1 cup 1/4"
type input "1 tasse 1/4"
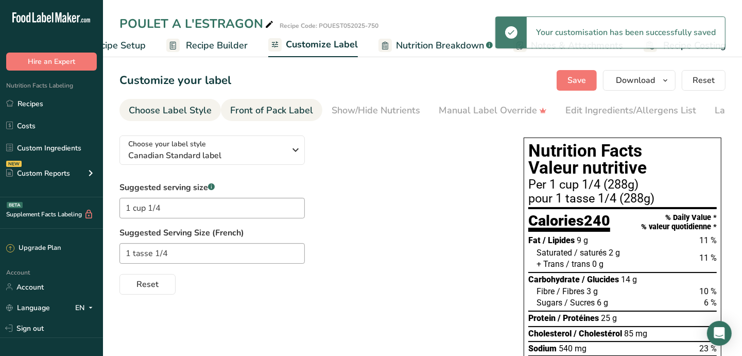
click at [274, 112] on div "Front of Pack Label" at bounding box center [271, 111] width 83 height 14
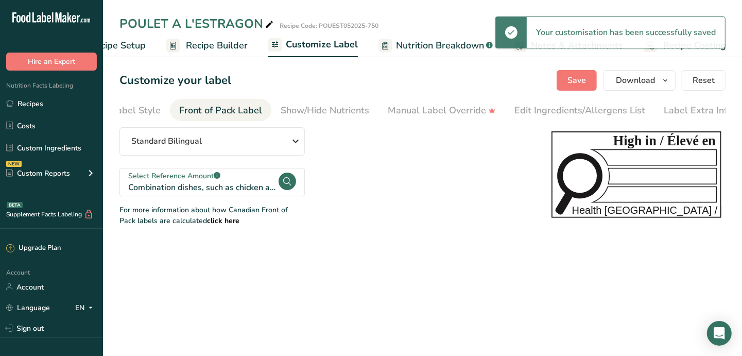
scroll to position [0, 59]
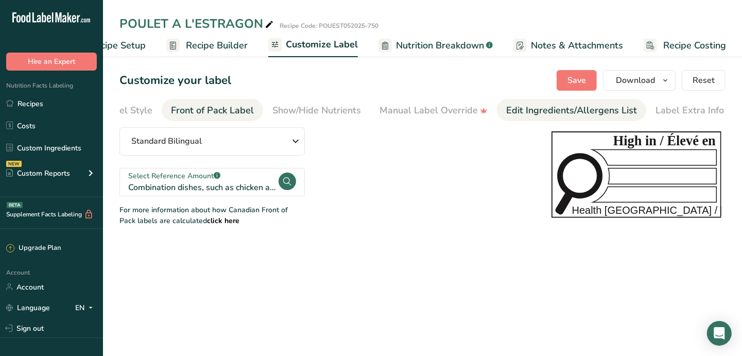
click at [606, 110] on div "Edit Ingredients/Allergens List" at bounding box center [571, 111] width 131 height 14
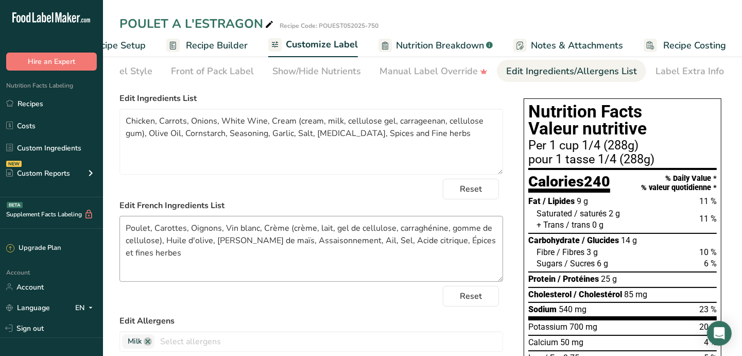
scroll to position [0, 0]
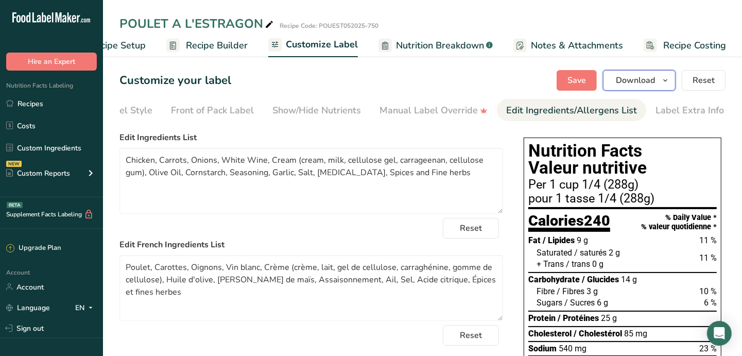
click at [667, 76] on icon "button" at bounding box center [665, 80] width 8 height 13
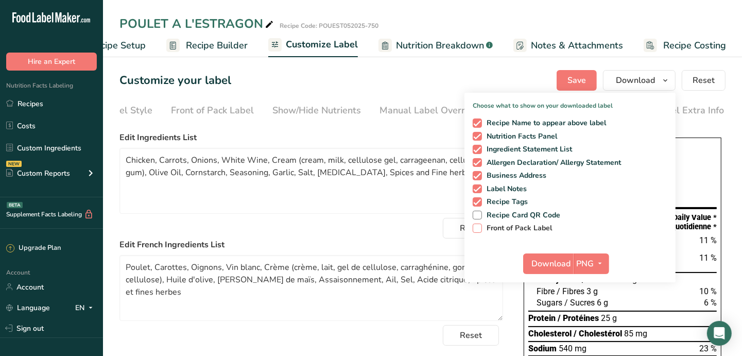
click at [495, 227] on span "Front of Pack Label" at bounding box center [517, 228] width 71 height 9
click at [479, 227] on input "Front of Pack Label" at bounding box center [476, 228] width 7 height 7
checkbox input "true"
click at [599, 261] on icon "button" at bounding box center [600, 263] width 8 height 13
click at [595, 331] on link "PDF" at bounding box center [592, 335] width 33 height 17
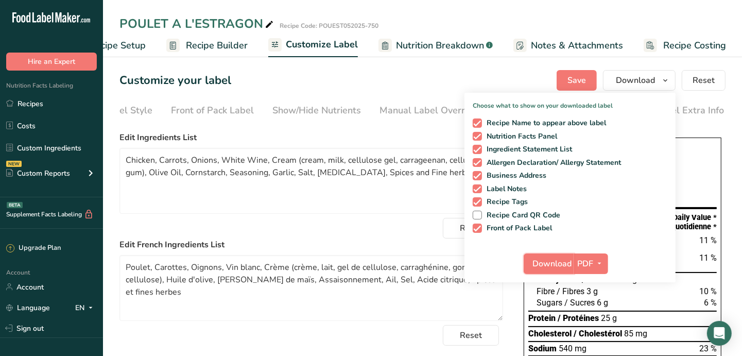
click at [547, 263] on span "Download" at bounding box center [551, 263] width 39 height 12
click at [45, 100] on link "Recipes" at bounding box center [51, 104] width 103 height 20
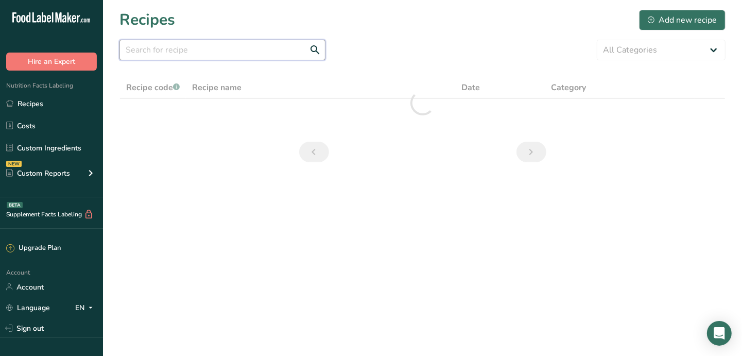
click at [164, 51] on input "text" at bounding box center [222, 50] width 206 height 21
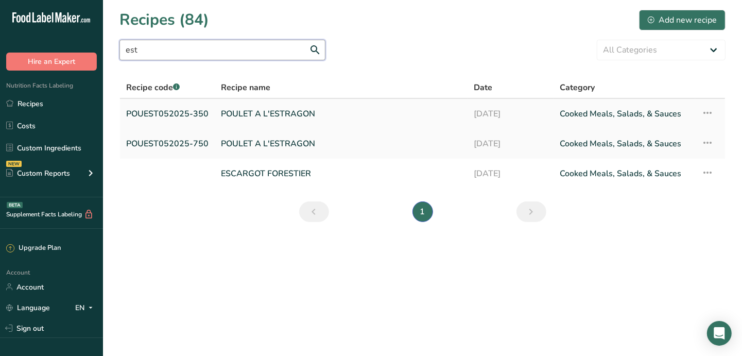
type input "est"
click at [262, 108] on link "POULET A L'ESTRAGON" at bounding box center [341, 114] width 240 height 22
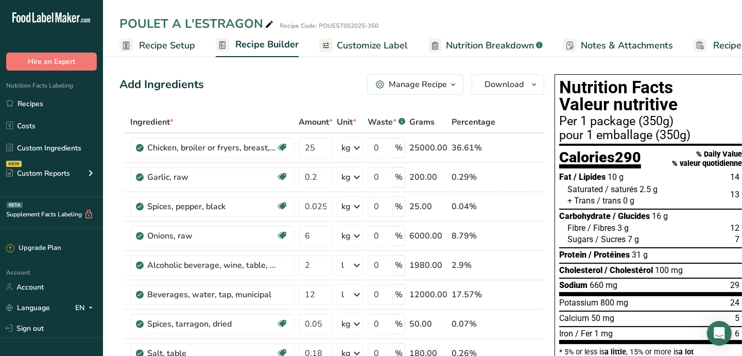
click at [174, 41] on span "Recipe Setup" at bounding box center [167, 46] width 56 height 14
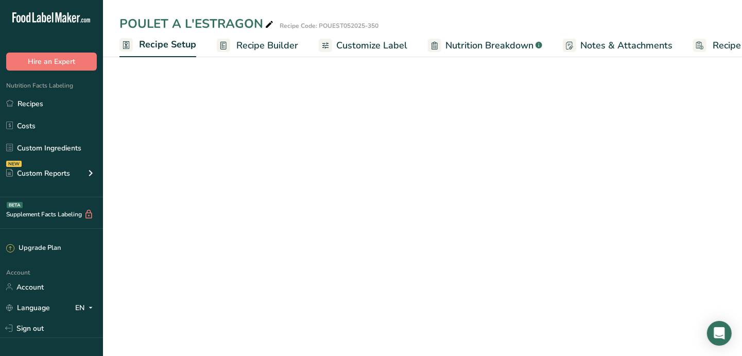
scroll to position [0, 3]
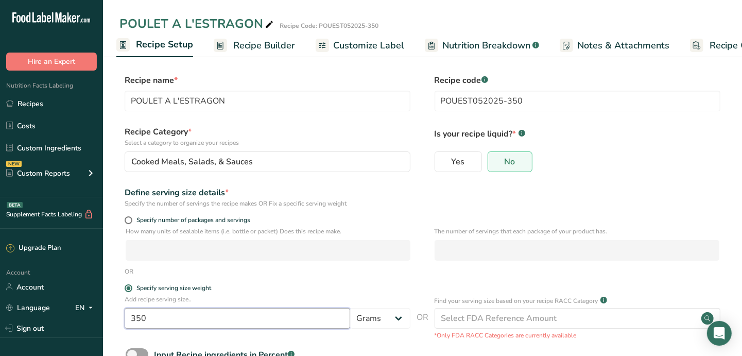
drag, startPoint x: 152, startPoint y: 315, endPoint x: 119, endPoint y: 318, distance: 33.1
click at [119, 318] on section "Recipe name * POULET A L'ESTRAGON Recipe code .a-a{fill:#347362;}.b-a{fill:#fff…" at bounding box center [422, 240] width 639 height 373
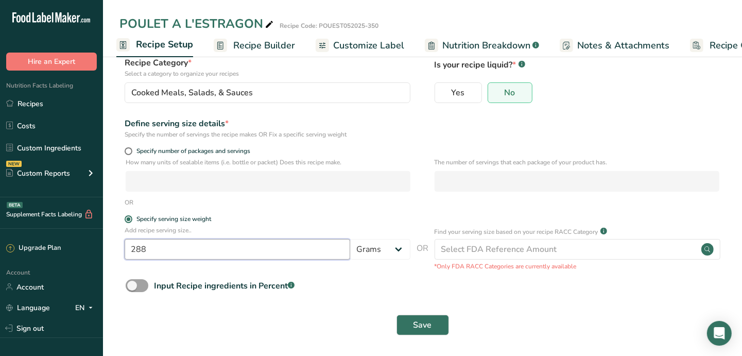
scroll to position [71, 0]
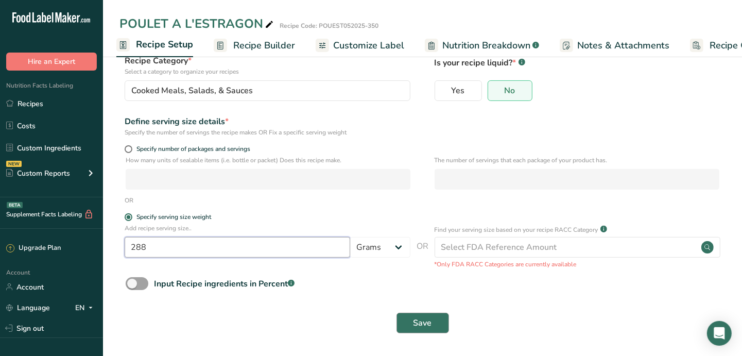
type input "288"
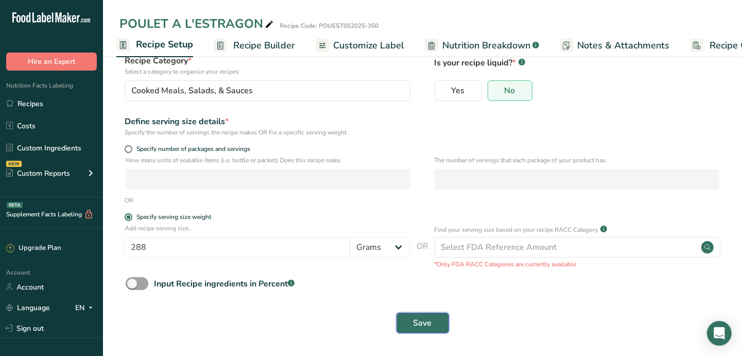
click at [421, 324] on span "Save" at bounding box center [423, 323] width 19 height 12
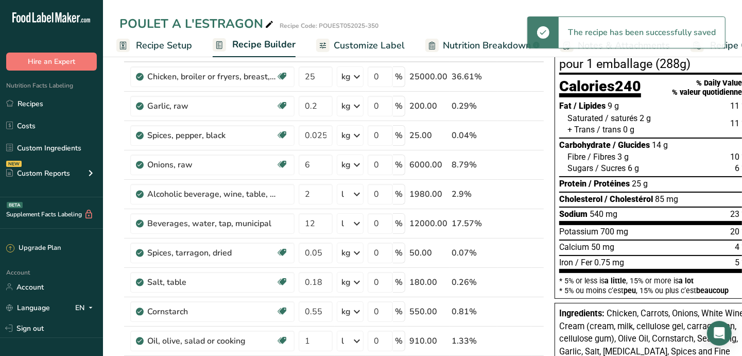
click at [358, 44] on span "Customize Label" at bounding box center [369, 46] width 71 height 14
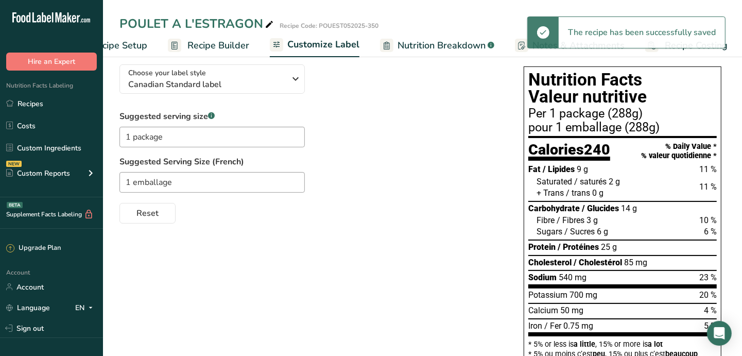
scroll to position [0, 49]
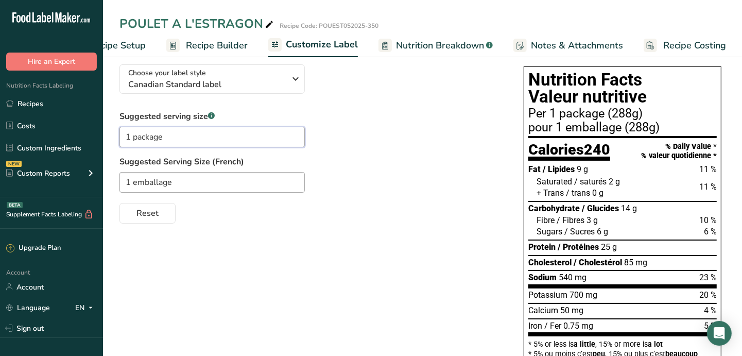
drag, startPoint x: 180, startPoint y: 144, endPoint x: 131, endPoint y: 139, distance: 49.2
click at [131, 139] on input "1 package" at bounding box center [211, 137] width 185 height 21
drag, startPoint x: 168, startPoint y: 140, endPoint x: 107, endPoint y: 136, distance: 61.9
click at [107, 136] on section "Customize your label Save Download Choose what to show on your downloaded label…" at bounding box center [422, 269] width 639 height 574
type input "1 cup 1/4"
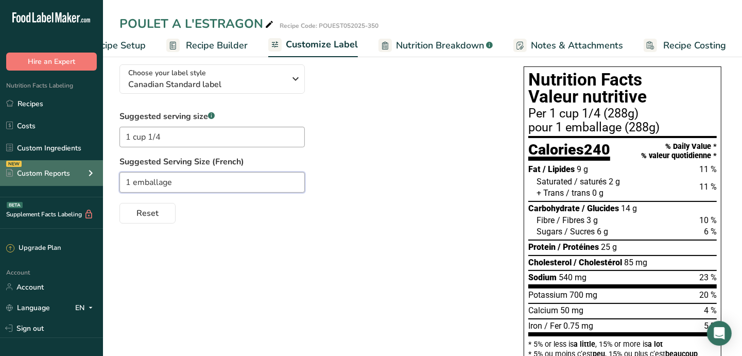
drag, startPoint x: 186, startPoint y: 177, endPoint x: 83, endPoint y: 177, distance: 103.0
click at [83, 177] on div ".a-20{fill:#fff;} Hire an Expert Nutrition Facts Labeling Recipes Costs Custom …" at bounding box center [371, 242] width 742 height 627
drag, startPoint x: 192, startPoint y: 185, endPoint x: 89, endPoint y: 182, distance: 103.0
click at [89, 182] on div ".a-20{fill:#fff;} Hire an Expert Nutrition Facts Labeling Recipes Costs Custom …" at bounding box center [371, 242] width 742 height 627
paste input "cup 1/4"
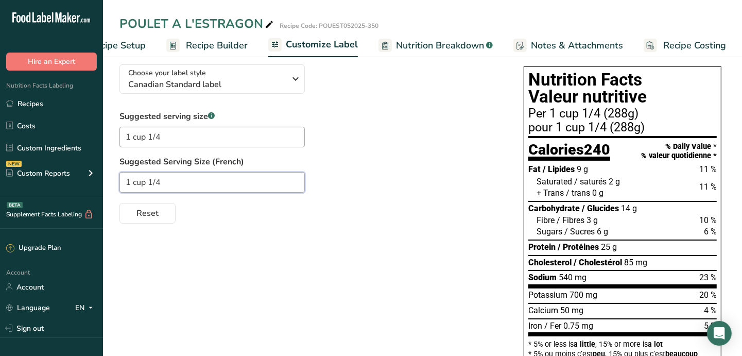
drag, startPoint x: 145, startPoint y: 186, endPoint x: 132, endPoint y: 183, distance: 13.6
click at [132, 184] on input "1 cup 1/4" at bounding box center [211, 182] width 185 height 21
type input "1 tasse 1/4"
click at [531, 176] on div "Fat / Lipides 9 g 11 %" at bounding box center [622, 169] width 188 height 13
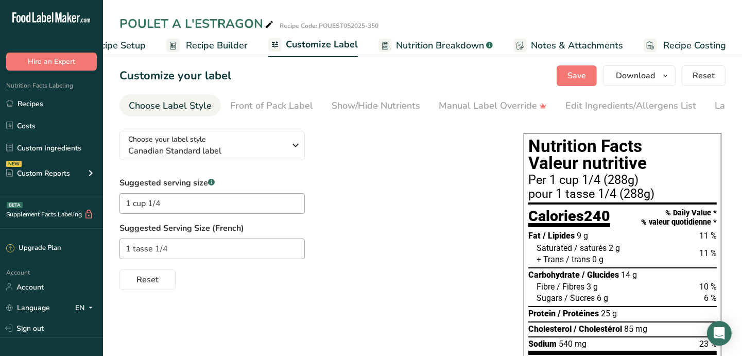
scroll to position [0, 0]
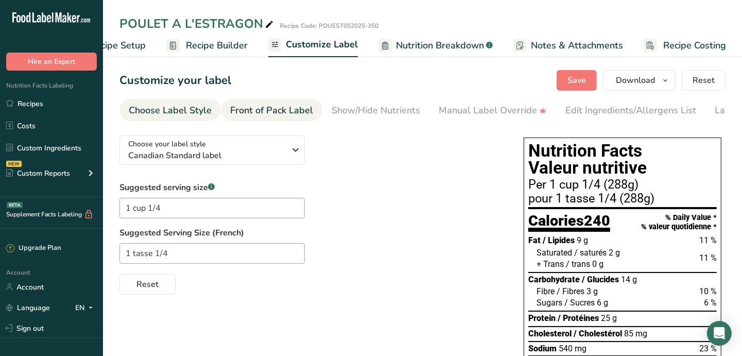
click at [269, 112] on div "Front of Pack Label" at bounding box center [271, 111] width 83 height 14
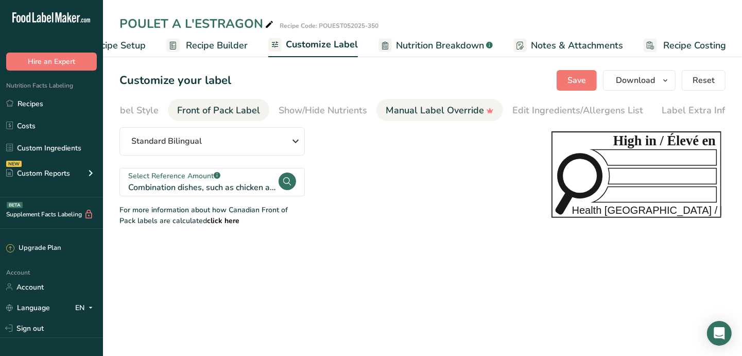
scroll to position [0, 59]
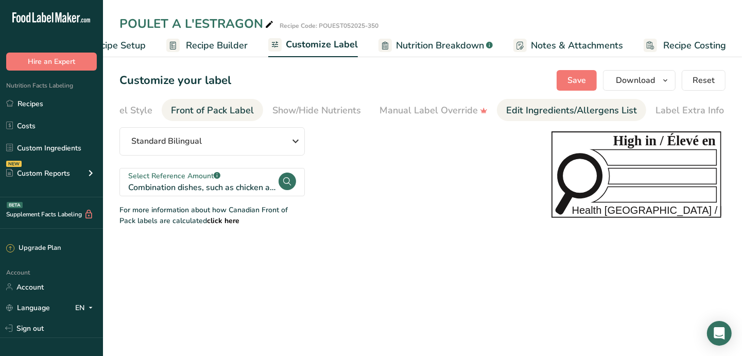
click at [534, 112] on div "Edit Ingredients/Allergens List" at bounding box center [571, 111] width 131 height 14
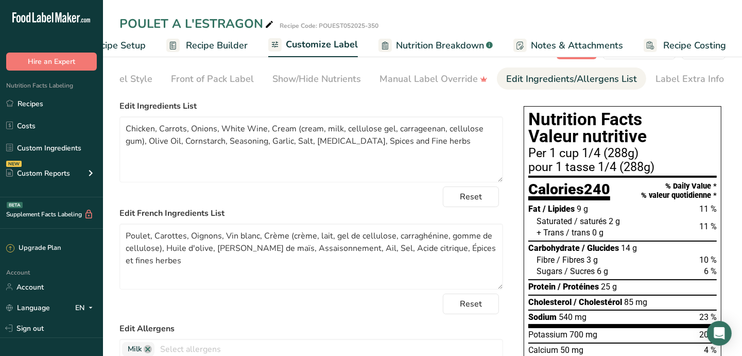
scroll to position [0, 0]
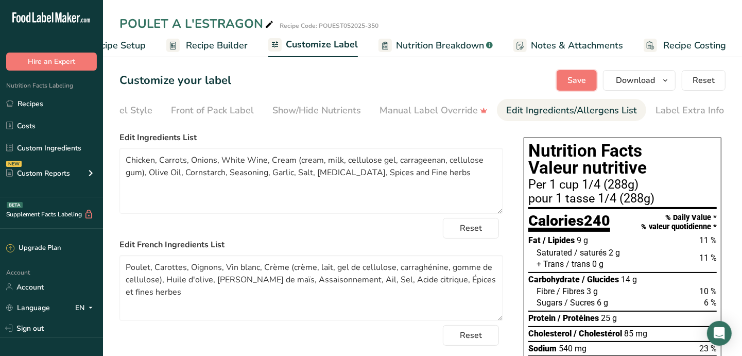
click at [578, 77] on span "Save" at bounding box center [577, 80] width 19 height 12
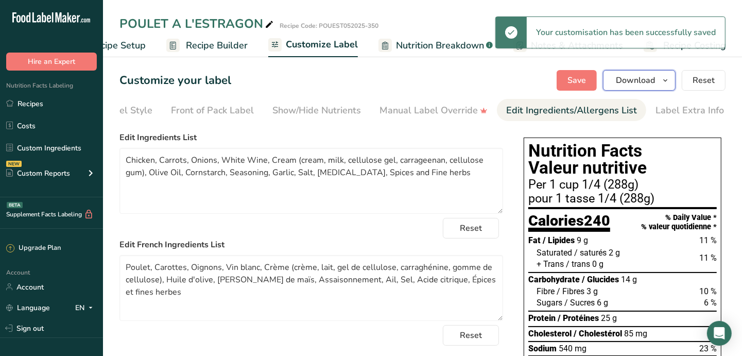
click at [669, 83] on icon "button" at bounding box center [665, 80] width 8 height 13
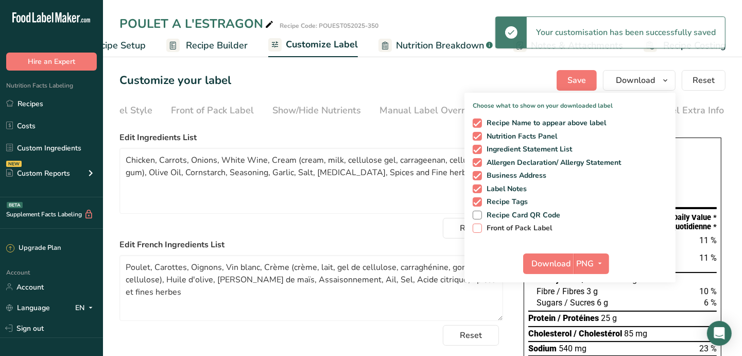
click at [520, 224] on span "Front of Pack Label" at bounding box center [517, 228] width 71 height 9
click at [479, 225] on input "Front of Pack Label" at bounding box center [476, 228] width 7 height 7
checkbox input "true"
click at [601, 265] on icon "button" at bounding box center [600, 263] width 8 height 13
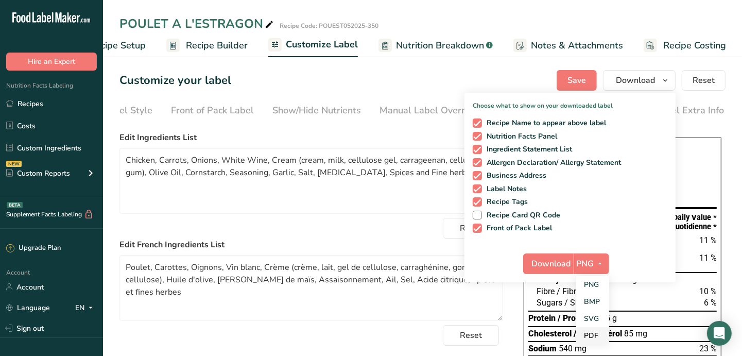
click at [600, 332] on link "PDF" at bounding box center [592, 335] width 33 height 17
click at [553, 266] on span "Download" at bounding box center [551, 263] width 39 height 12
